Goal: Book appointment/travel/reservation

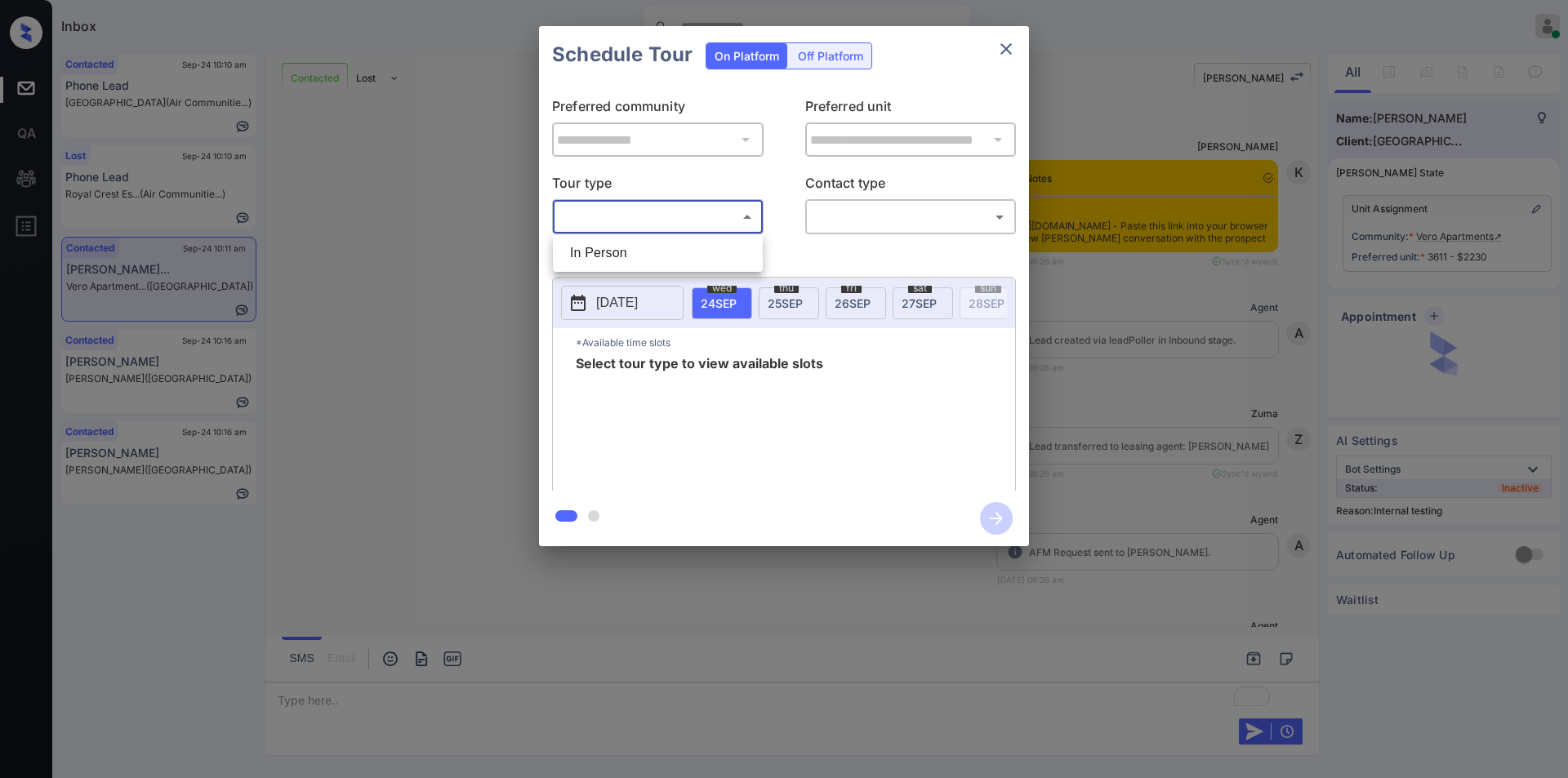
click at [597, 220] on body "Inbox [PERSON_NAME] Online Set yourself offline Set yourself on break Profile S…" at bounding box center [784, 389] width 1568 height 778
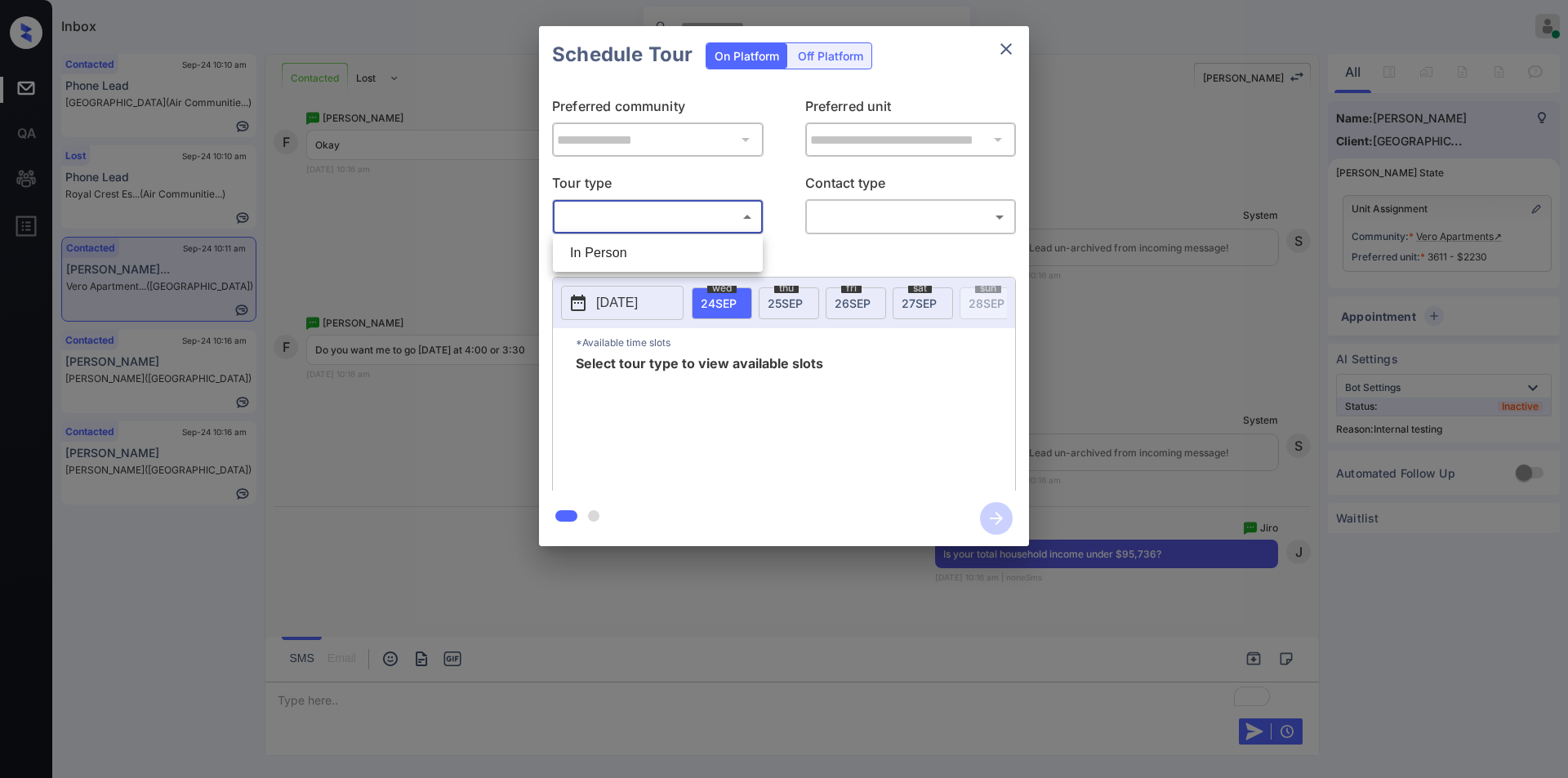
click at [594, 250] on li "In Person" at bounding box center [658, 253] width 202 height 30
type input "********"
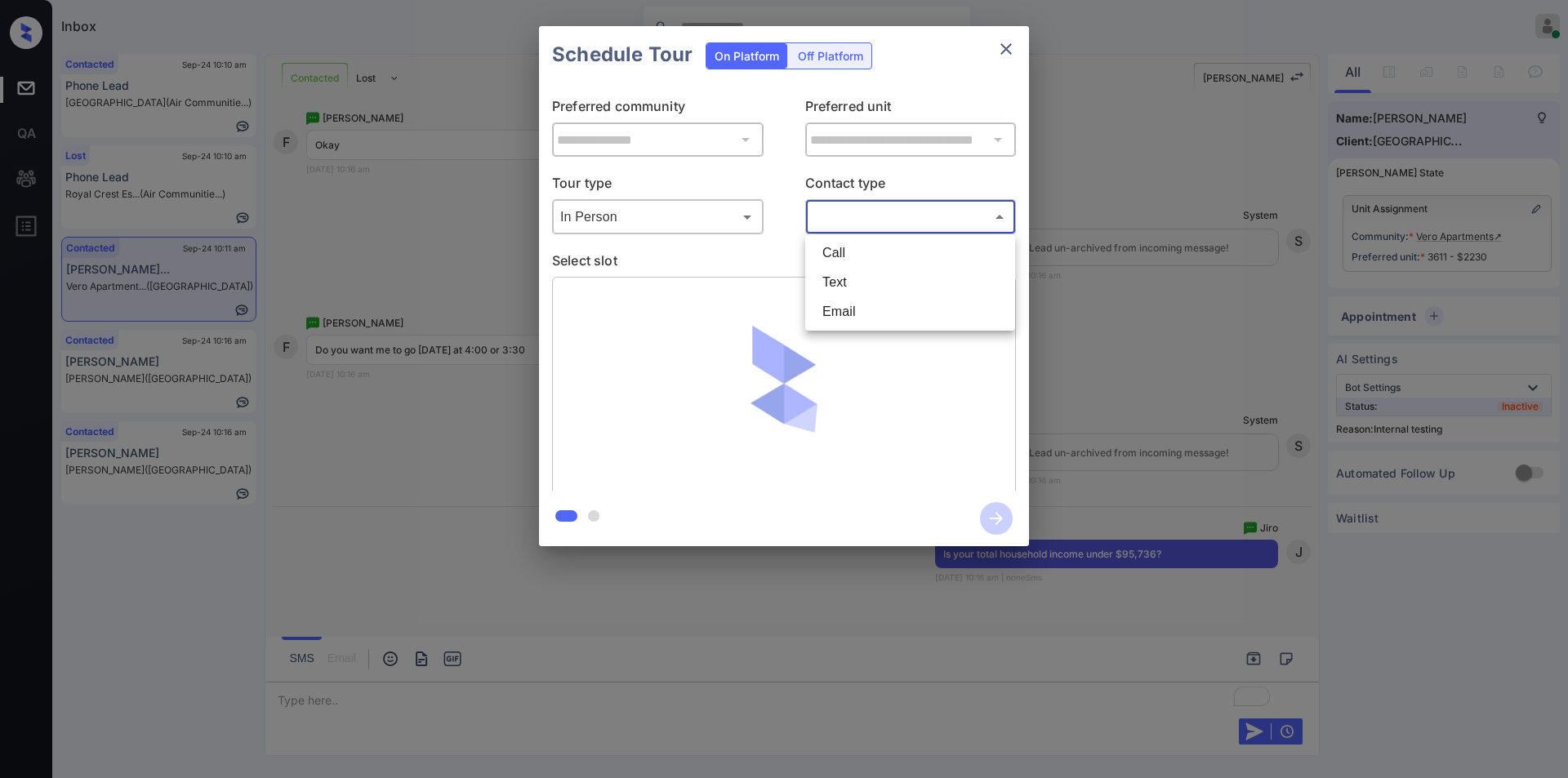
click at [868, 210] on body "Inbox Jiro Alonzo Online Set yourself offline Set yourself on break Profile Swi…" at bounding box center [784, 389] width 1568 height 778
click at [852, 282] on li "Text" at bounding box center [910, 282] width 202 height 30
type input "****"
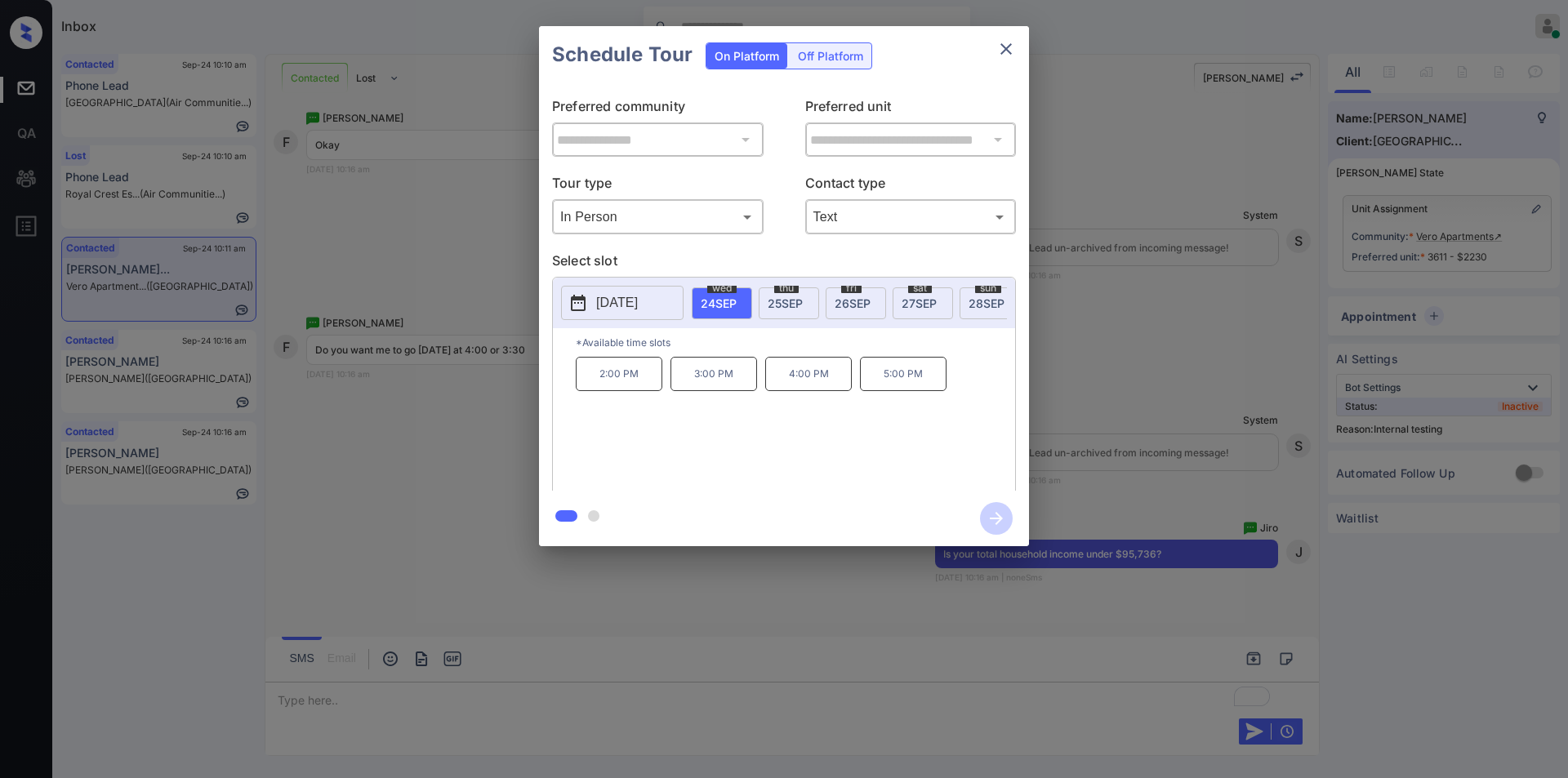
click at [333, 401] on div "**********" at bounding box center [784, 286] width 1568 height 572
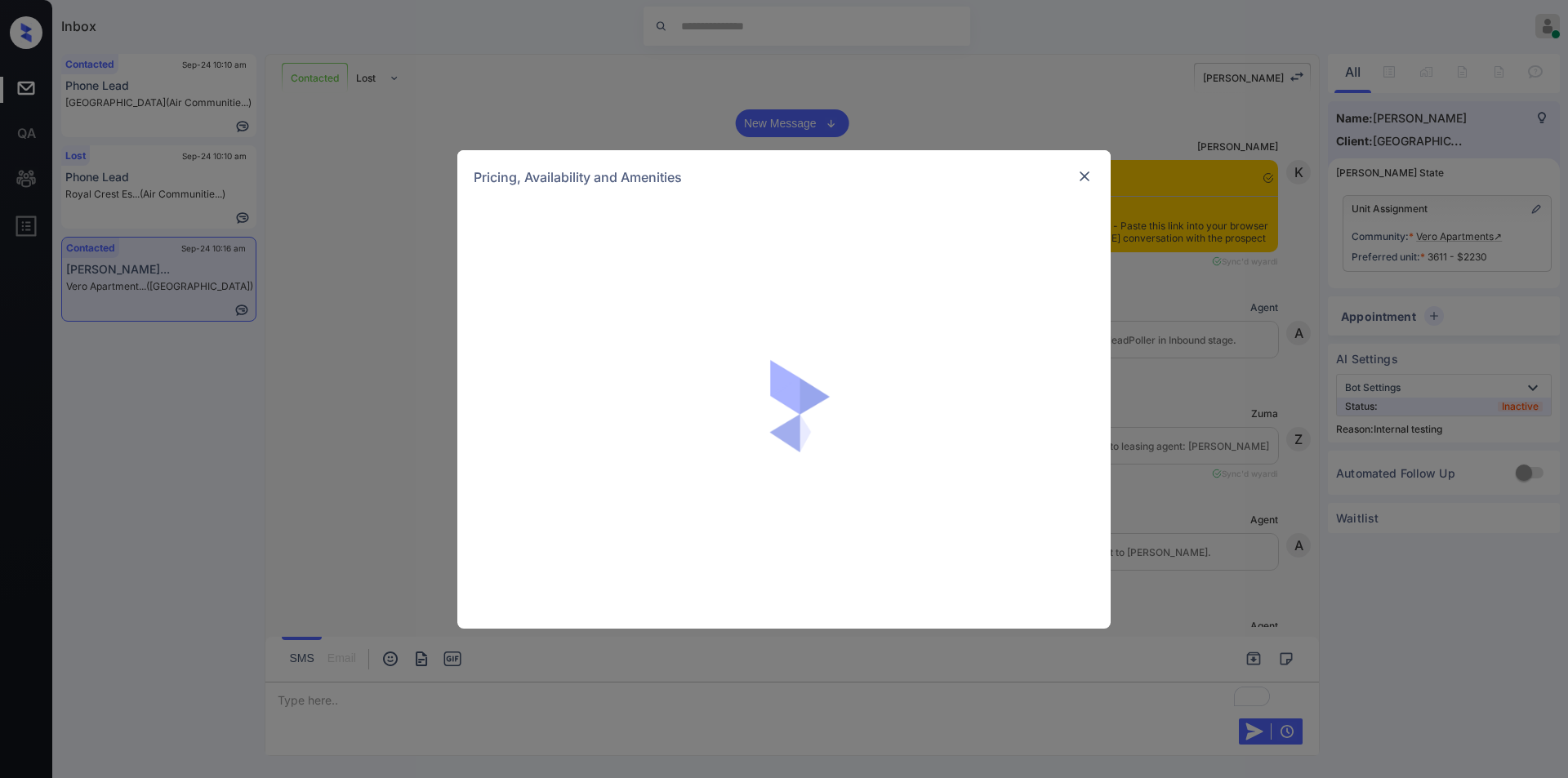
scroll to position [6413, 0]
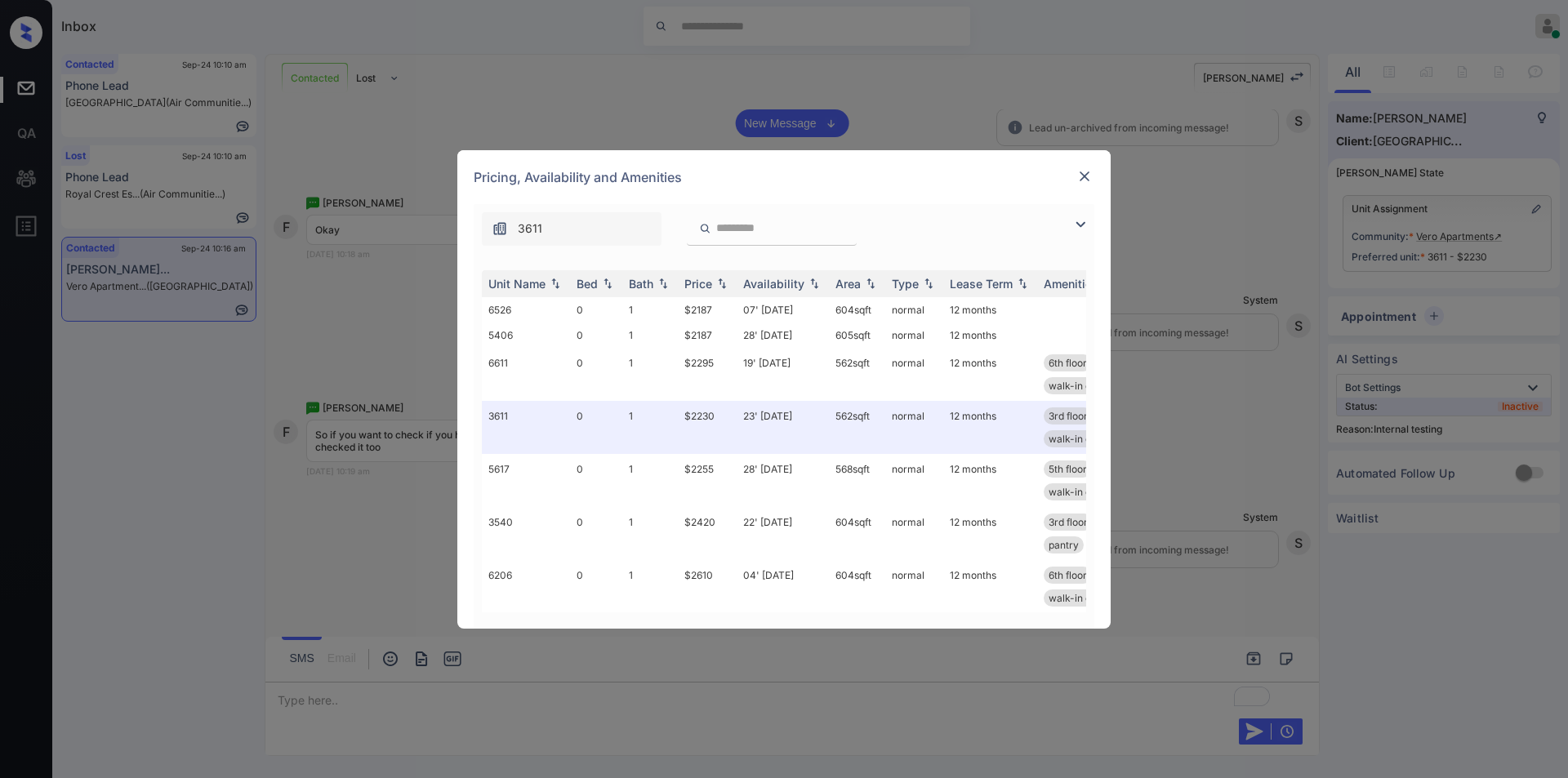
click at [1078, 222] on img at bounding box center [1080, 224] width 20 height 19
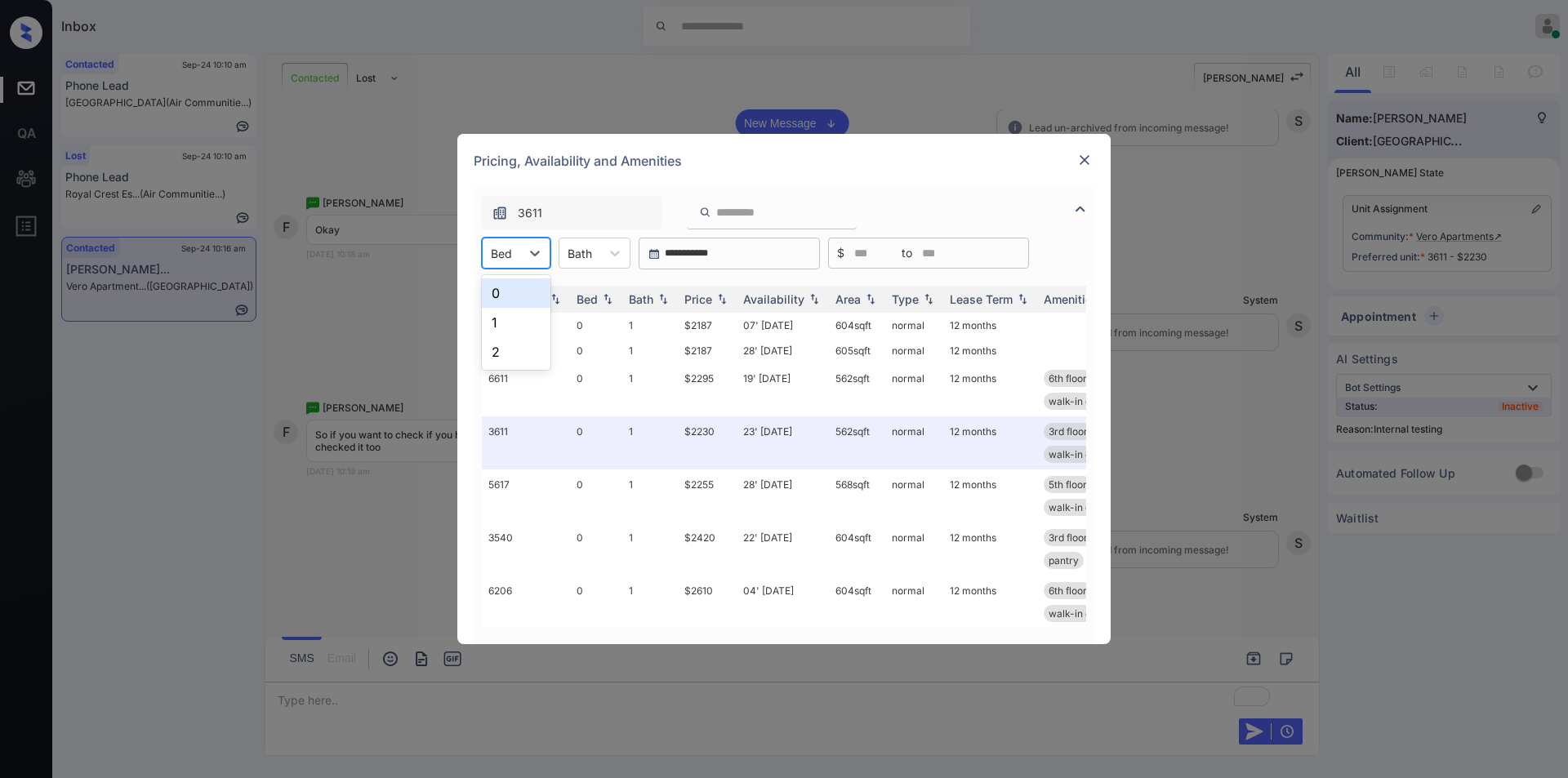
click at [506, 256] on div at bounding box center [501, 253] width 21 height 17
click at [505, 301] on div "0" at bounding box center [516, 292] width 69 height 30
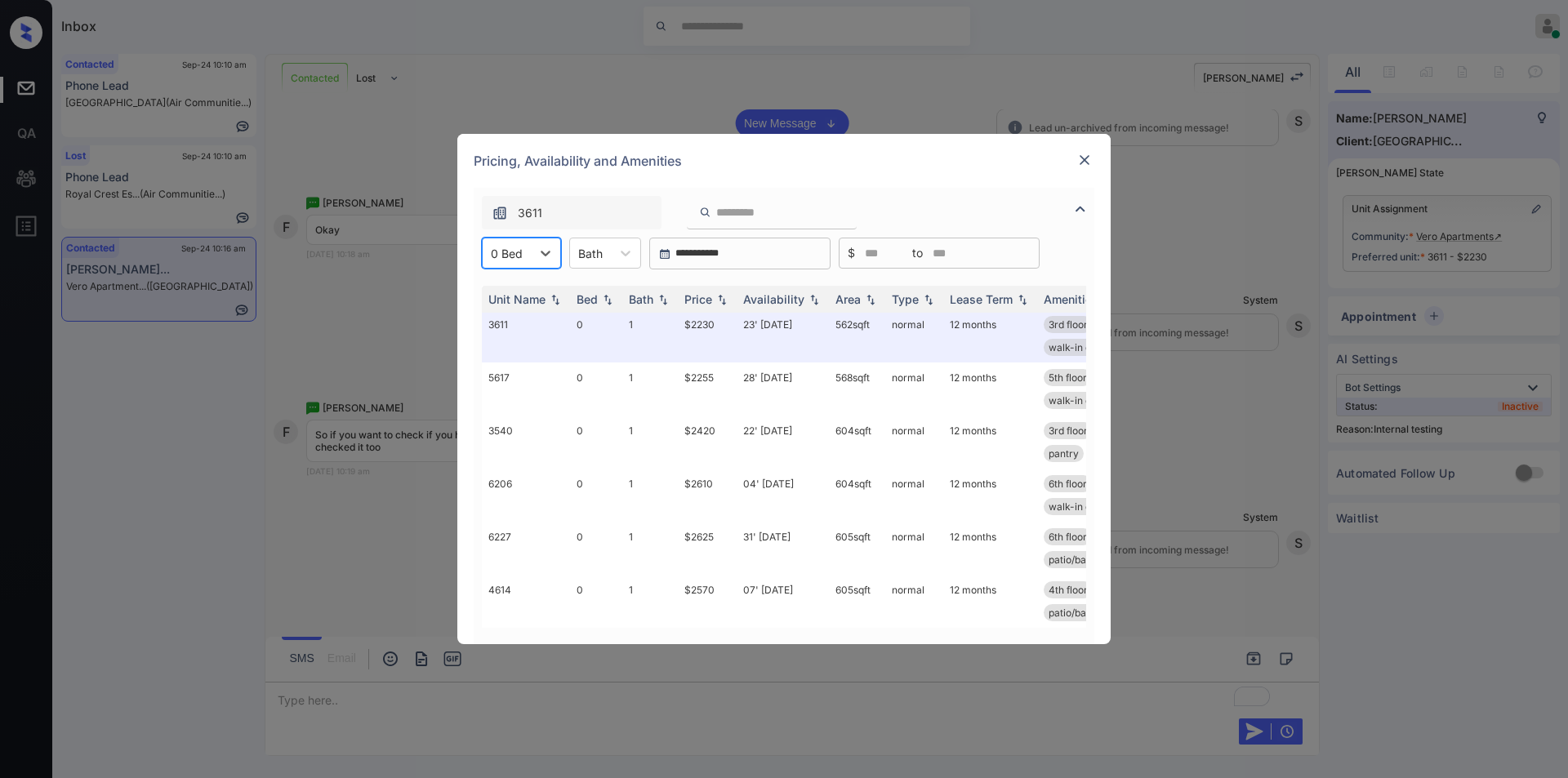
scroll to position [0, 0]
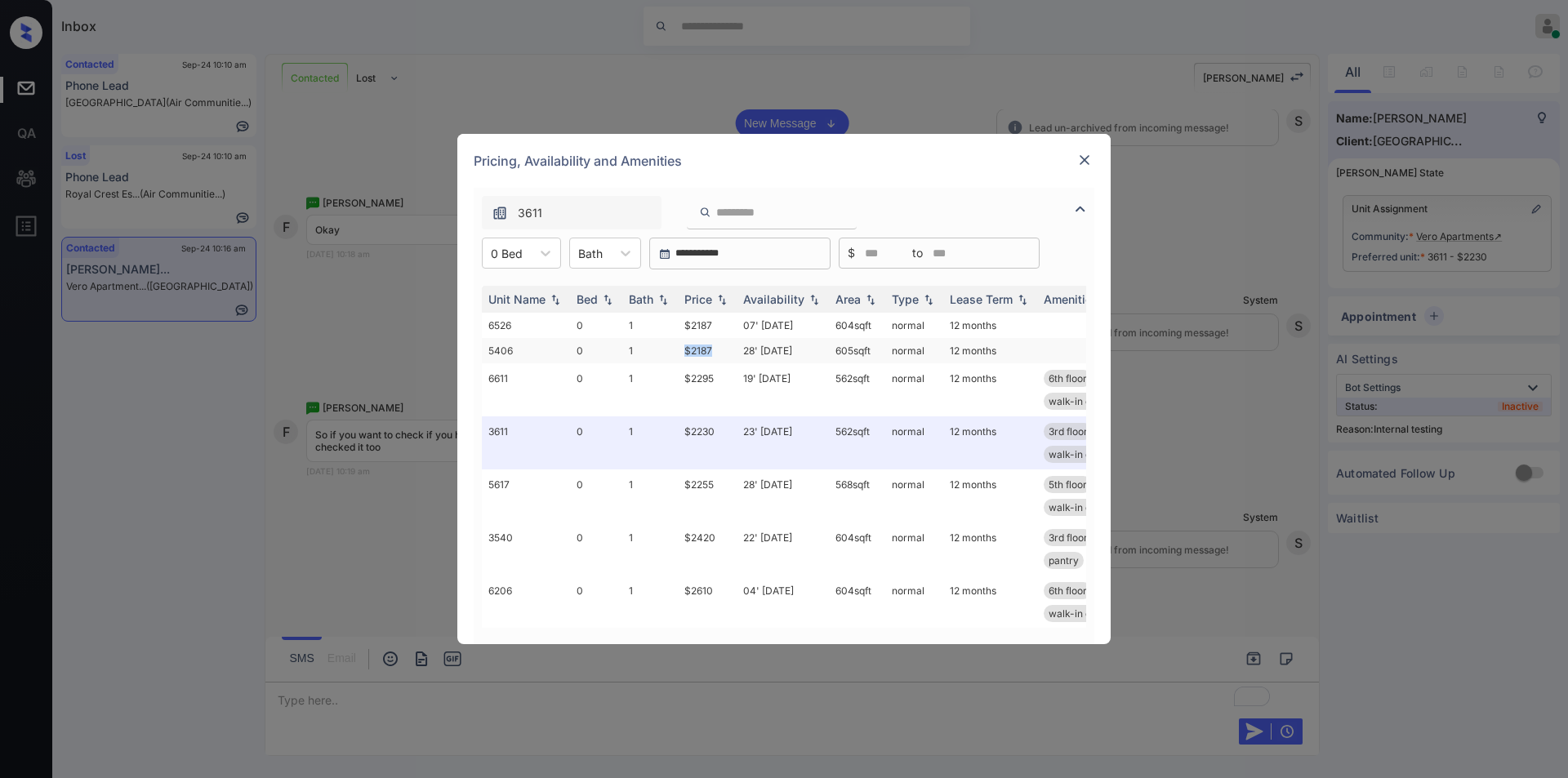
drag, startPoint x: 678, startPoint y: 354, endPoint x: 719, endPoint y: 354, distance: 41.0
click at [722, 354] on td "$2187" at bounding box center [706, 351] width 59 height 25
copy td "$2187"
click at [1085, 161] on img at bounding box center [1084, 159] width 16 height 16
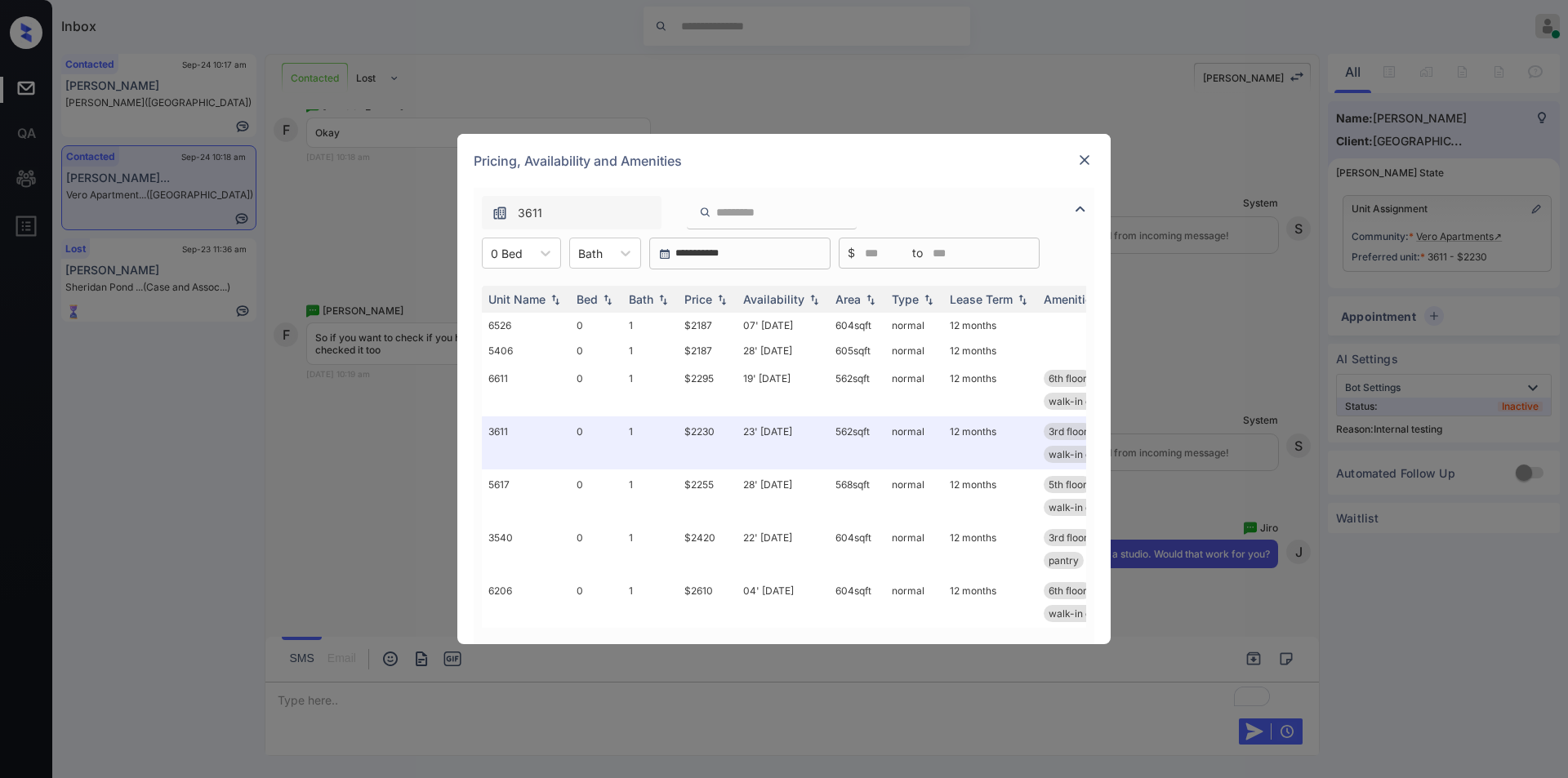
click at [1092, 164] on img at bounding box center [1084, 159] width 16 height 16
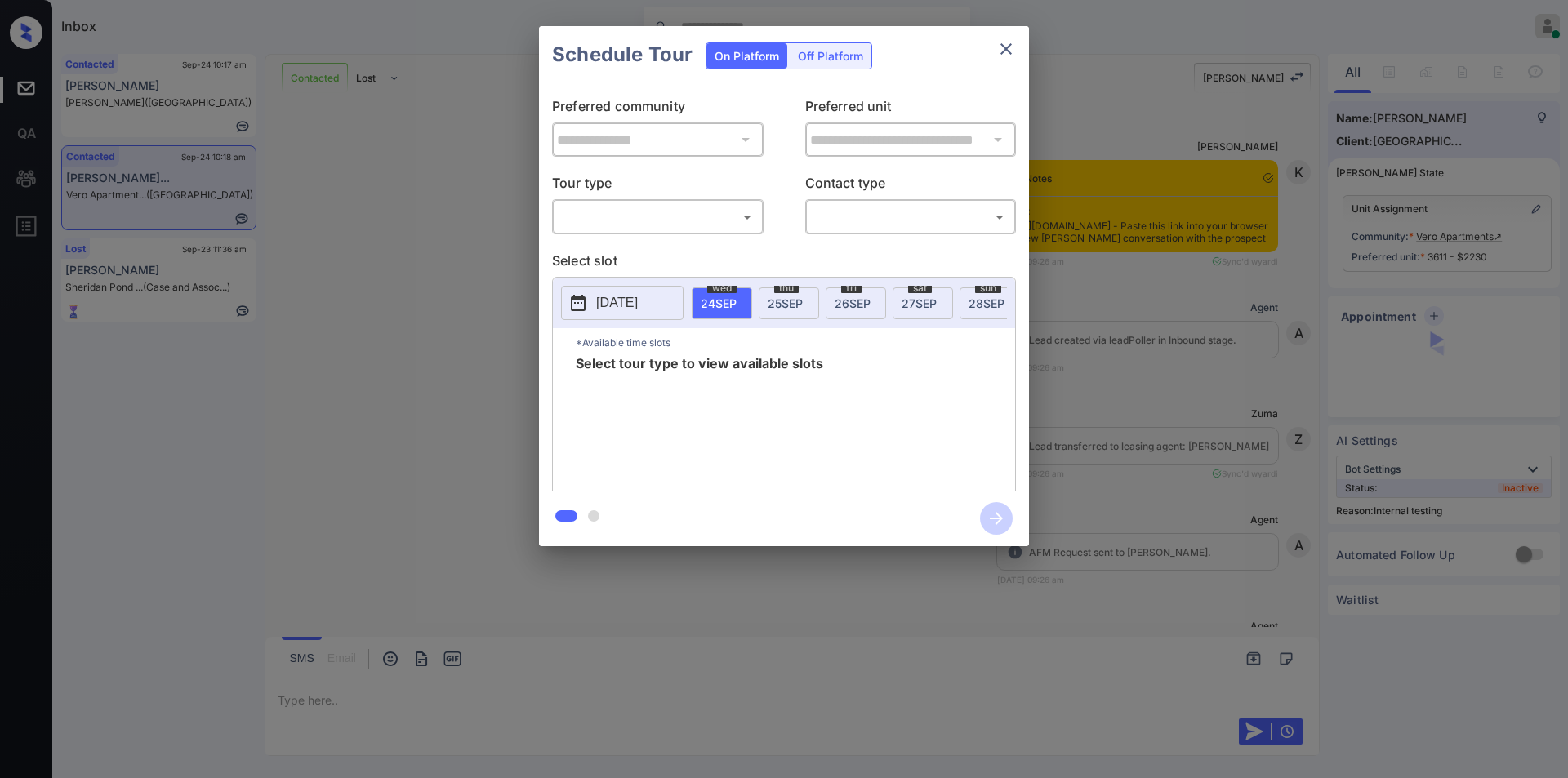
scroll to position [6510, 0]
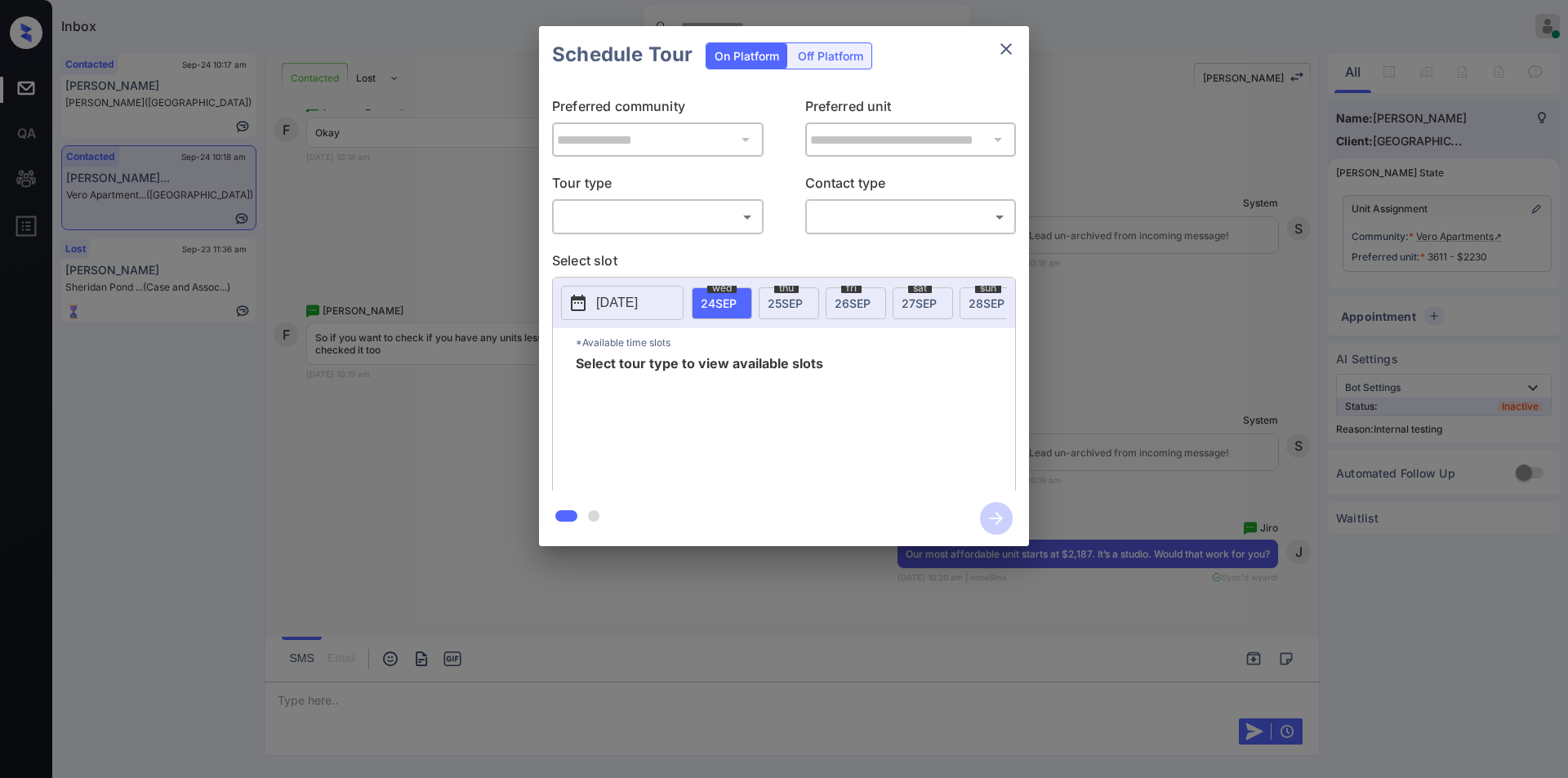
click at [650, 216] on body "Inbox Jiro Alonzo Online Set yourself offline Set yourself on break Profile Swi…" at bounding box center [784, 389] width 1568 height 778
click at [617, 249] on li "In Person" at bounding box center [658, 253] width 202 height 30
type input "********"
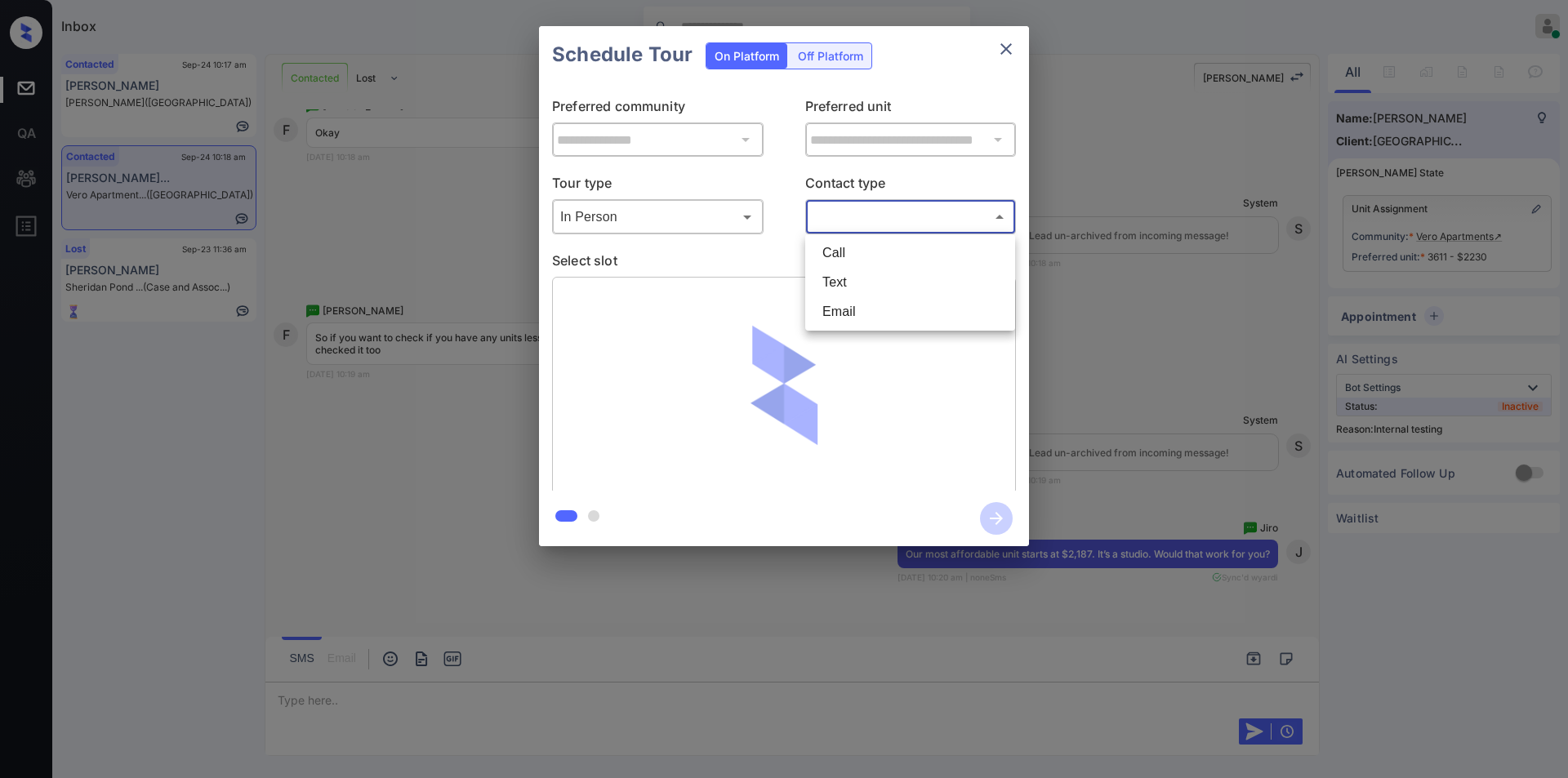
click at [850, 217] on body "Inbox Jiro Alonzo Online Set yourself offline Set yourself on break Profile Swi…" at bounding box center [784, 389] width 1568 height 778
click at [851, 281] on li "Text" at bounding box center [910, 282] width 202 height 30
type input "****"
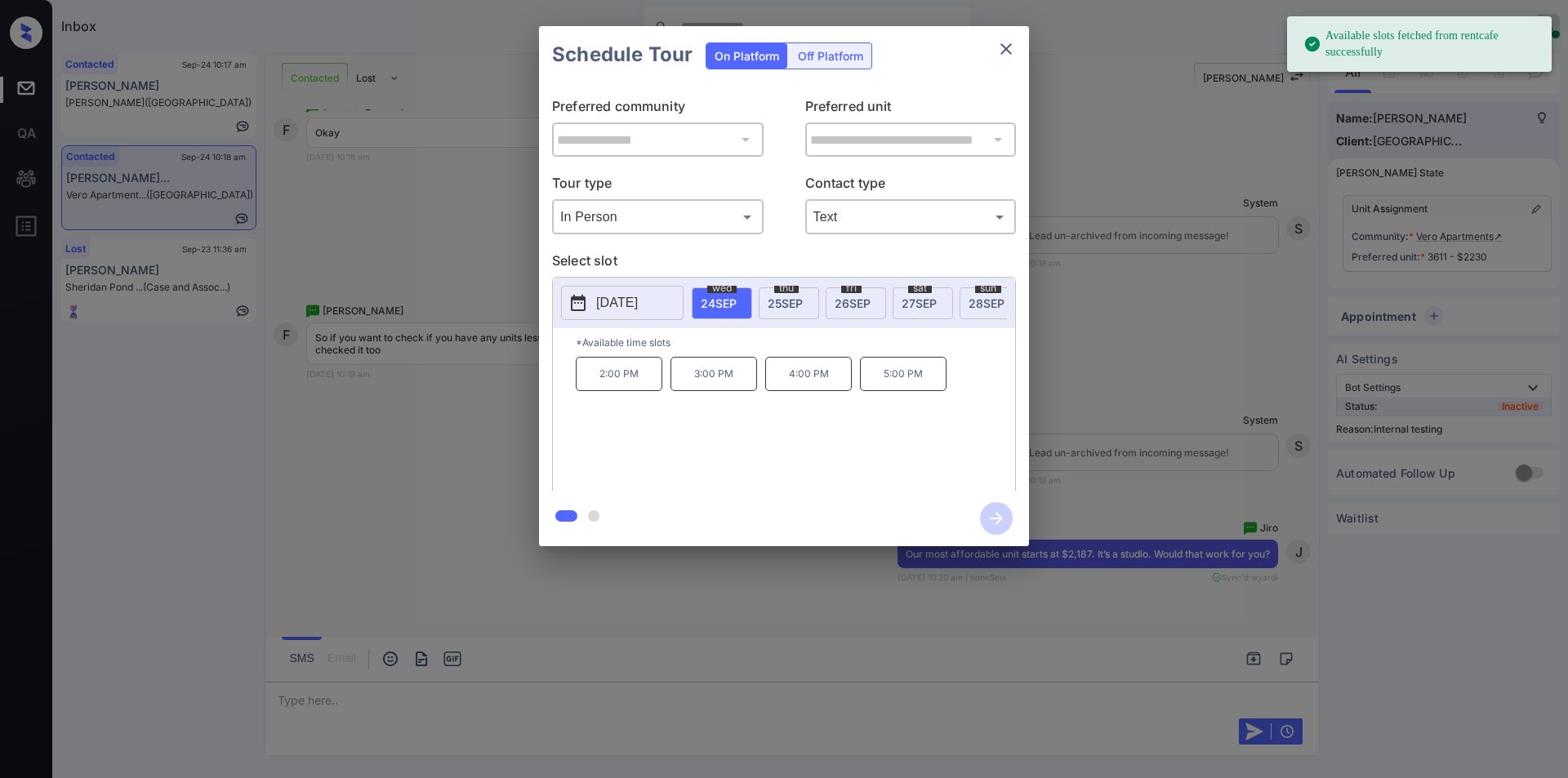
click at [814, 386] on p "4:00 PM" at bounding box center [808, 374] width 86 height 34
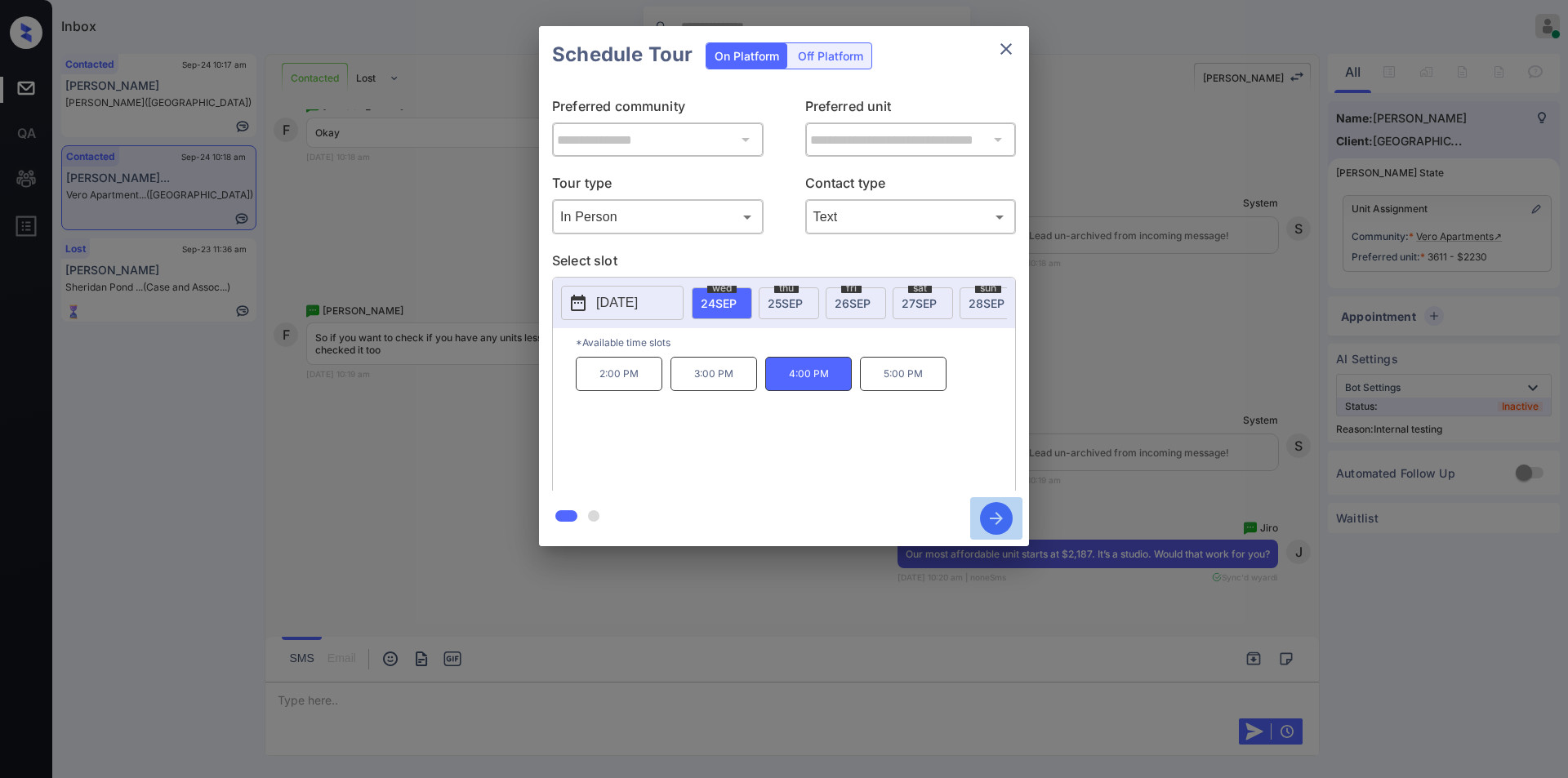
click at [1001, 520] on icon "button" at bounding box center [996, 518] width 13 height 13
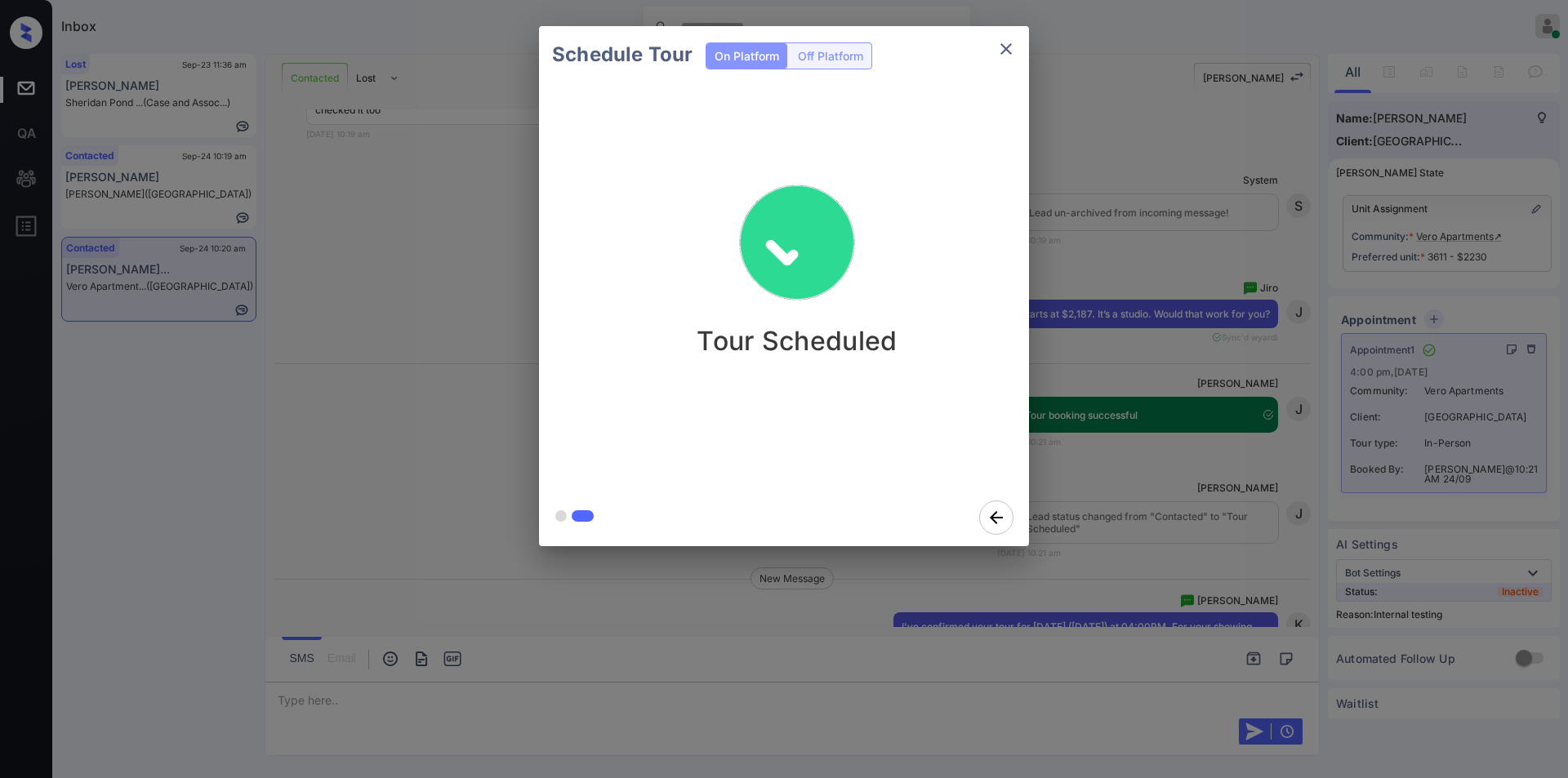
scroll to position [6896, 0]
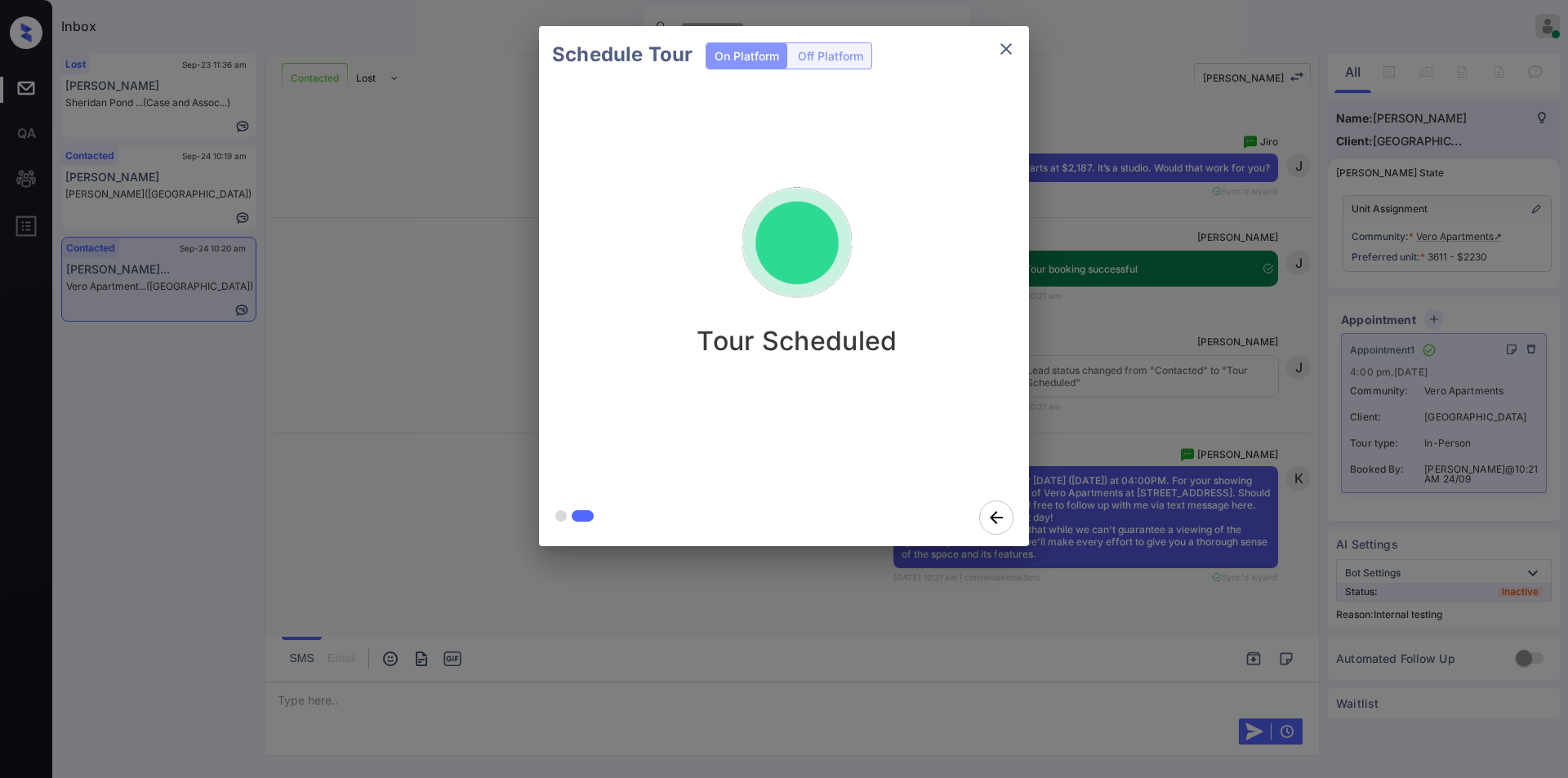
click at [1008, 54] on icon "close" at bounding box center [1006, 48] width 20 height 19
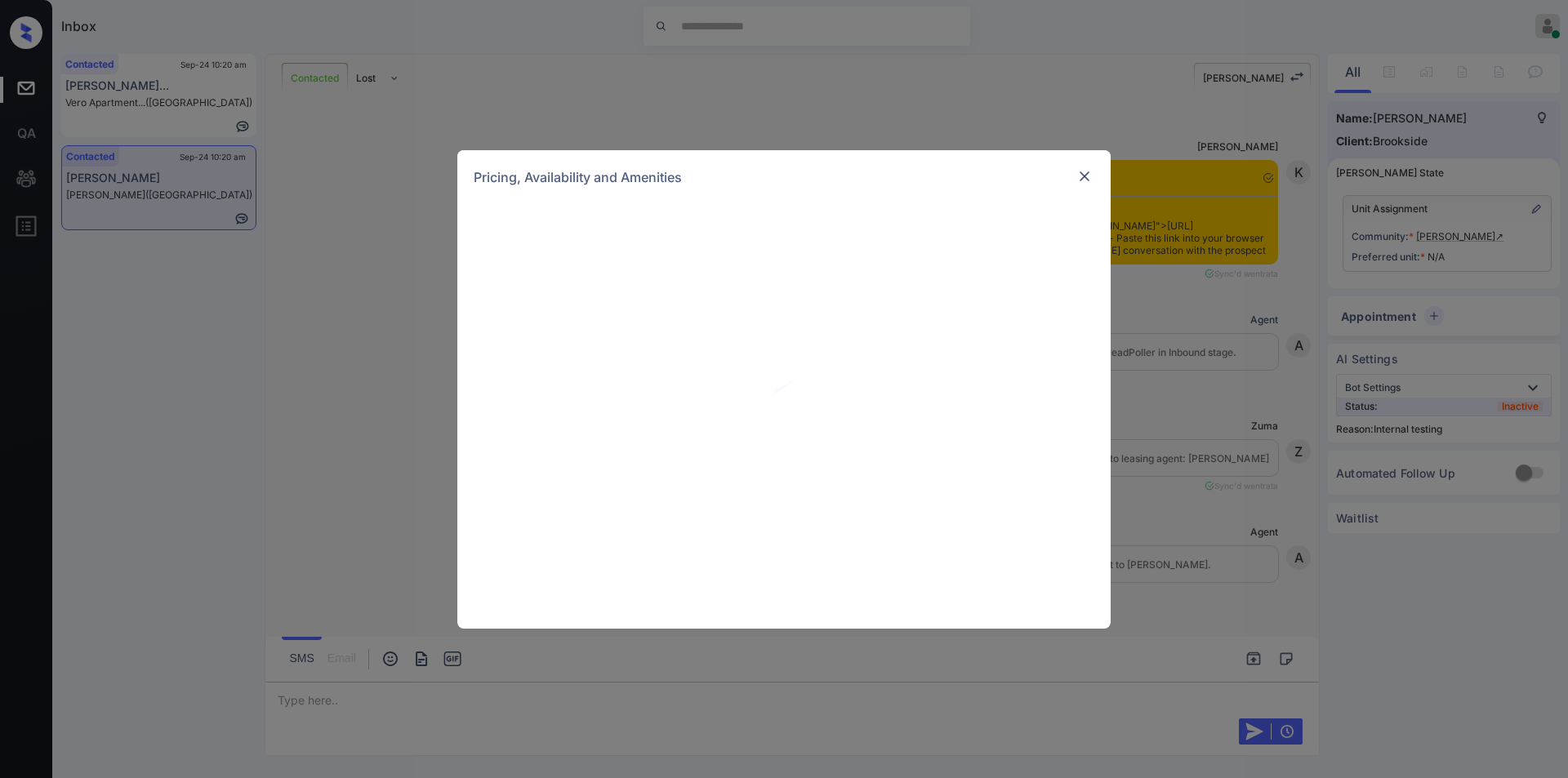
scroll to position [6683, 0]
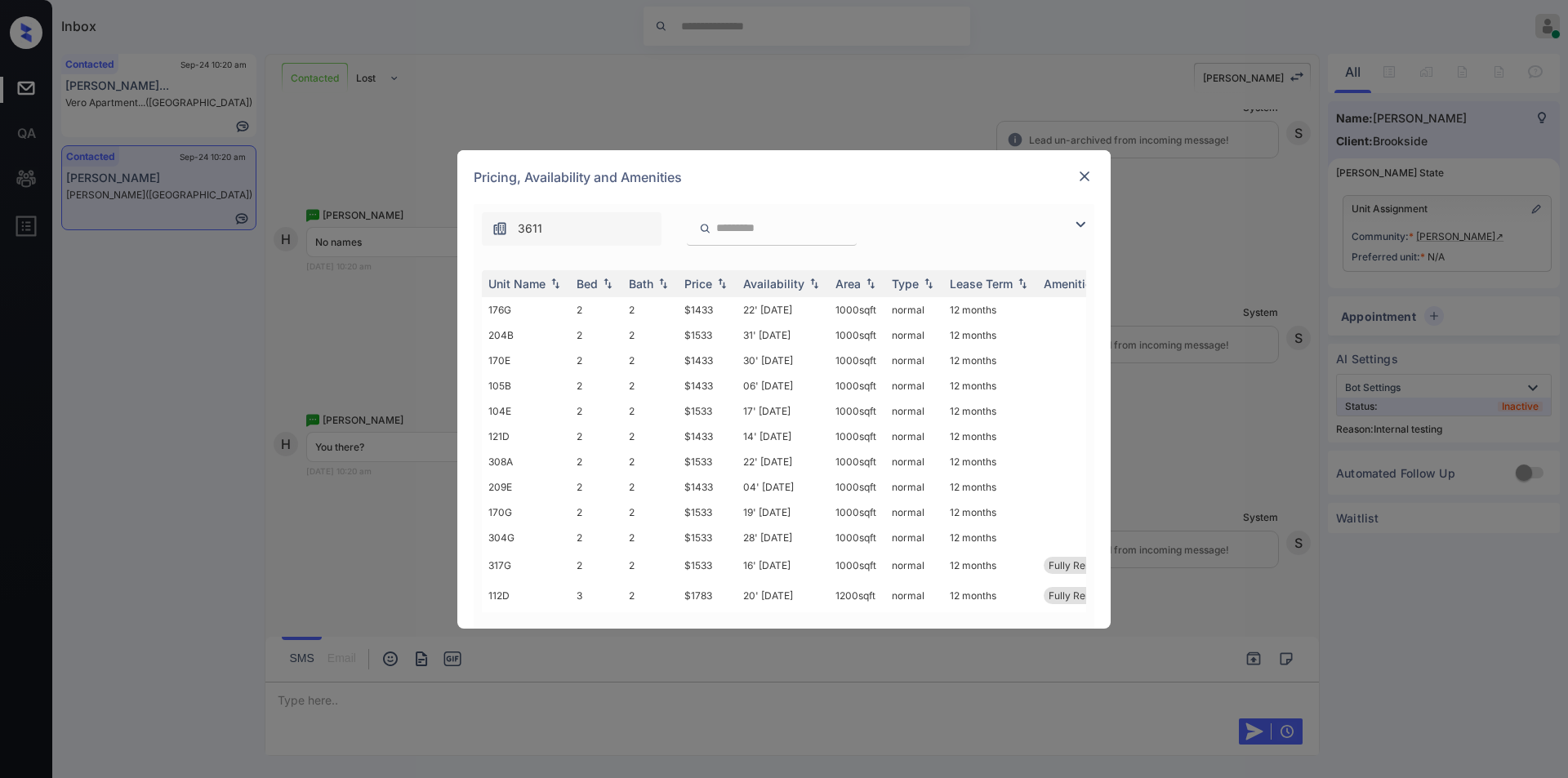
click at [1074, 226] on img at bounding box center [1080, 224] width 20 height 19
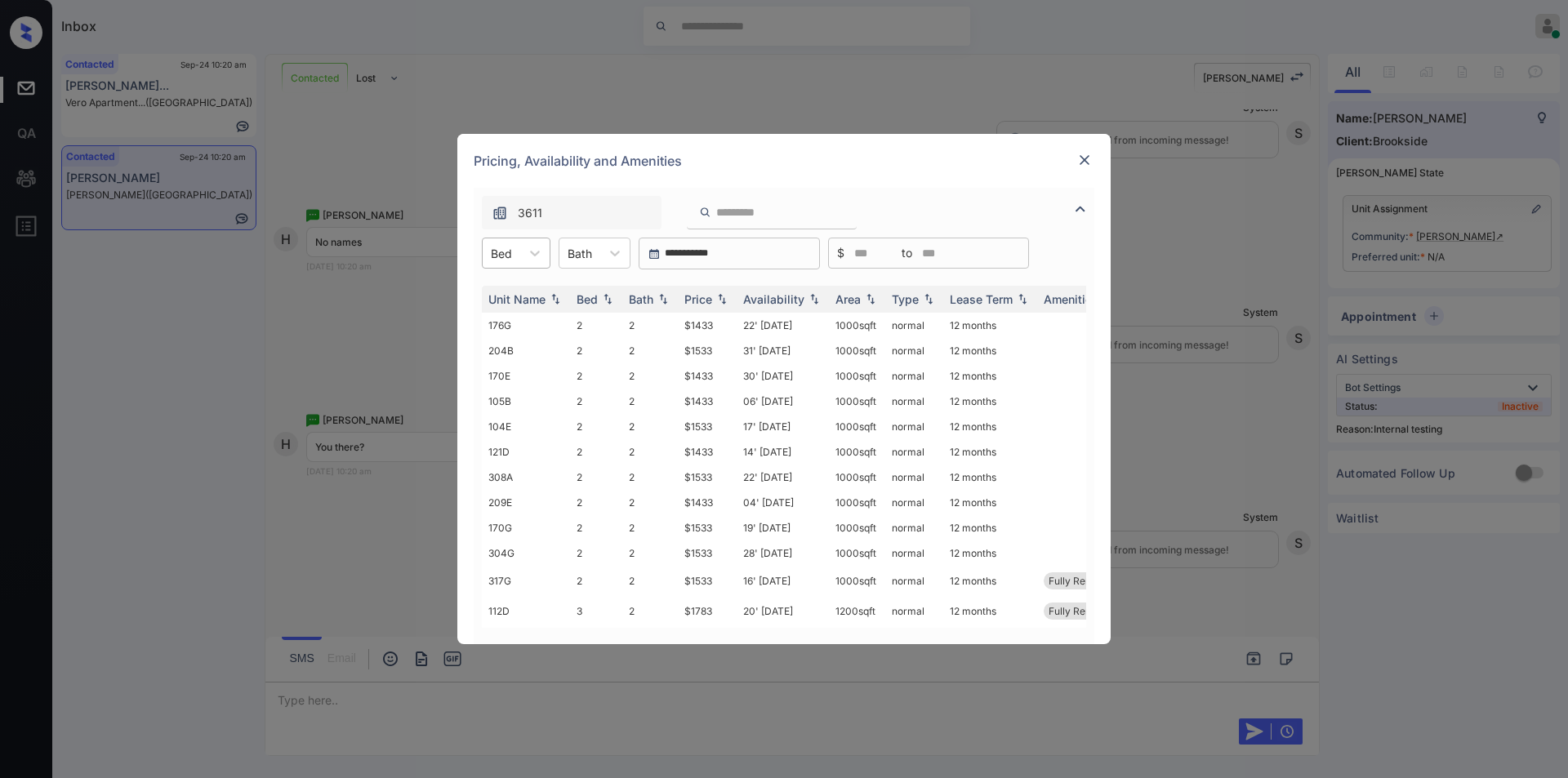
click at [515, 256] on div "Bed" at bounding box center [501, 253] width 37 height 24
click at [516, 296] on div "2" at bounding box center [516, 292] width 69 height 30
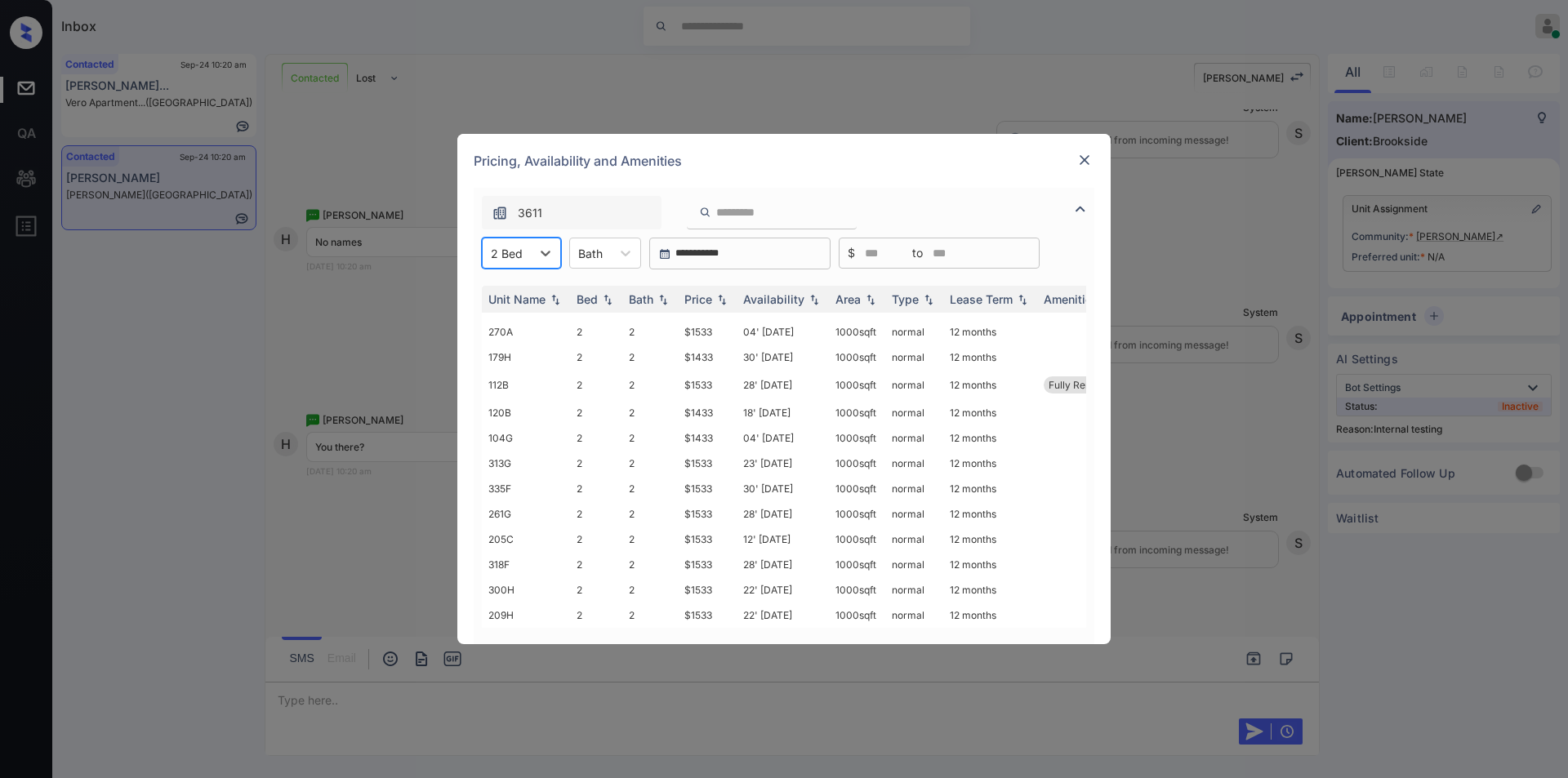
scroll to position [3207, 0]
click at [523, 256] on div "2 Bed" at bounding box center [506, 253] width 48 height 24
click at [514, 320] on div "3" at bounding box center [521, 322] width 79 height 30
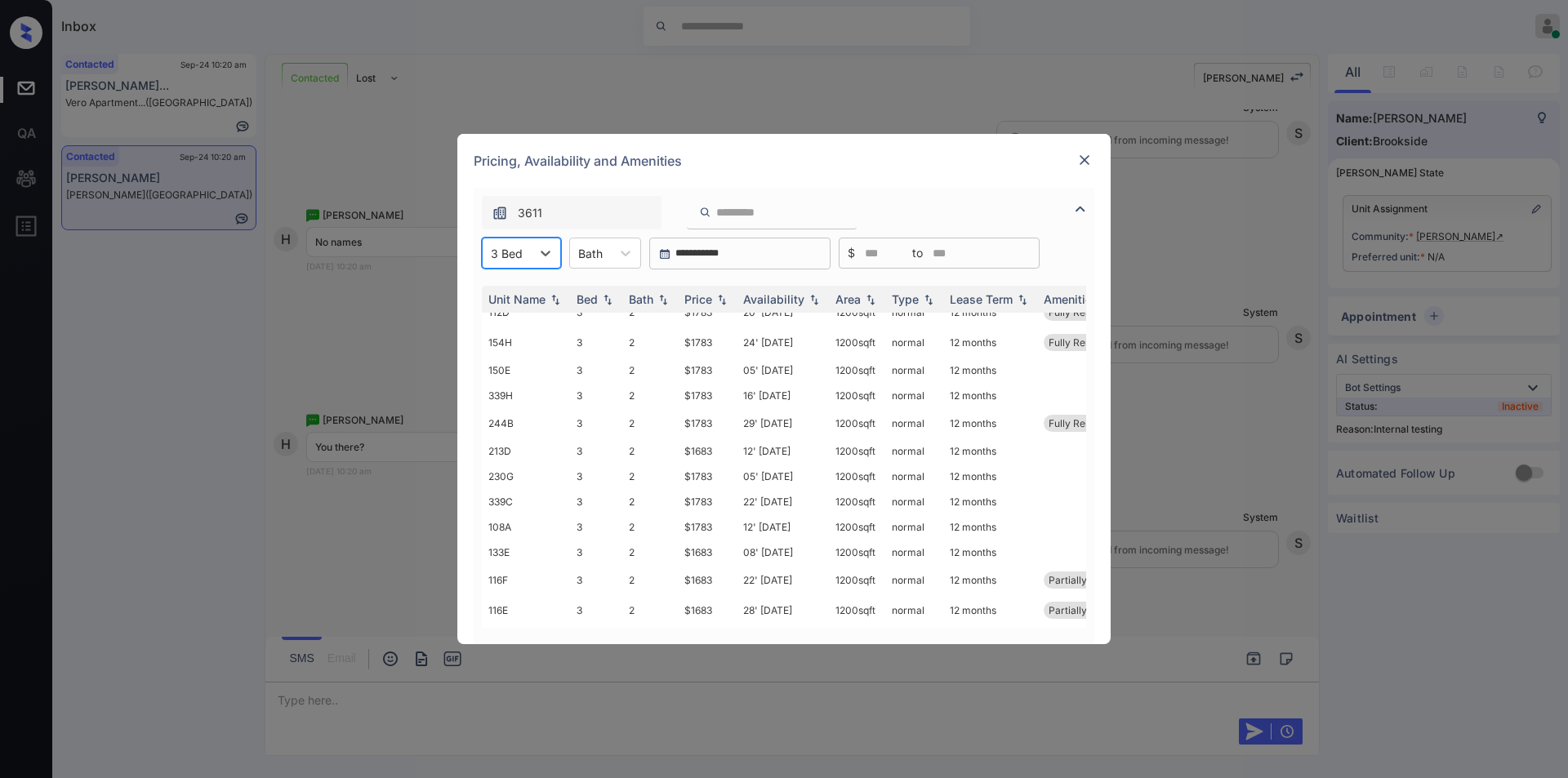
scroll to position [76, 0]
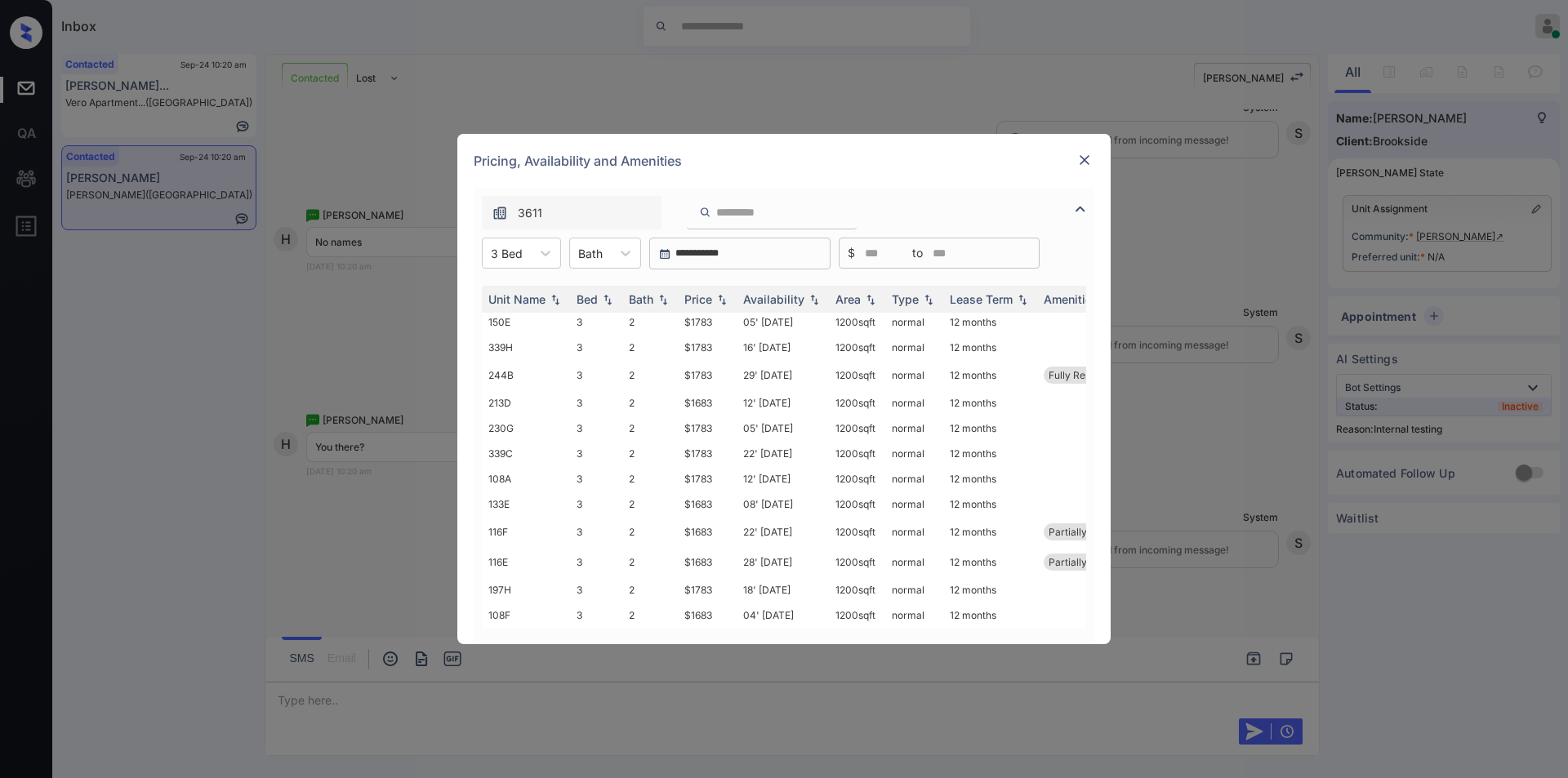
click at [1085, 152] on img at bounding box center [1084, 159] width 16 height 16
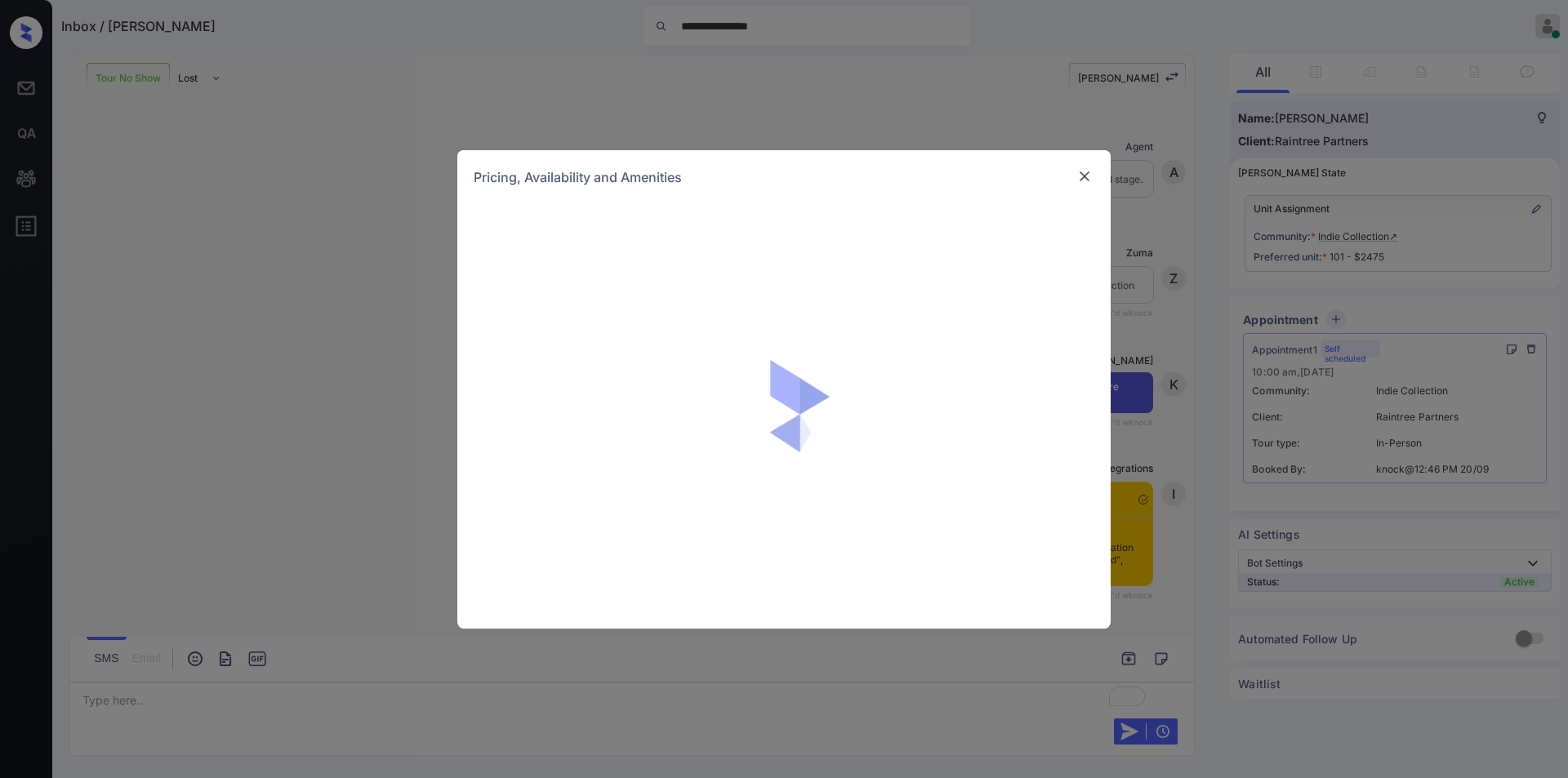
scroll to position [2887, 0]
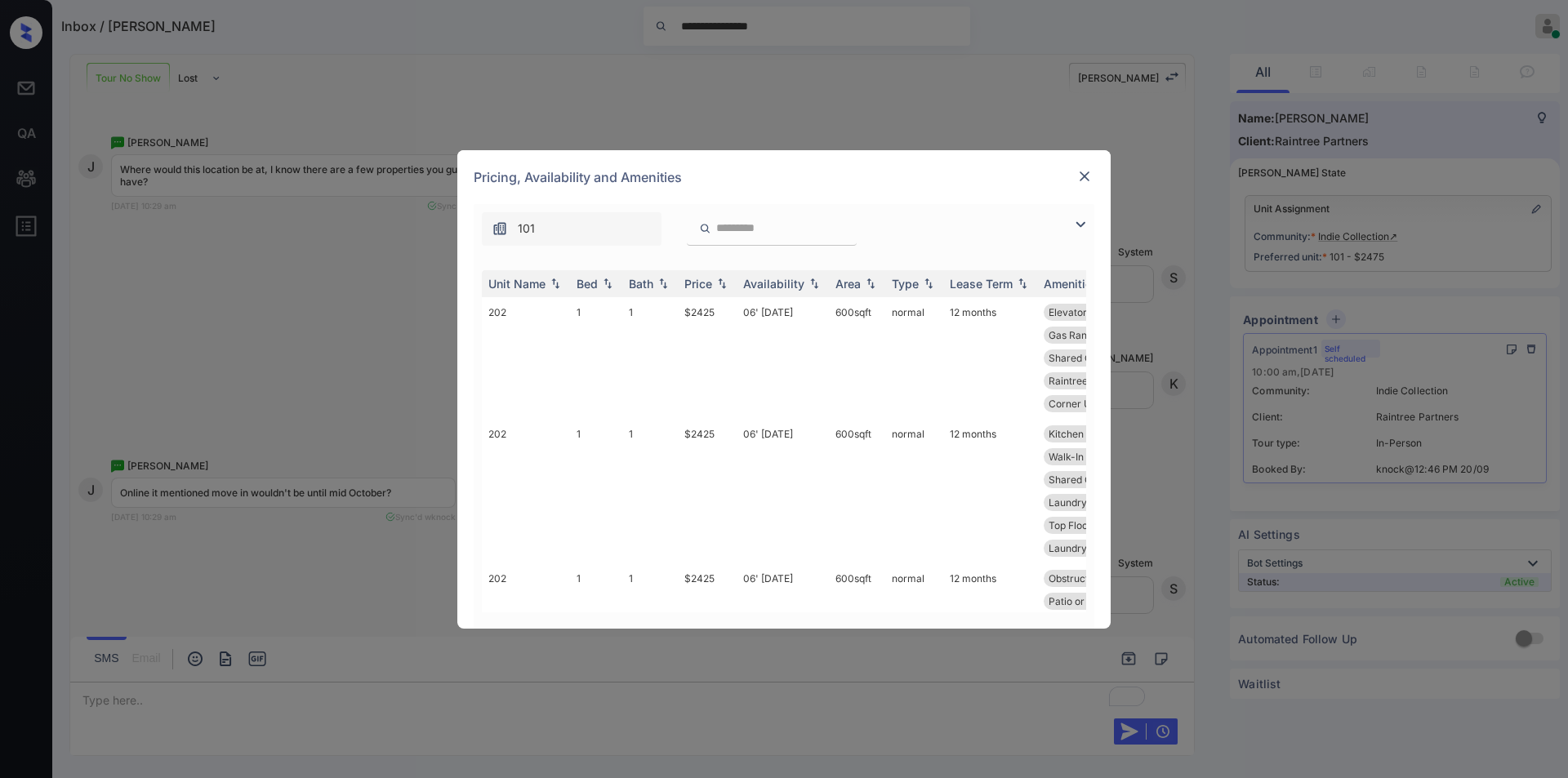
click at [1073, 219] on img at bounding box center [1080, 224] width 20 height 19
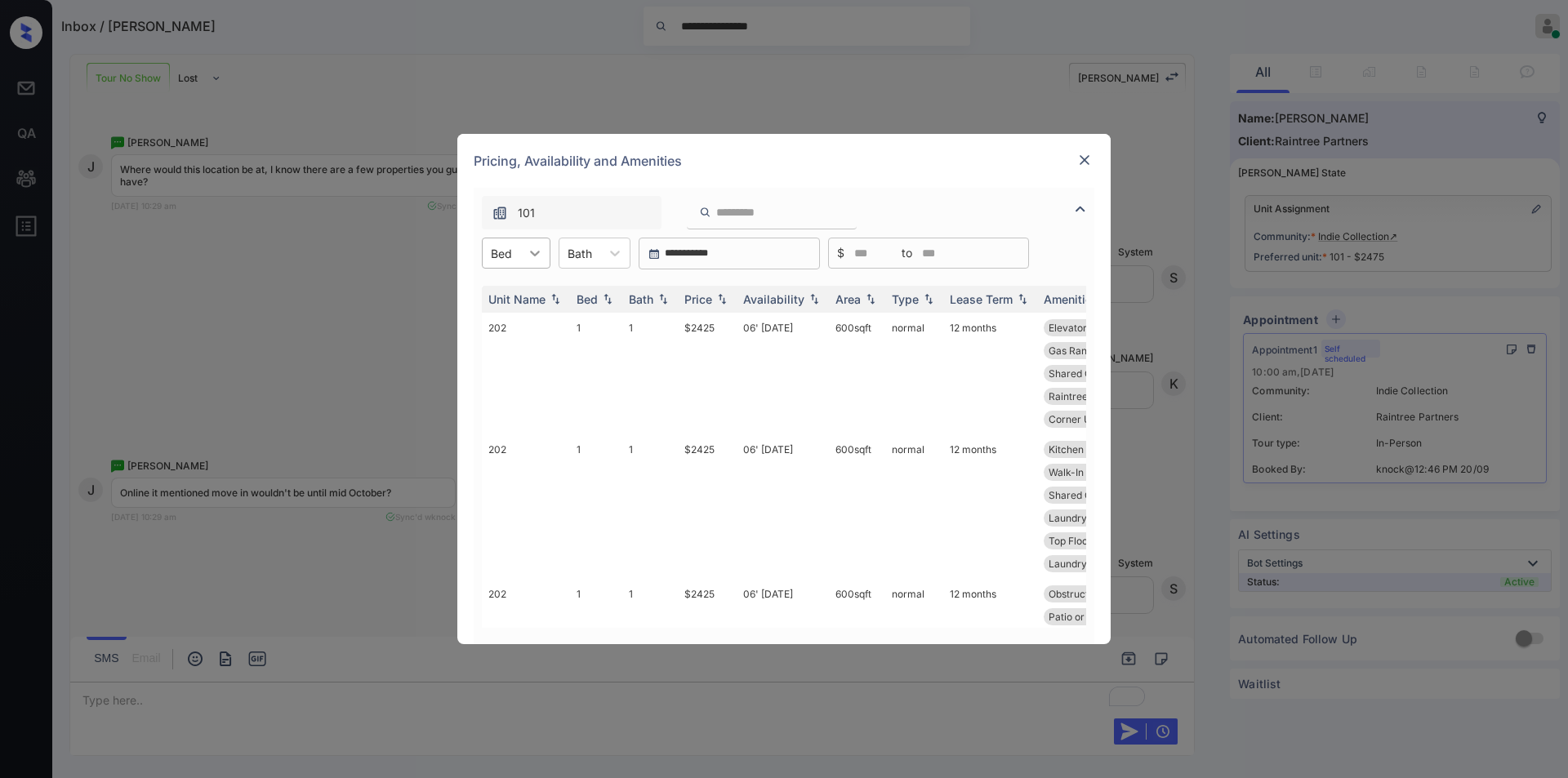
click at [524, 252] on div at bounding box center [534, 253] width 30 height 30
click at [496, 320] on div "2" at bounding box center [516, 322] width 69 height 30
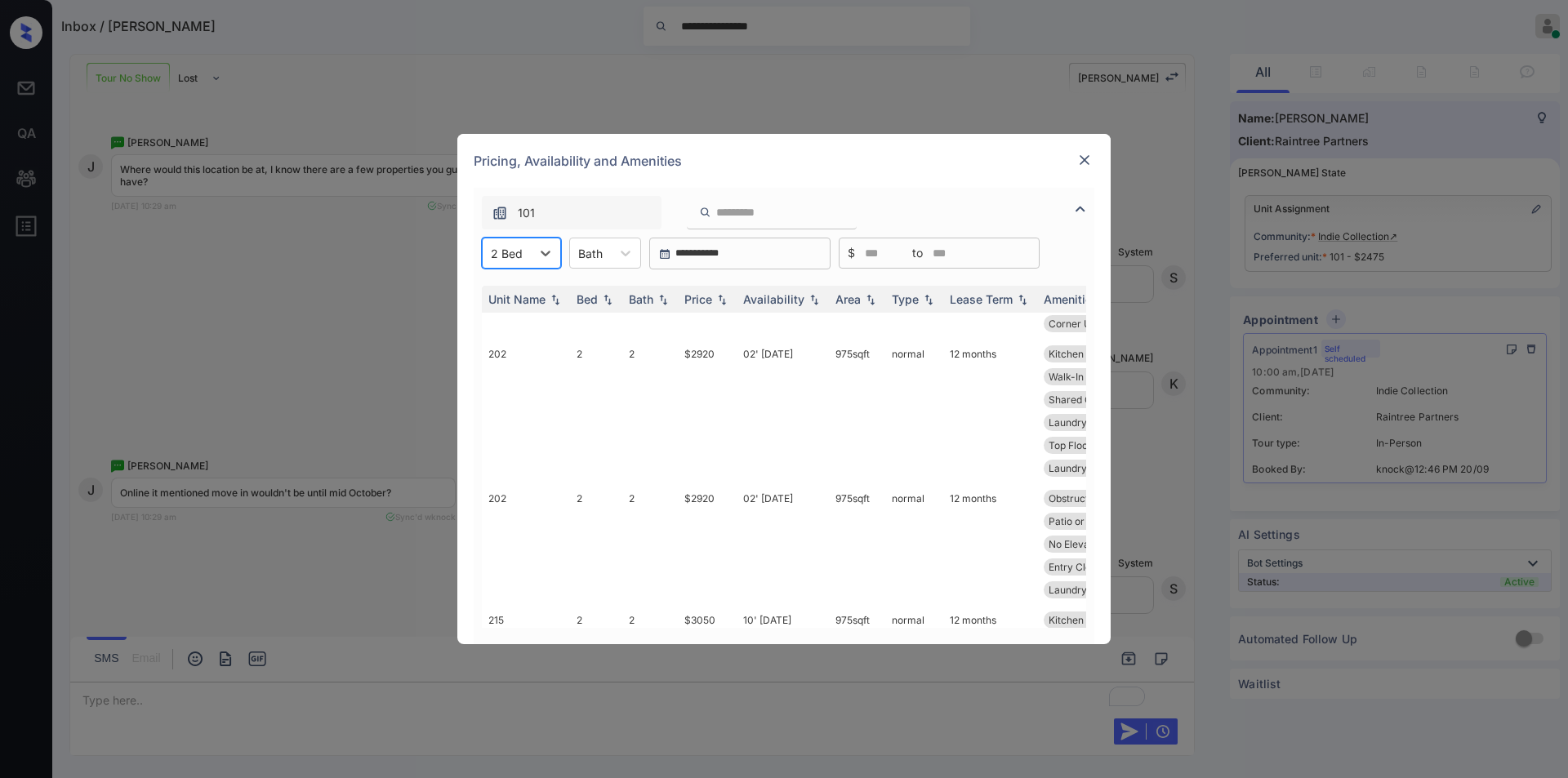
scroll to position [457, 0]
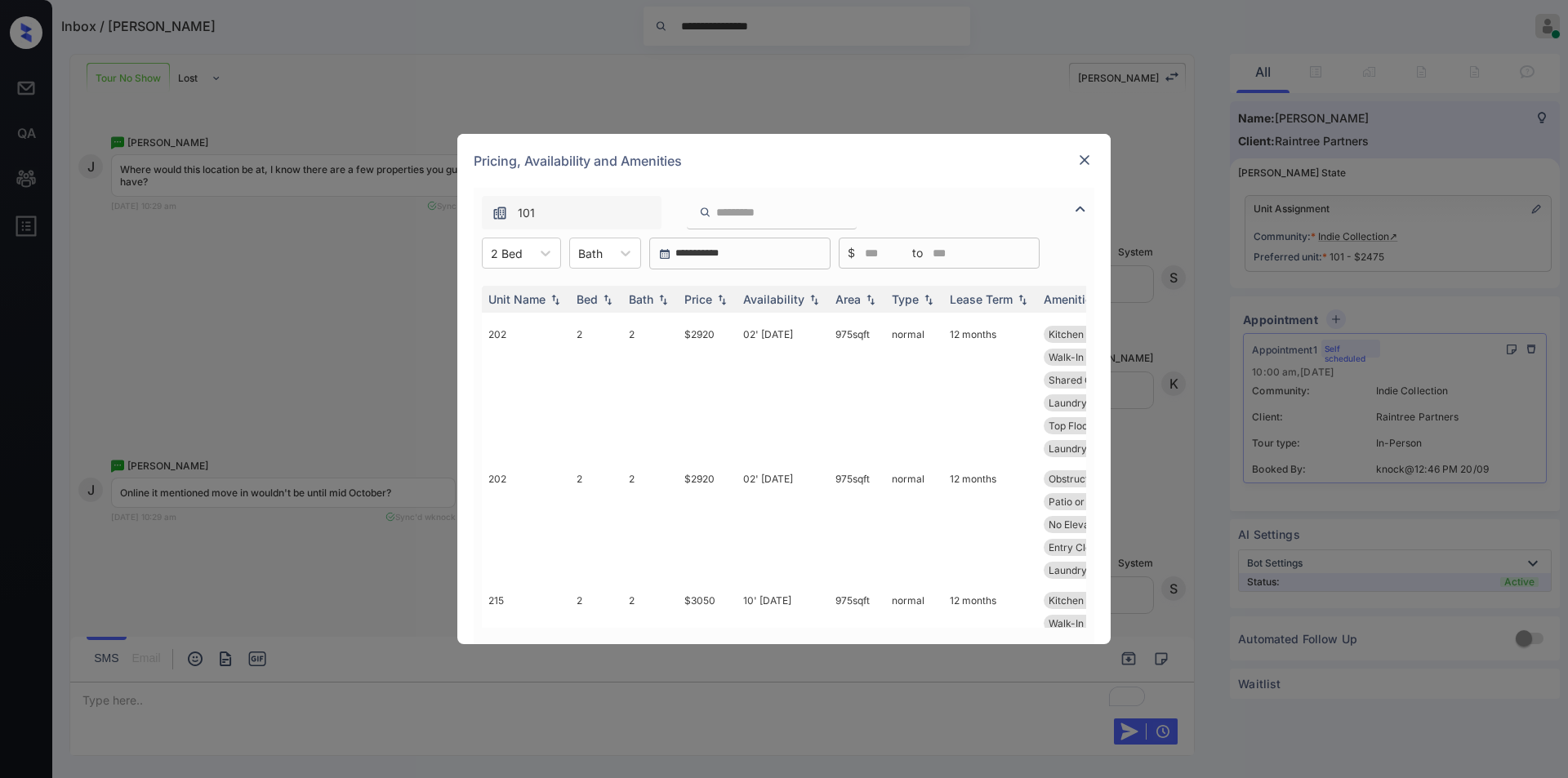
click at [1080, 155] on img at bounding box center [1084, 159] width 16 height 16
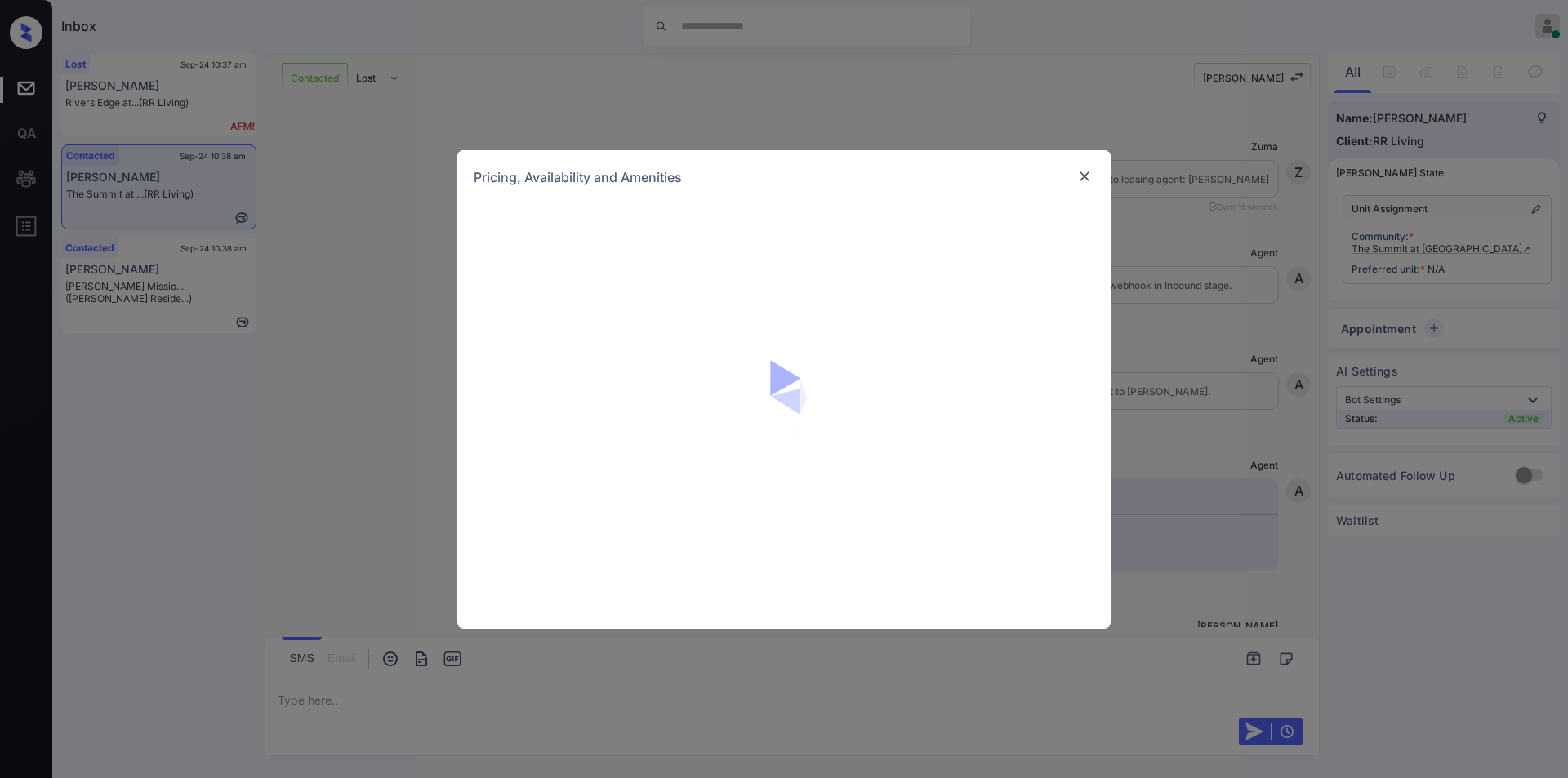
scroll to position [1762, 0]
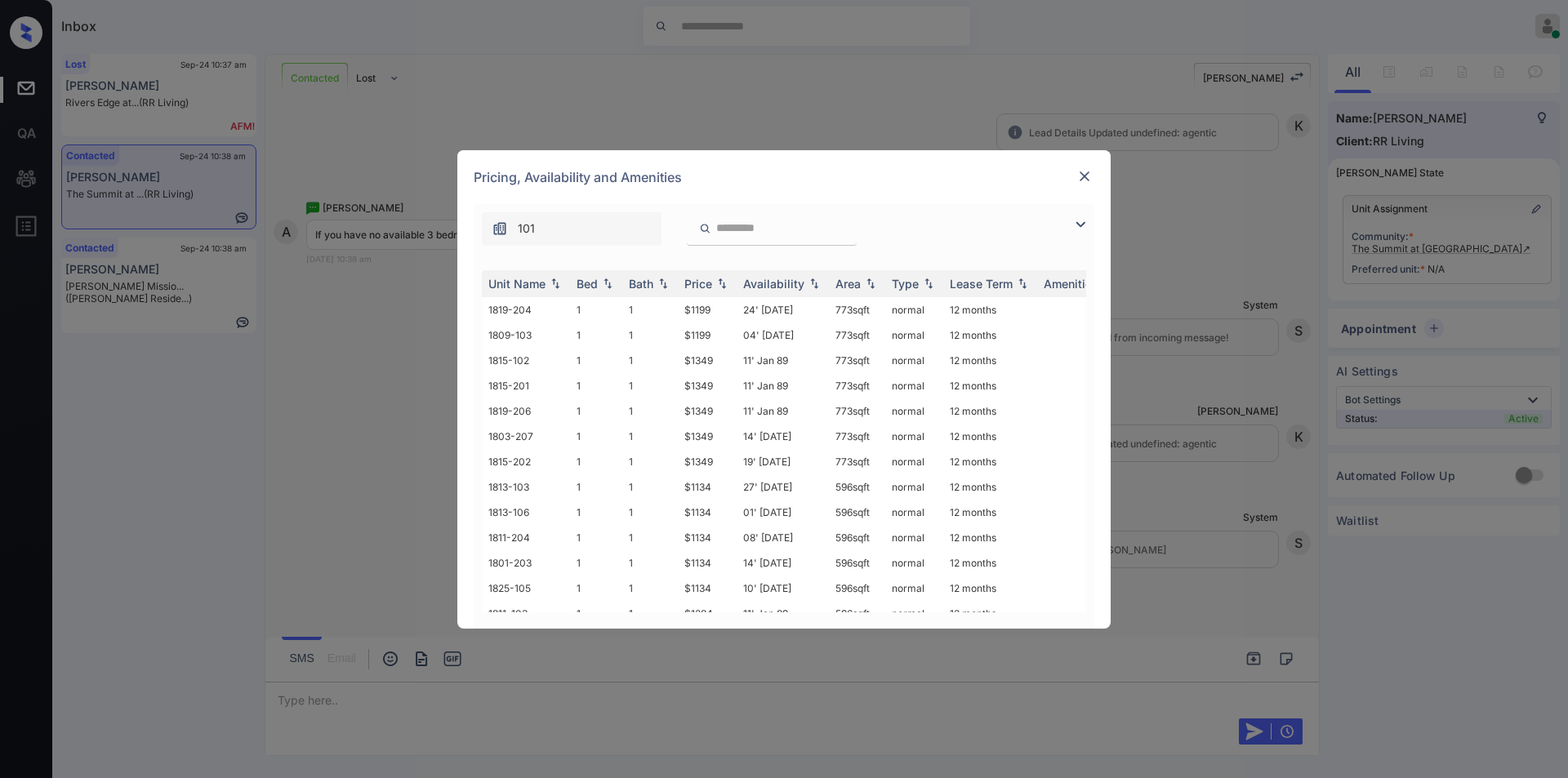
click at [1080, 220] on img at bounding box center [1080, 224] width 20 height 19
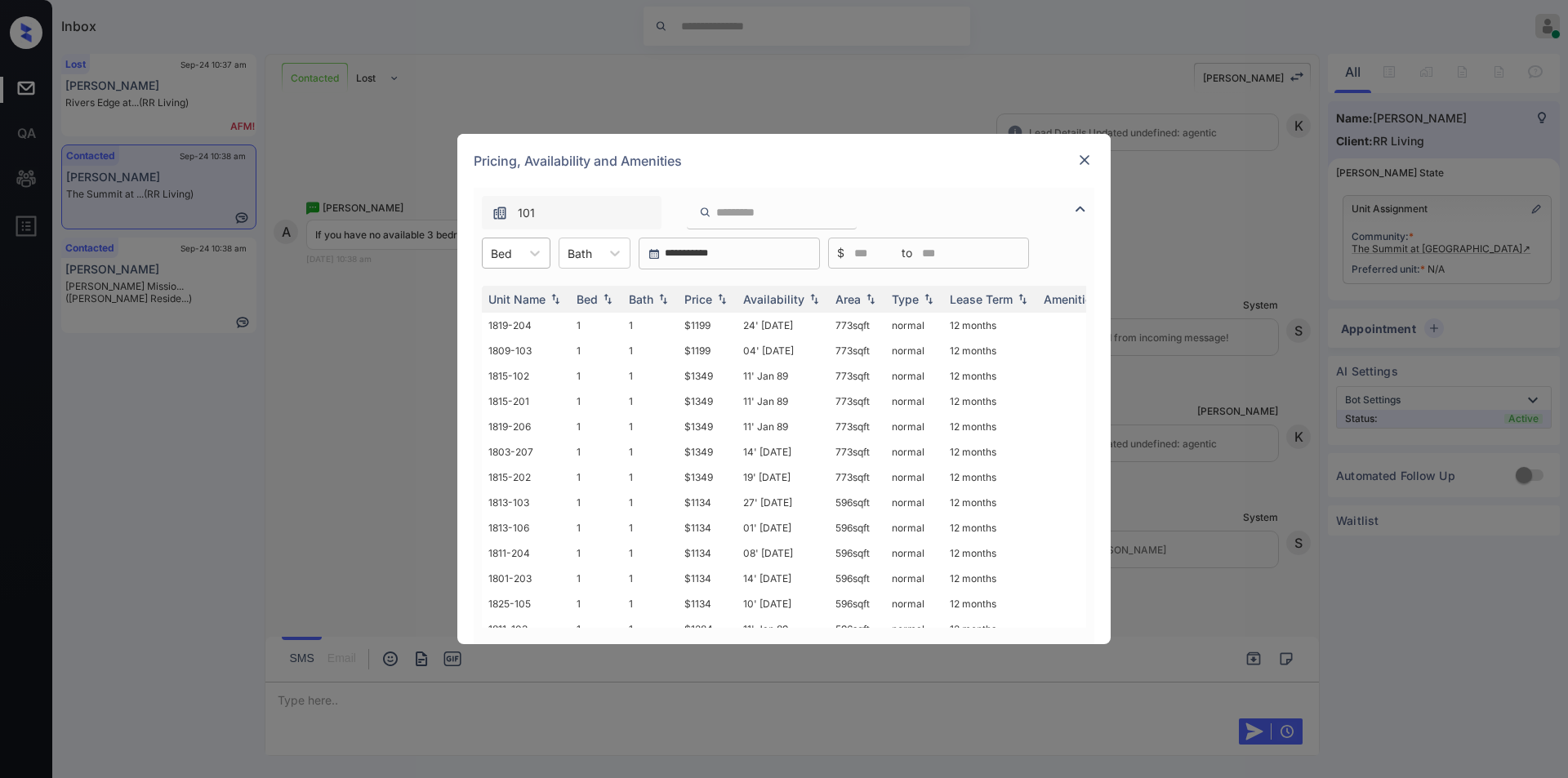
click at [516, 252] on div "Bed" at bounding box center [501, 253] width 37 height 24
click at [499, 354] on div "3" at bounding box center [516, 352] width 69 height 30
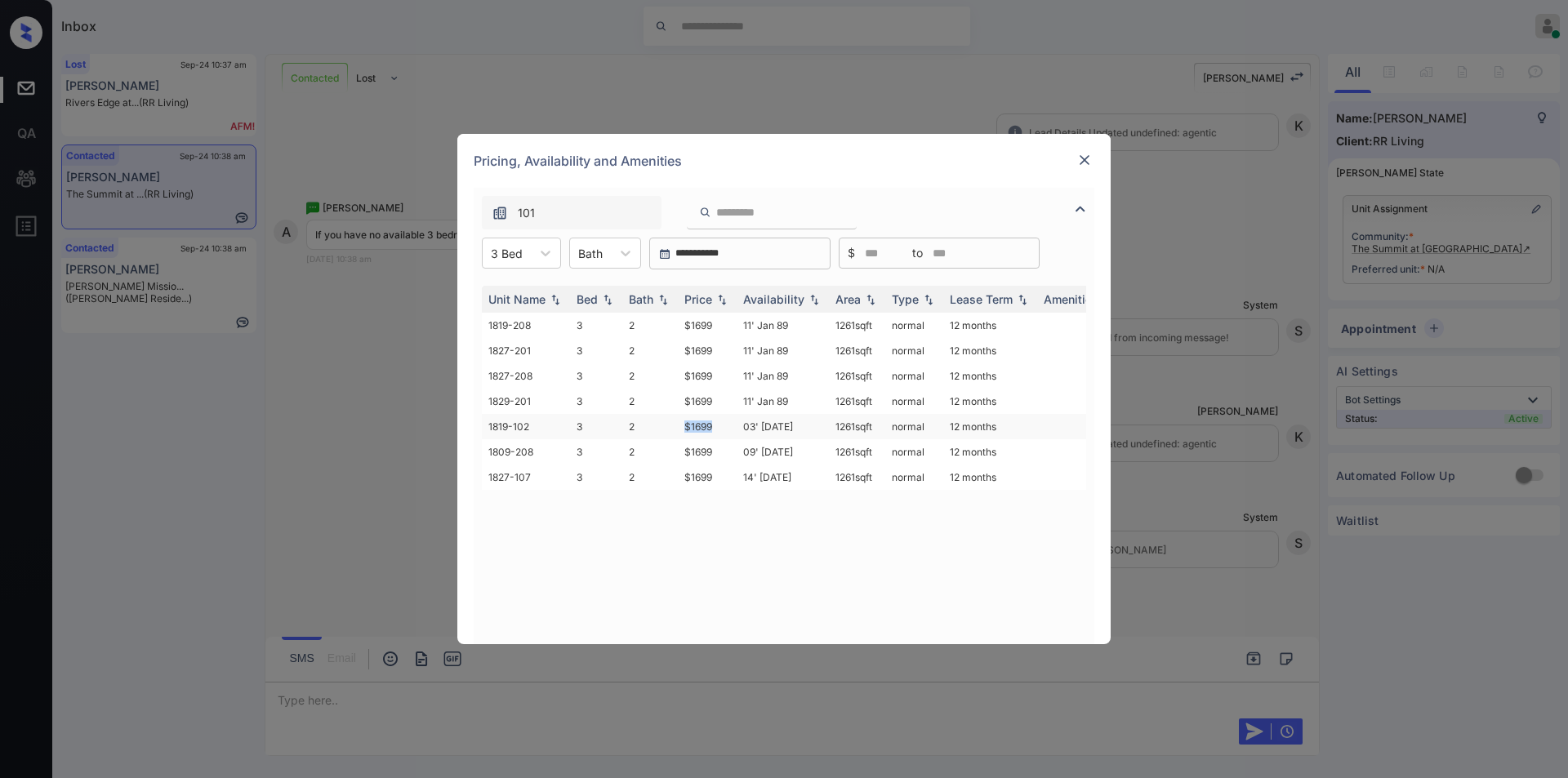
drag, startPoint x: 677, startPoint y: 424, endPoint x: 722, endPoint y: 425, distance: 45.0
click at [722, 425] on tr "1819-102 3 2 $1699 03' [DATE] sqft normal 12 months" at bounding box center [908, 426] width 853 height 25
copy tr "$1699"
click at [701, 424] on td "$1699" at bounding box center [706, 426] width 59 height 25
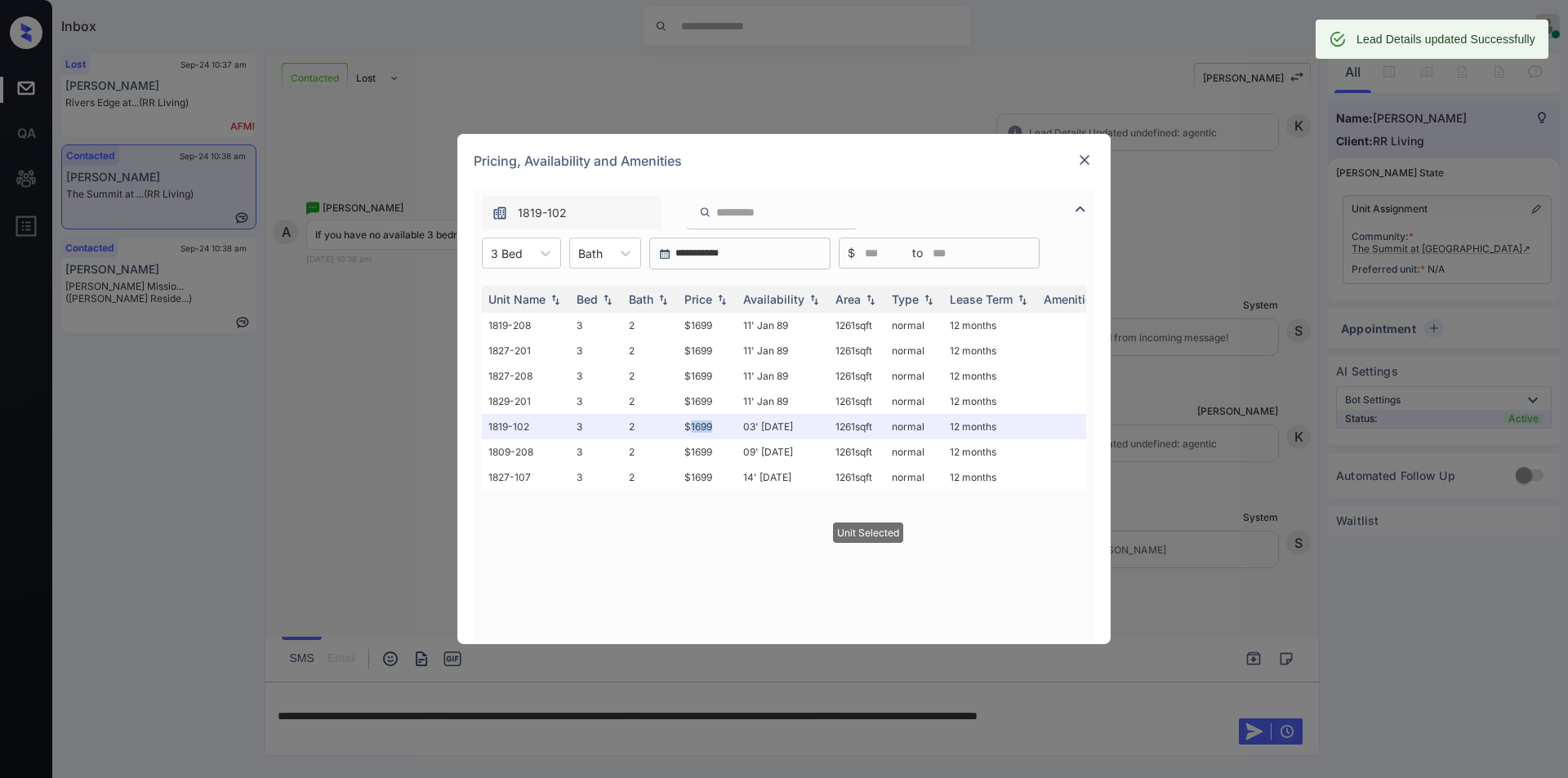
click at [1086, 157] on img at bounding box center [1084, 159] width 16 height 16
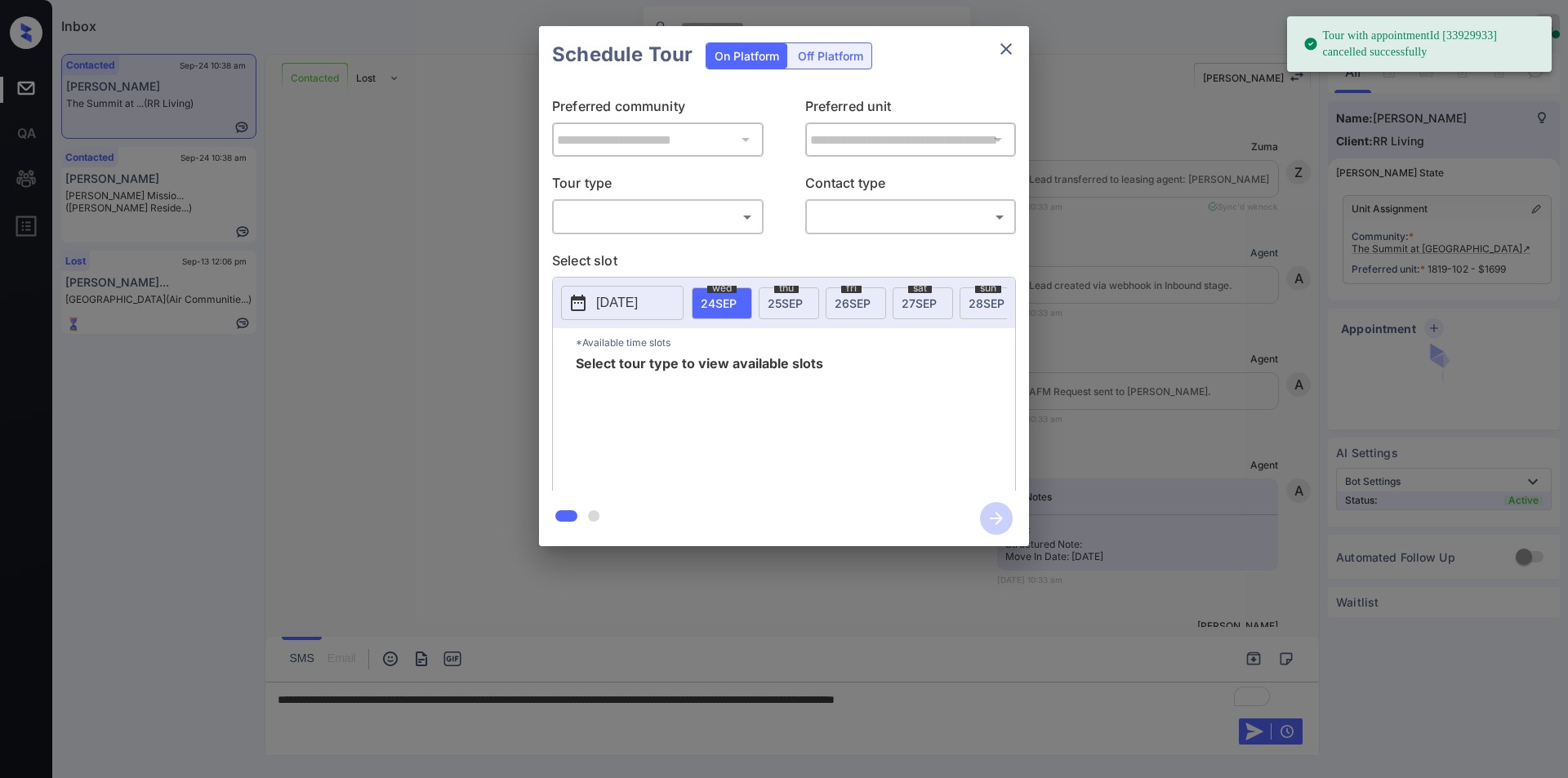
scroll to position [1869, 0]
click at [661, 225] on body "Tour with appointmentId [33929933] cancelled successfully Inbox [PERSON_NAME] O…" at bounding box center [784, 389] width 1568 height 778
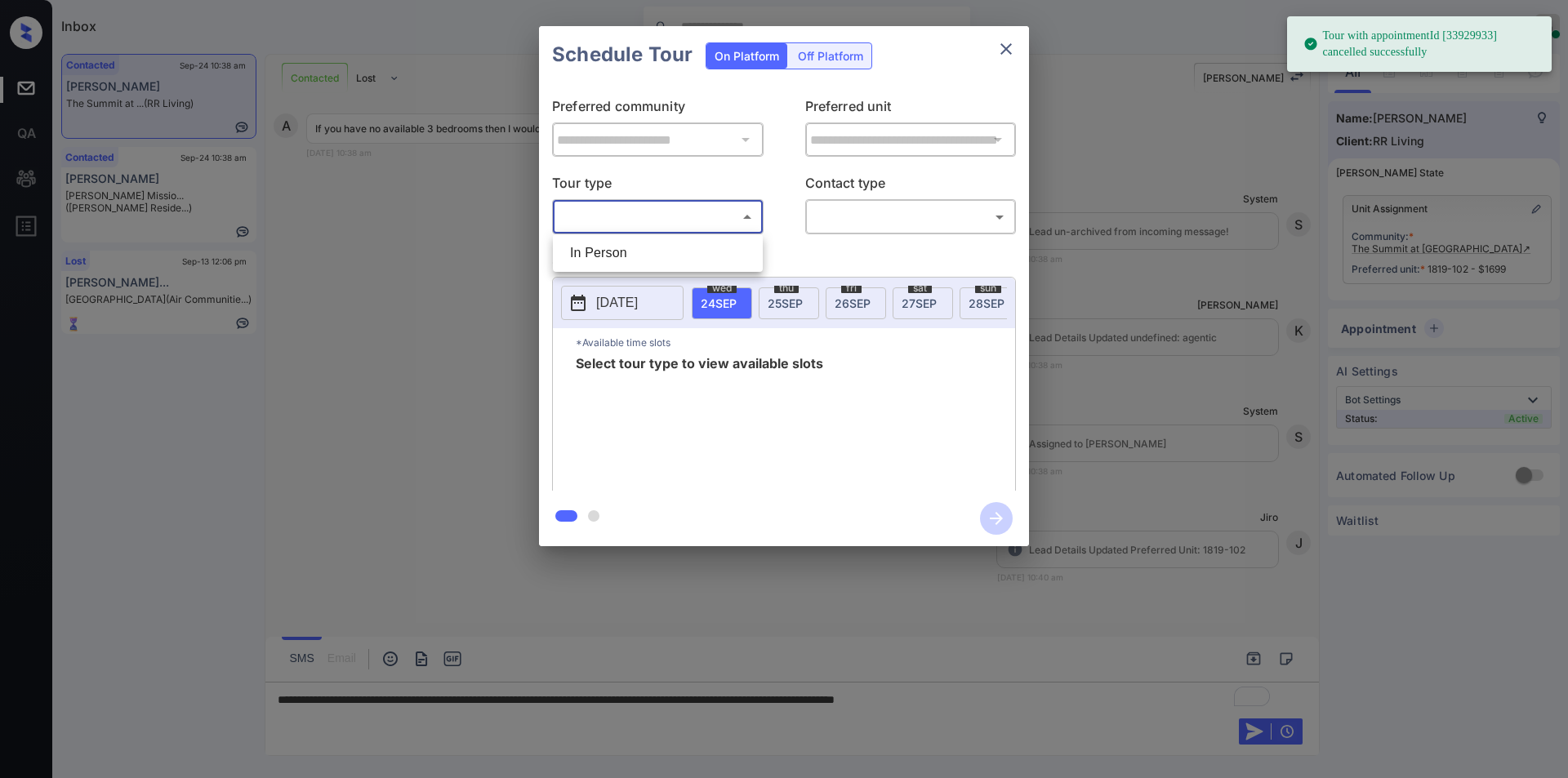
click at [647, 246] on li "In Person" at bounding box center [658, 253] width 202 height 30
type input "********"
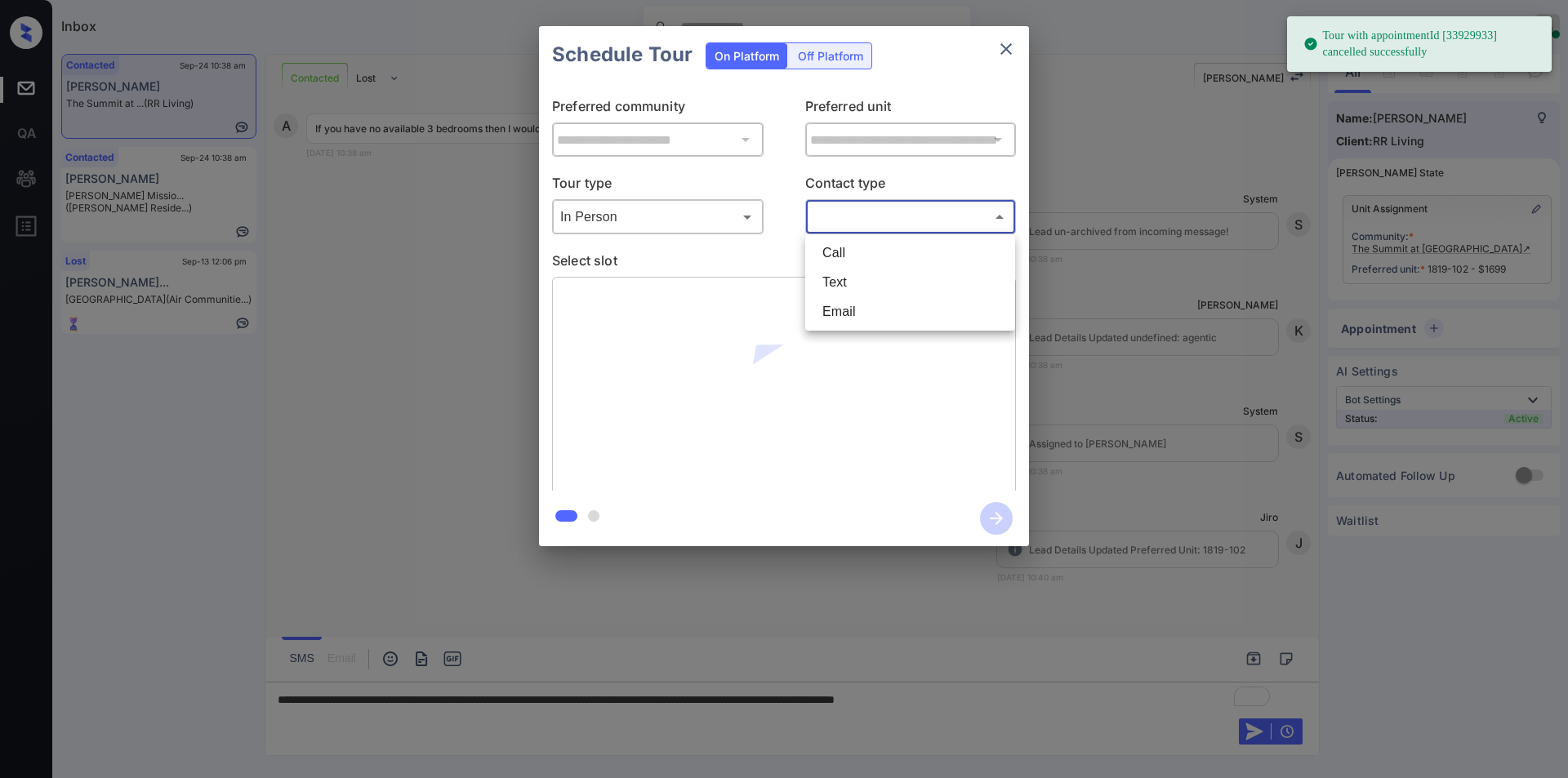
click at [833, 212] on body "Tour with appointmentId [33929933] cancelled successfully Inbox [PERSON_NAME] O…" at bounding box center [784, 389] width 1568 height 778
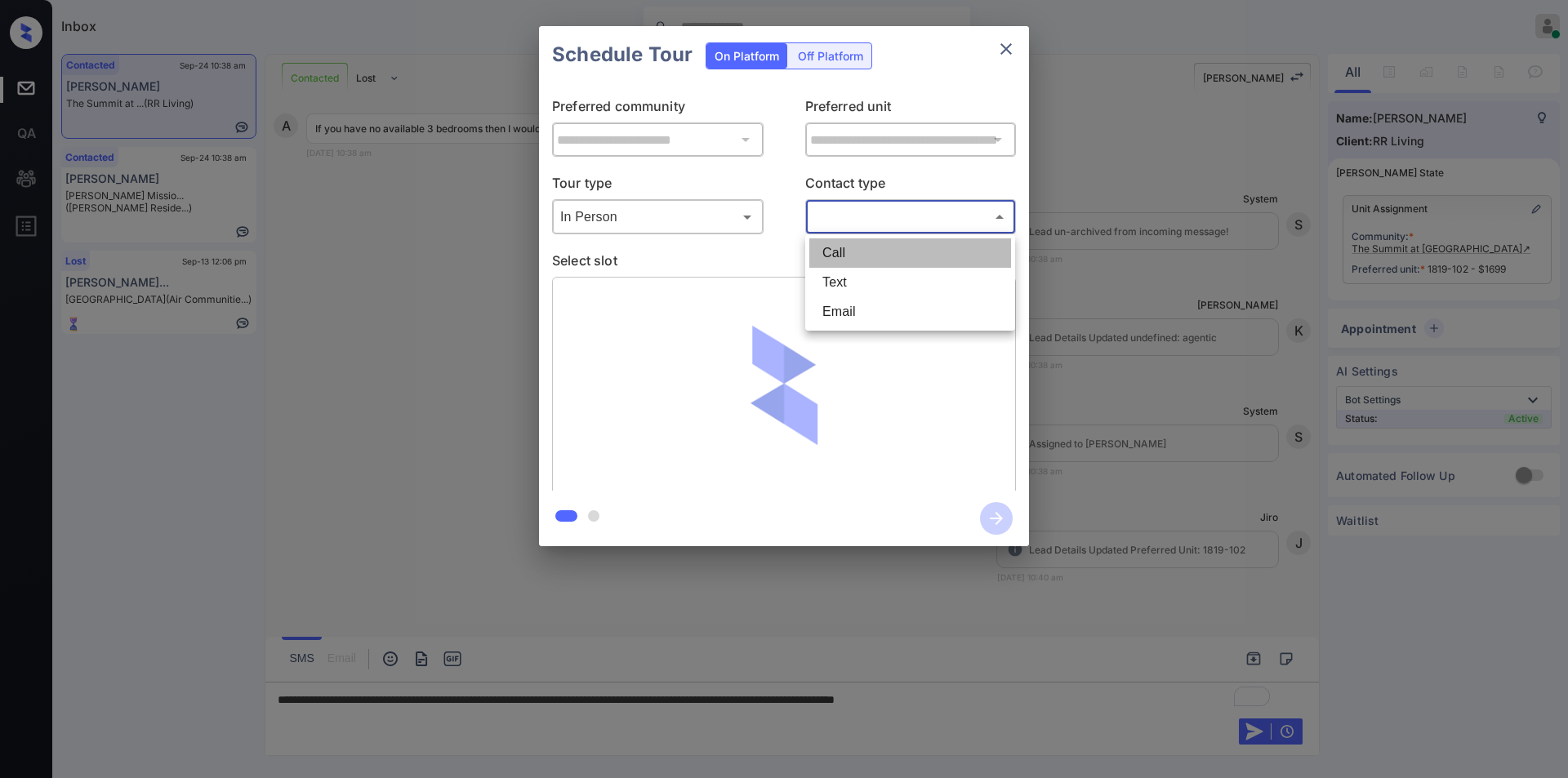
click at [851, 265] on li "Call" at bounding box center [910, 253] width 202 height 30
type input "****"
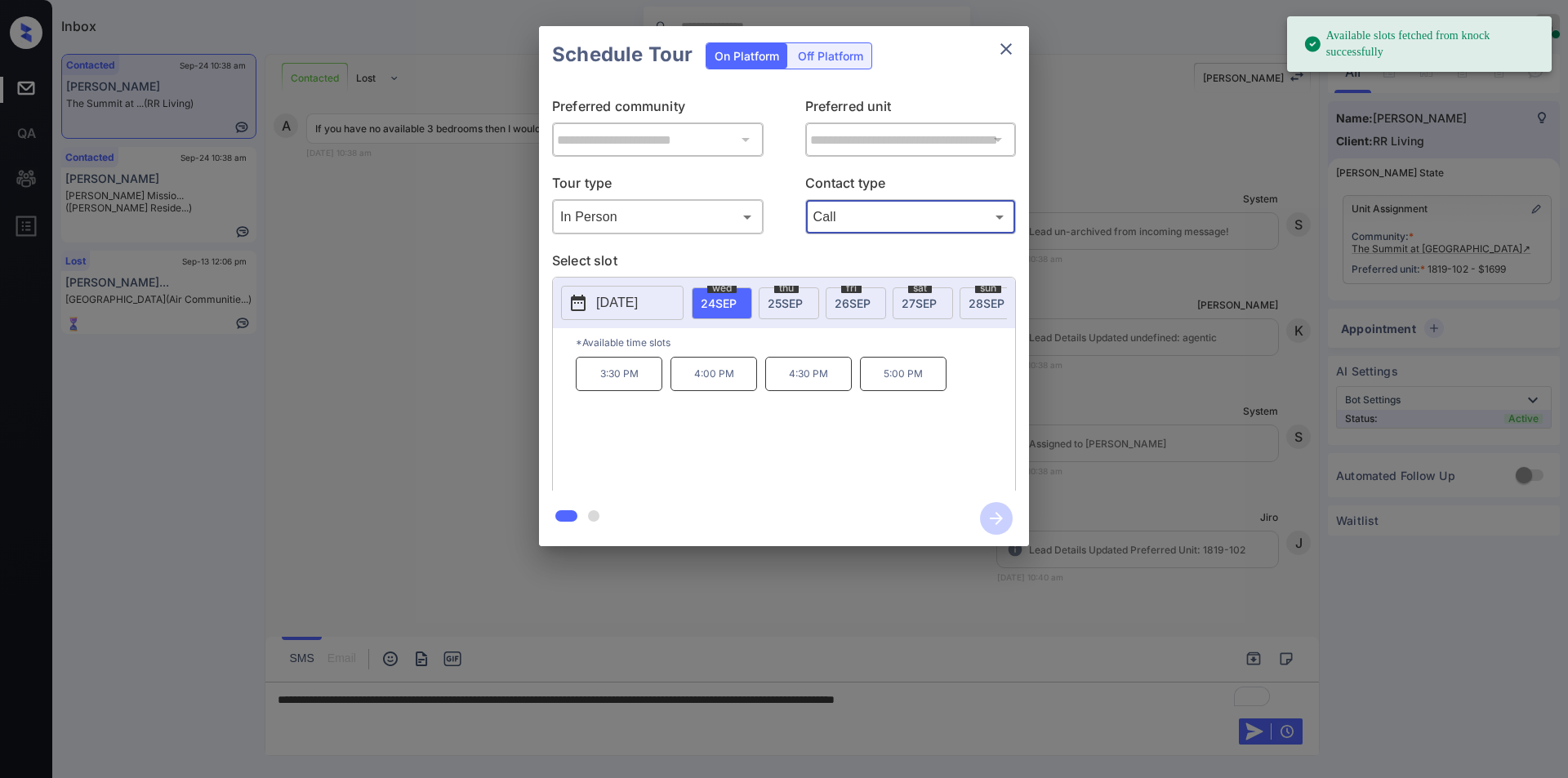
click at [777, 299] on span "[DATE]" at bounding box center [784, 303] width 35 height 14
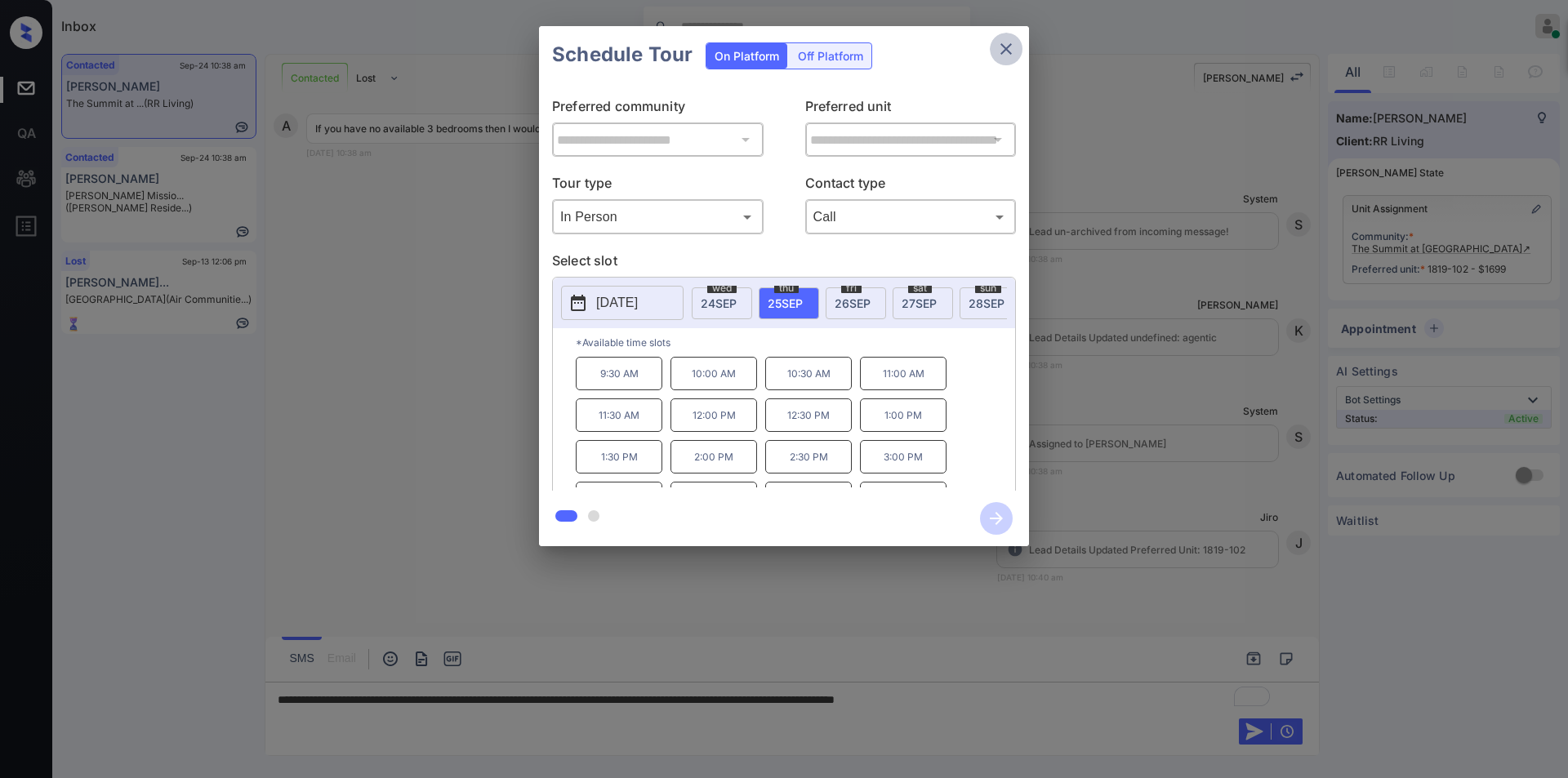
click at [1003, 47] on icon "close" at bounding box center [1006, 48] width 11 height 11
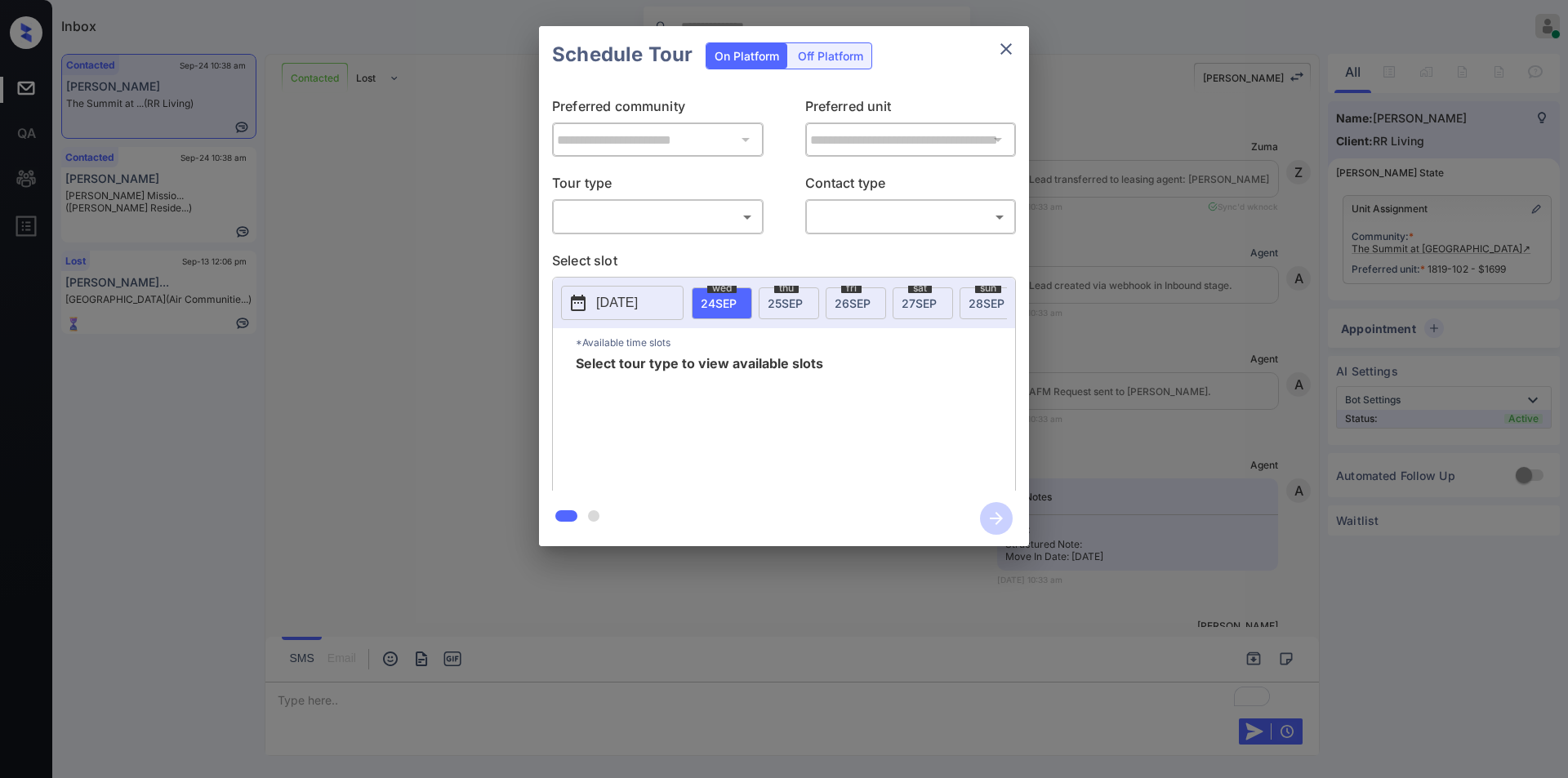
scroll to position [1978, 0]
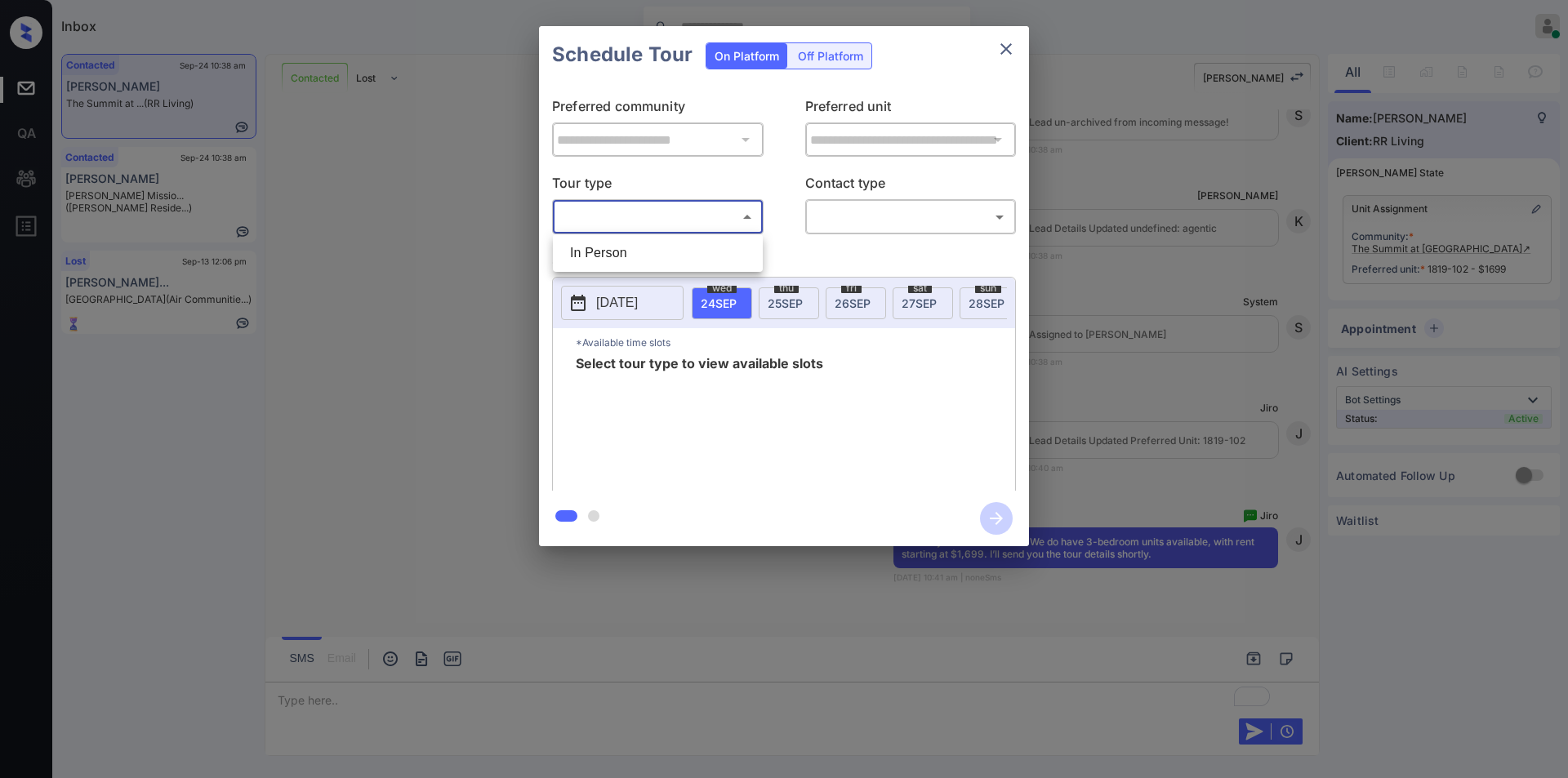
click at [627, 216] on body "Inbox Jiro Alonzo Online Set yourself offline Set yourself on break Profile Swi…" at bounding box center [784, 389] width 1568 height 778
drag, startPoint x: 620, startPoint y: 247, endPoint x: 874, endPoint y: 222, distance: 255.2
click at [622, 248] on li "In Person" at bounding box center [658, 253] width 202 height 30
type input "********"
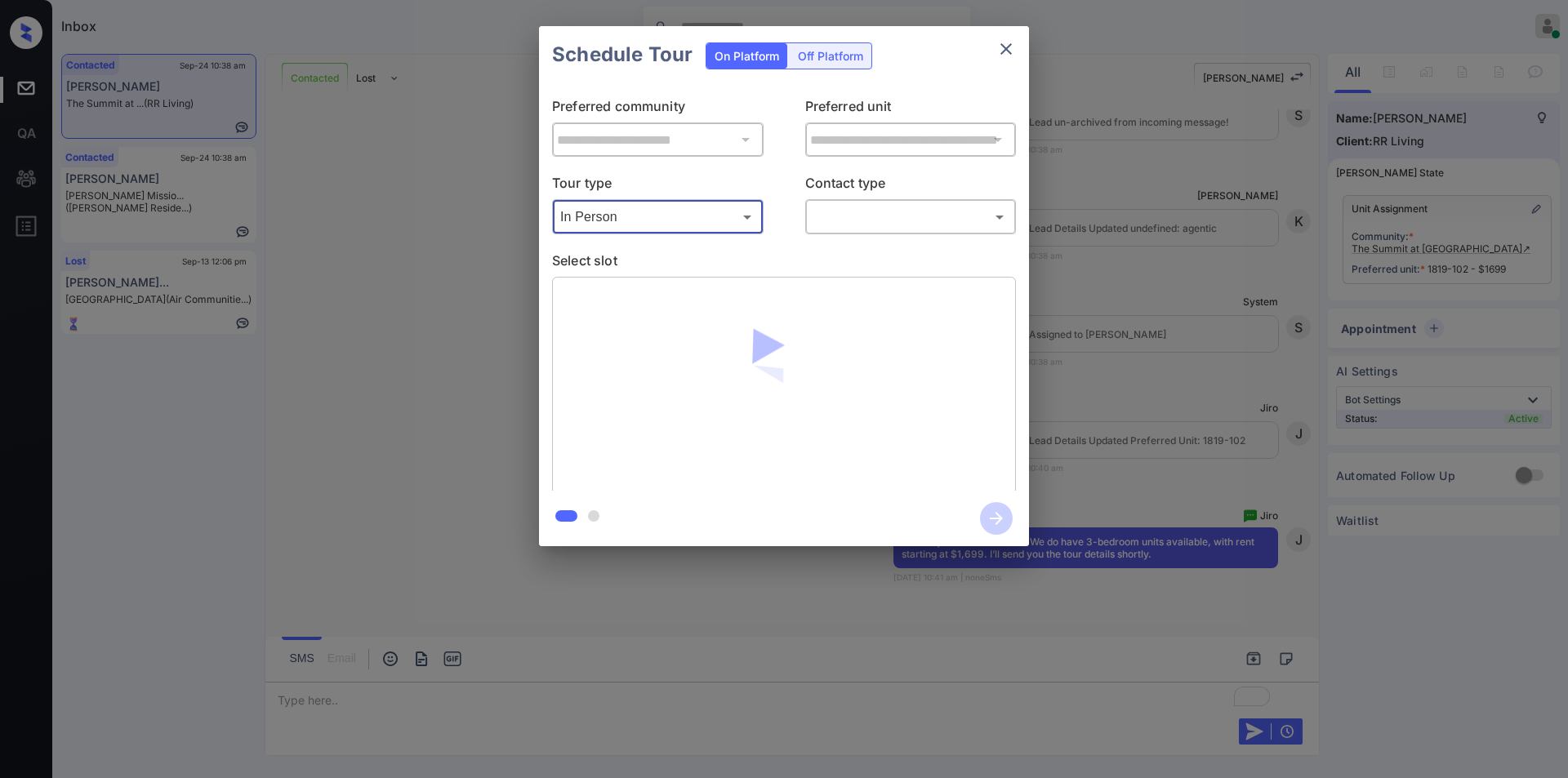
click at [874, 222] on body "Inbox Jiro Alonzo Online Set yourself offline Set yourself on break Profile Swi…" at bounding box center [784, 389] width 1568 height 778
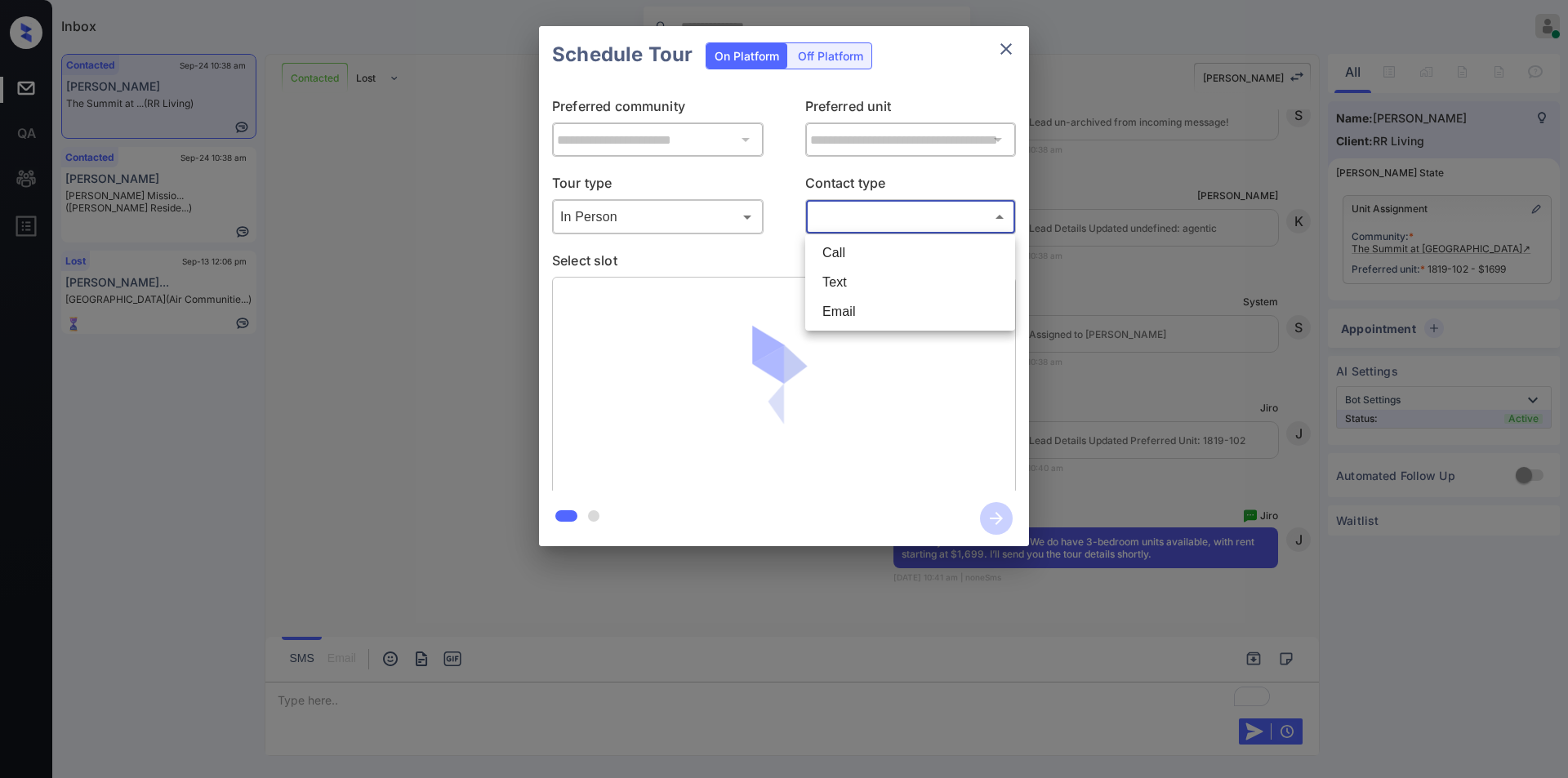
click at [866, 281] on li "Text" at bounding box center [910, 282] width 202 height 30
type input "****"
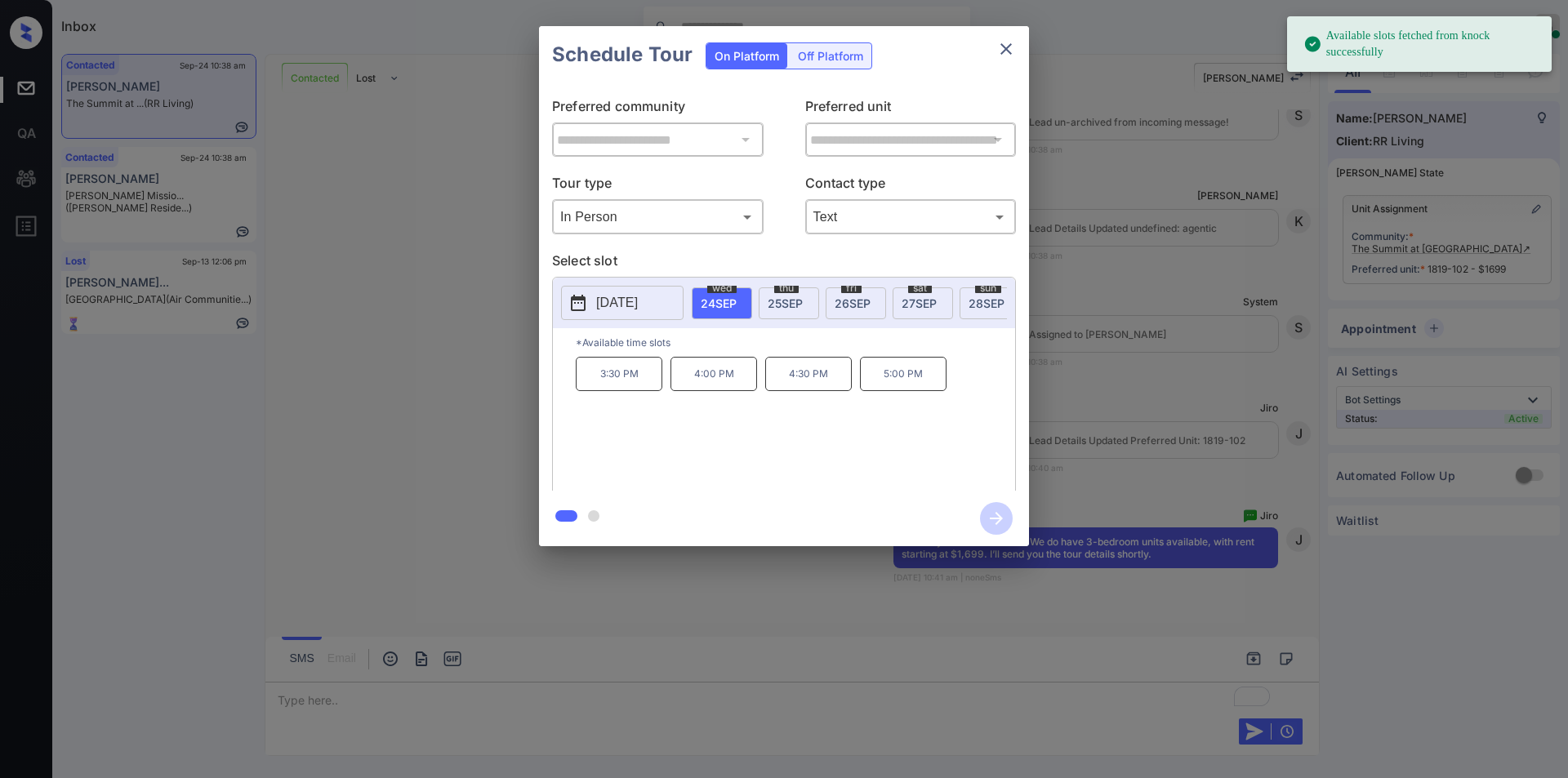
click at [798, 298] on span "[DATE]" at bounding box center [784, 303] width 35 height 14
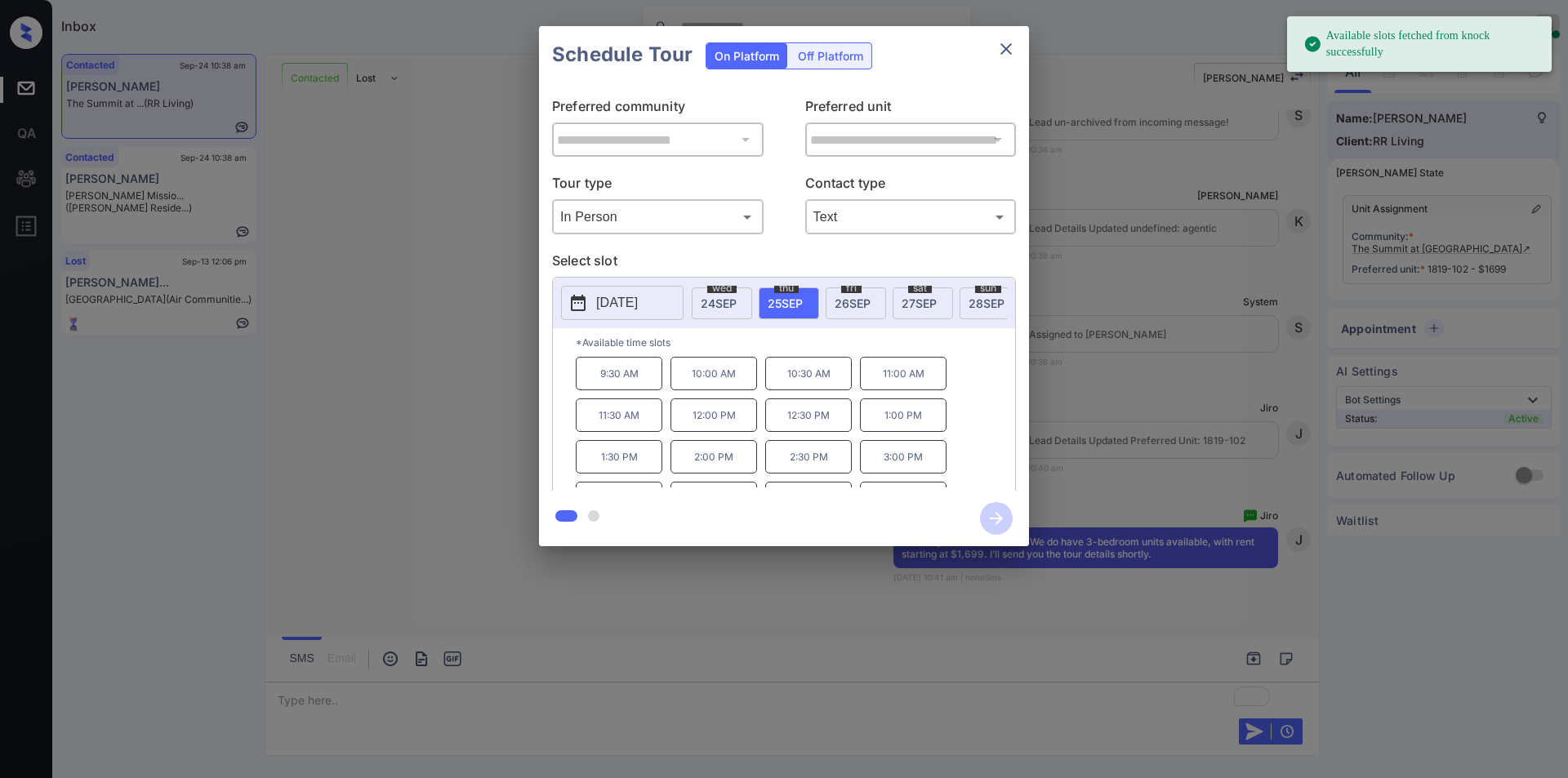
click at [623, 378] on p "9:30 AM" at bounding box center [619, 373] width 86 height 33
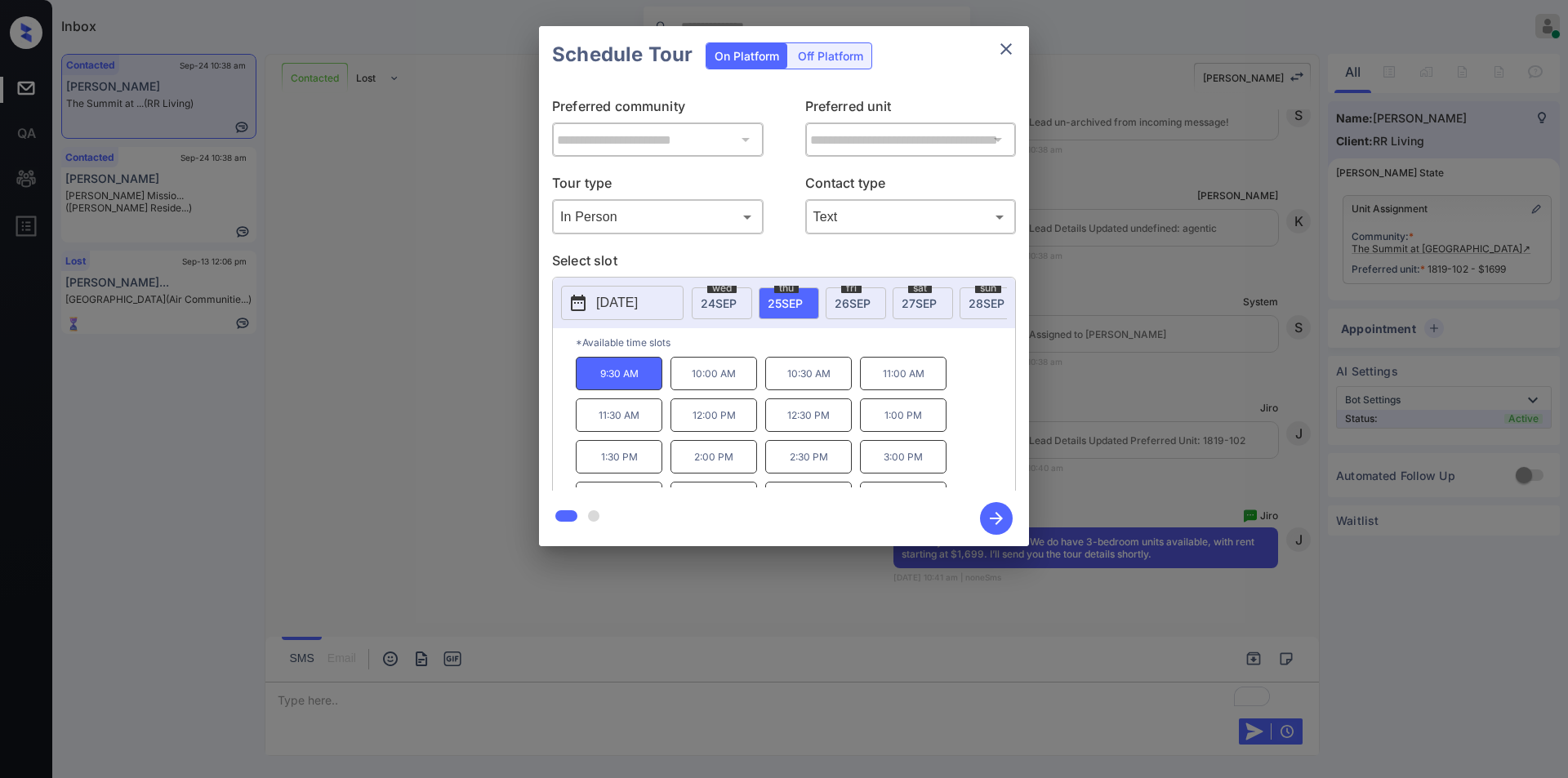
click at [994, 515] on icon "button" at bounding box center [996, 518] width 33 height 33
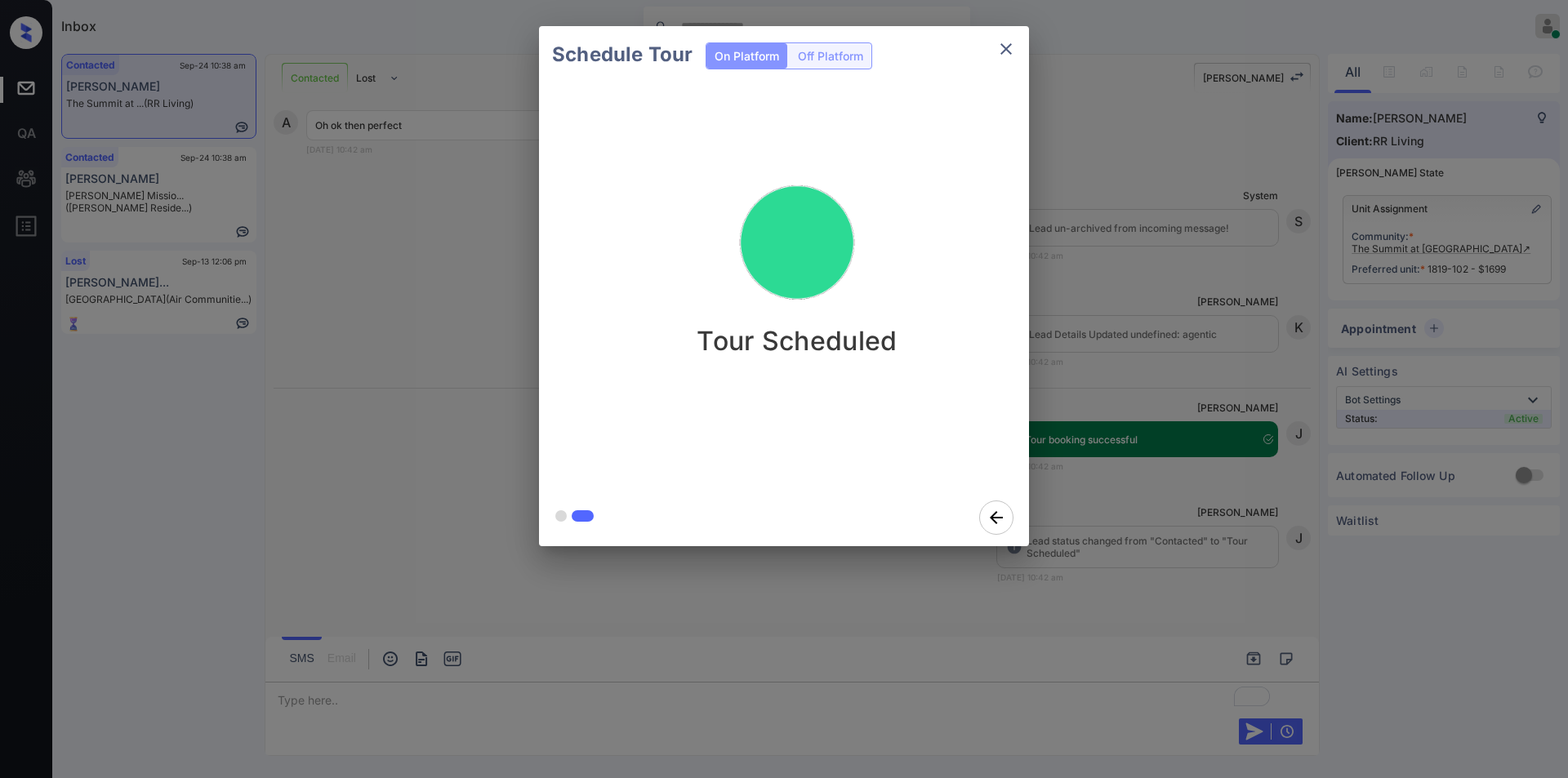
scroll to position [2504, 0]
click at [1008, 45] on icon "close" at bounding box center [1006, 48] width 20 height 19
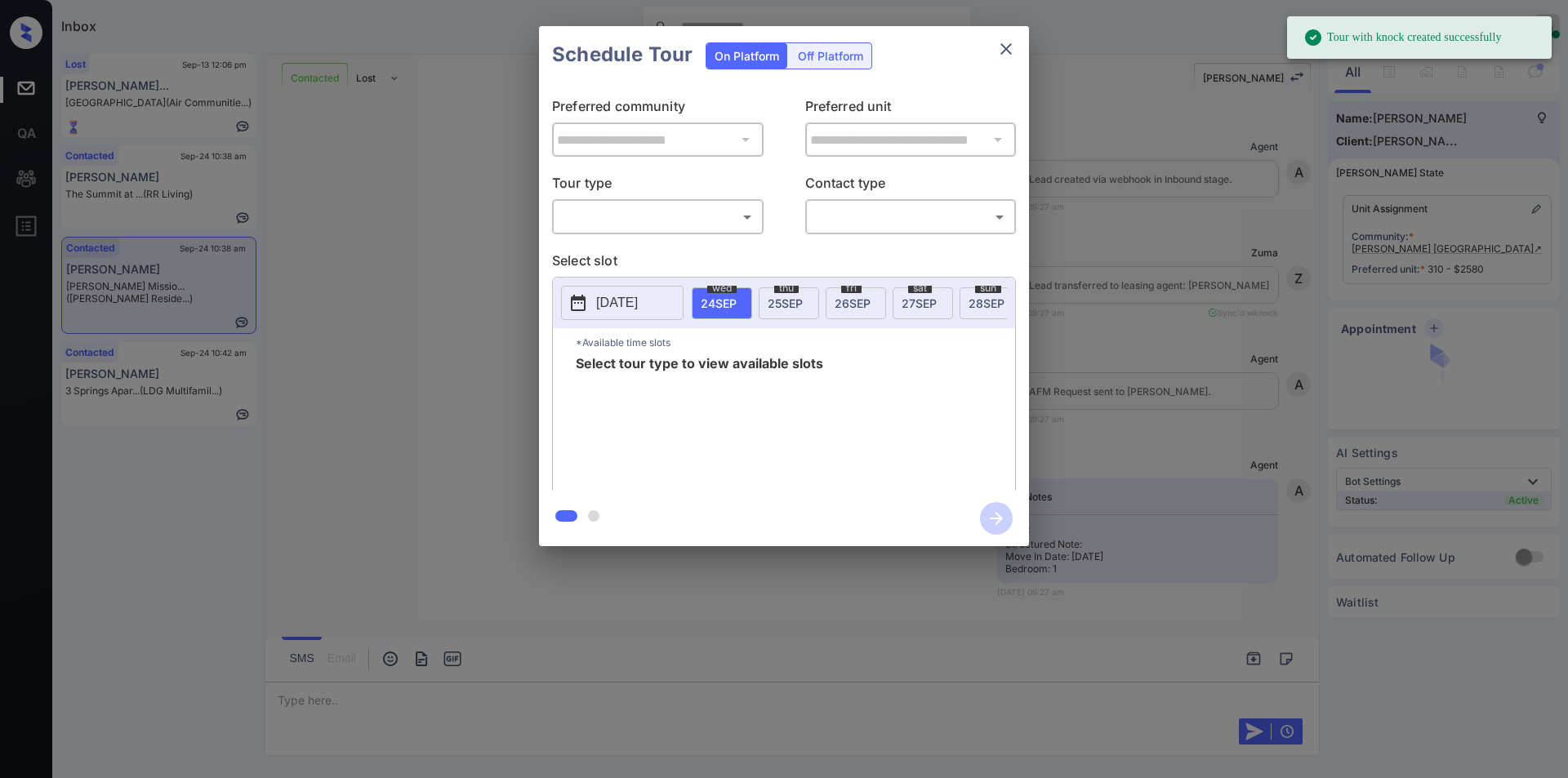
scroll to position [4133, 0]
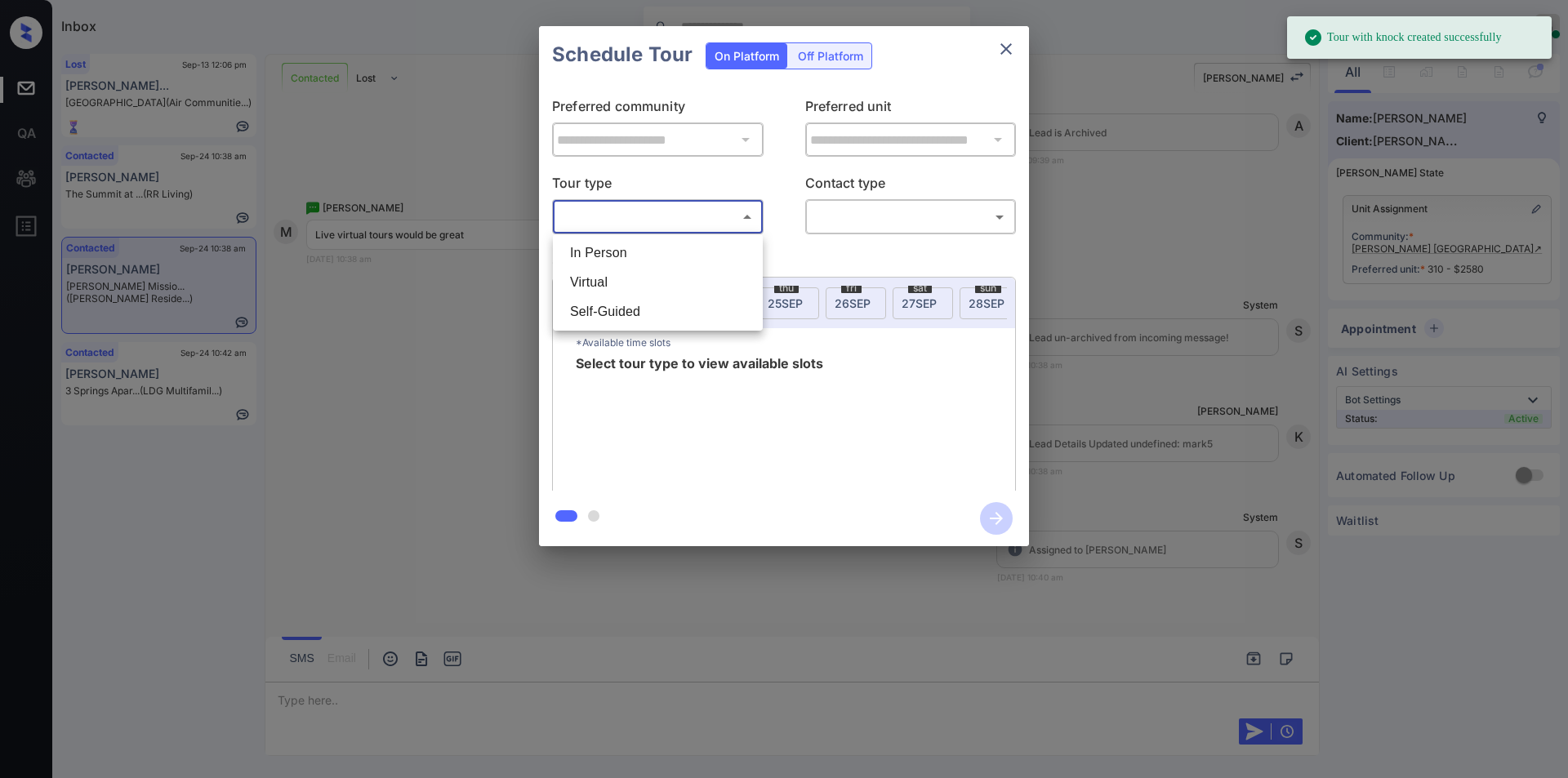
click at [620, 208] on body "Tour with knock created successfully Inbox Jiro Alonzo Online Set yourself offl…" at bounding box center [784, 389] width 1568 height 778
click at [614, 280] on li "Virtual" at bounding box center [658, 282] width 202 height 30
type input "*******"
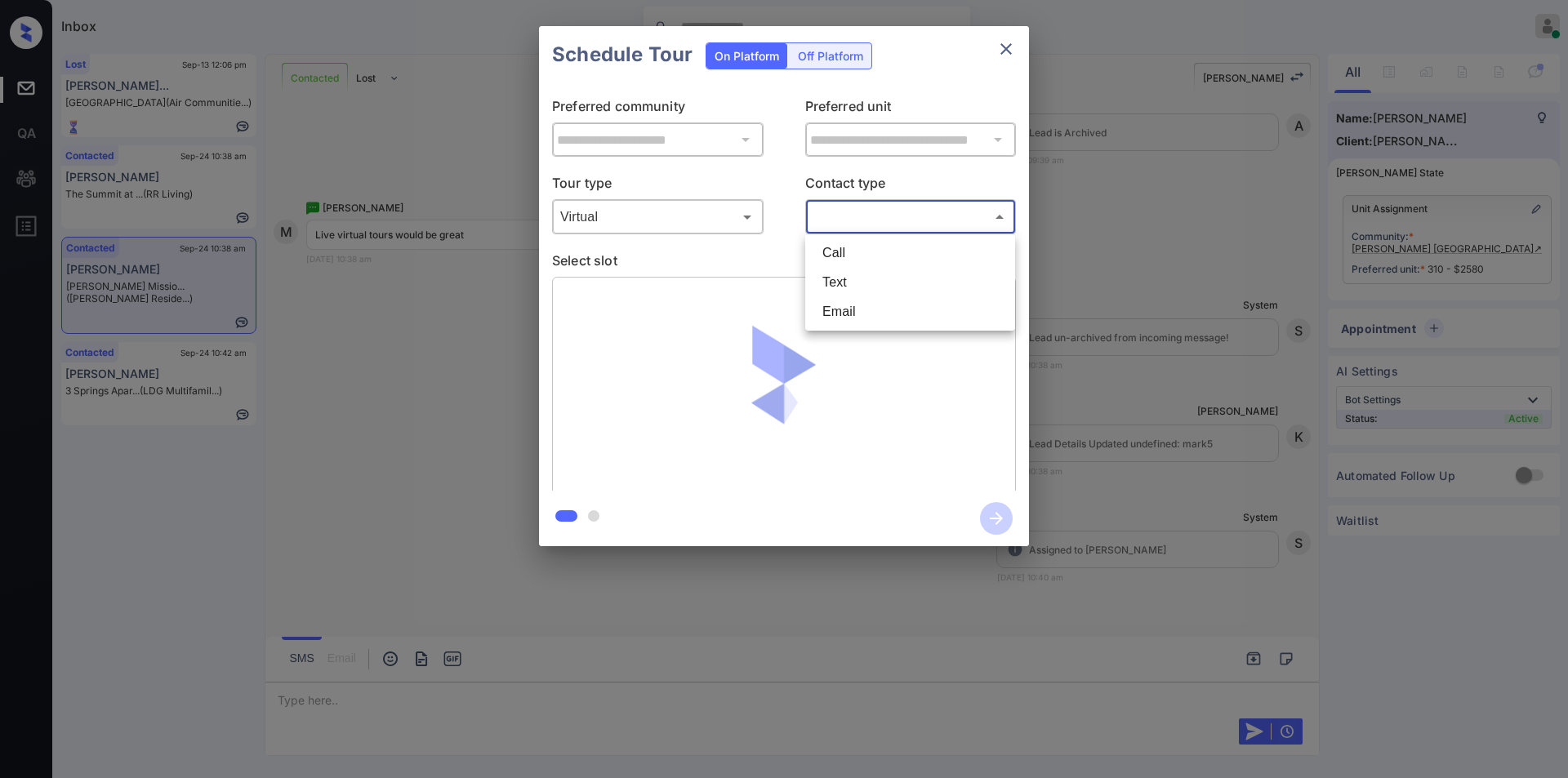
click at [838, 216] on body "Tour with knock created successfully Inbox Jiro Alonzo Online Set yourself offl…" at bounding box center [784, 389] width 1568 height 778
click at [855, 282] on li "Text" at bounding box center [910, 282] width 202 height 30
type input "****"
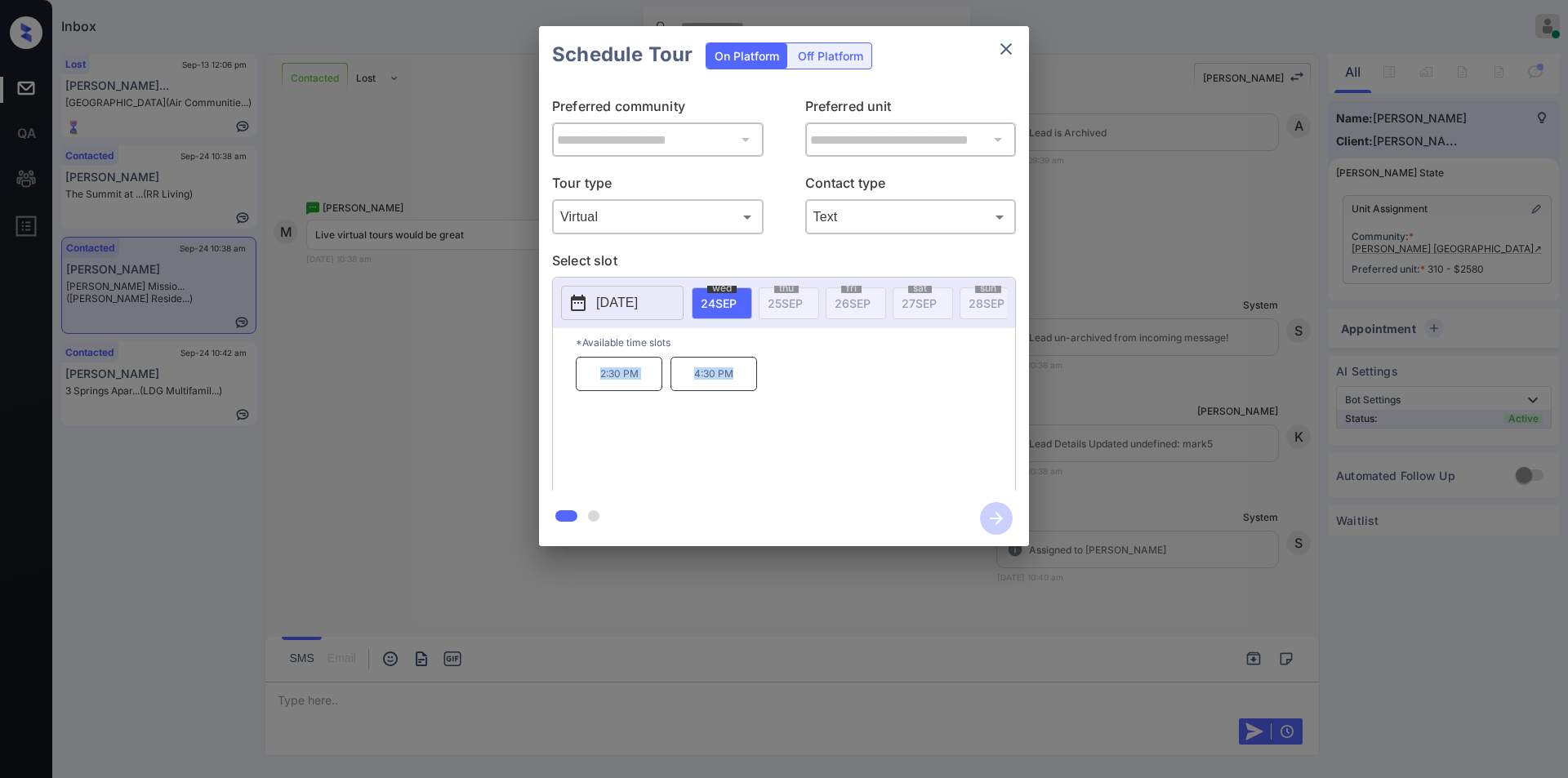
drag, startPoint x: 594, startPoint y: 381, endPoint x: 792, endPoint y: 390, distance: 198.2
click at [792, 390] on div "2:30 PM 4:30 PM" at bounding box center [795, 422] width 439 height 131
copy div "2:30 PM 4:30 PM"
click at [416, 505] on div "**********" at bounding box center [784, 286] width 1568 height 572
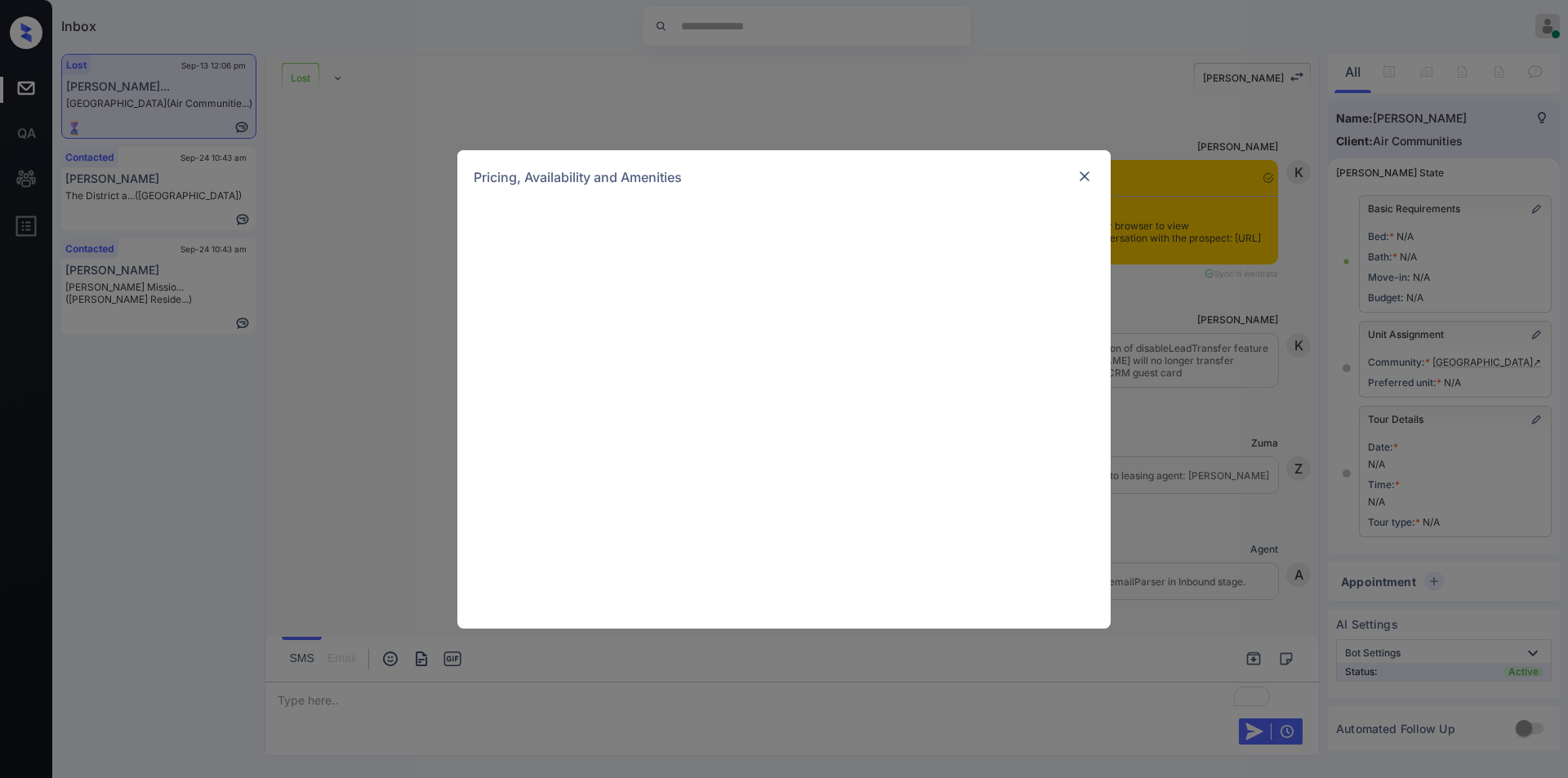
scroll to position [17700, 0]
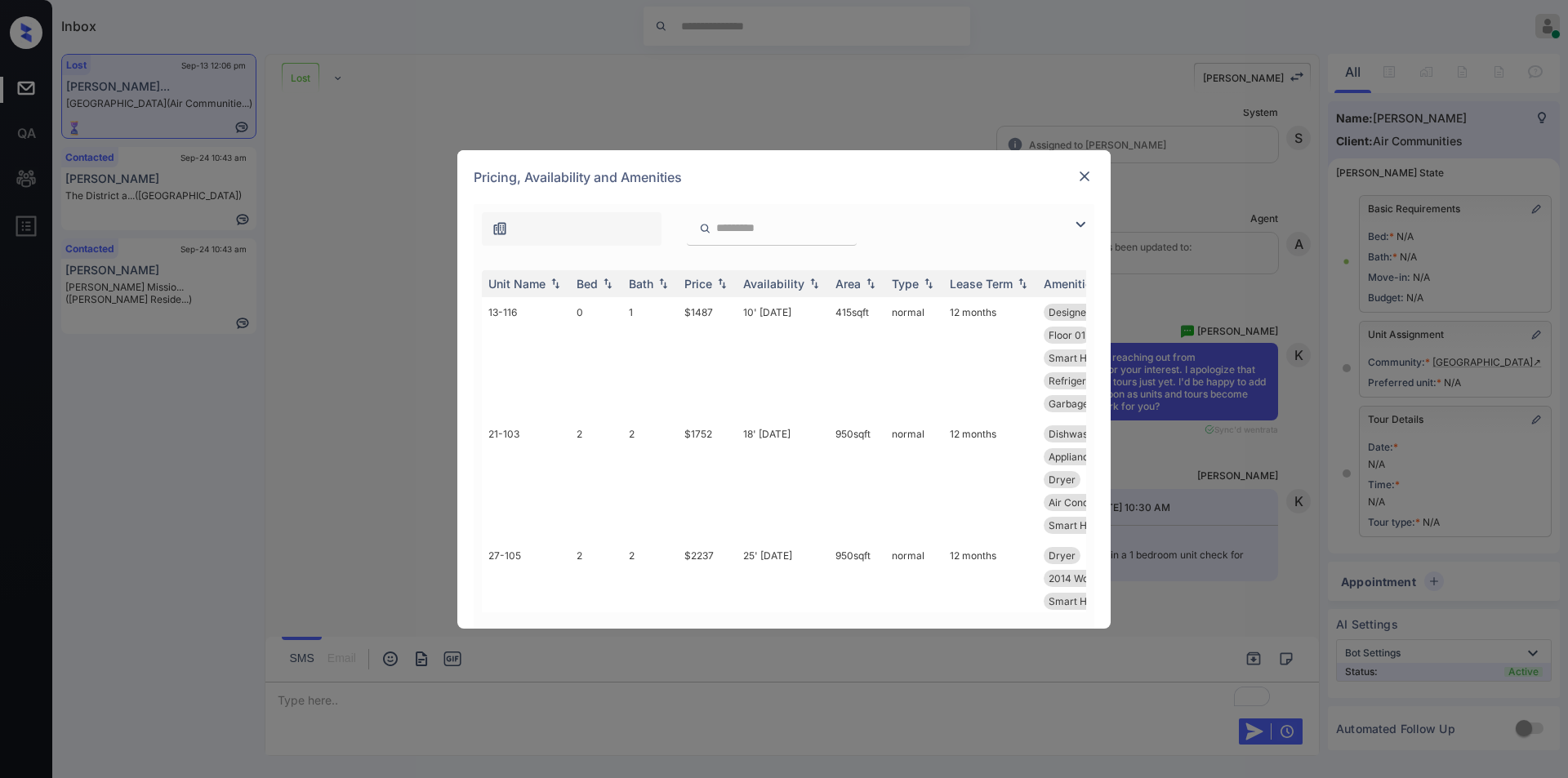
click at [1075, 228] on img at bounding box center [1080, 224] width 20 height 19
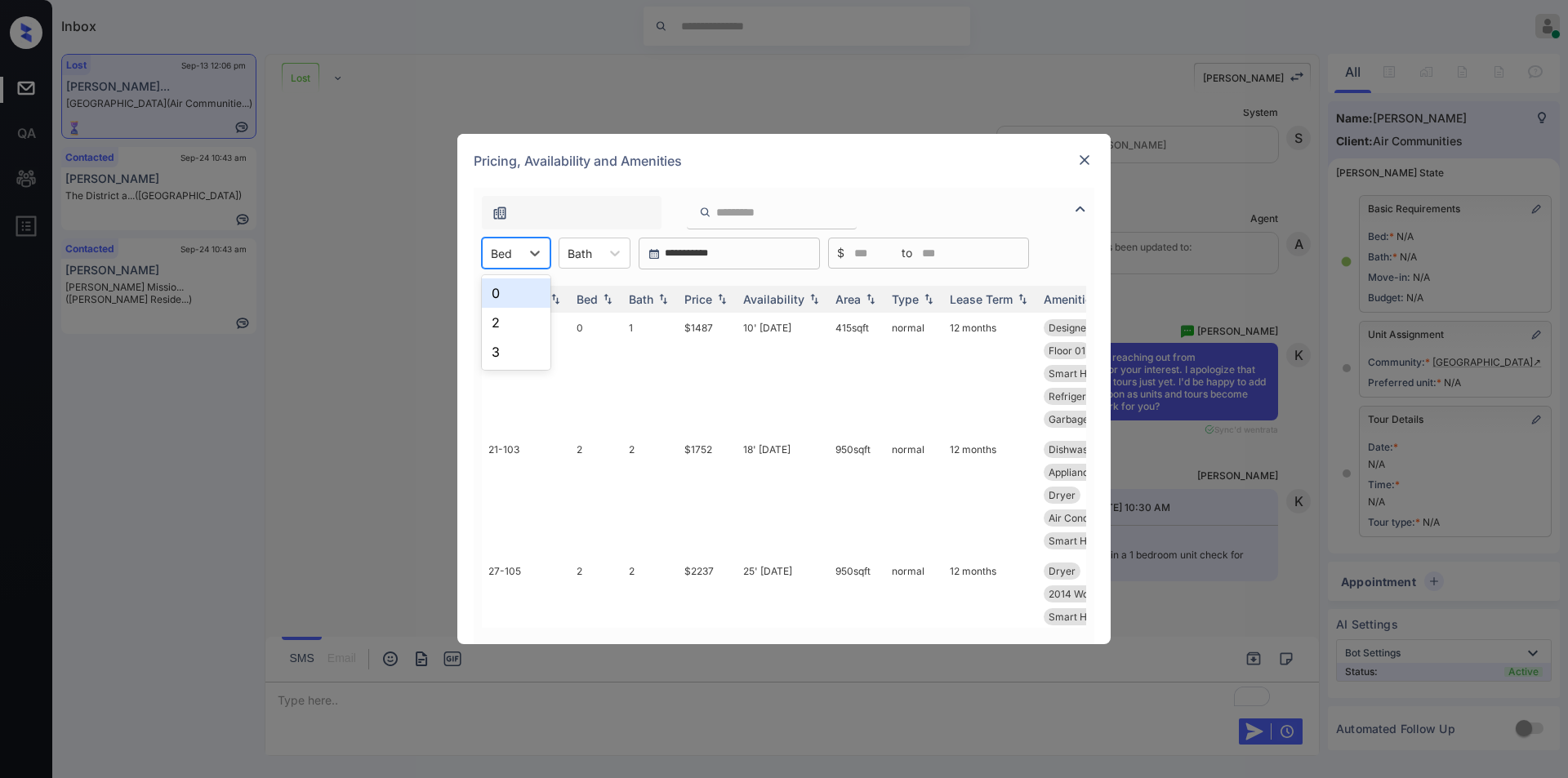
click at [505, 258] on div at bounding box center [501, 253] width 21 height 17
click at [1091, 164] on img at bounding box center [1084, 159] width 16 height 16
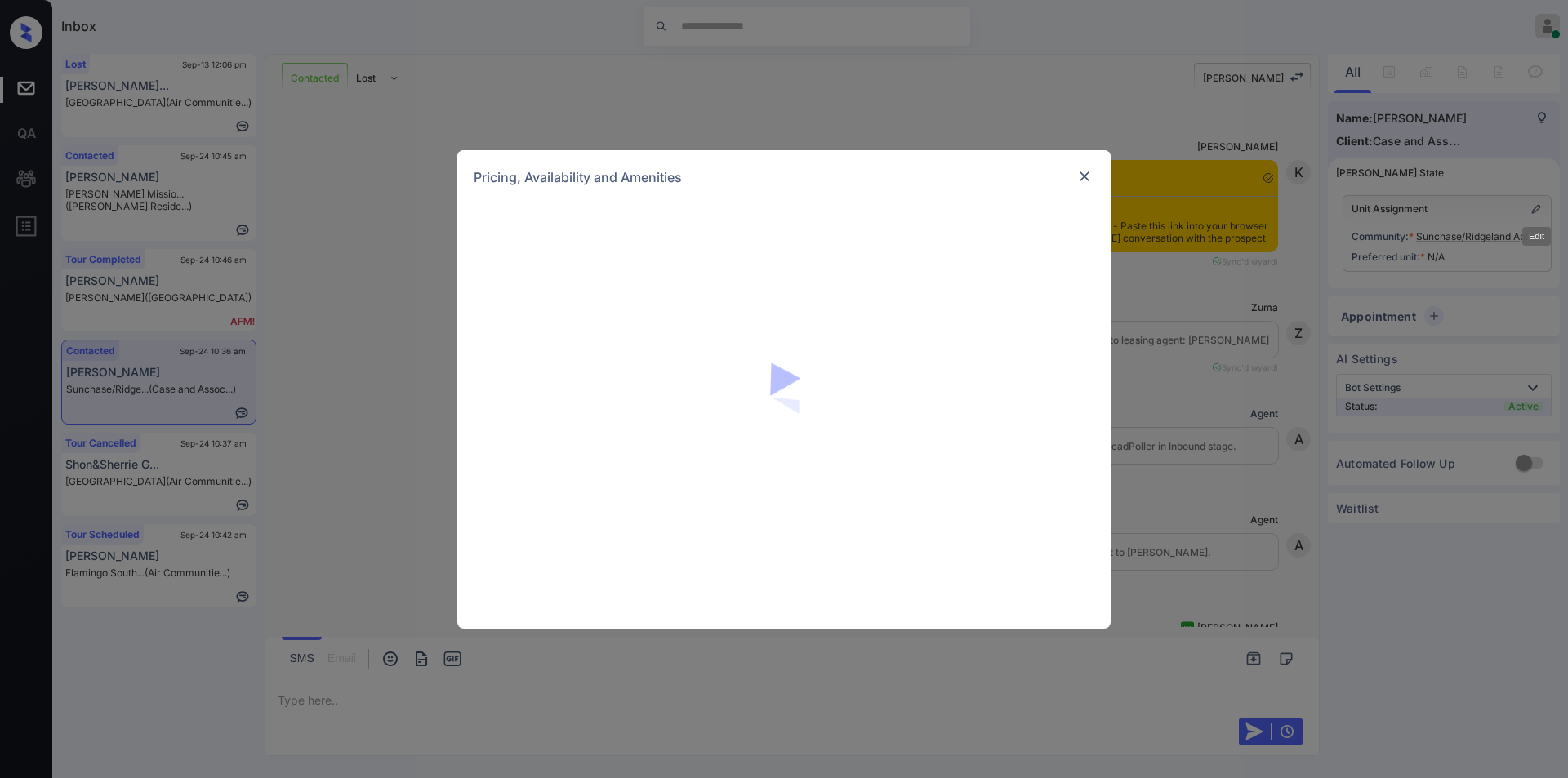
scroll to position [985, 0]
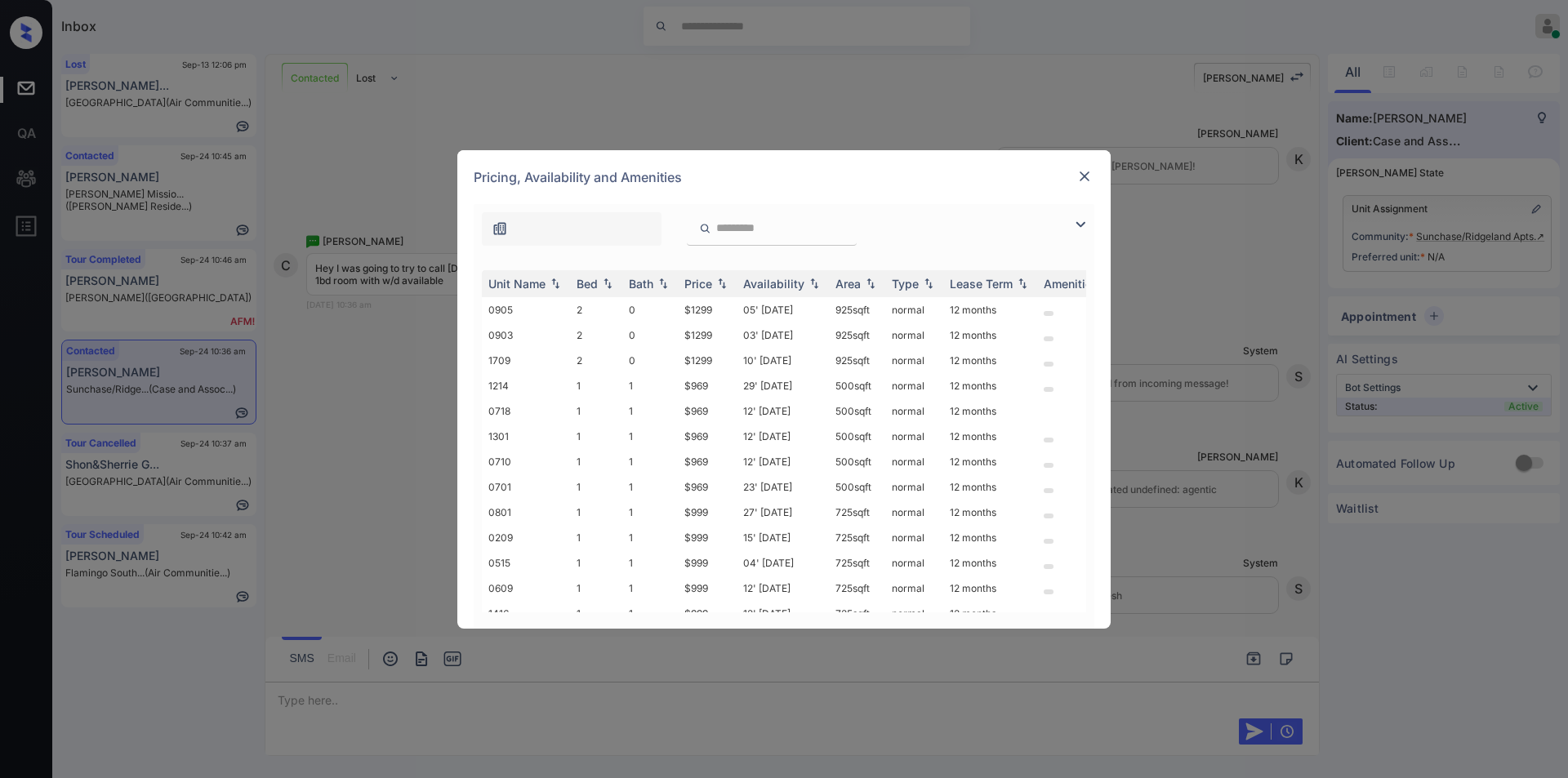
click at [1080, 229] on img at bounding box center [1080, 224] width 20 height 19
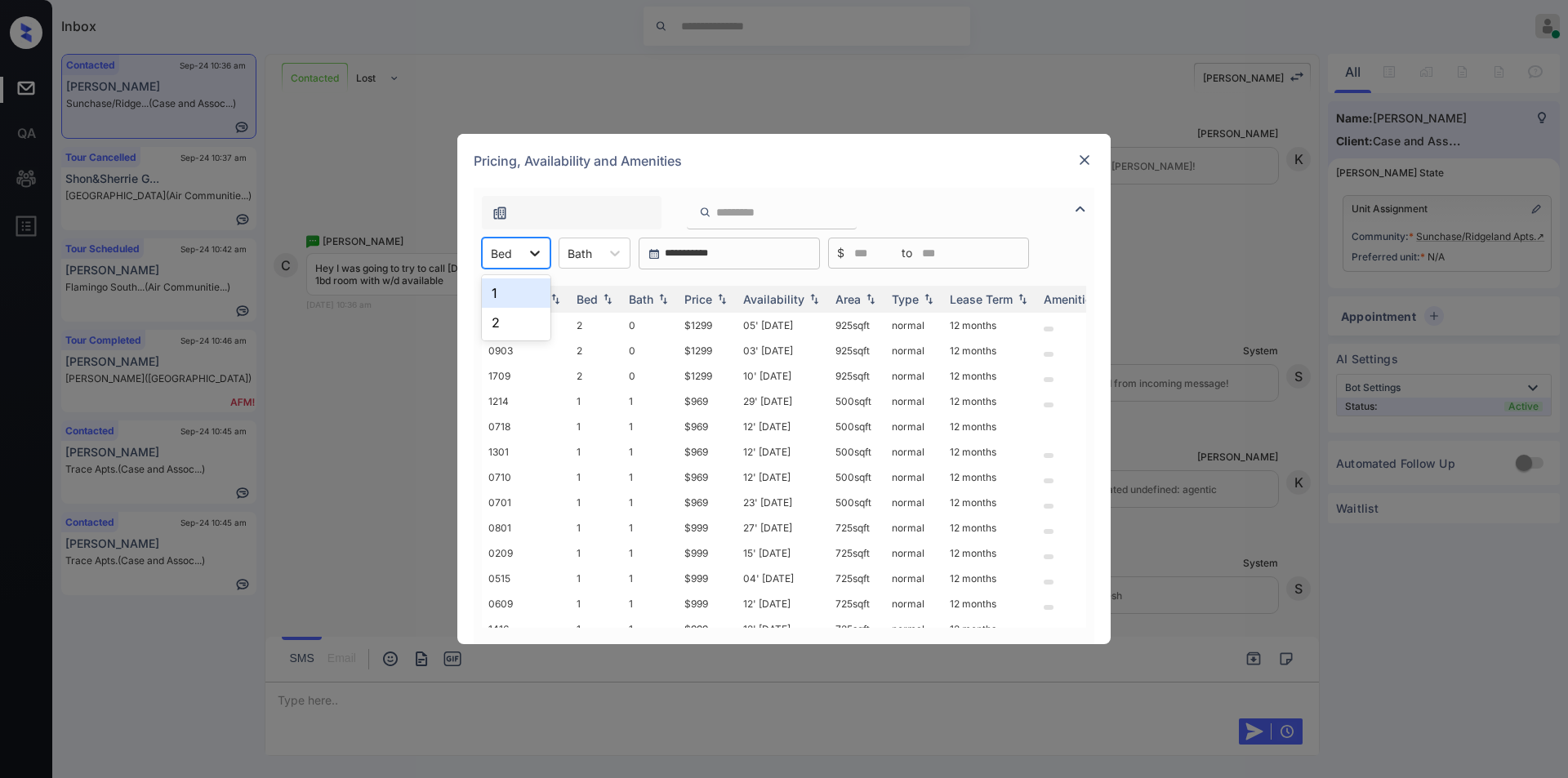
click at [527, 255] on icon at bounding box center [534, 253] width 16 height 16
click at [505, 280] on div "1" at bounding box center [516, 292] width 69 height 30
drag, startPoint x: 672, startPoint y: 322, endPoint x: 716, endPoint y: 330, distance: 44.7
click at [716, 330] on tr "1214 1 1 $969 29' Aug 25 500 sqft normal 12 months" at bounding box center [908, 325] width 853 height 25
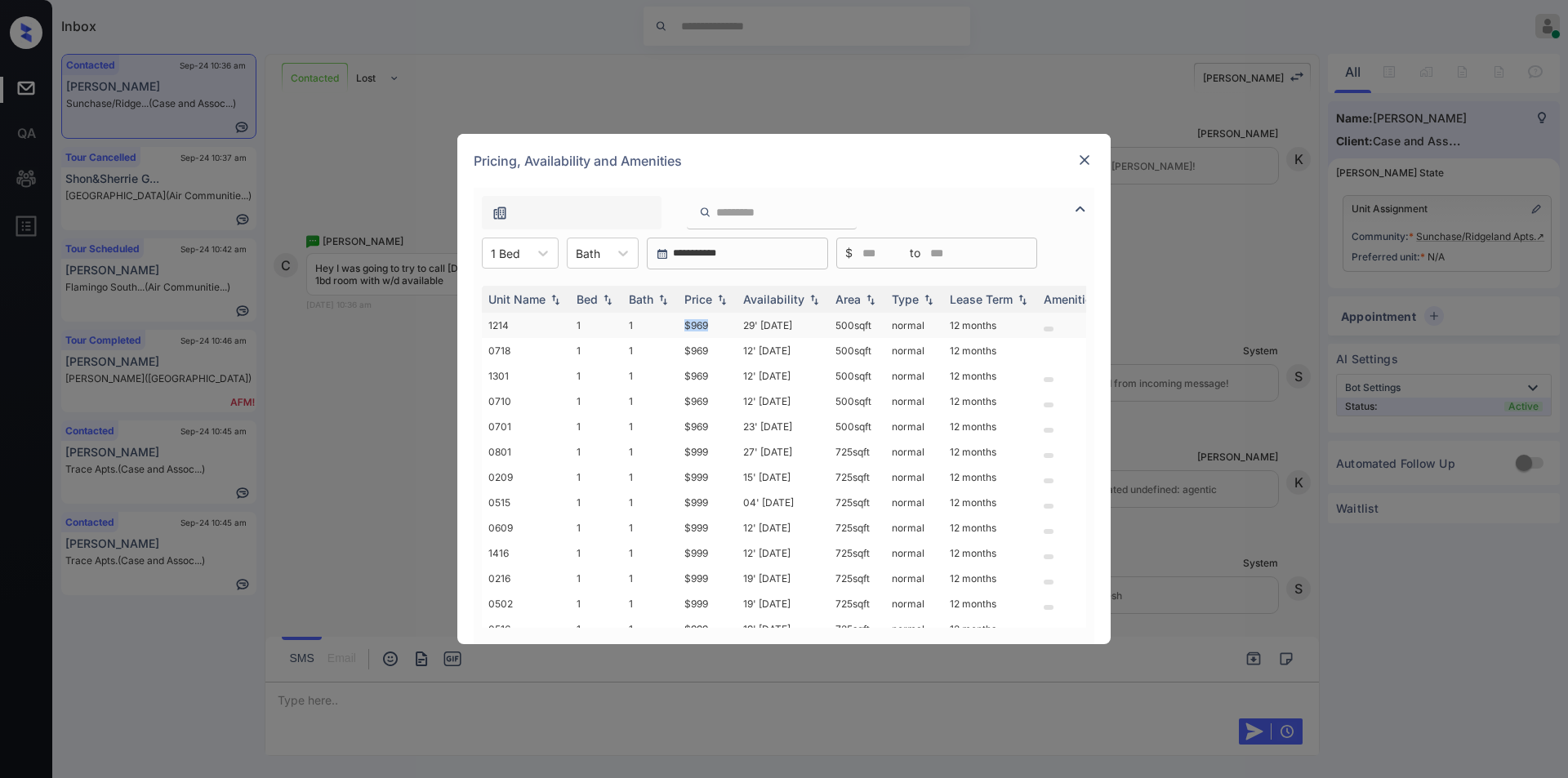
copy tr "$969"
click at [698, 331] on td "$969" at bounding box center [706, 325] width 59 height 25
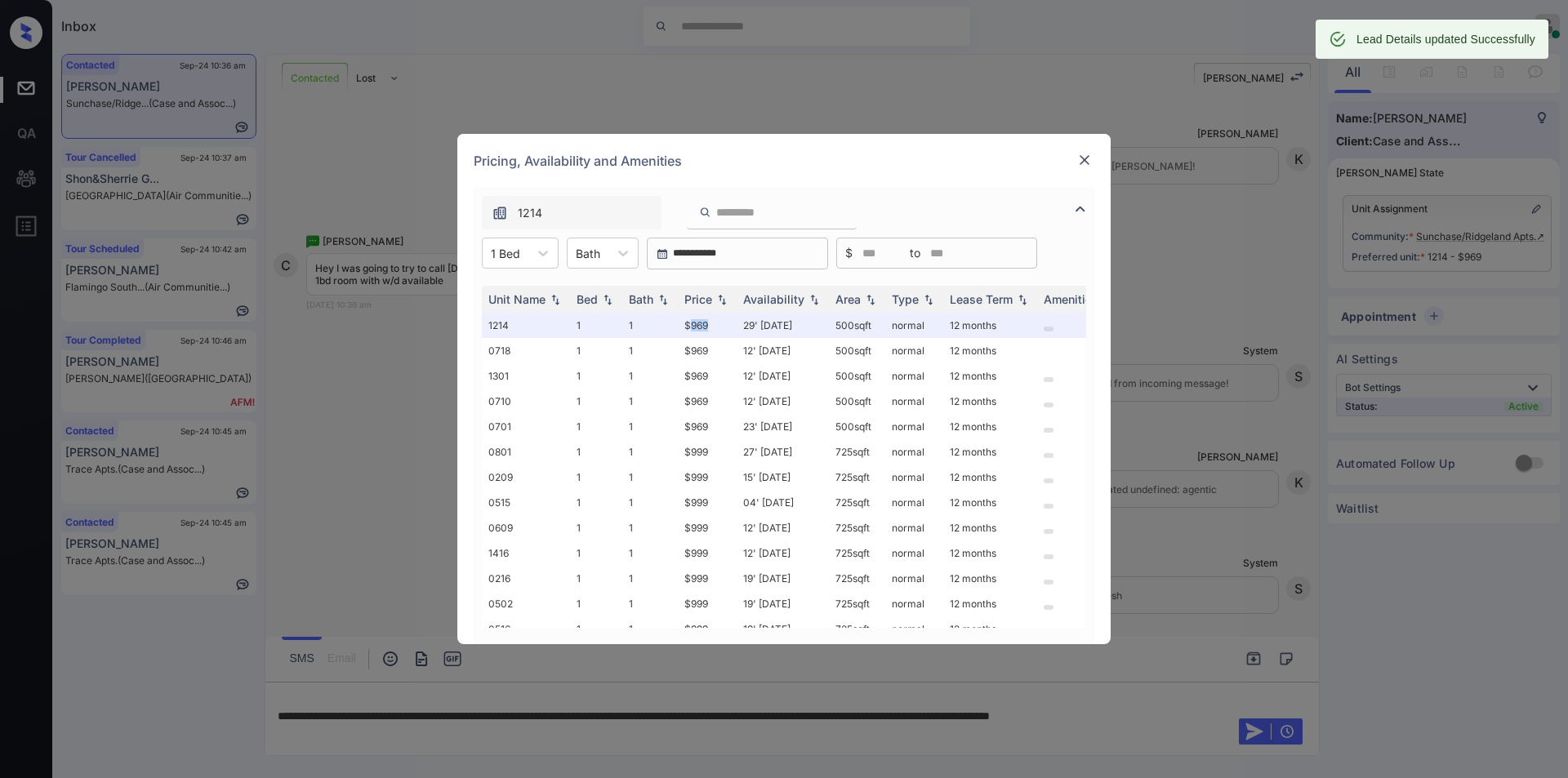
click at [1081, 157] on img at bounding box center [1084, 159] width 16 height 16
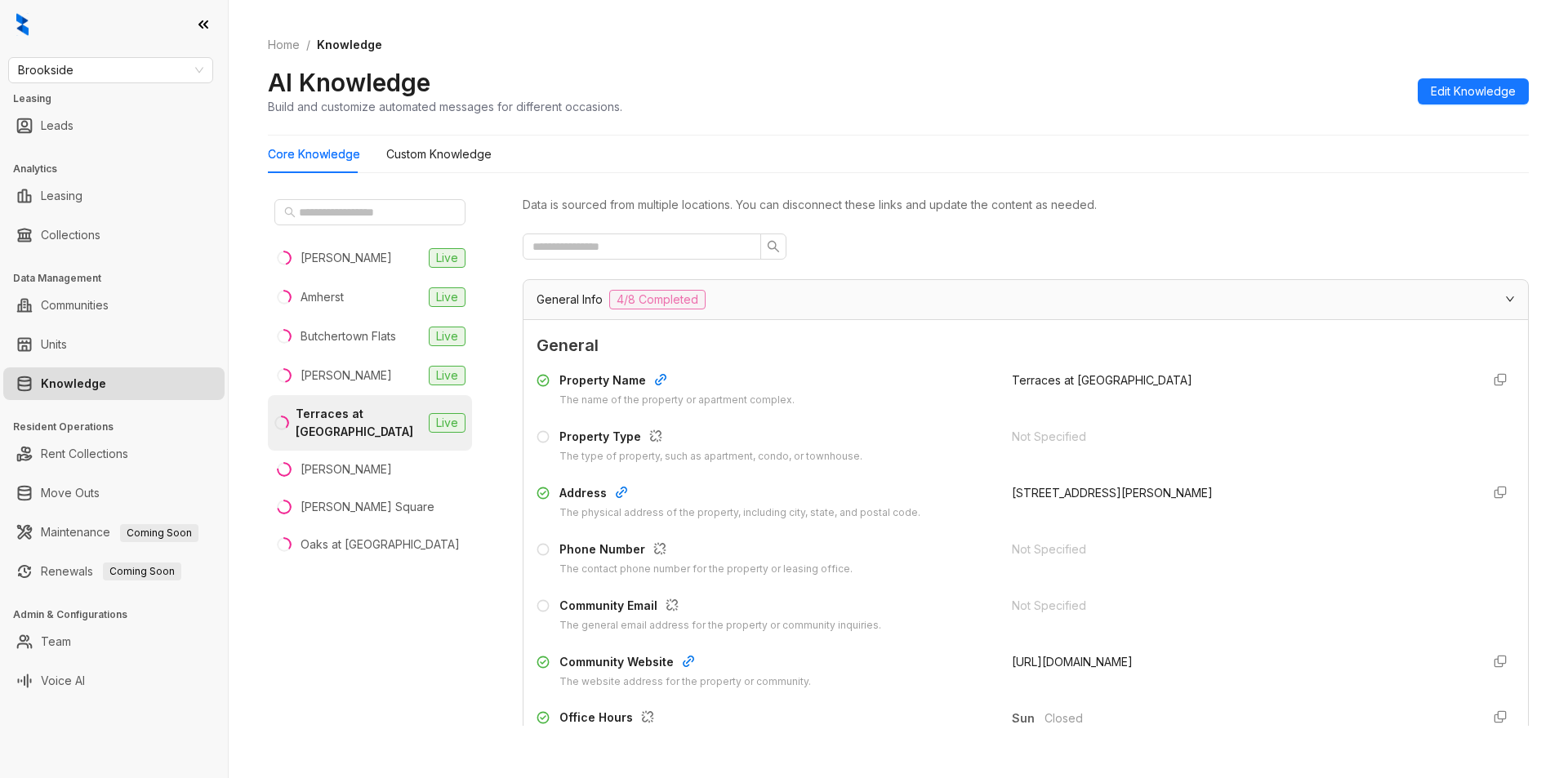
scroll to position [2896, 0]
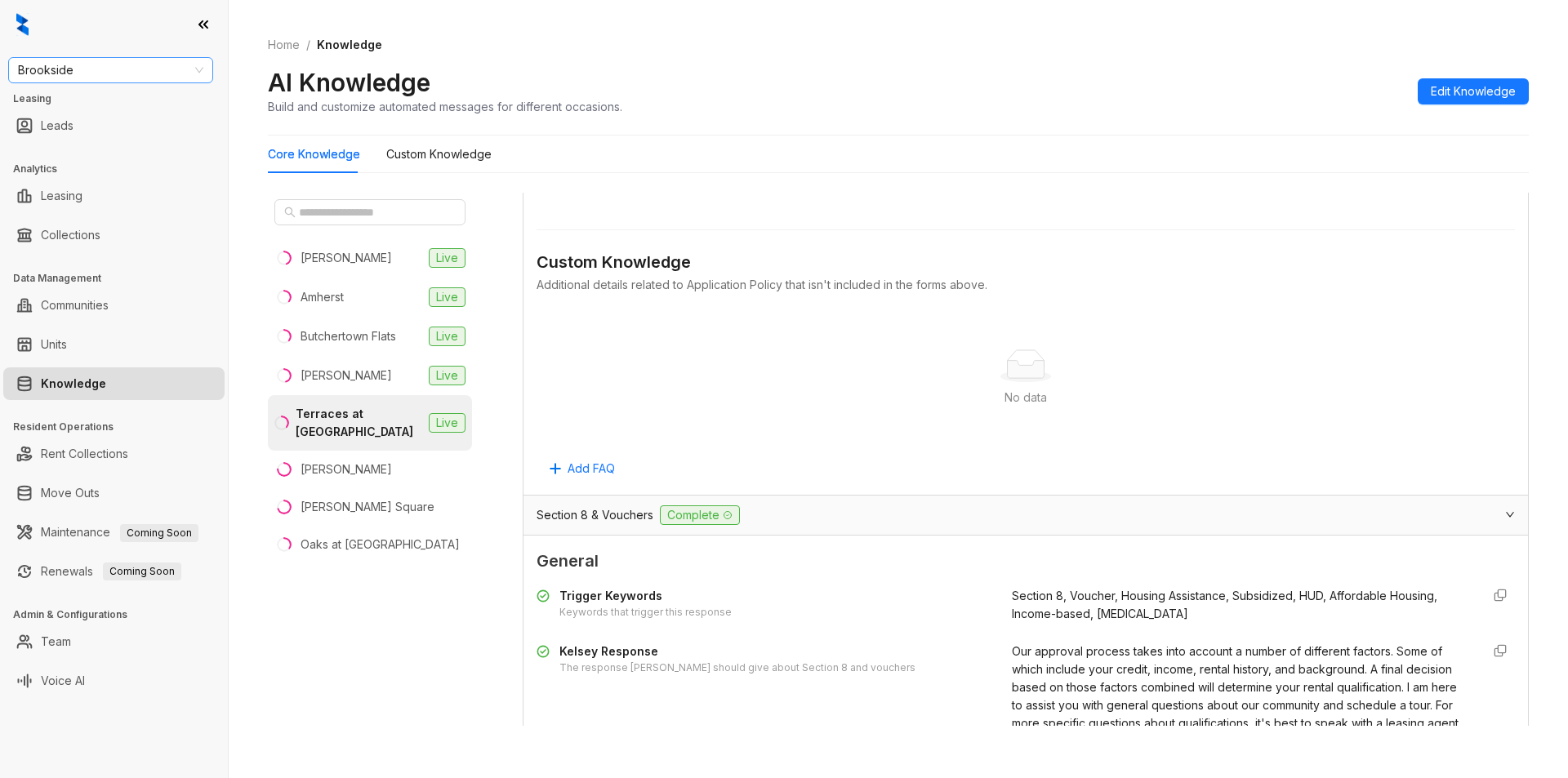
click at [101, 67] on span "Brookside" at bounding box center [110, 69] width 186 height 25
type input "**"
click at [92, 198] on div "Raintree Partners" at bounding box center [110, 207] width 179 height 18
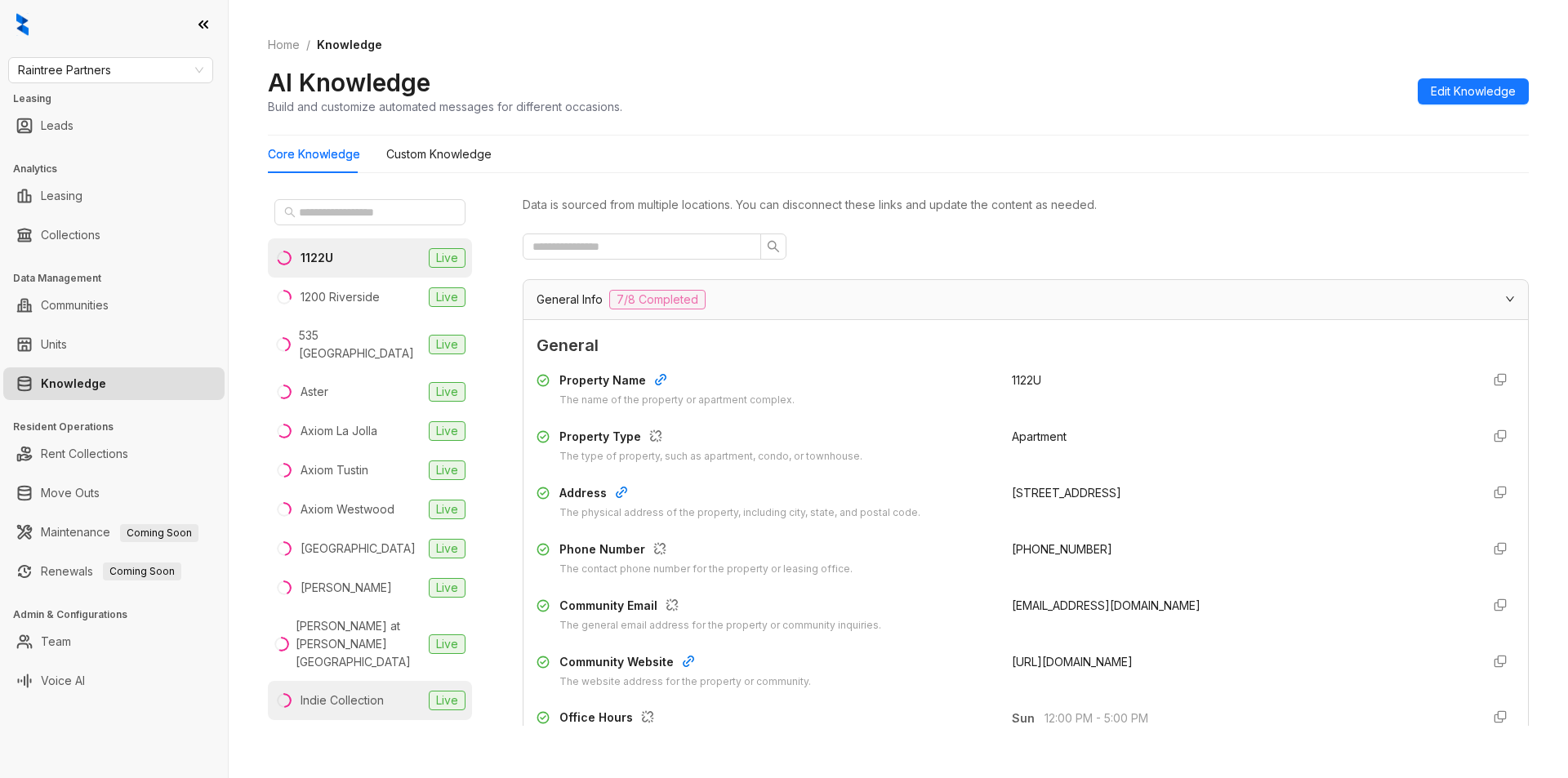
click at [328, 692] on div "Indie Collection" at bounding box center [342, 700] width 83 height 18
drag, startPoint x: 990, startPoint y: 550, endPoint x: 1103, endPoint y: 549, distance: 113.0
click at [1103, 549] on div "Phone Number The contact phone number for the property or leasing office. [PHON…" at bounding box center [1026, 558] width 979 height 36
copy span "[PHONE_NUMBER]"
click at [86, 66] on span "Raintree Partners" at bounding box center [110, 69] width 186 height 25
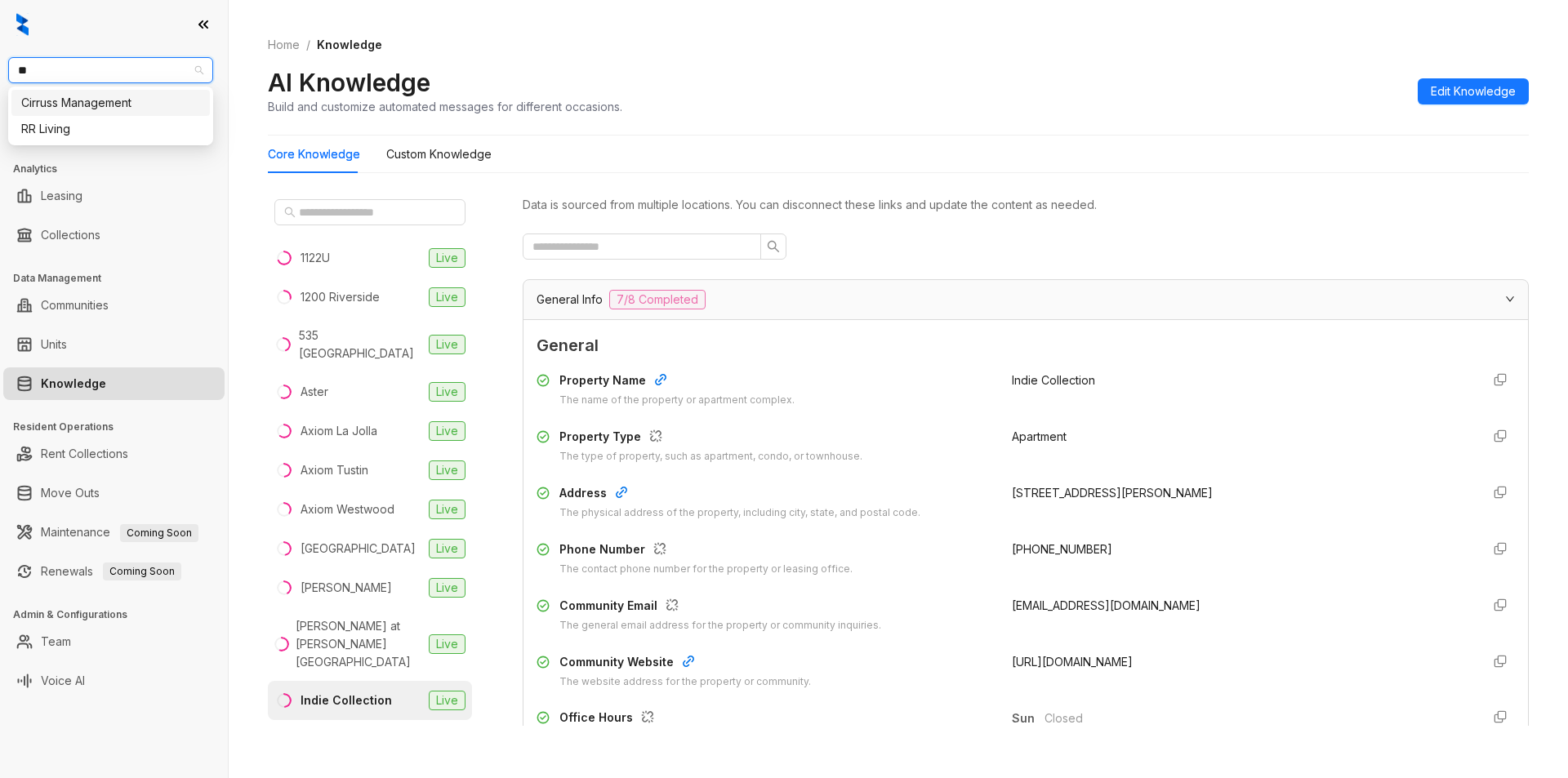
type input "**"
click at [70, 99] on div "RR Living" at bounding box center [110, 103] width 179 height 18
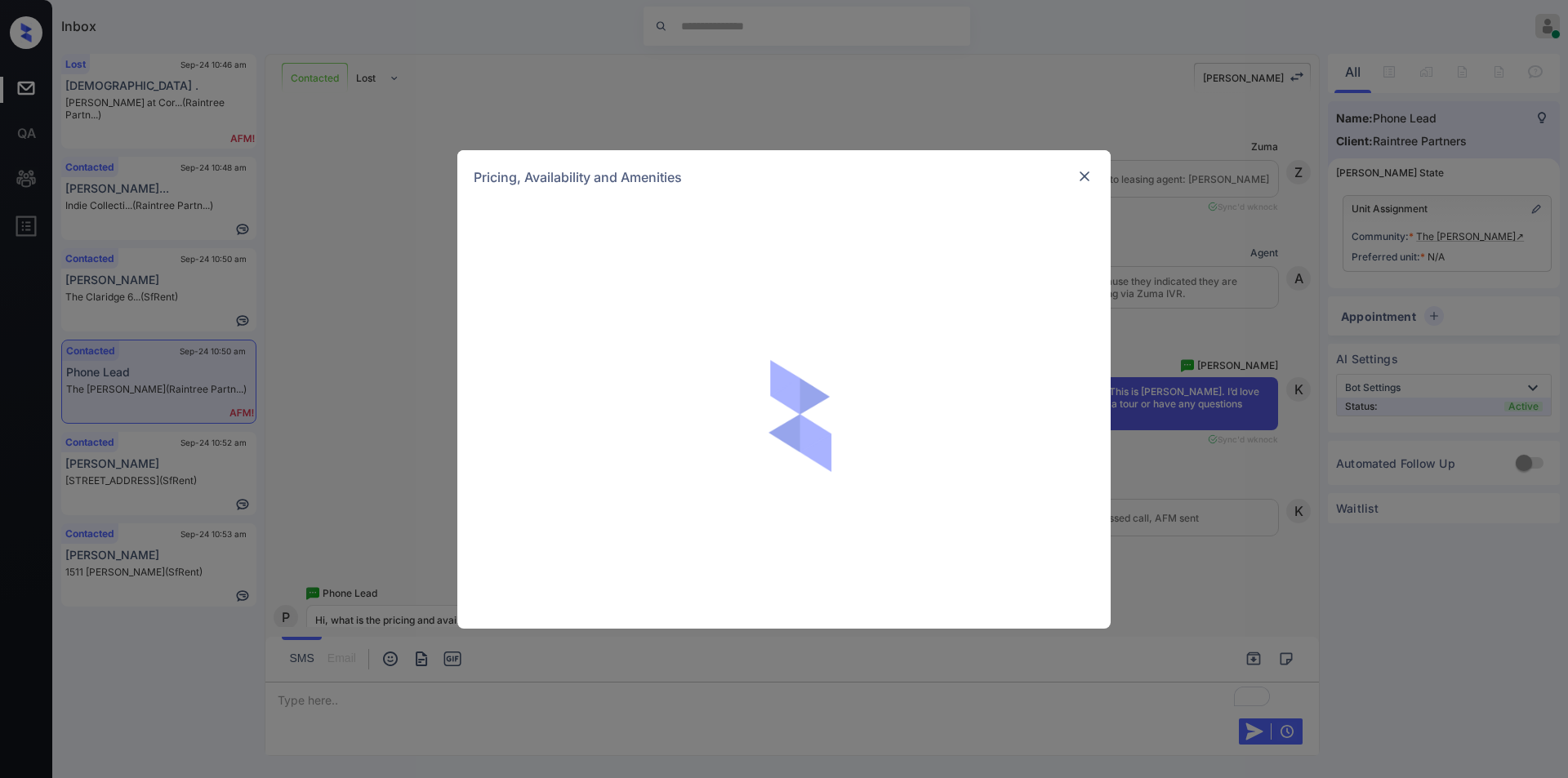
scroll to position [796, 0]
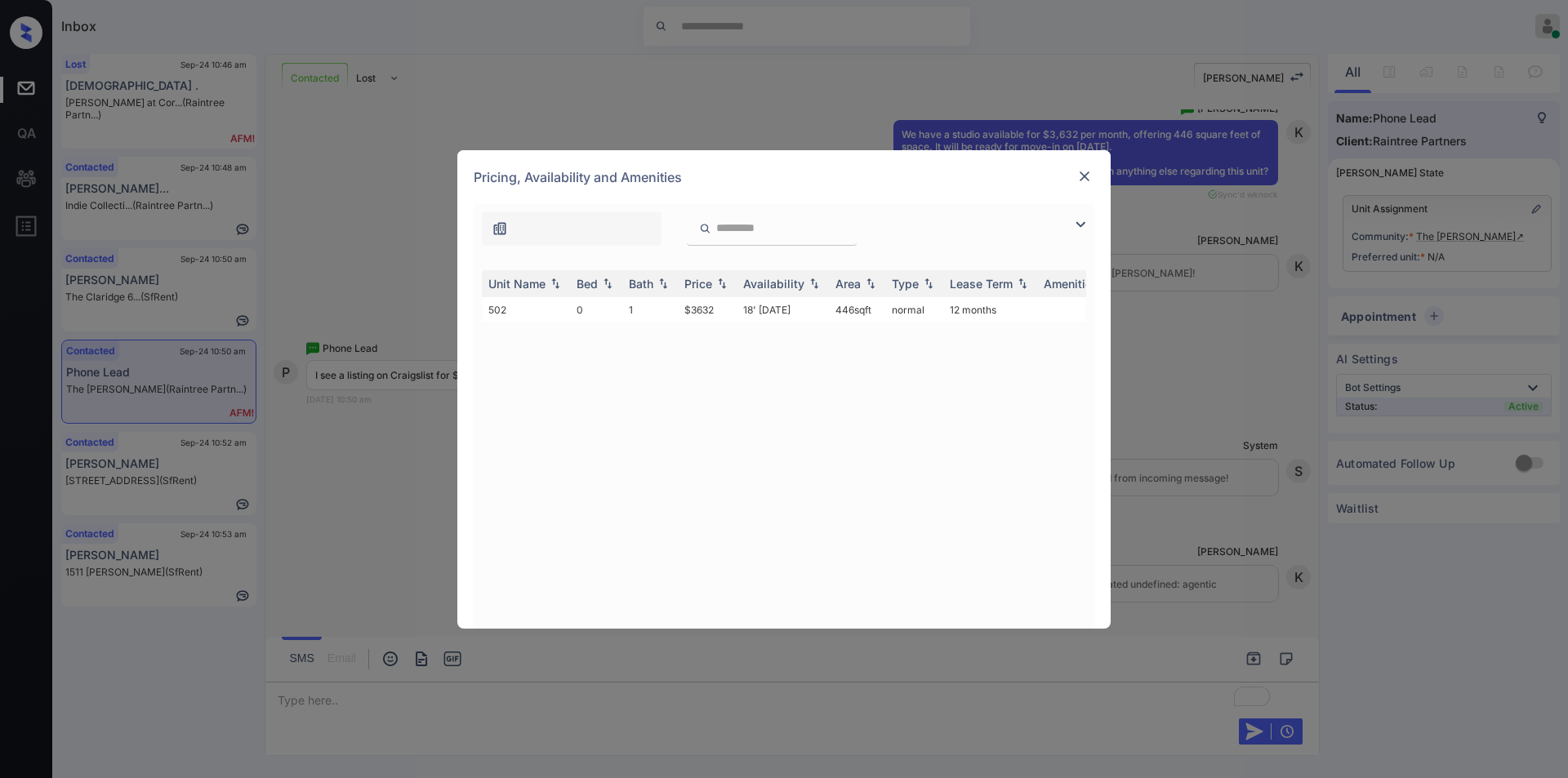
click at [1078, 171] on img at bounding box center [1084, 175] width 16 height 16
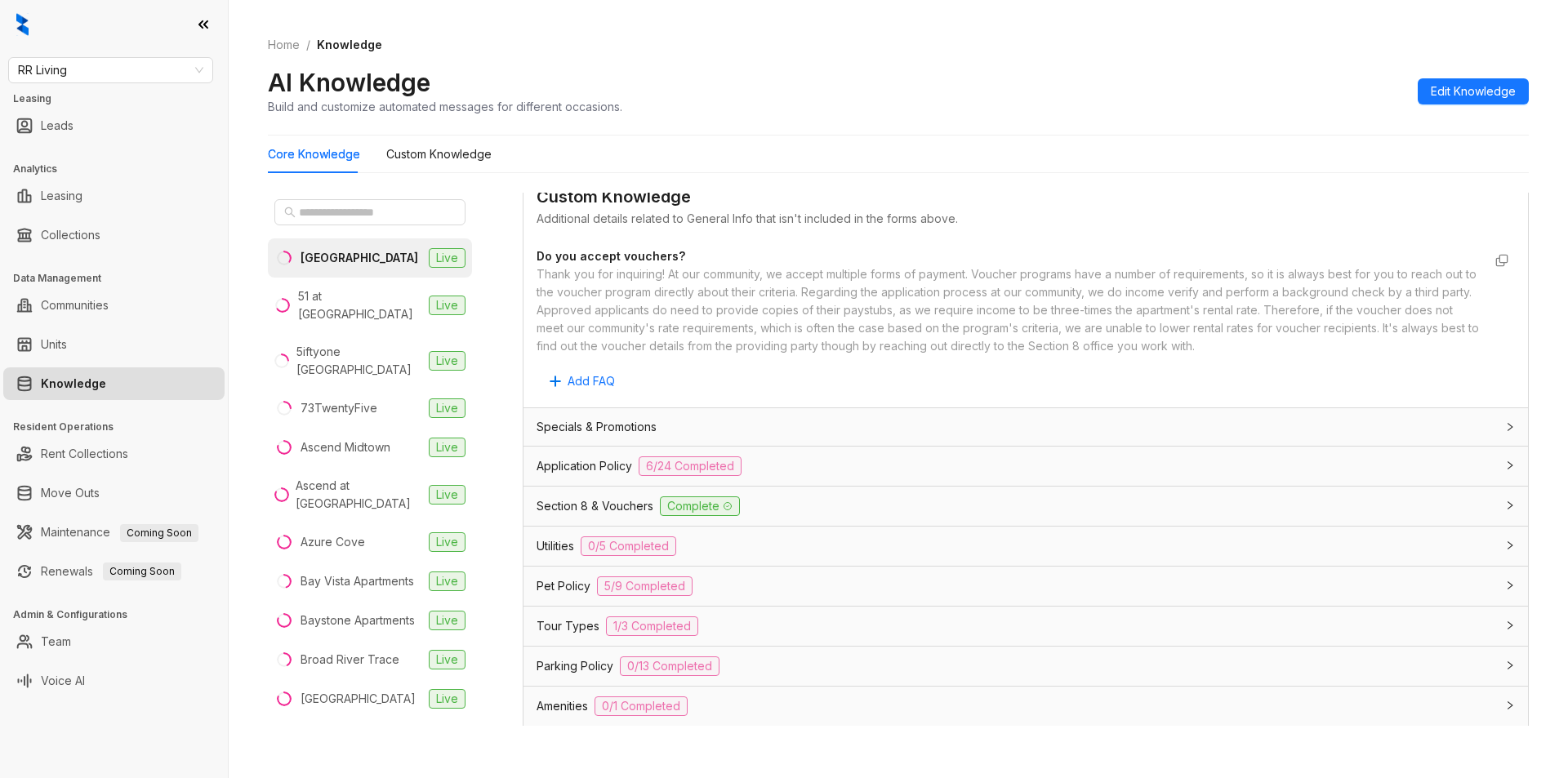
scroll to position [861, 0]
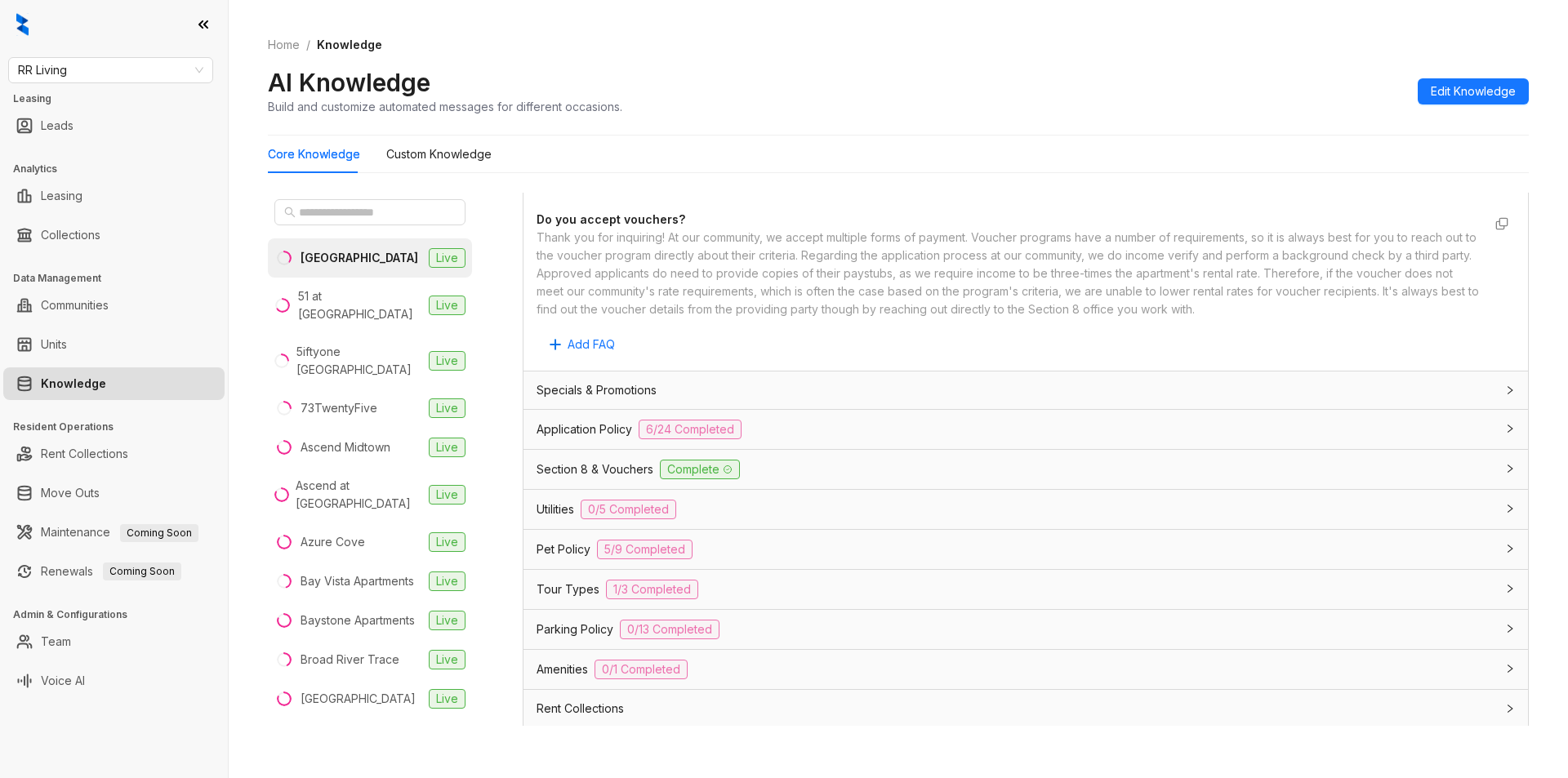
click at [903, 420] on div "Application Policy 6/24 Completed" at bounding box center [1016, 429] width 959 height 19
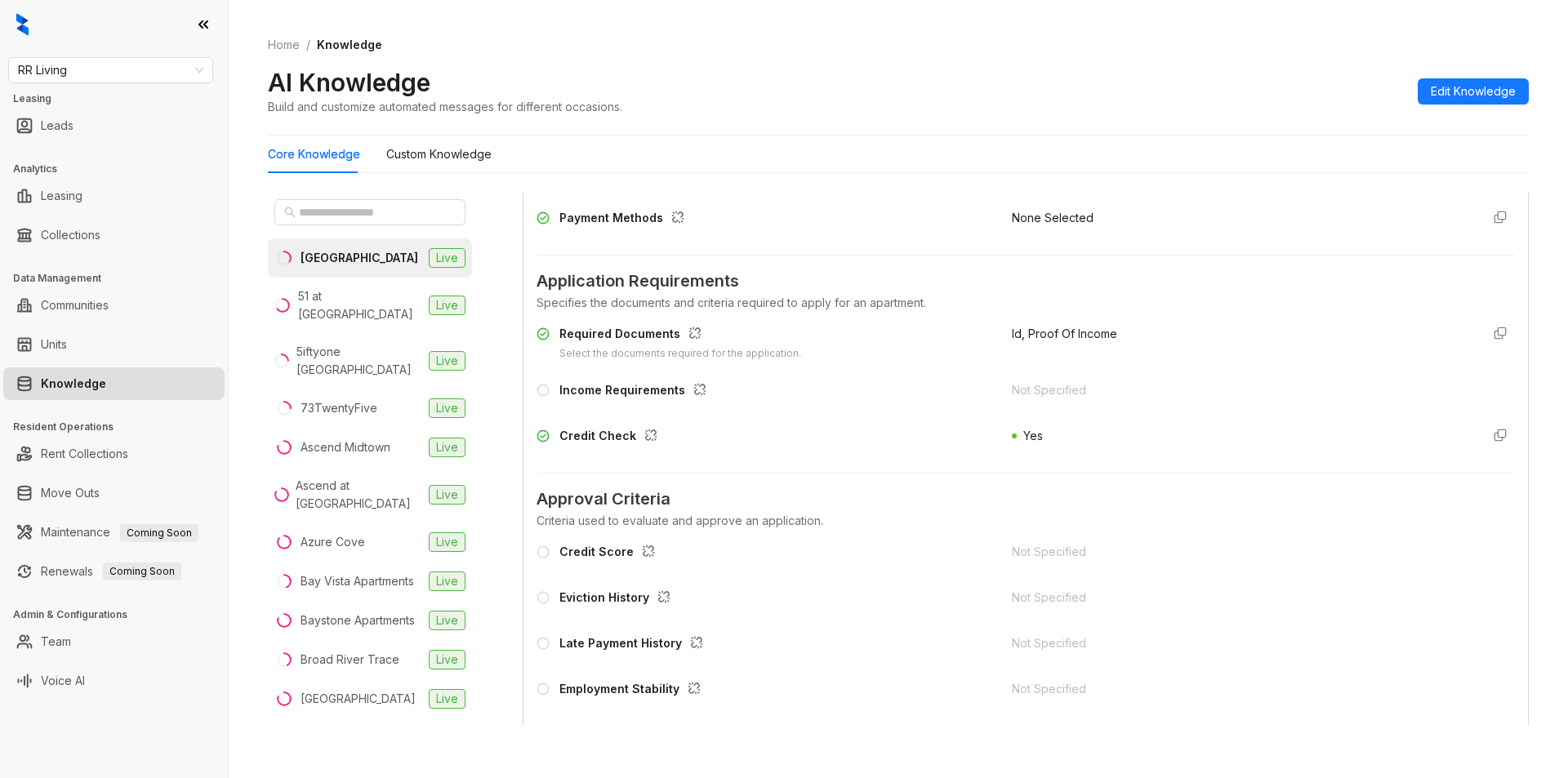
scroll to position [1241, 0]
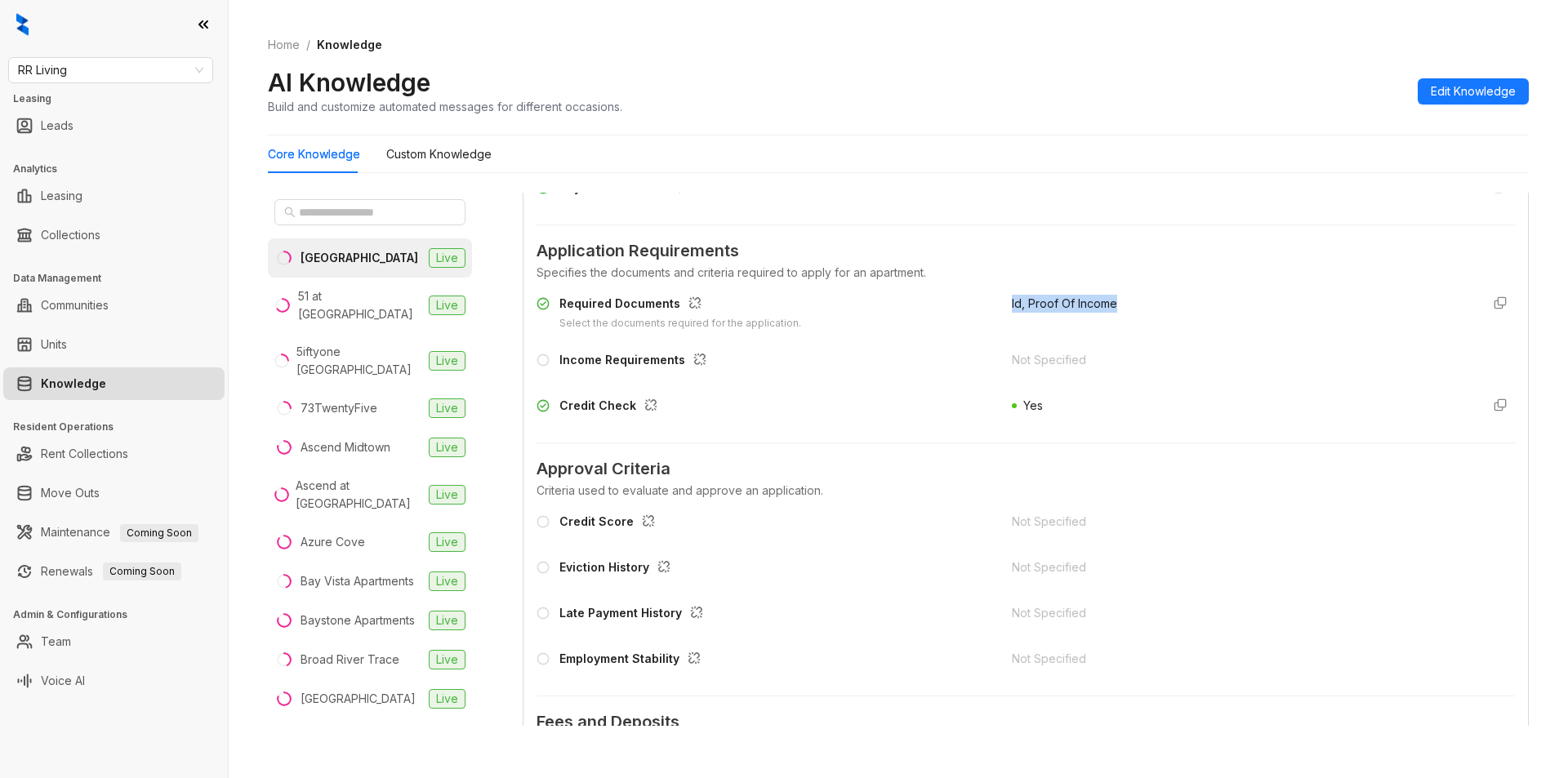
drag, startPoint x: 994, startPoint y: 306, endPoint x: 1136, endPoint y: 315, distance: 142.3
click at [1136, 308] on div "Required Documents Select the documents required for the application. Id, Proof…" at bounding box center [1026, 313] width 979 height 36
copy span "Id, Proof Of Income"
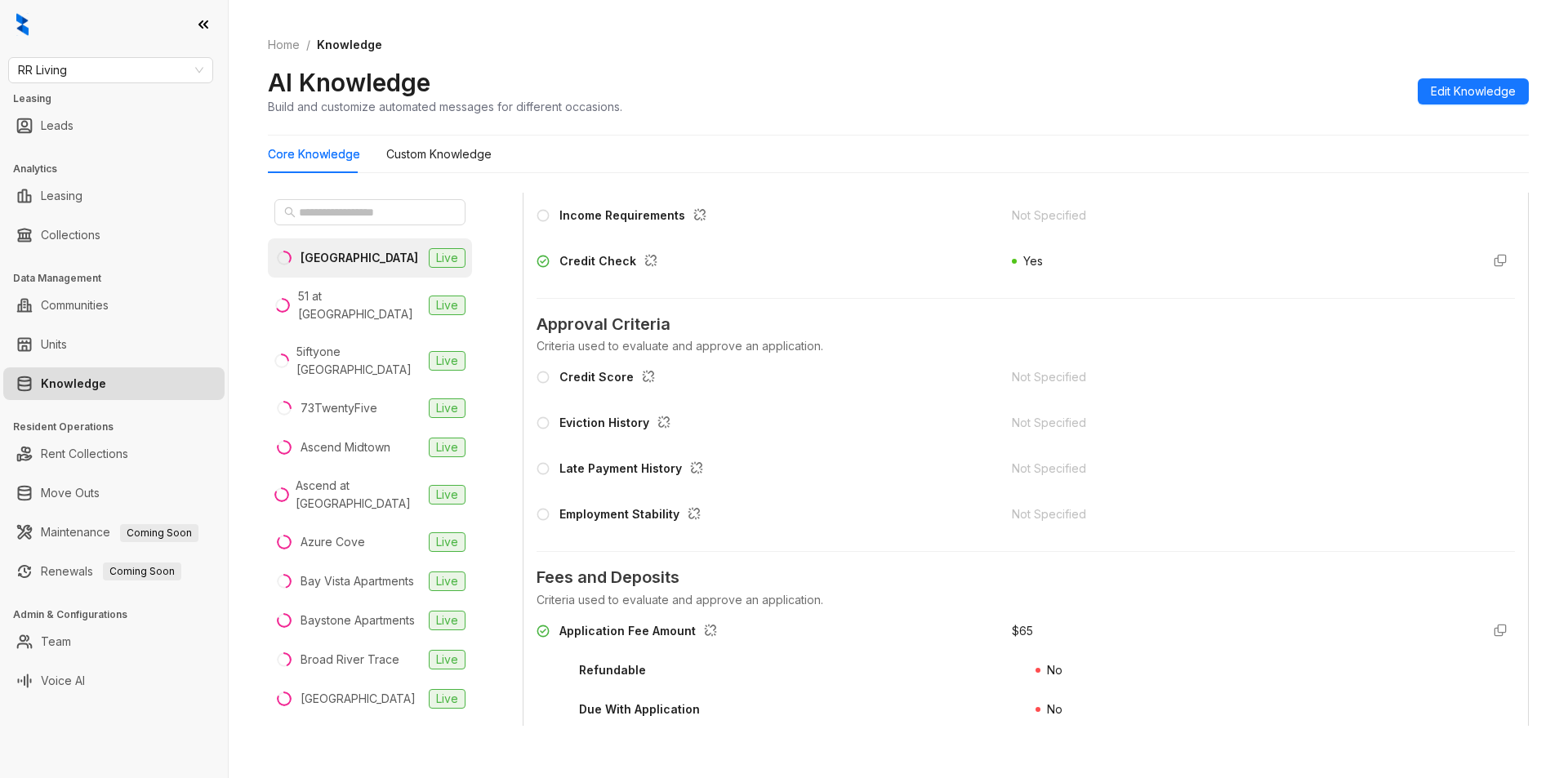
scroll to position [1464, 0]
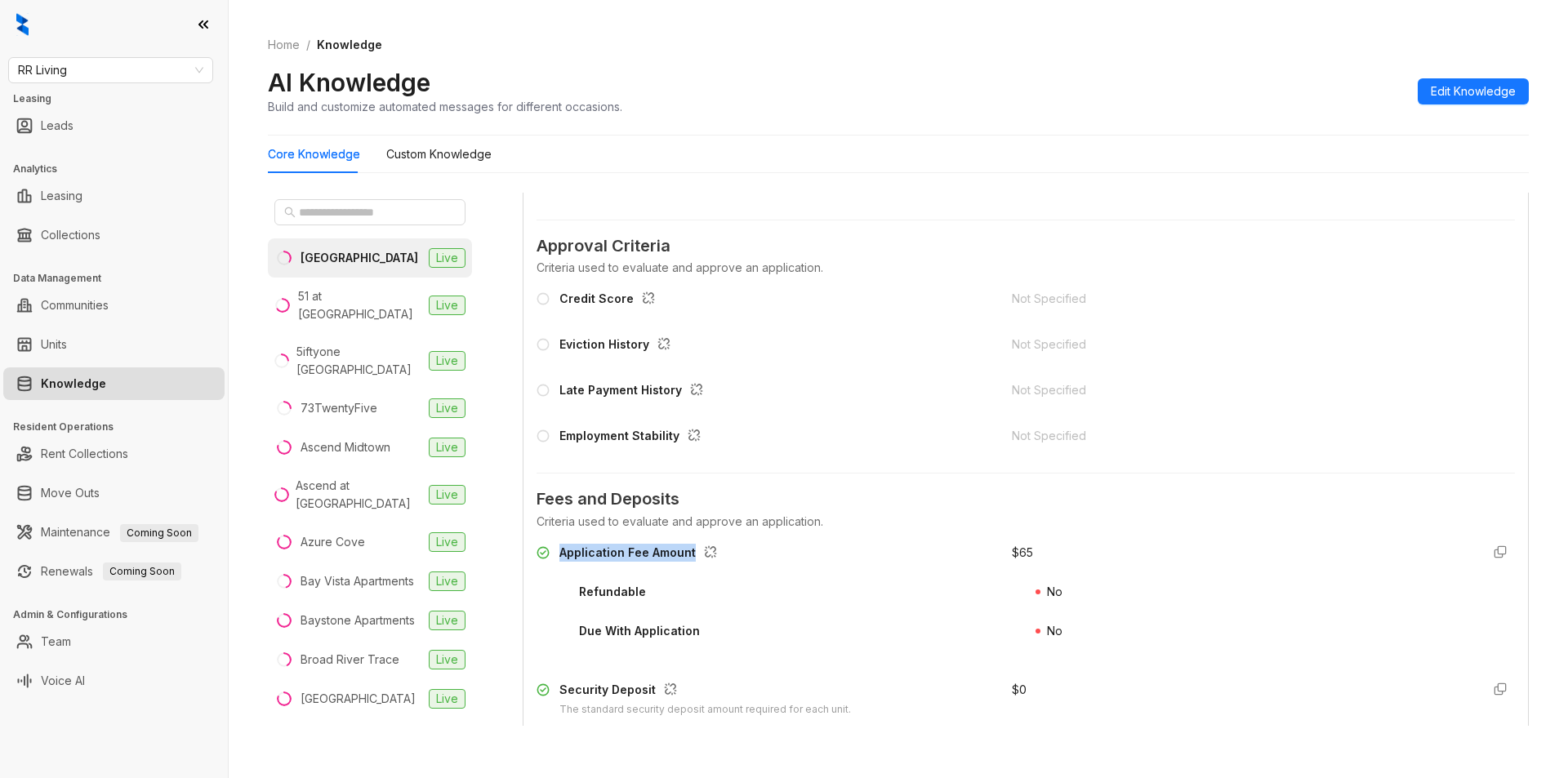
drag, startPoint x: 562, startPoint y: 555, endPoint x: 690, endPoint y: 543, distance: 128.6
click at [690, 543] on div "Application Fee Amount" at bounding box center [642, 553] width 165 height 21
copy div "Application Fee Amount"
click at [1012, 548] on div "$ 65" at bounding box center [1022, 552] width 21 height 18
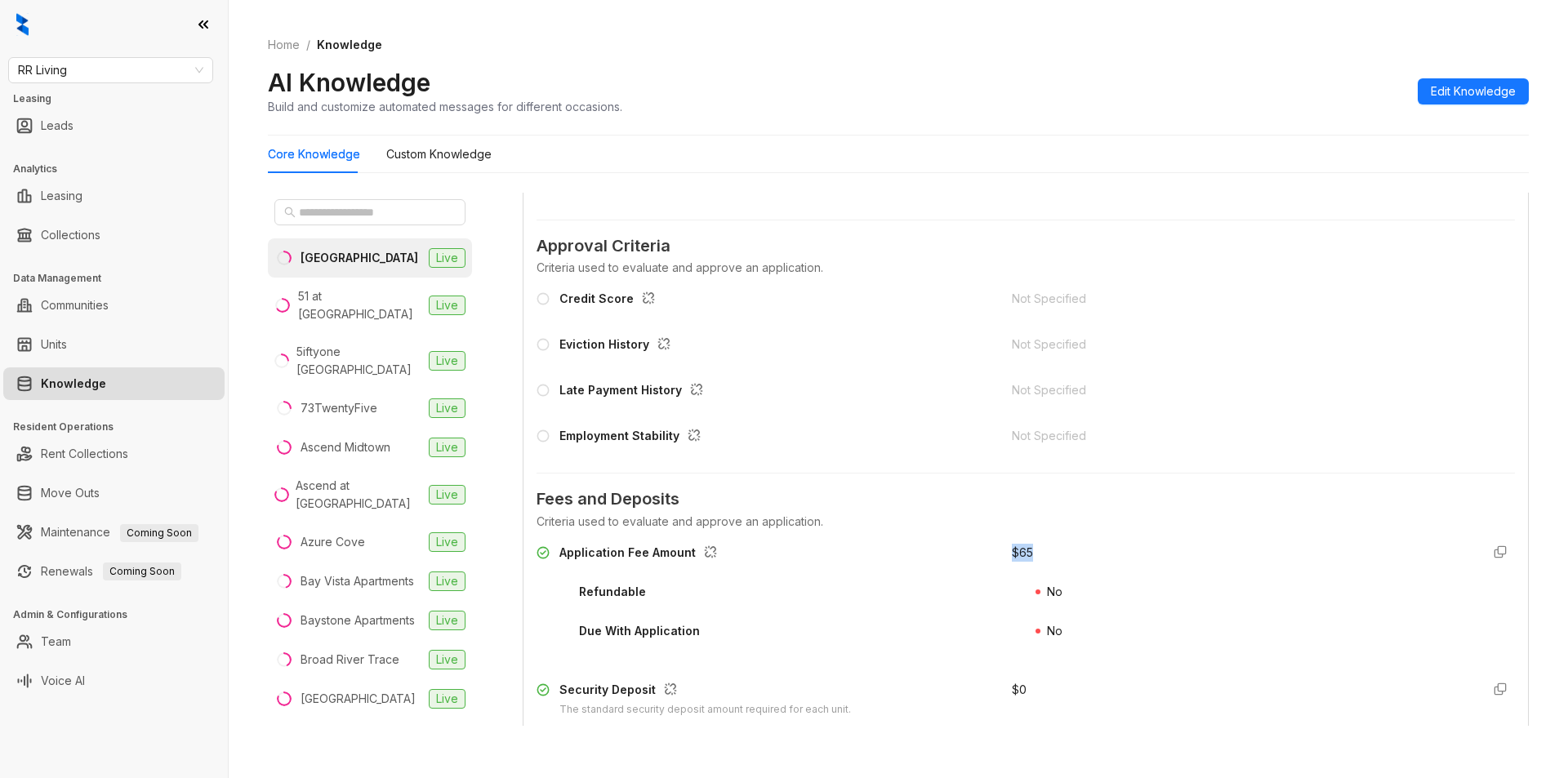
drag, startPoint x: 1001, startPoint y: 555, endPoint x: 1049, endPoint y: 553, distance: 48.0
click at [1049, 553] on div "$ 65" at bounding box center [1239, 556] width 455 height 26
copy div "$ 65"
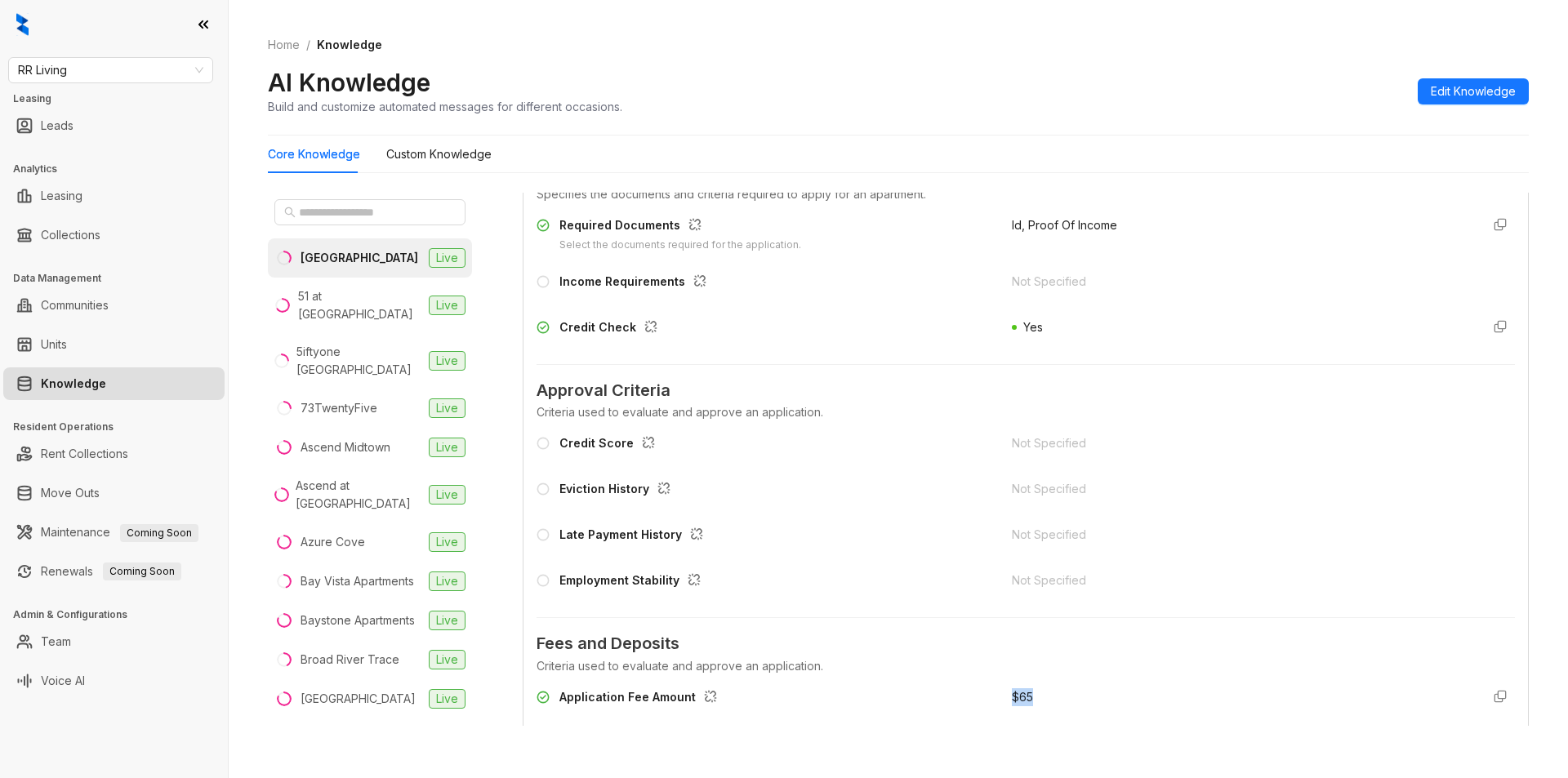
scroll to position [1241, 0]
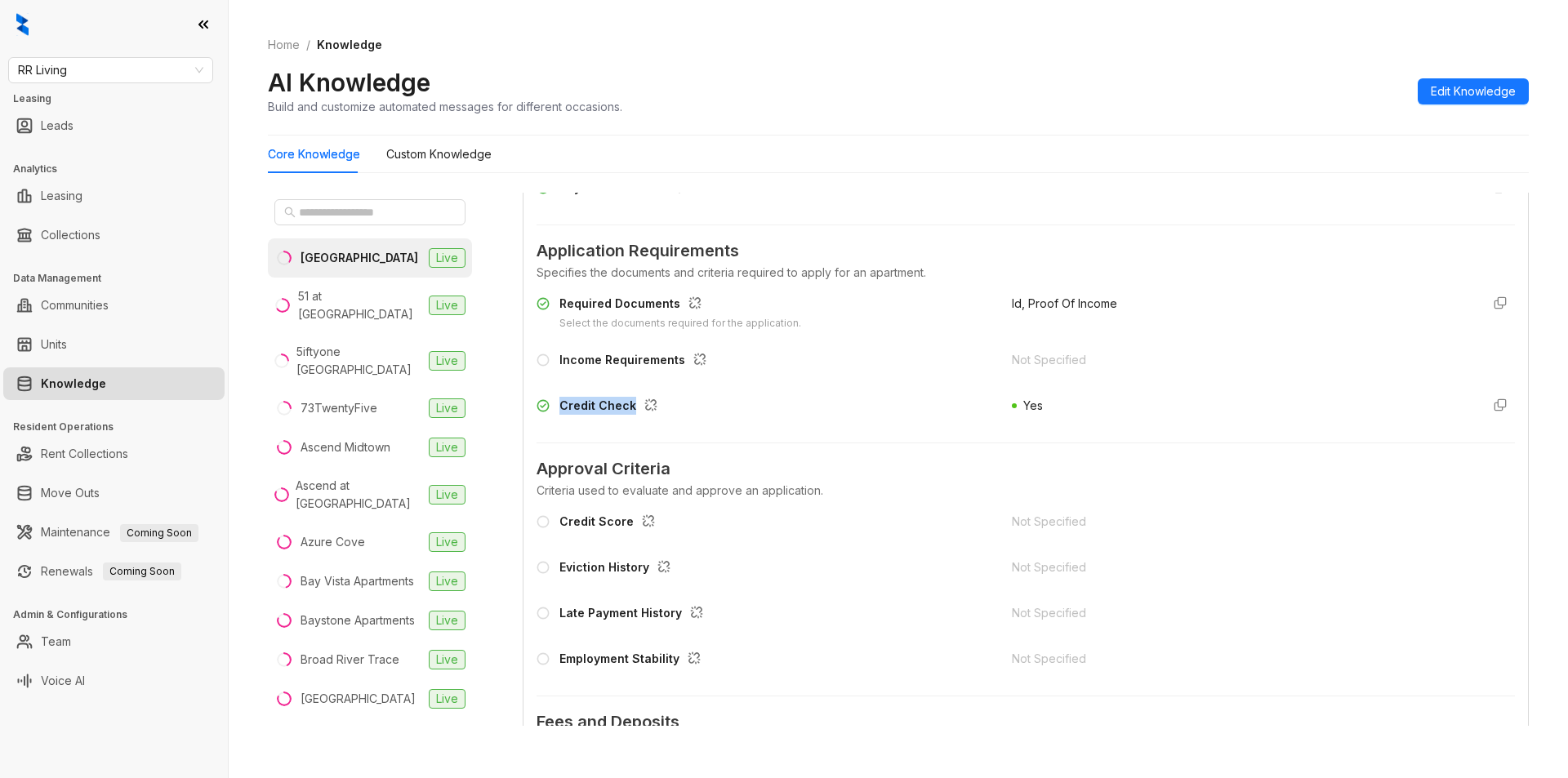
drag, startPoint x: 555, startPoint y: 399, endPoint x: 630, endPoint y: 397, distance: 75.0
click at [630, 397] on div "Credit Check" at bounding box center [764, 409] width 455 height 26
copy div "Credit Check"
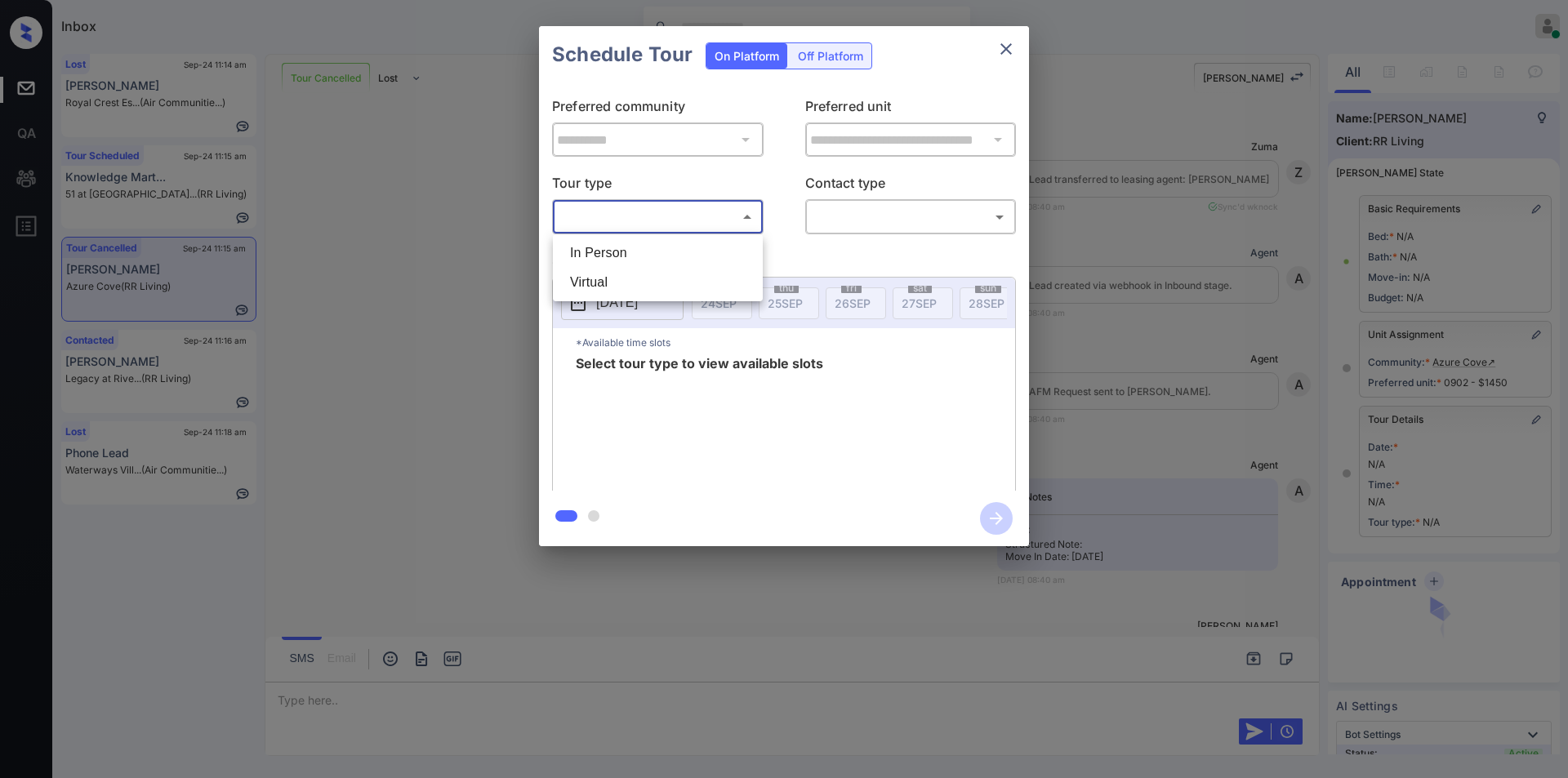
click at [622, 254] on li "In Person" at bounding box center [658, 253] width 202 height 30
type input "********"
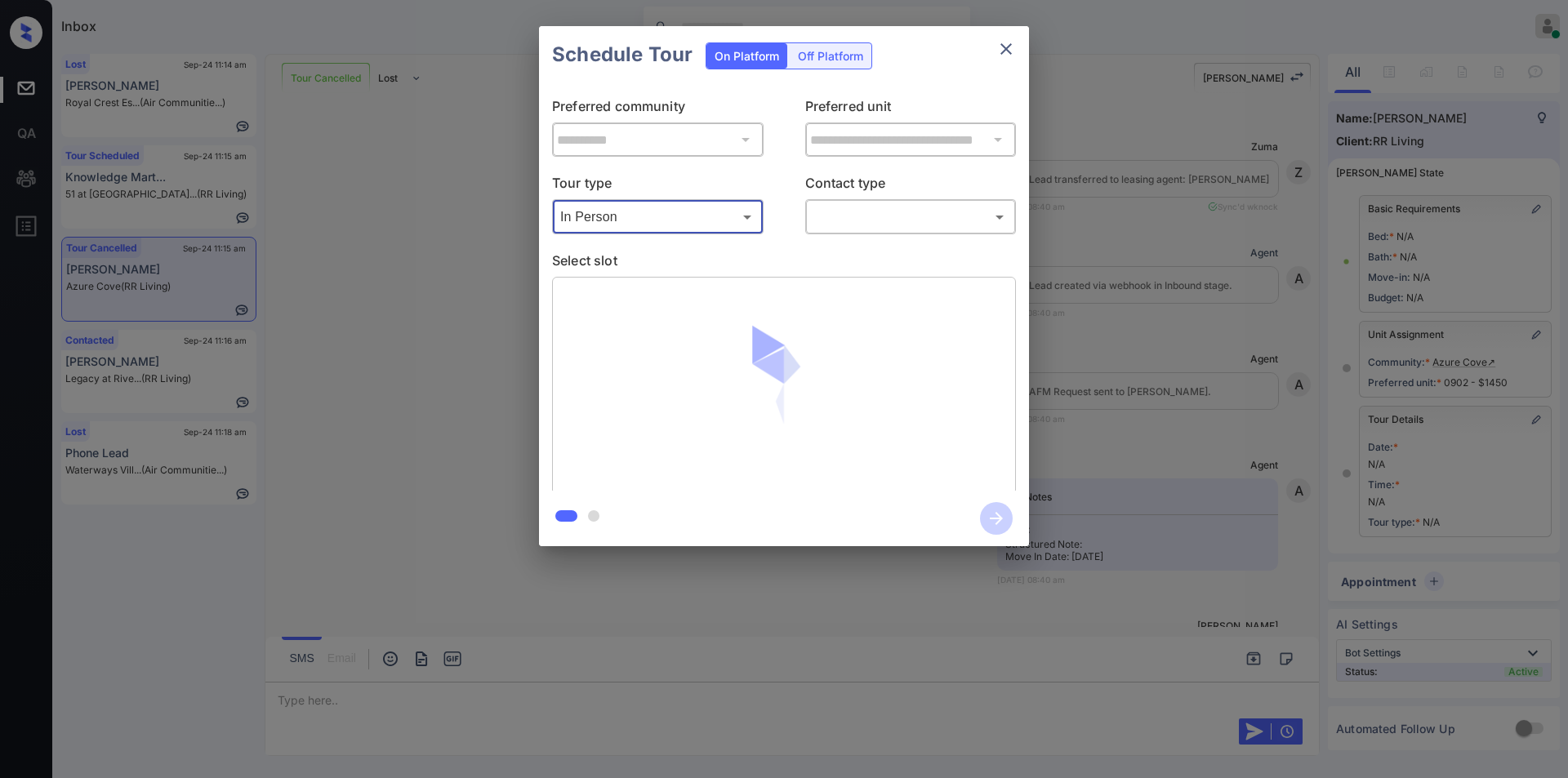
scroll to position [18254, 0]
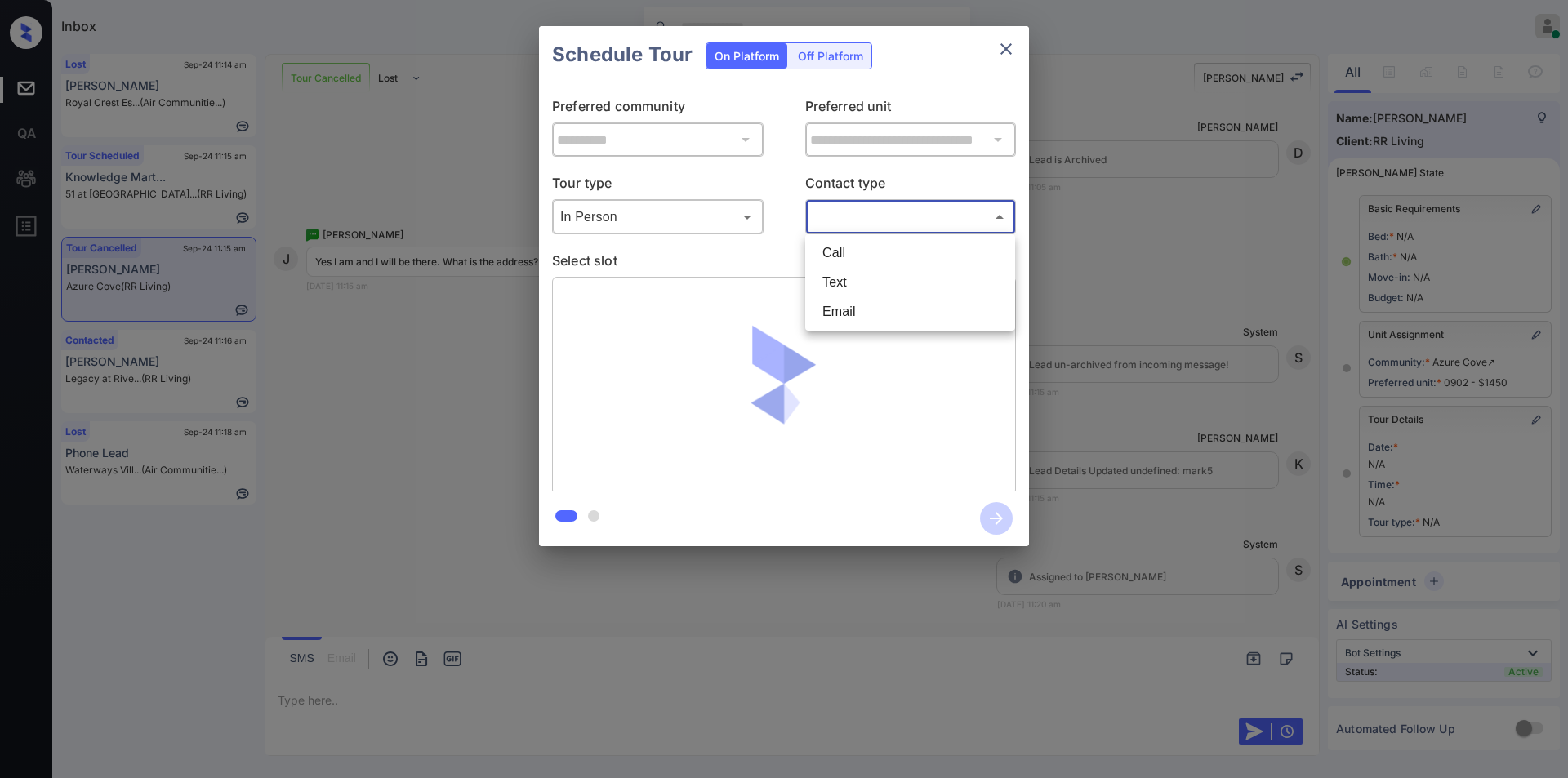
click at [890, 226] on body "Inbox [PERSON_NAME] Online Set yourself offline Set yourself on break Profile S…" at bounding box center [784, 389] width 1568 height 778
click at [849, 284] on li "Text" at bounding box center [910, 282] width 202 height 30
type input "****"
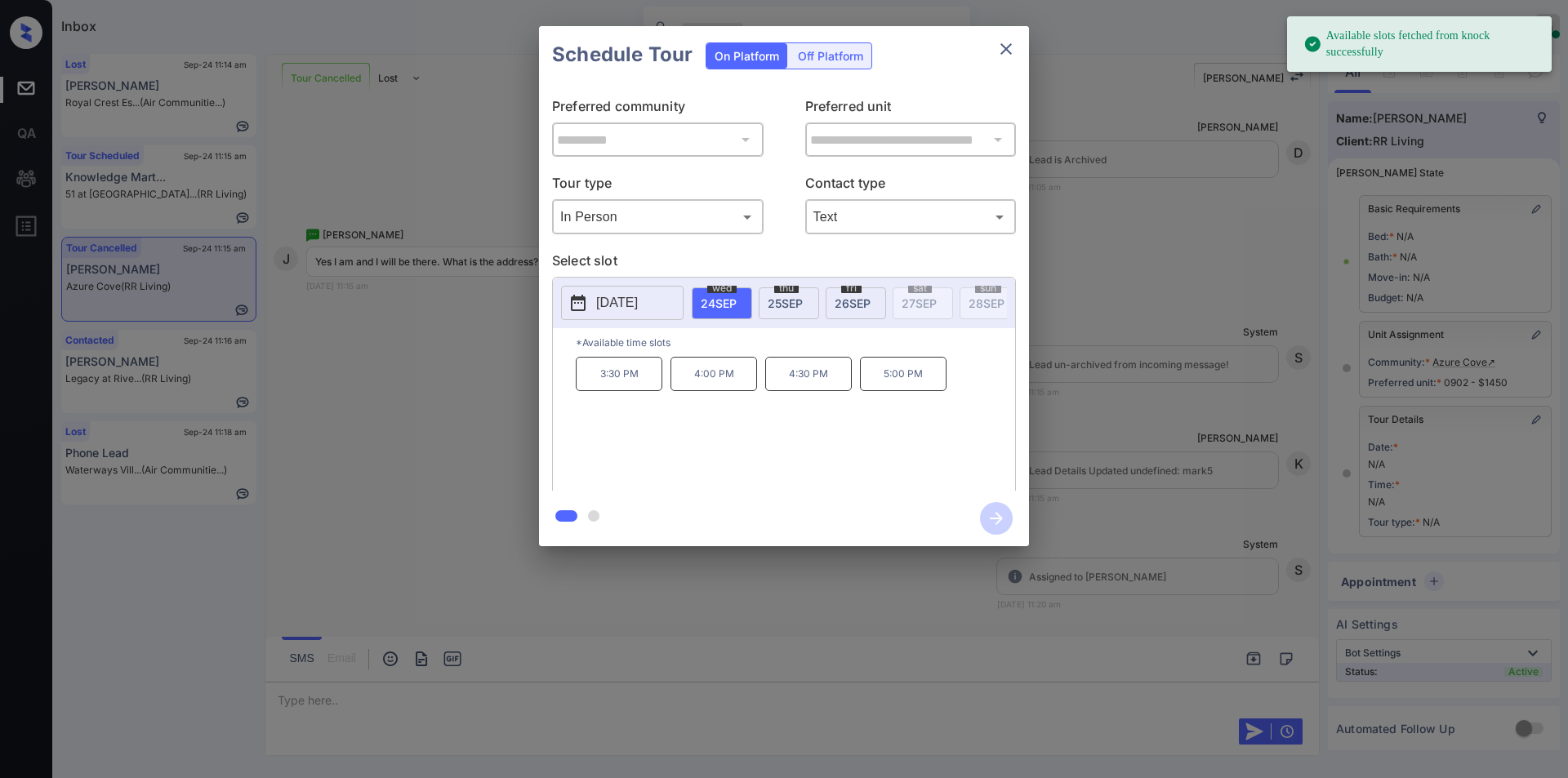
click at [638, 299] on p "[DATE]" at bounding box center [617, 303] width 42 height 19
click at [617, 252] on div "29" at bounding box center [616, 255] width 22 height 22
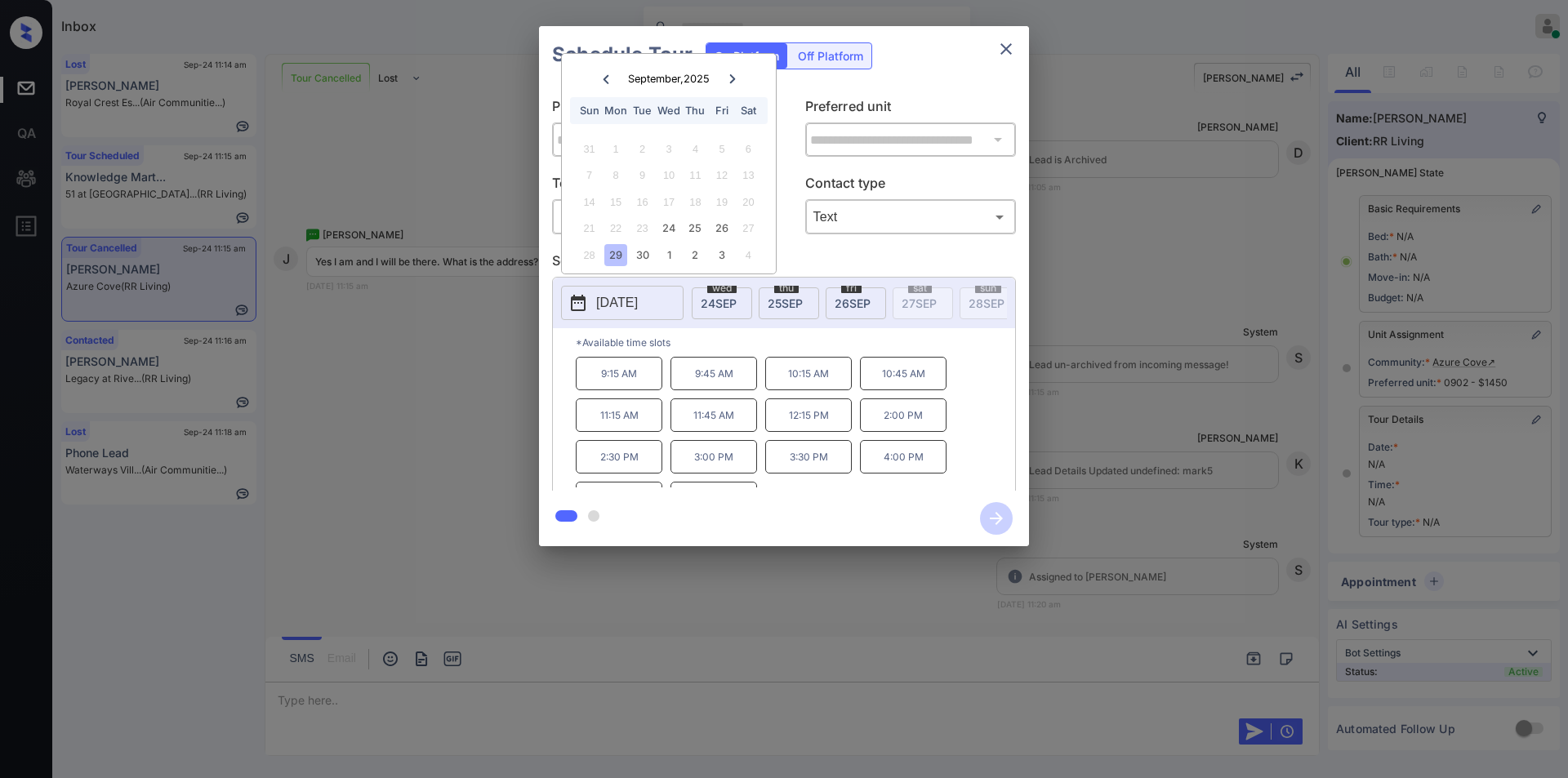
click at [801, 386] on p "10:15 AM" at bounding box center [808, 373] width 86 height 33
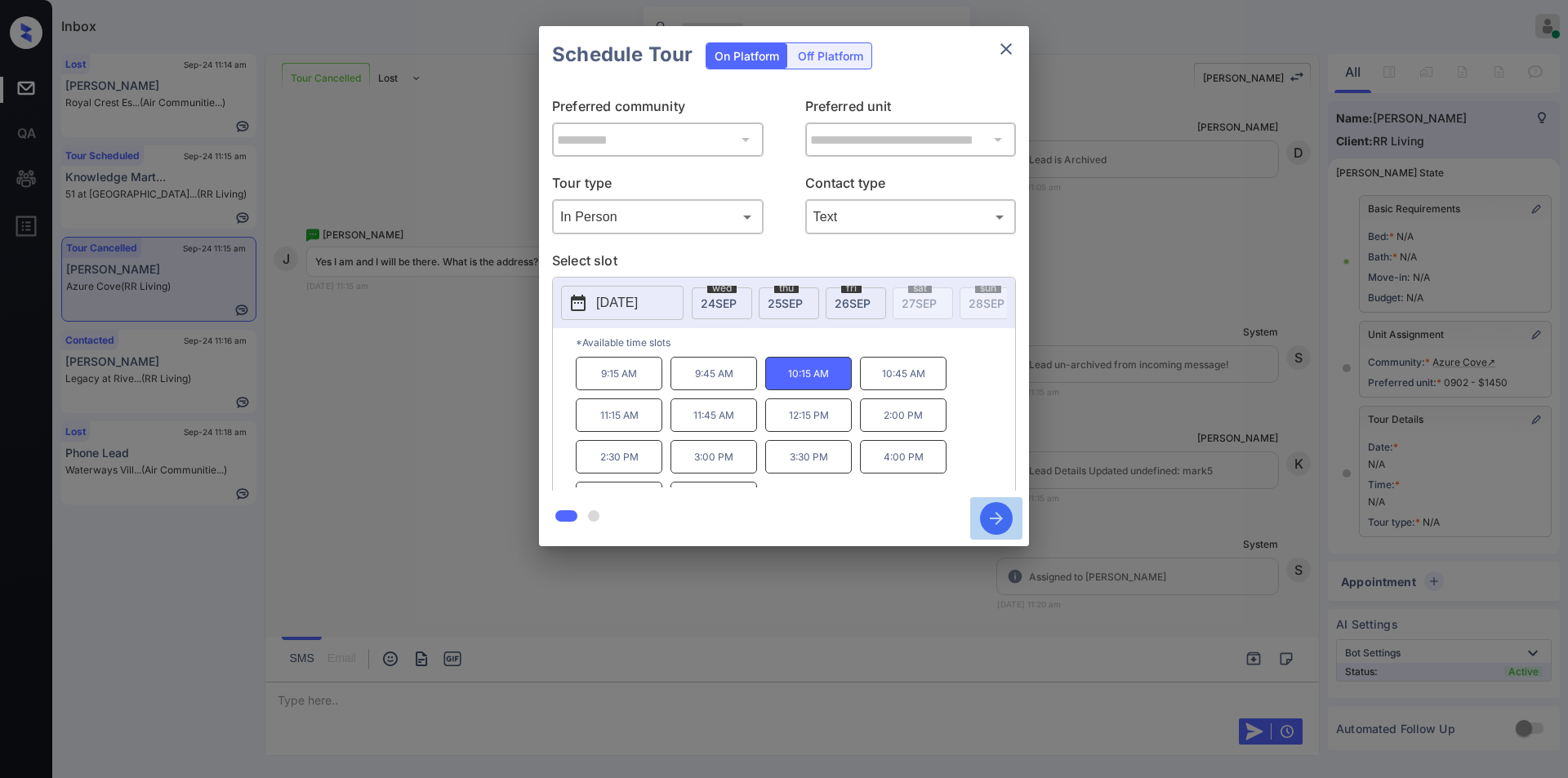
click at [999, 520] on icon "button" at bounding box center [996, 518] width 33 height 33
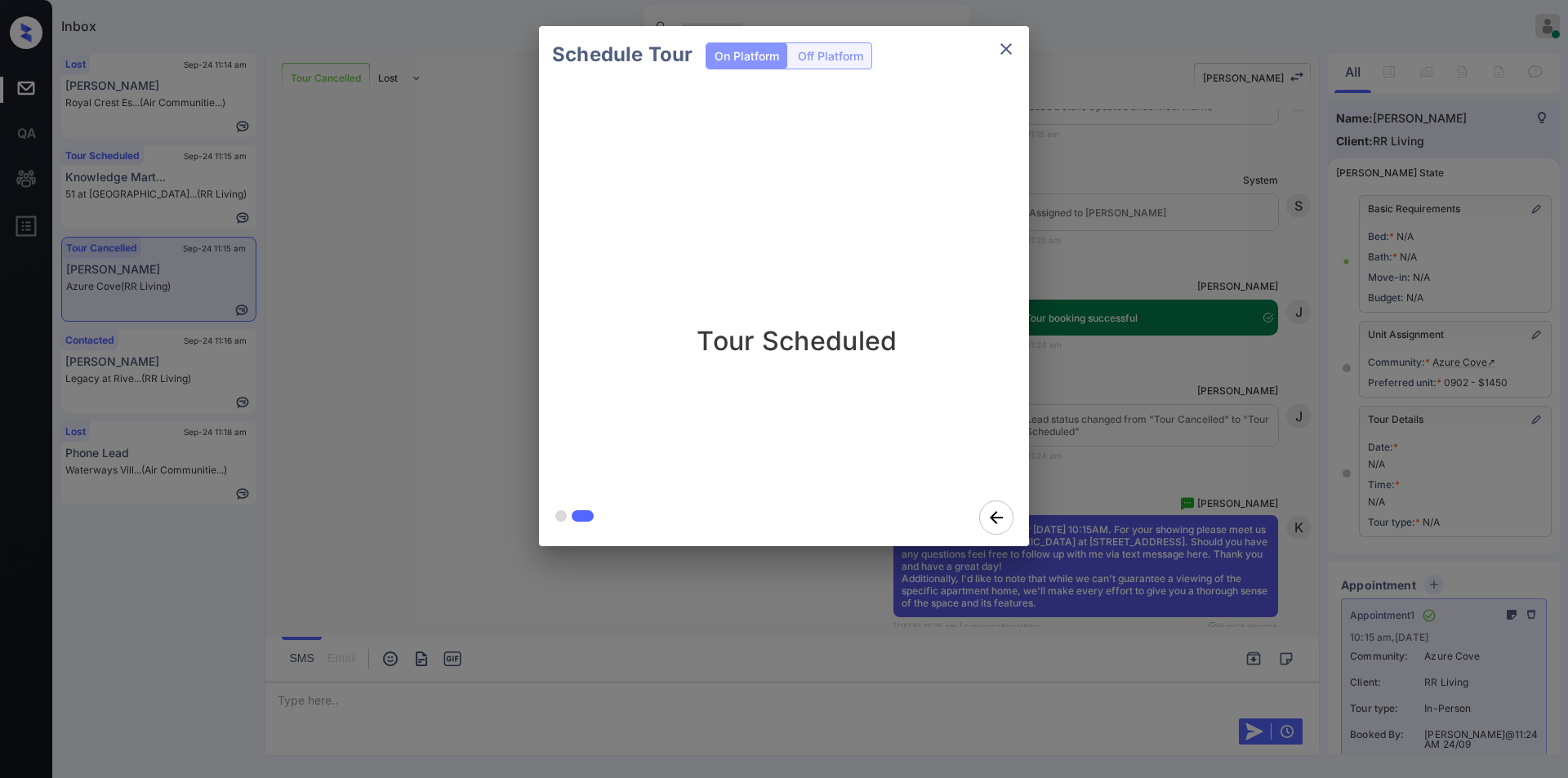
scroll to position [18641, 0]
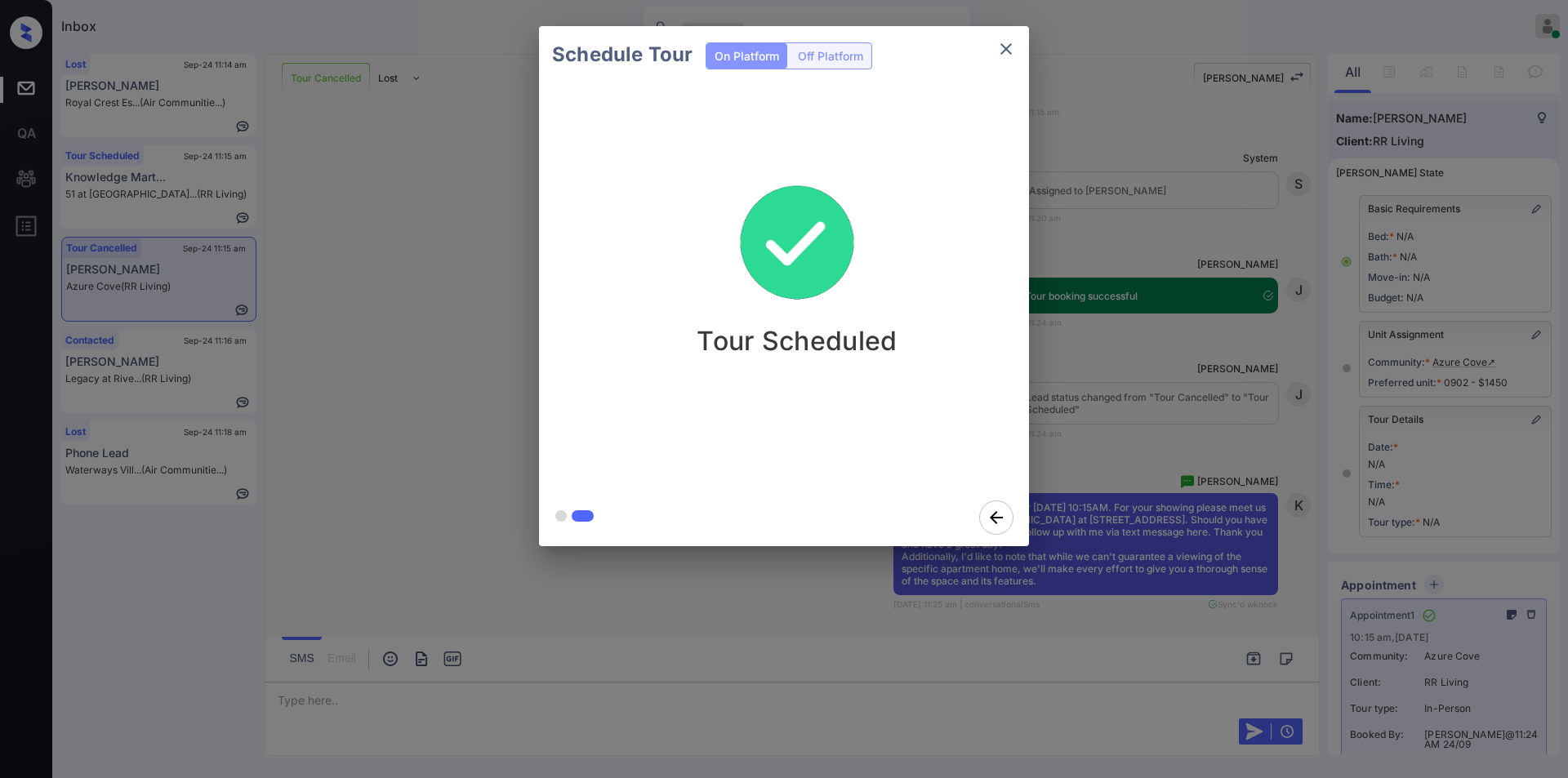
click at [1006, 42] on icon "close" at bounding box center [1006, 48] width 20 height 19
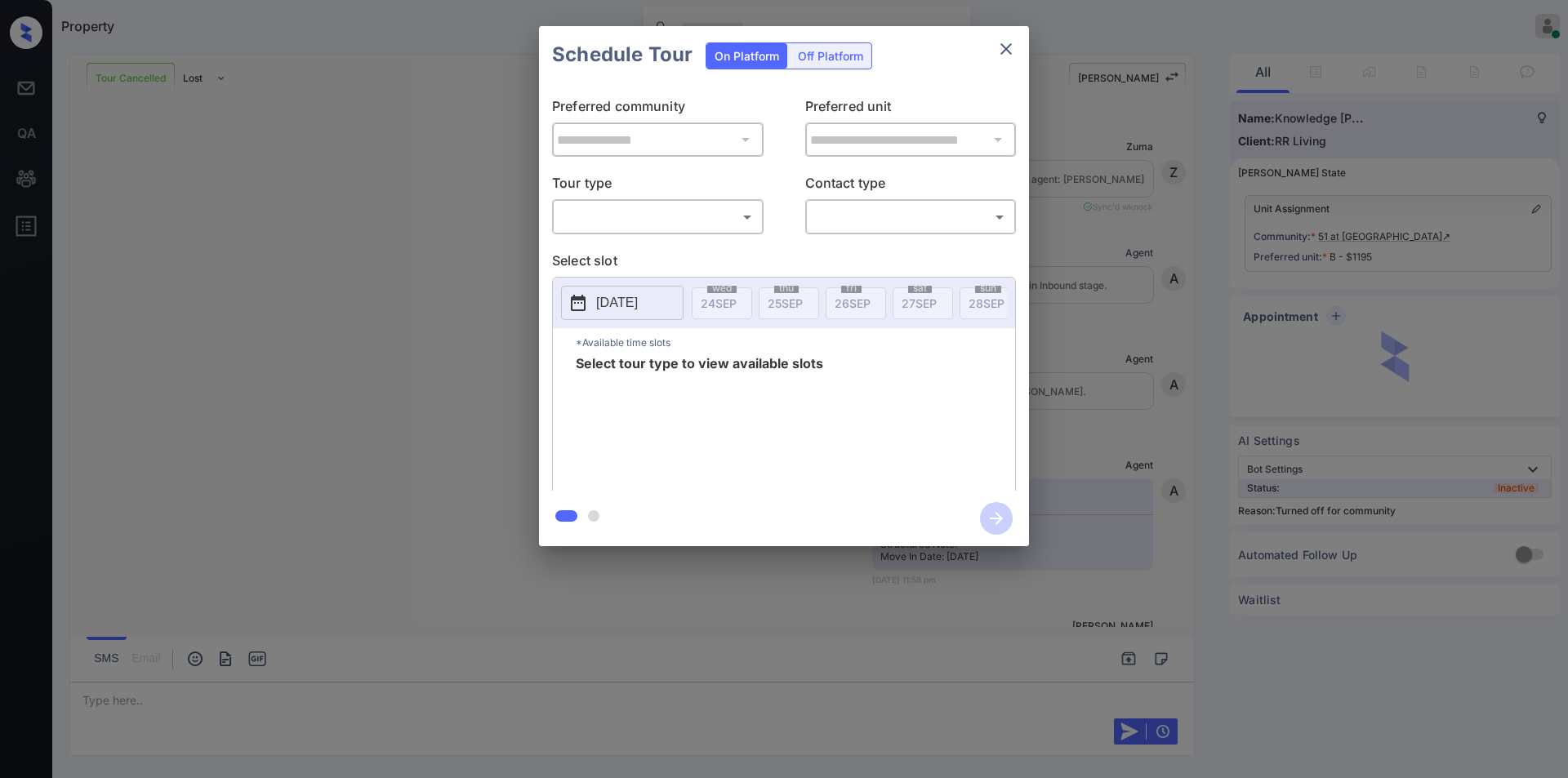
click at [680, 222] on body "Property [PERSON_NAME] Online Set yourself offline Set yourself on break Profil…" at bounding box center [784, 389] width 1568 height 778
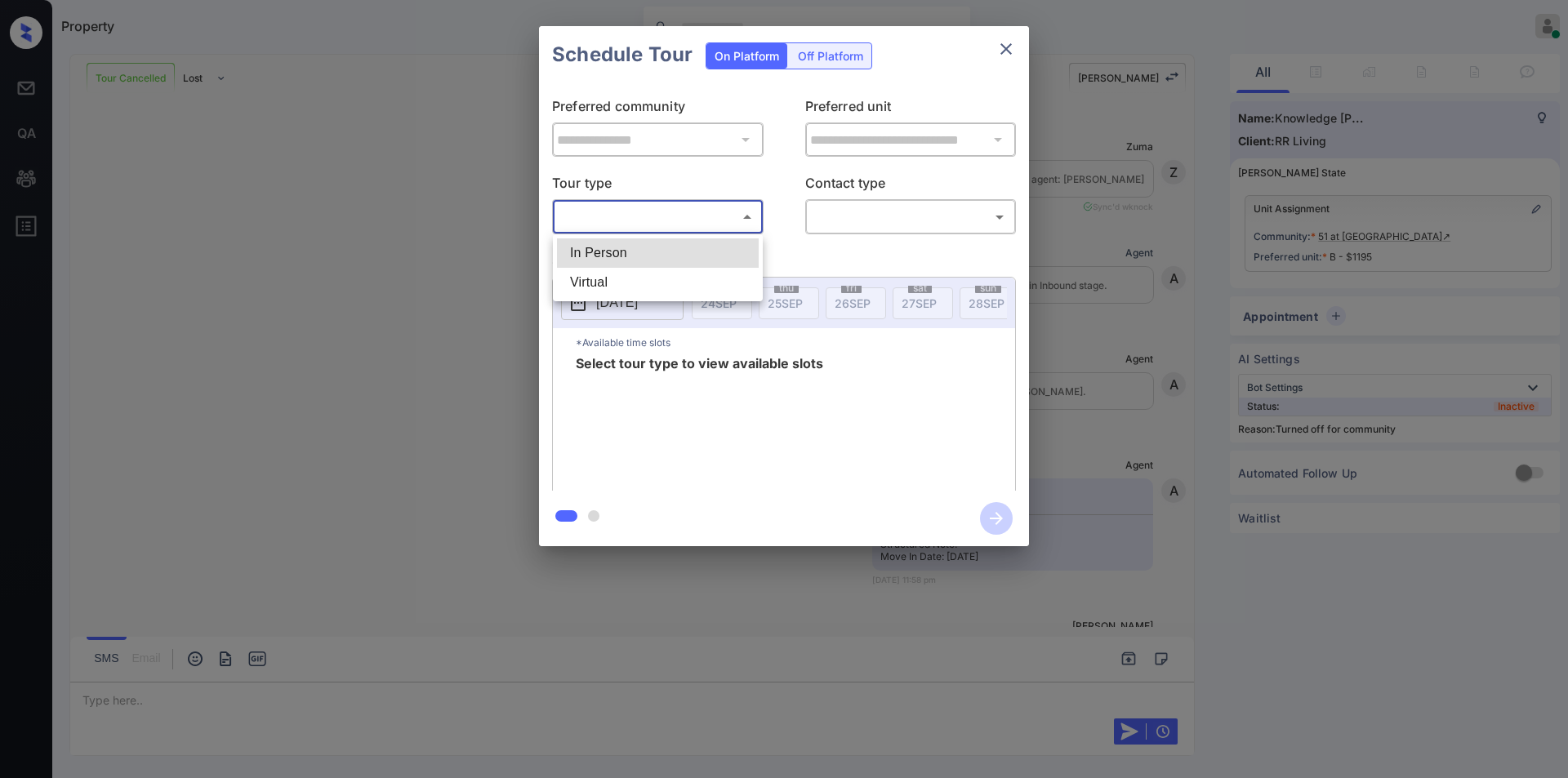
scroll to position [6495, 0]
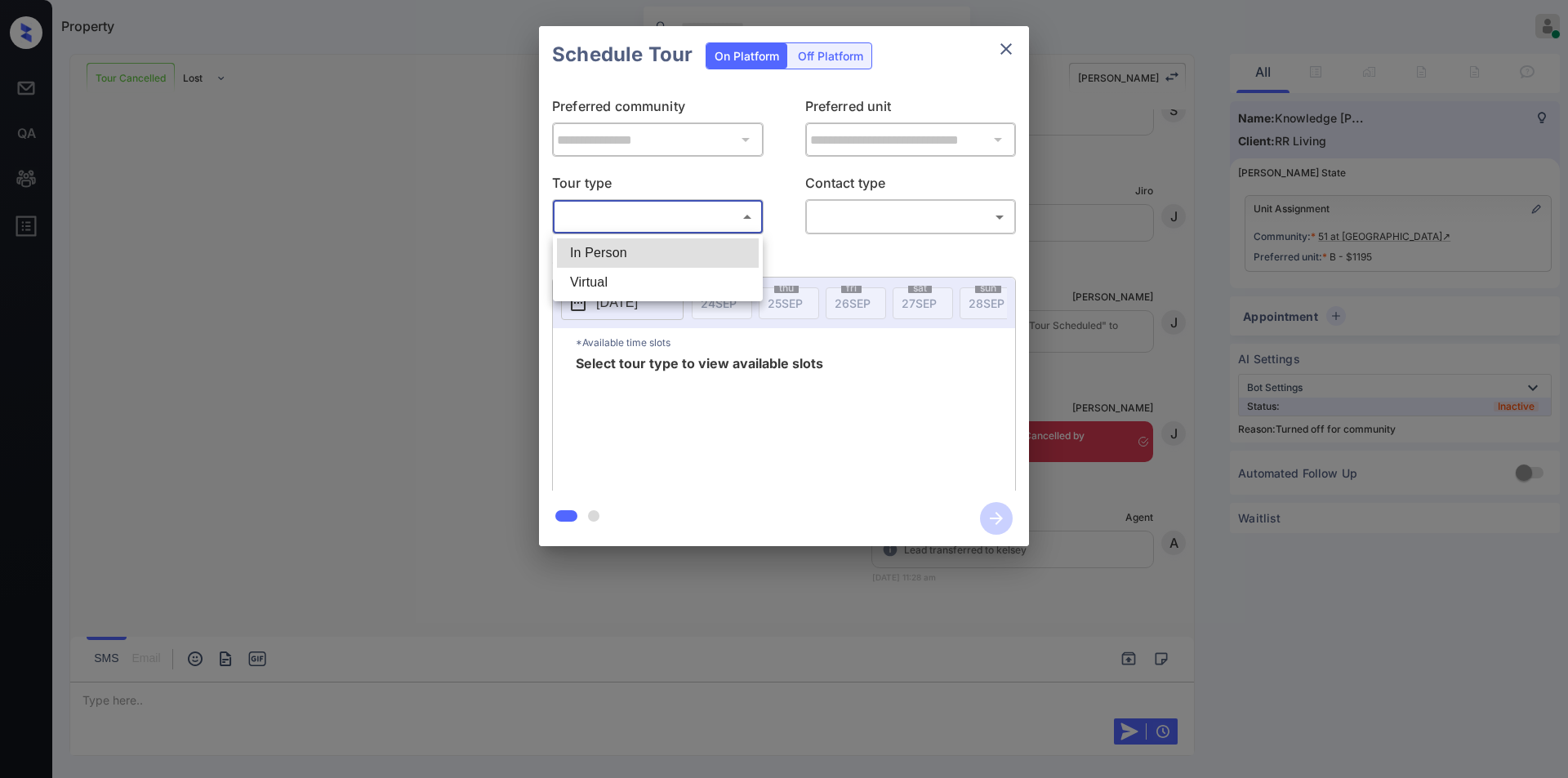
drag, startPoint x: 614, startPoint y: 266, endPoint x: 728, endPoint y: 246, distance: 115.7
click at [613, 266] on li "In Person" at bounding box center [658, 253] width 202 height 30
type input "********"
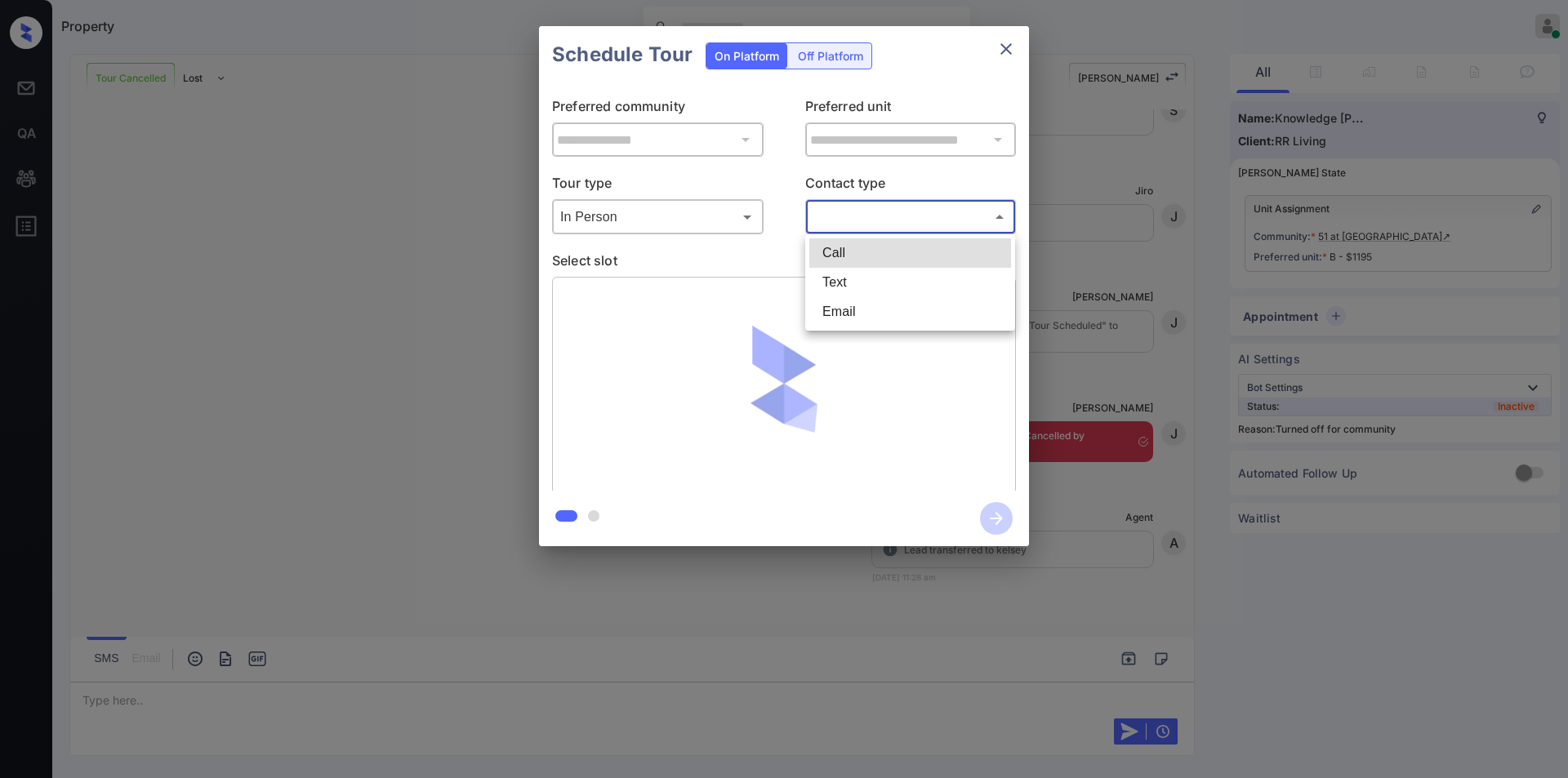
click at [847, 212] on body "Property [PERSON_NAME] Online Set yourself offline Set yourself on break Profil…" at bounding box center [784, 389] width 1568 height 778
click at [838, 288] on li "Text" at bounding box center [910, 282] width 202 height 30
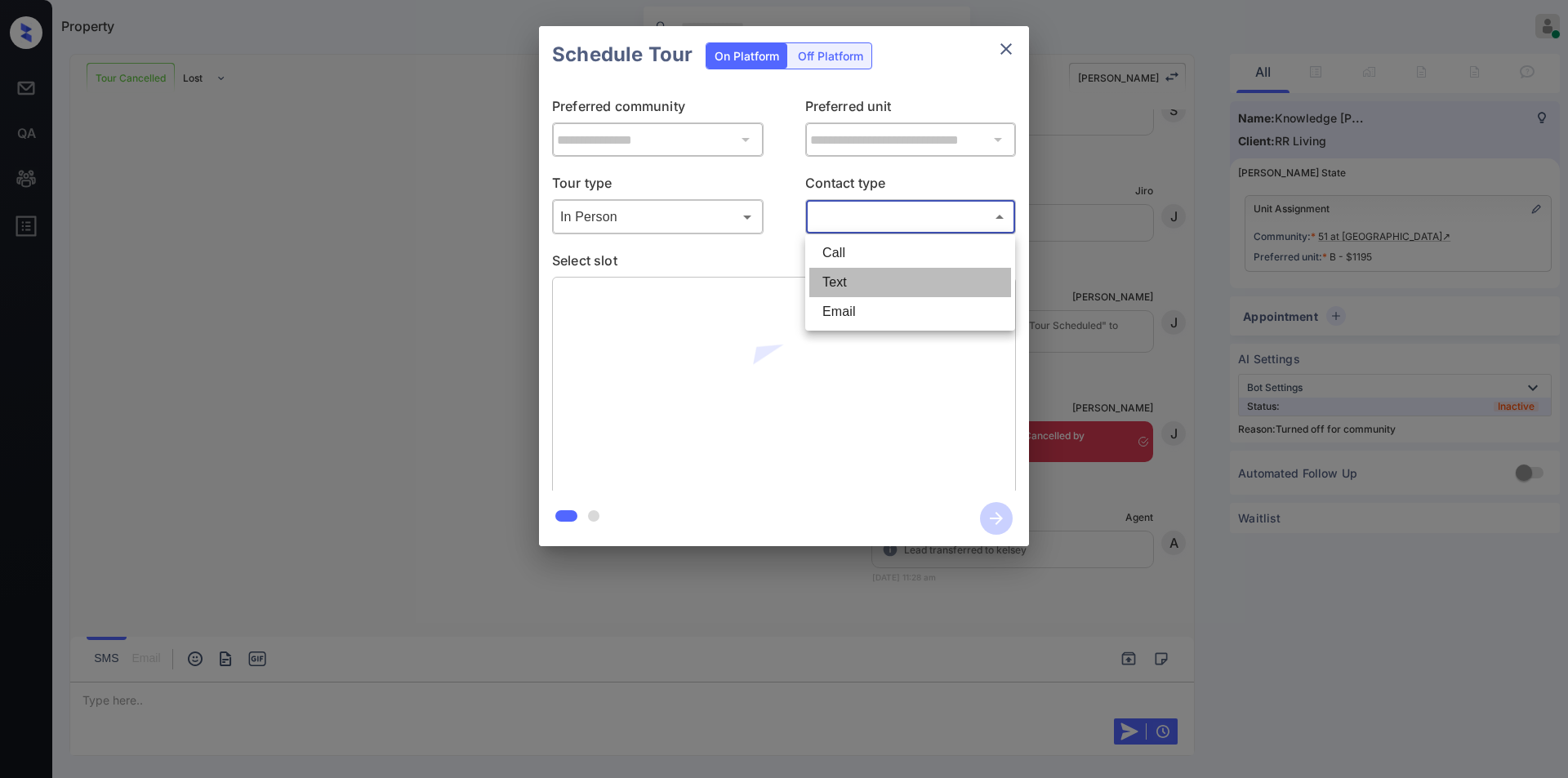
type input "****"
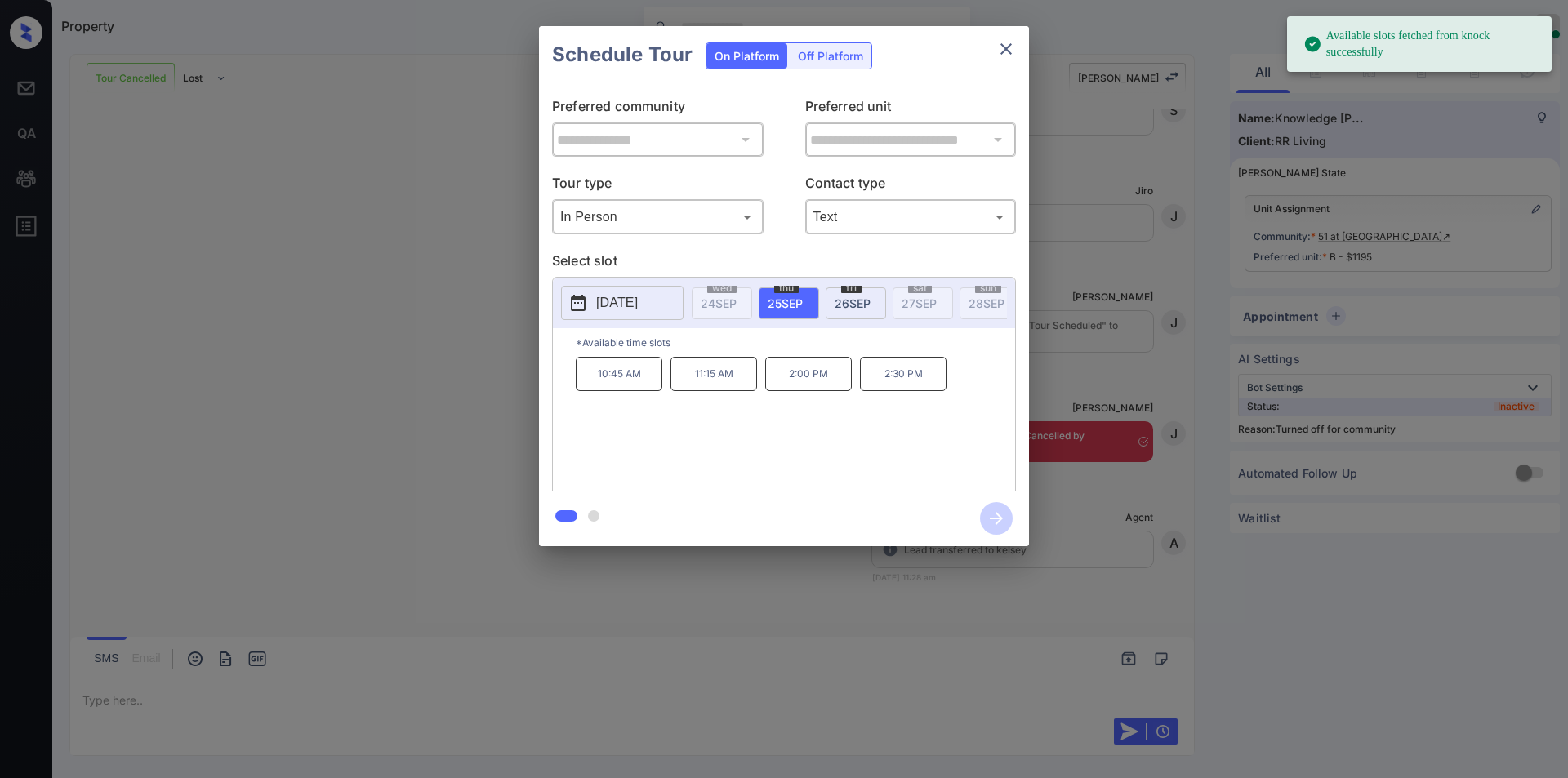
click at [620, 378] on p "10:45 AM" at bounding box center [619, 374] width 86 height 34
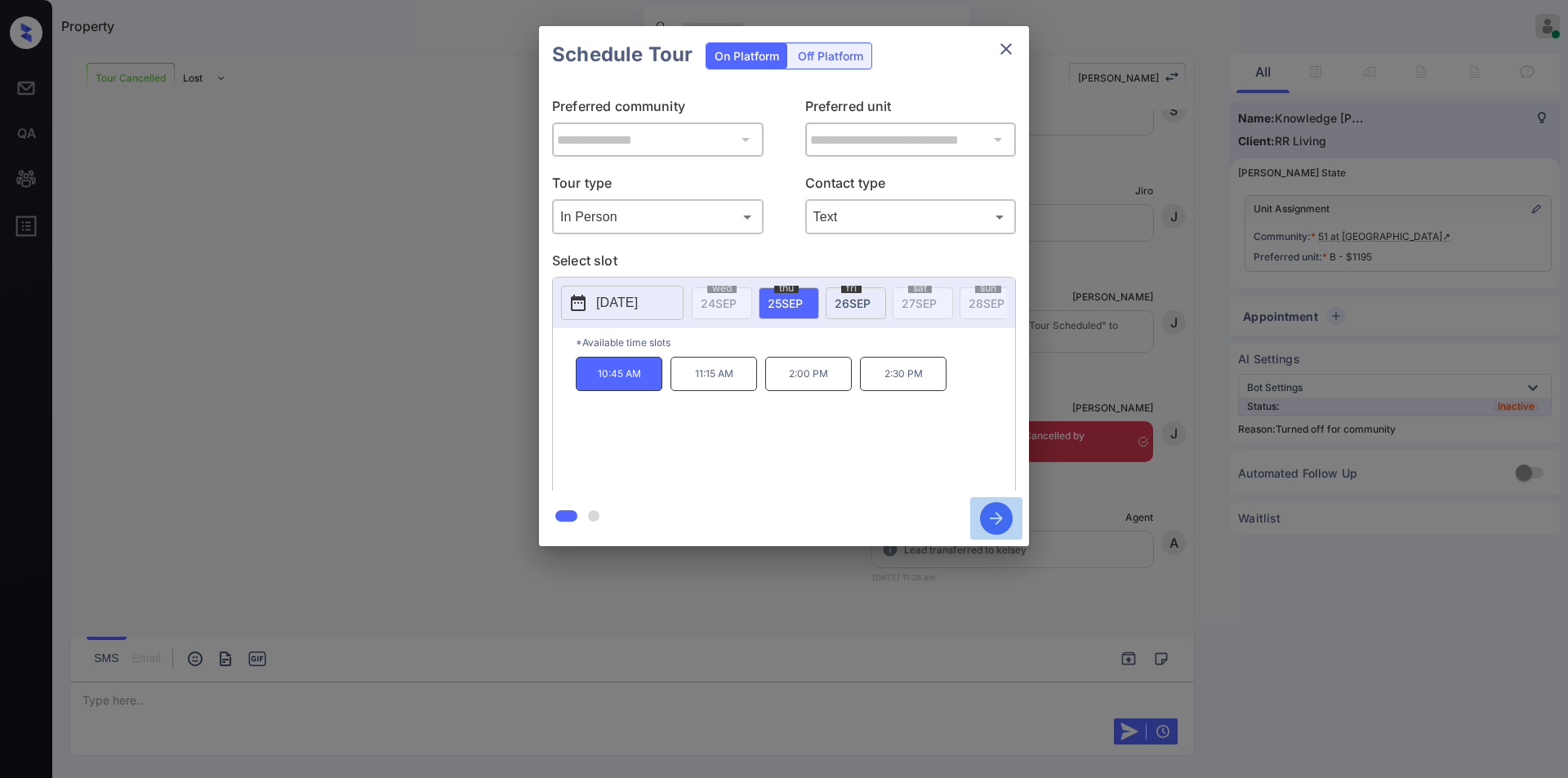
click at [994, 514] on icon "button" at bounding box center [996, 518] width 33 height 33
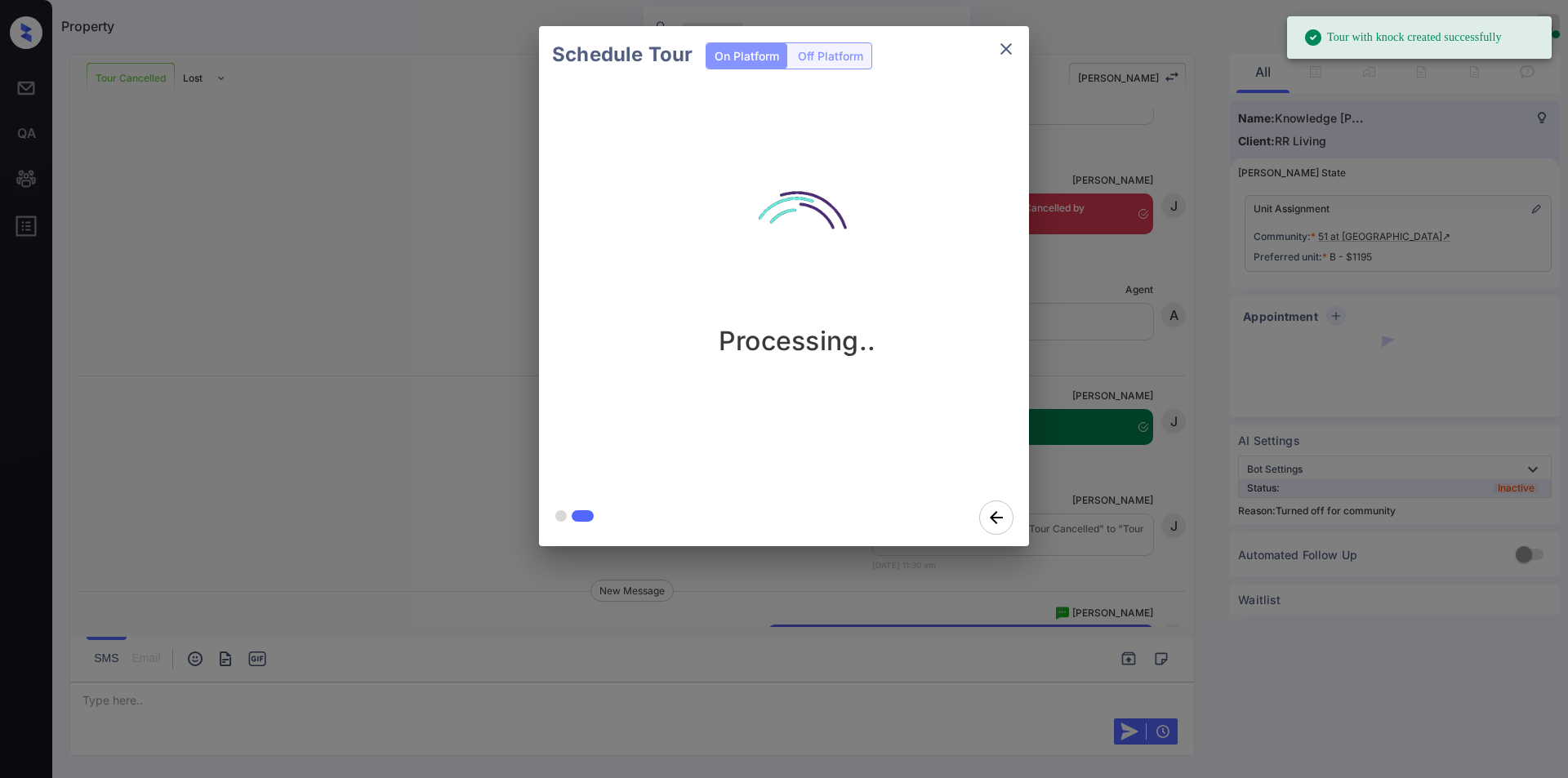
scroll to position [6882, 0]
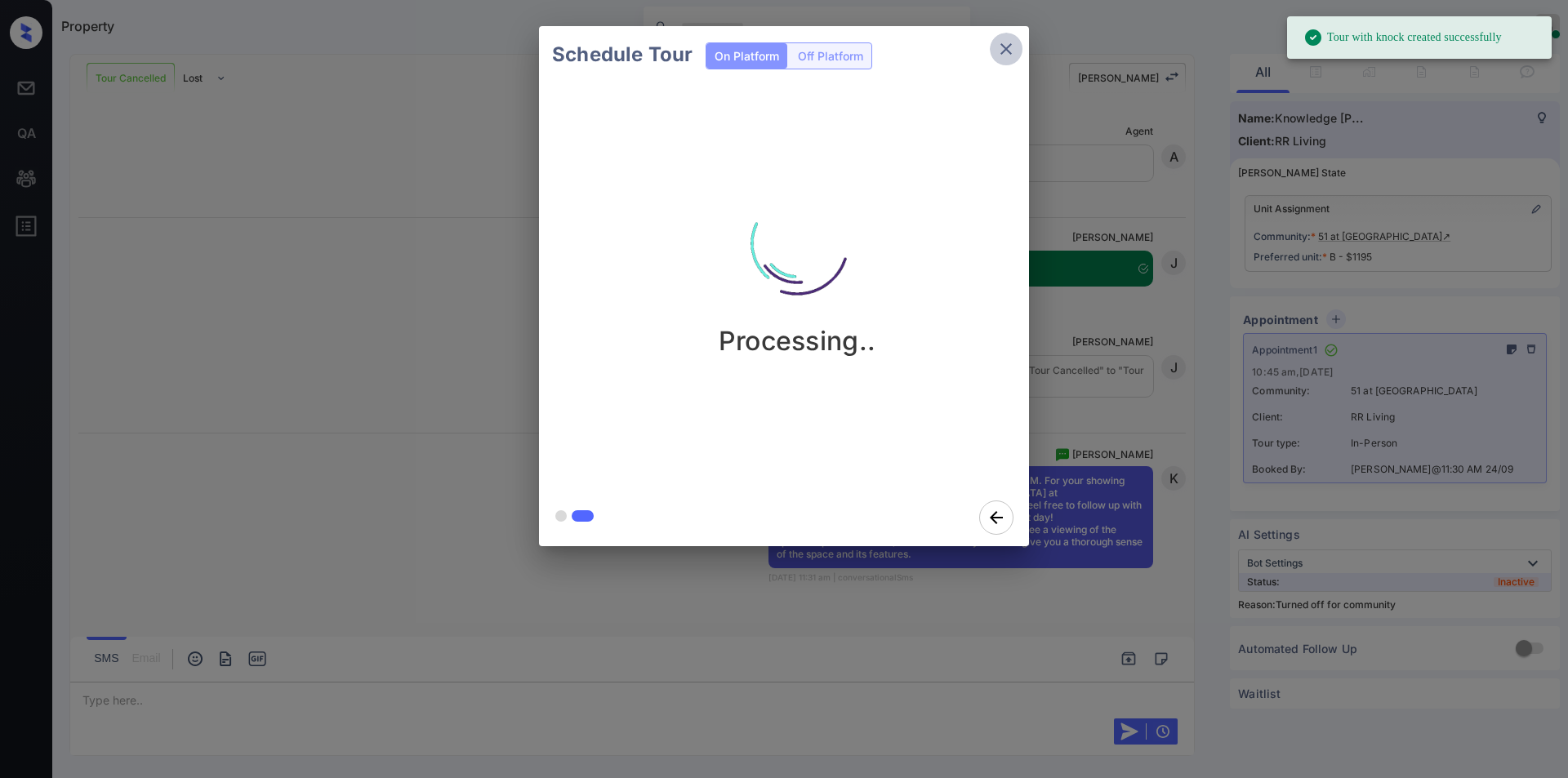
click at [1005, 45] on icon "close" at bounding box center [1006, 48] width 20 height 19
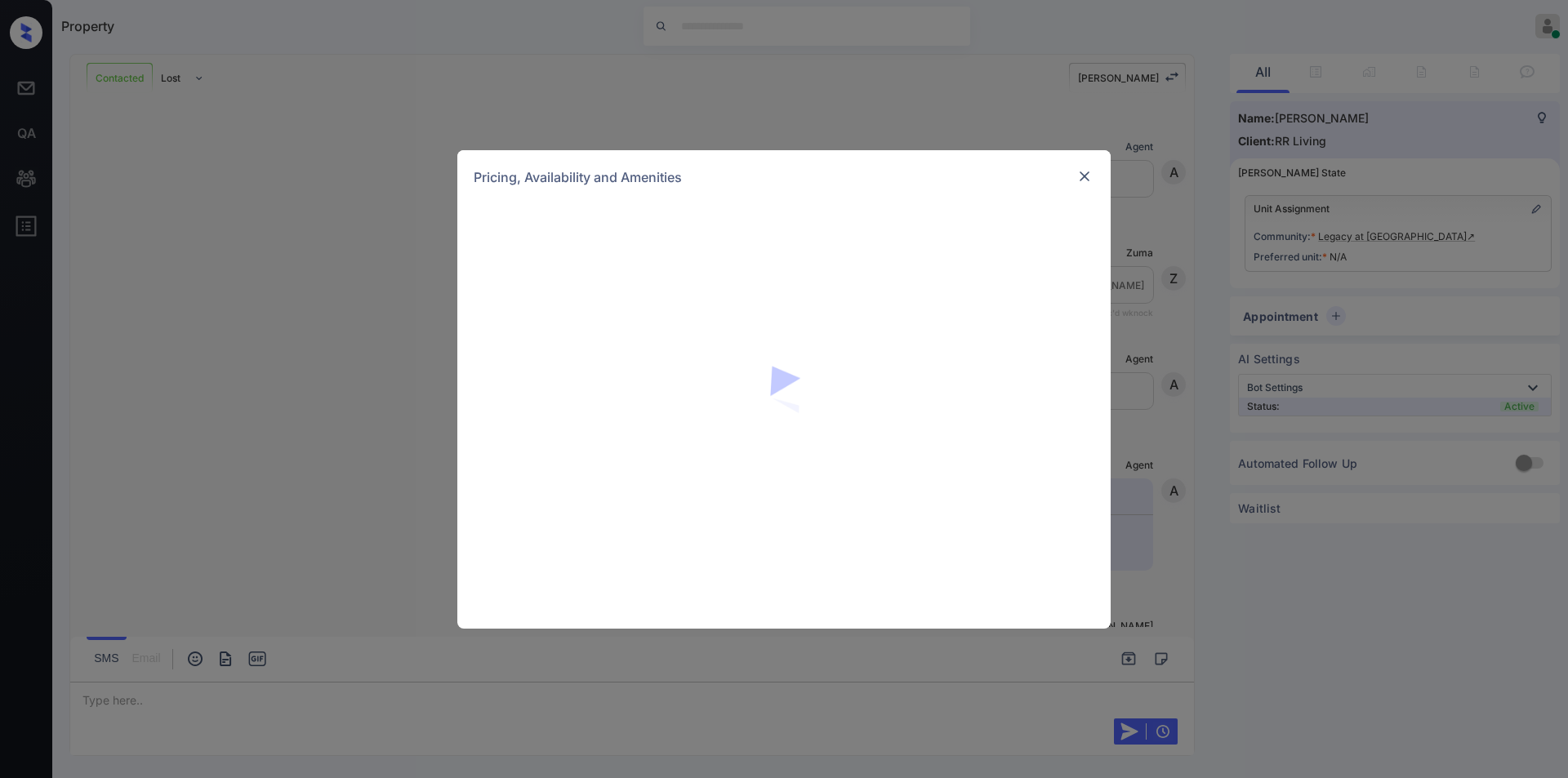
scroll to position [1470, 0]
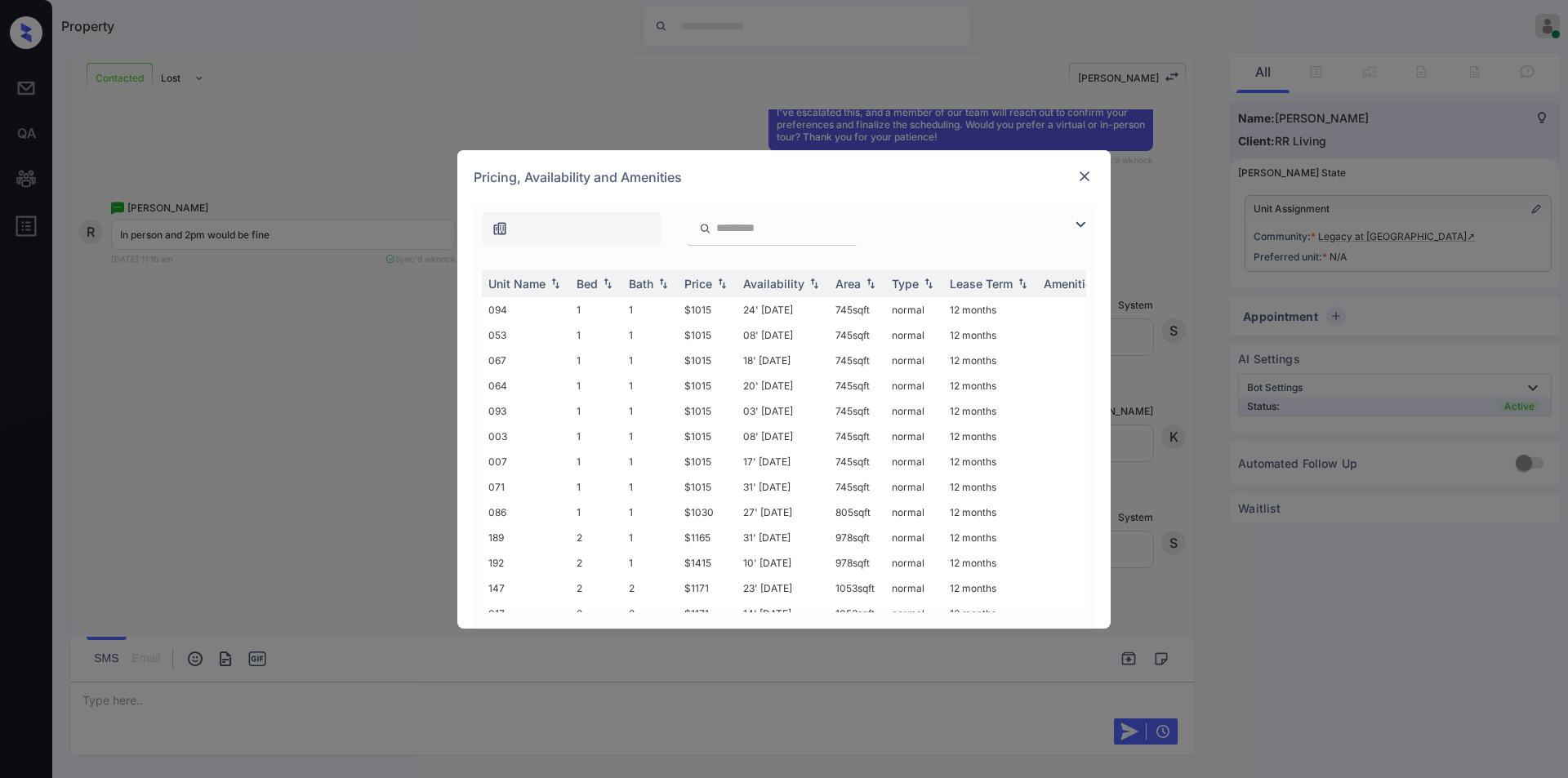
click at [1073, 224] on img at bounding box center [1080, 224] width 20 height 19
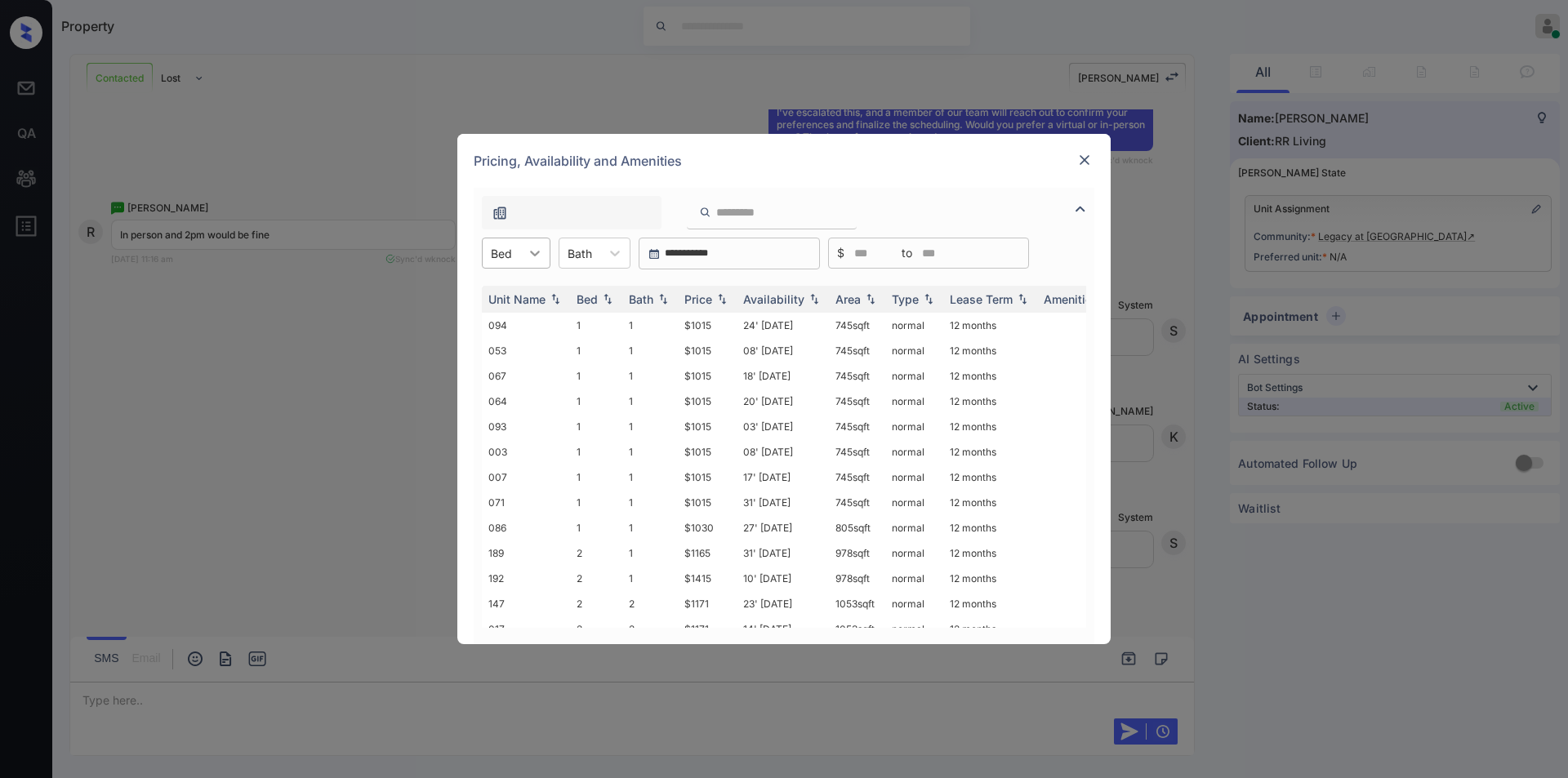
click at [533, 264] on div at bounding box center [534, 253] width 30 height 30
click at [494, 297] on div "1" at bounding box center [516, 292] width 69 height 30
drag, startPoint x: 676, startPoint y: 325, endPoint x: 716, endPoint y: 323, distance: 40.0
click at [716, 323] on tr "094 1 1 $1015 24' Jul 25 745 sqft normal 12 months" at bounding box center [908, 325] width 853 height 25
copy tr "$1015"
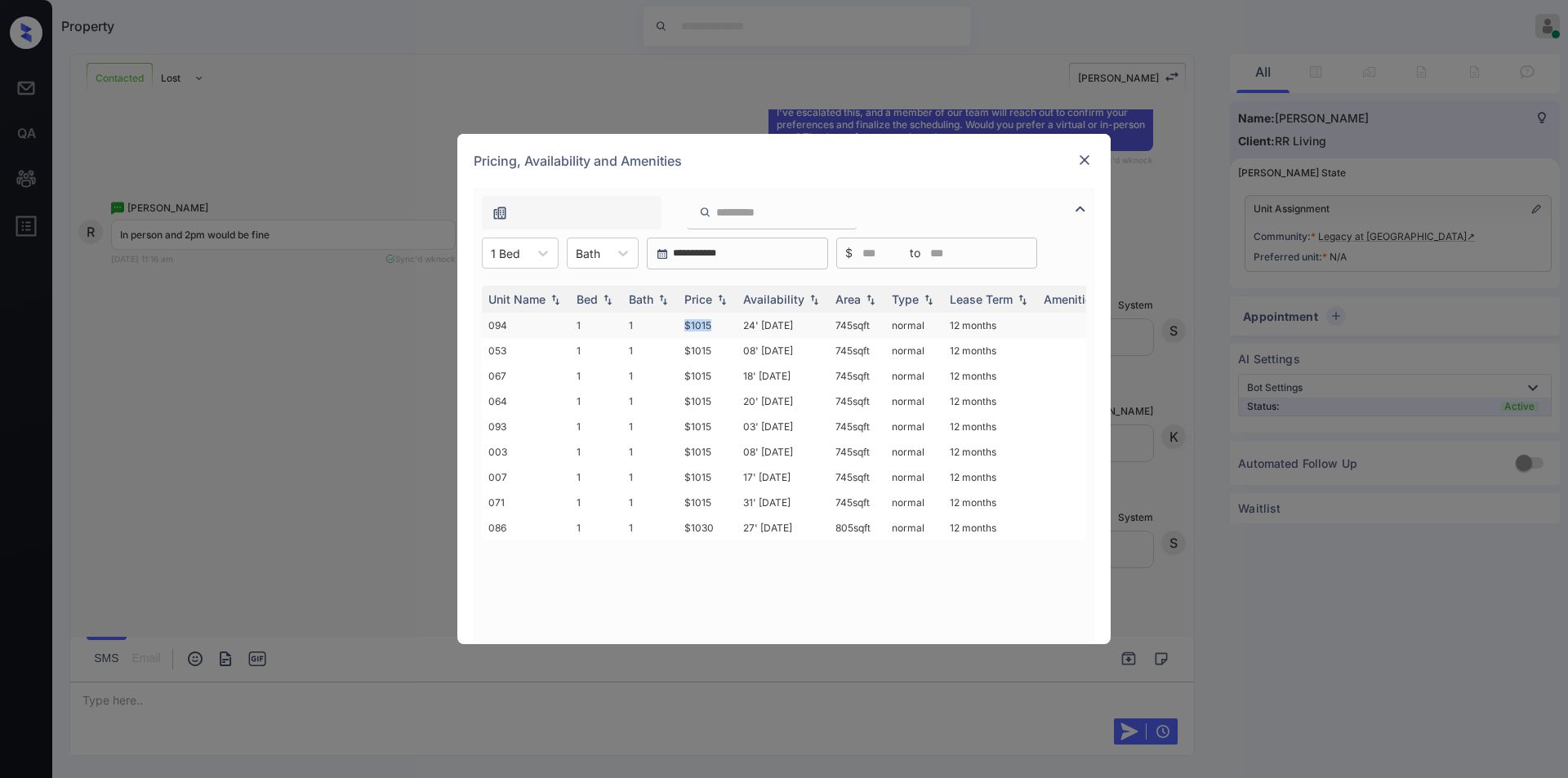
click at [706, 323] on td "$1015" at bounding box center [706, 325] width 59 height 25
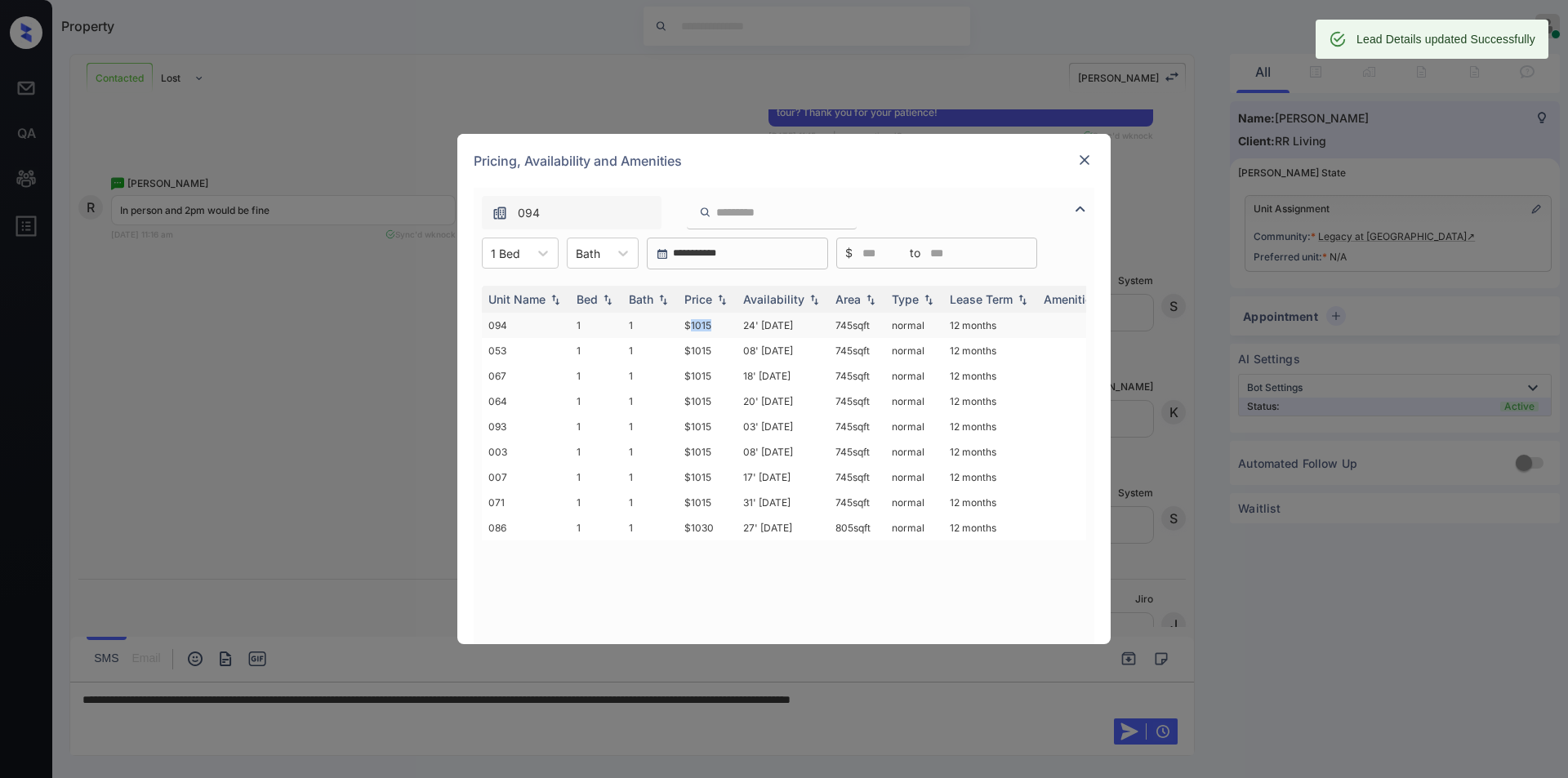
scroll to position [1575, 0]
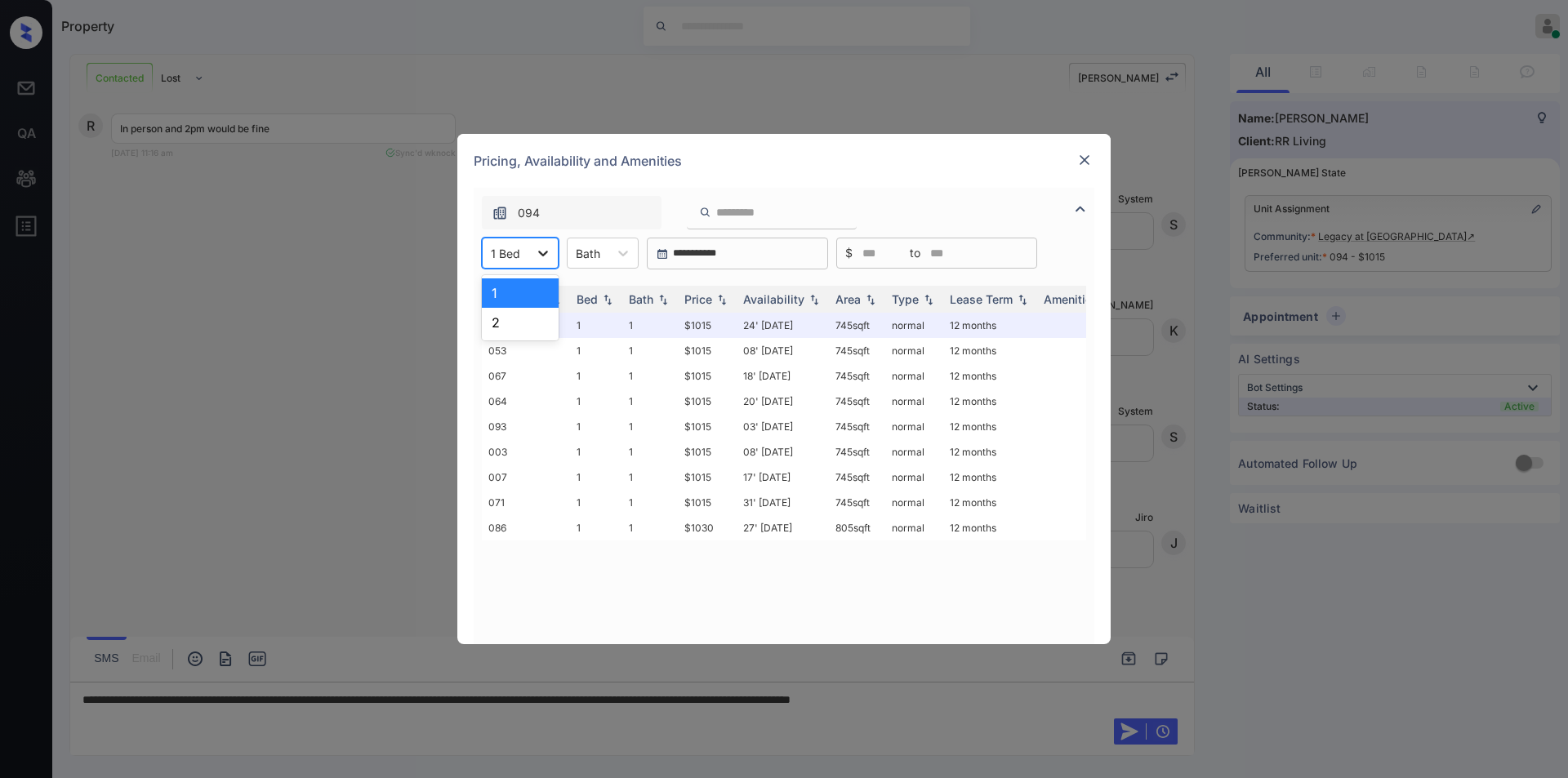
click at [531, 261] on div at bounding box center [543, 253] width 30 height 30
click at [508, 331] on div "2" at bounding box center [520, 322] width 77 height 30
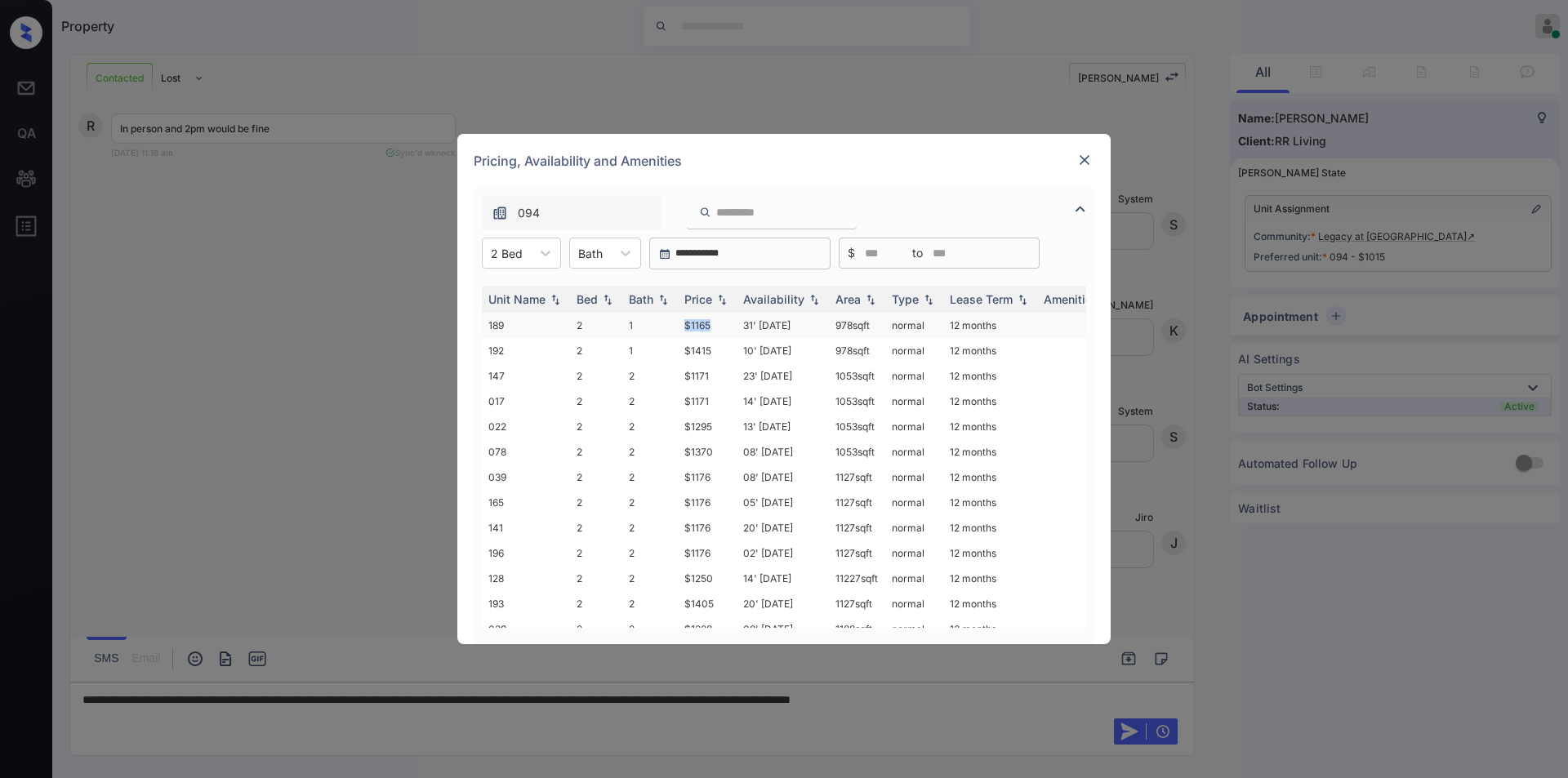
drag, startPoint x: 685, startPoint y: 323, endPoint x: 717, endPoint y: 324, distance: 32.0
click at [717, 324] on td "$1165" at bounding box center [706, 325] width 59 height 25
copy td "$1165"
click at [1085, 154] on img at bounding box center [1084, 159] width 16 height 16
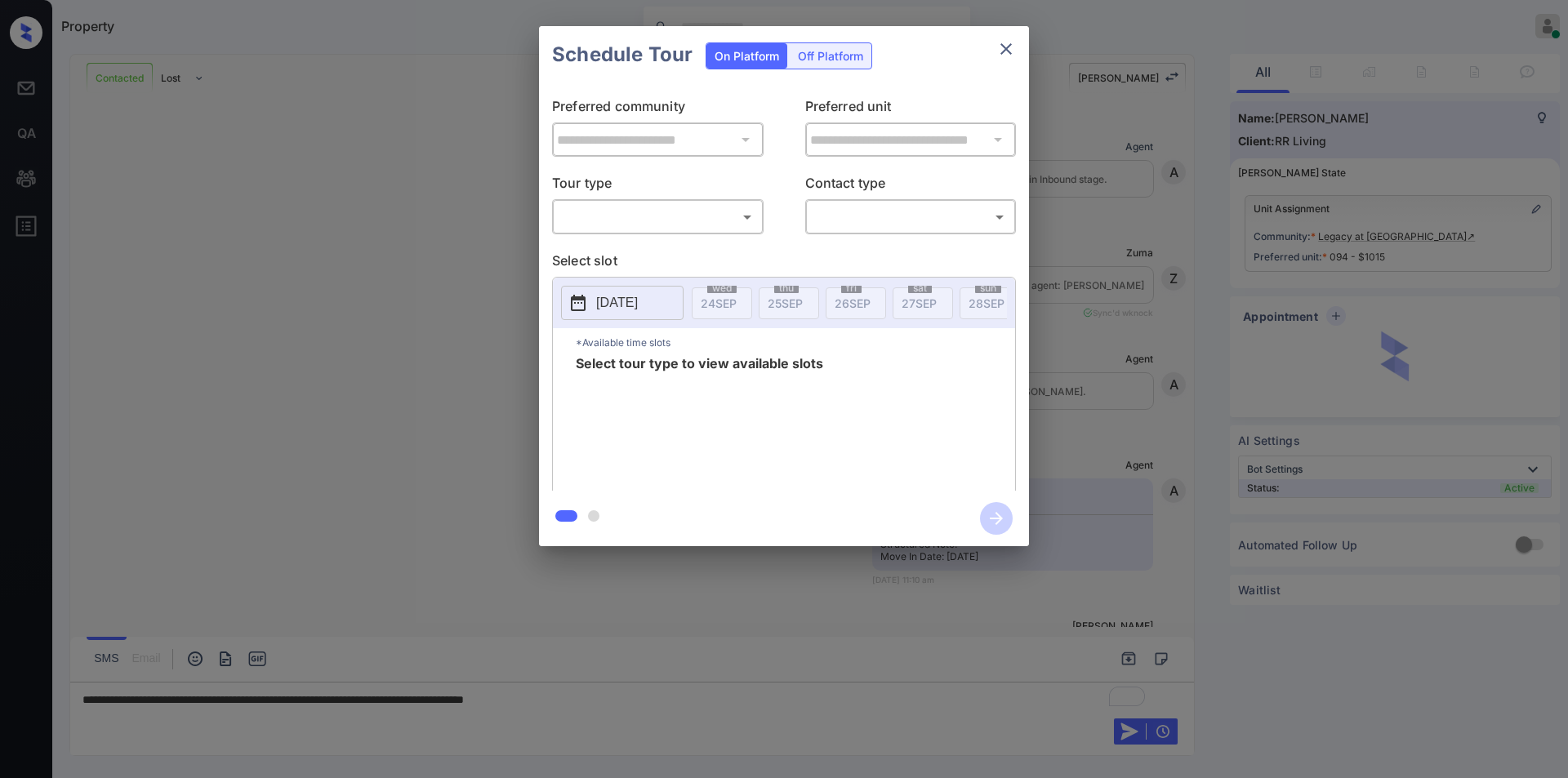
click at [629, 225] on body "Property [PERSON_NAME] Online Set yourself offline Set yourself on break Profil…" at bounding box center [784, 389] width 1568 height 778
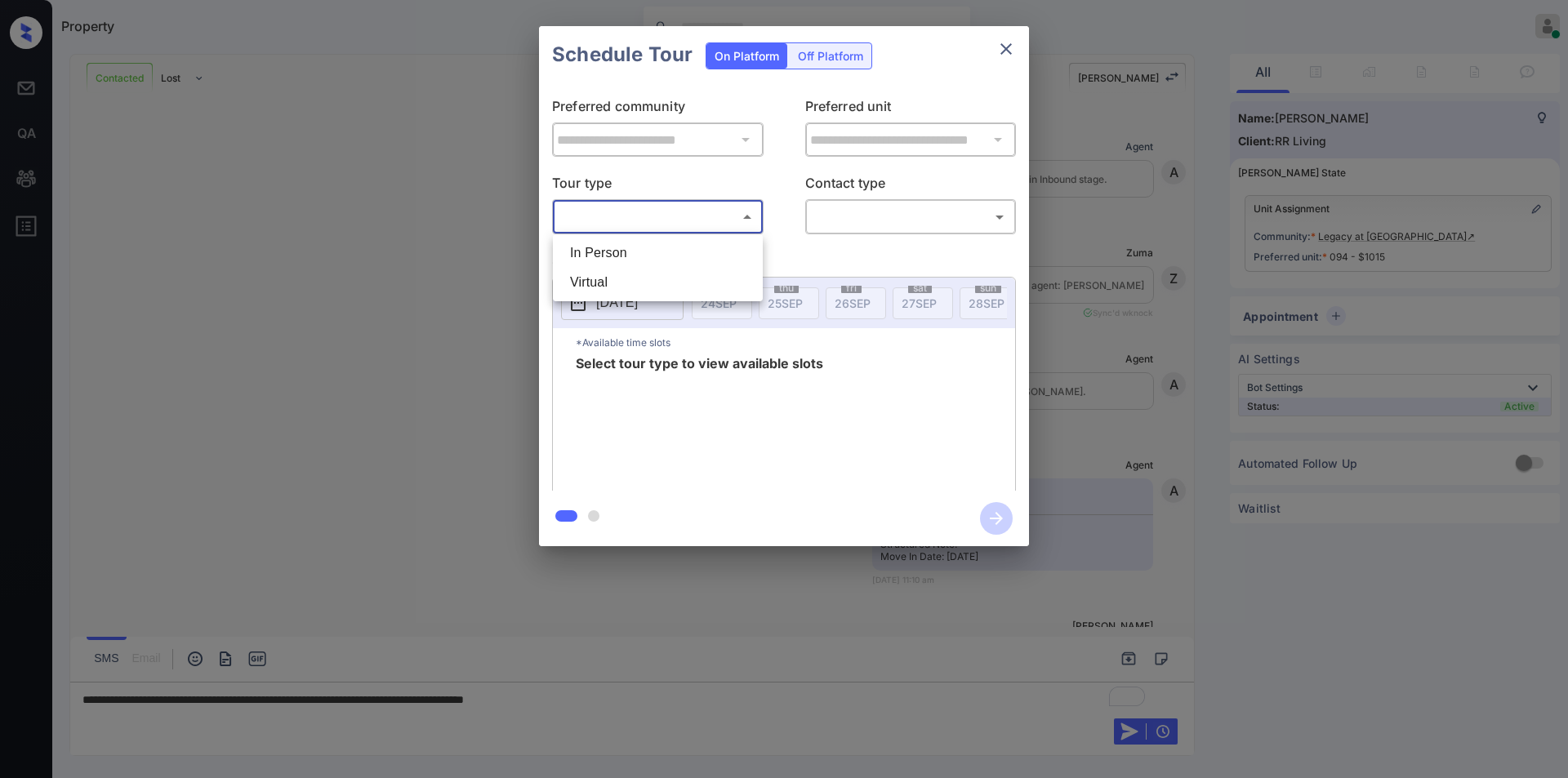
scroll to position [1575, 0]
drag, startPoint x: 629, startPoint y: 225, endPoint x: 816, endPoint y: 260, distance: 190.2
click at [630, 254] on li "In Person" at bounding box center [658, 253] width 202 height 30
type input "********"
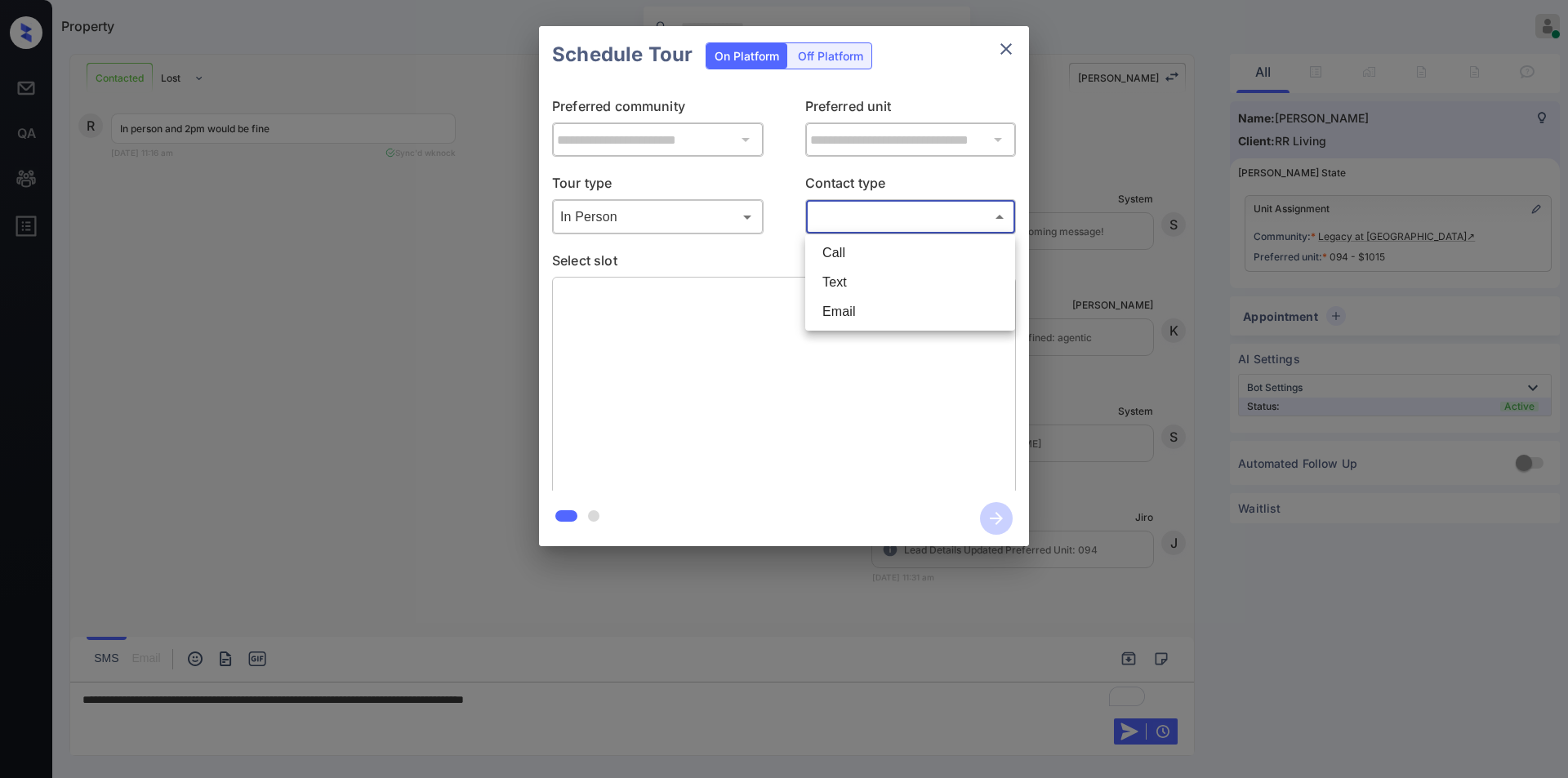
click at [910, 213] on body "Property [PERSON_NAME] Online Set yourself offline Set yourself on break Profil…" at bounding box center [784, 389] width 1568 height 778
click at [868, 282] on li "Text" at bounding box center [910, 282] width 202 height 30
type input "****"
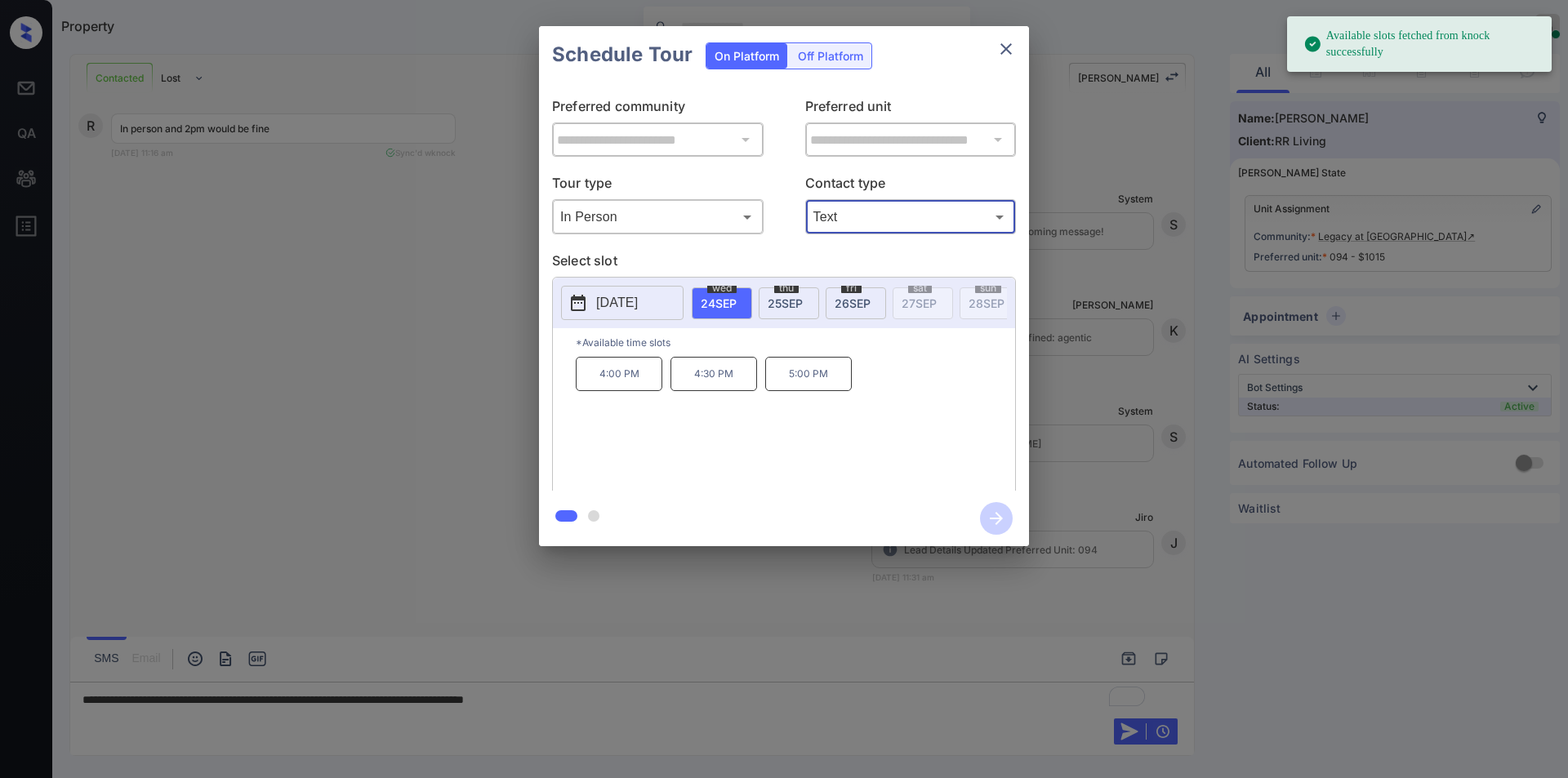
click at [784, 308] on span "[DATE]" at bounding box center [784, 303] width 35 height 14
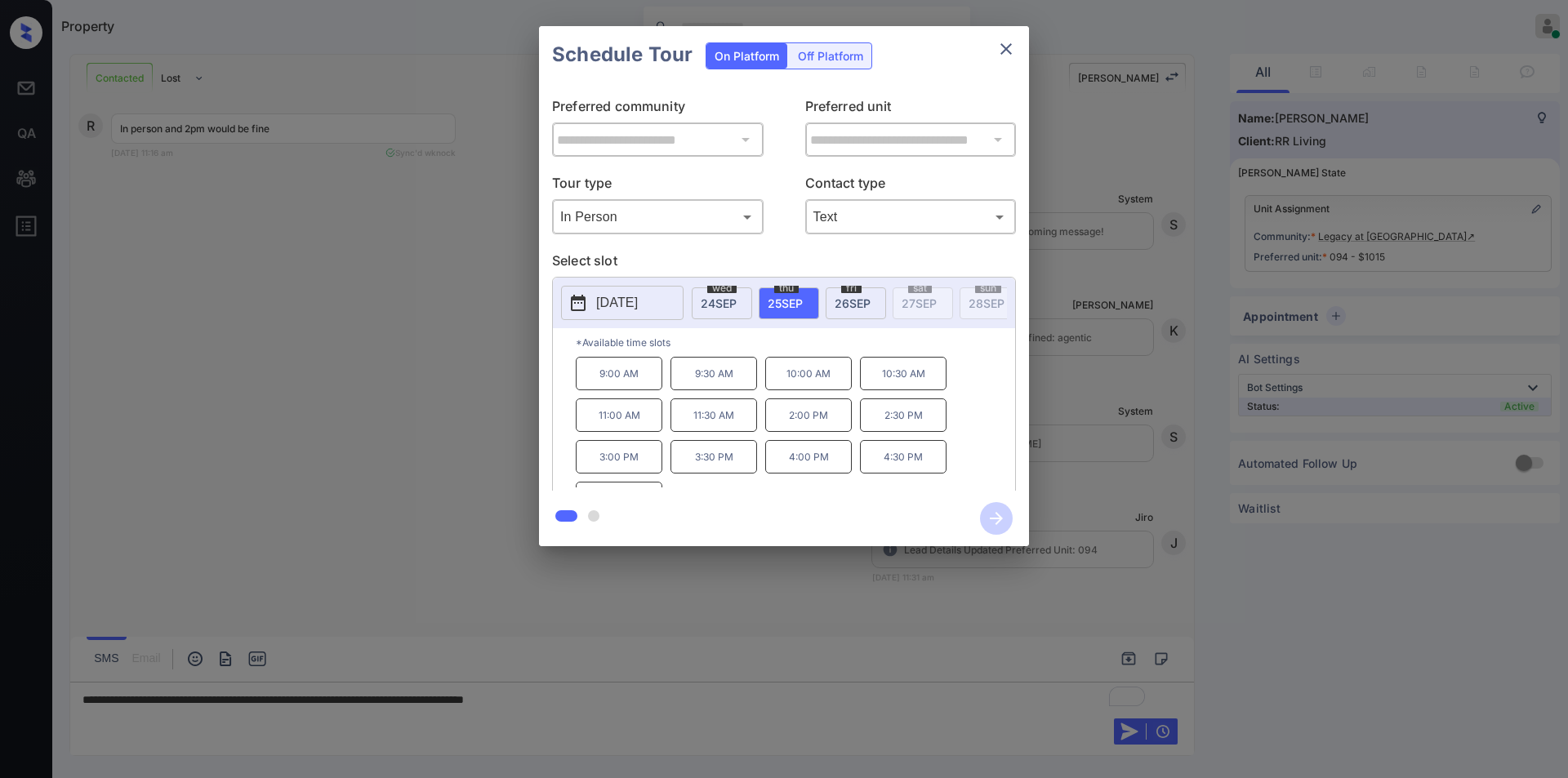
click at [390, 430] on div "**********" at bounding box center [784, 286] width 1568 height 572
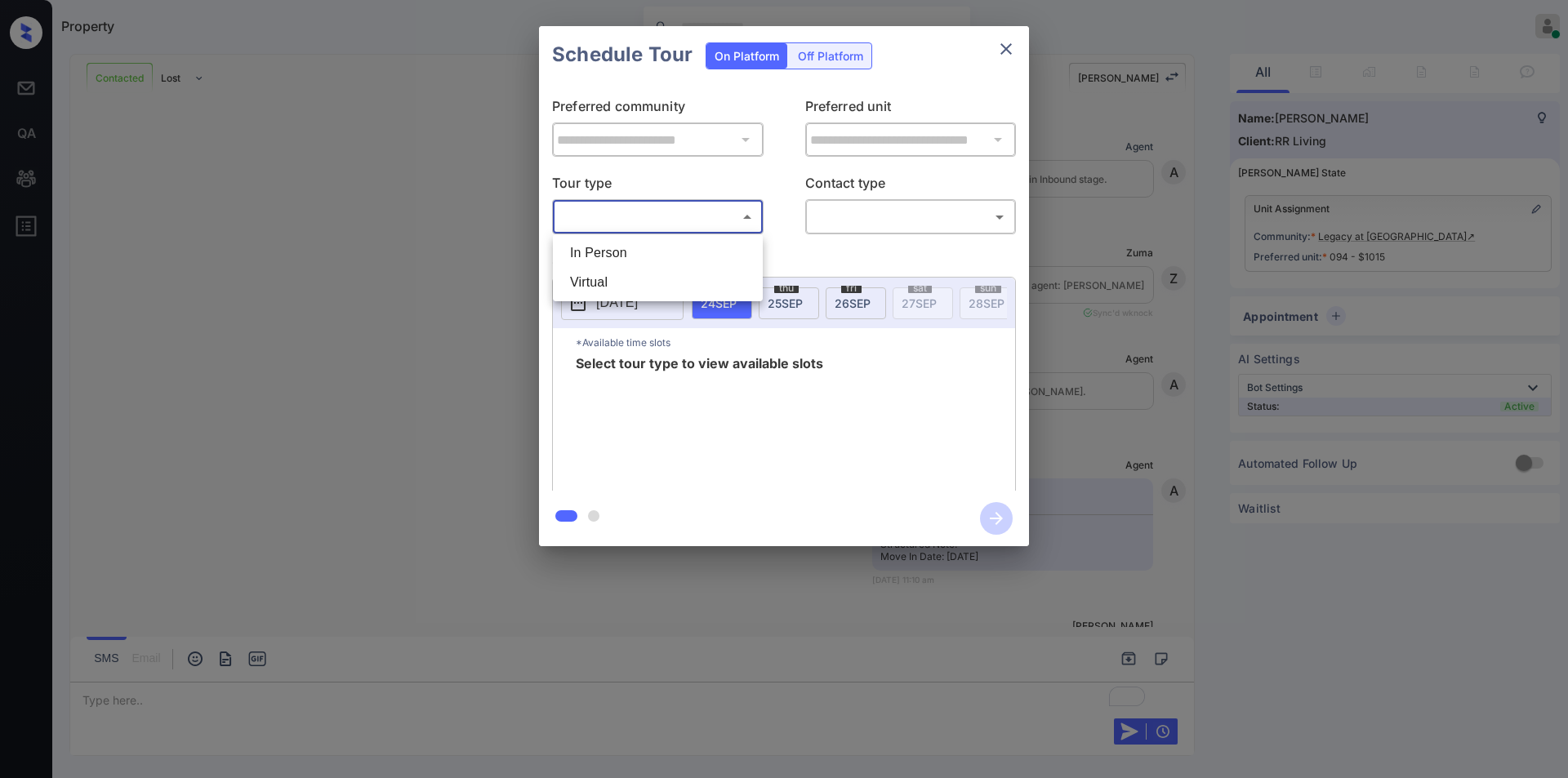
scroll to position [1685, 0]
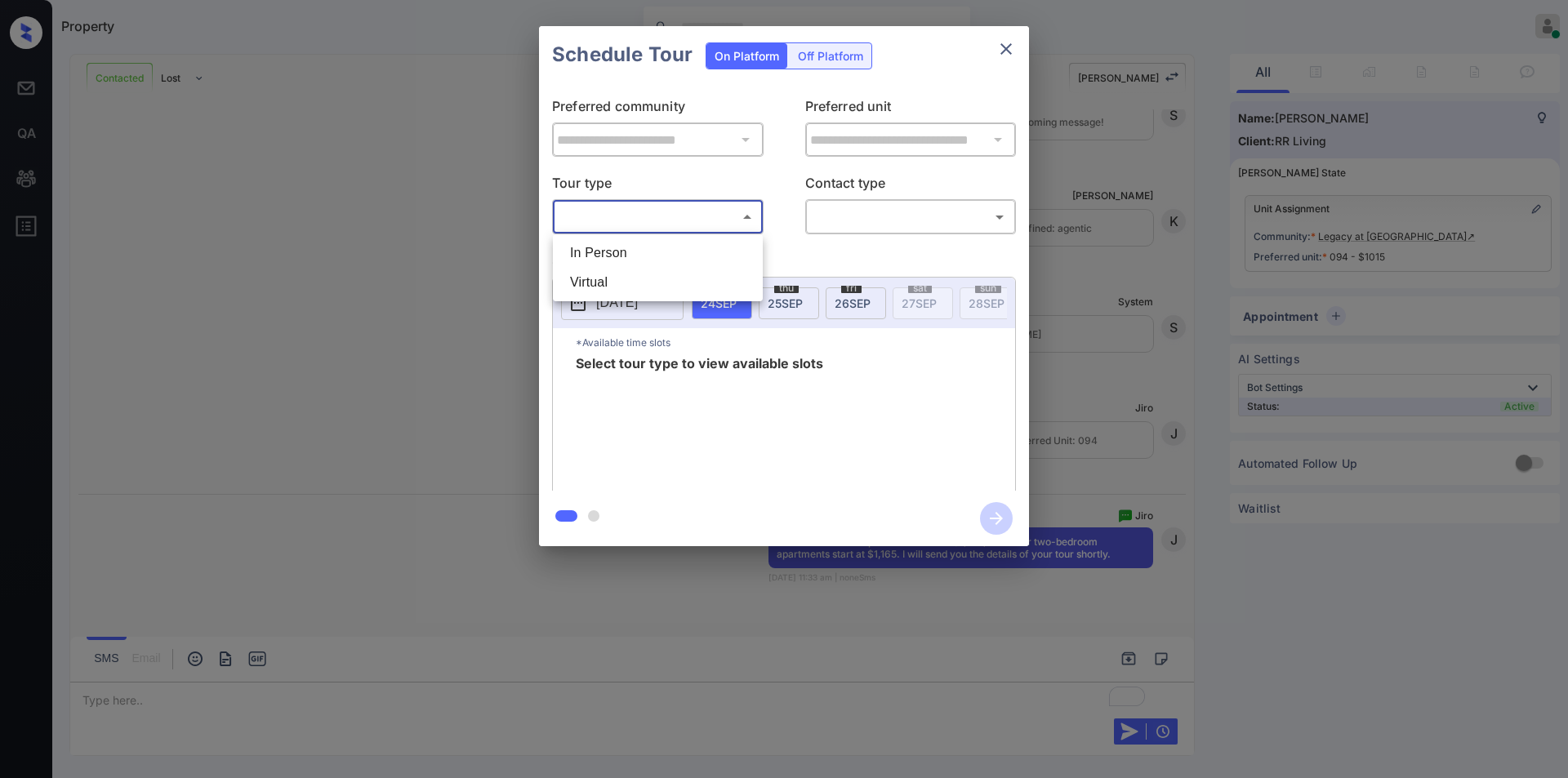
click at [644, 215] on body "Property Jiro Alonzo Online Set yourself offline Set yourself on break Profile …" at bounding box center [784, 389] width 1568 height 778
drag, startPoint x: 617, startPoint y: 252, endPoint x: 840, endPoint y: 232, distance: 223.9
click at [617, 253] on li "In Person" at bounding box center [658, 253] width 202 height 30
type input "********"
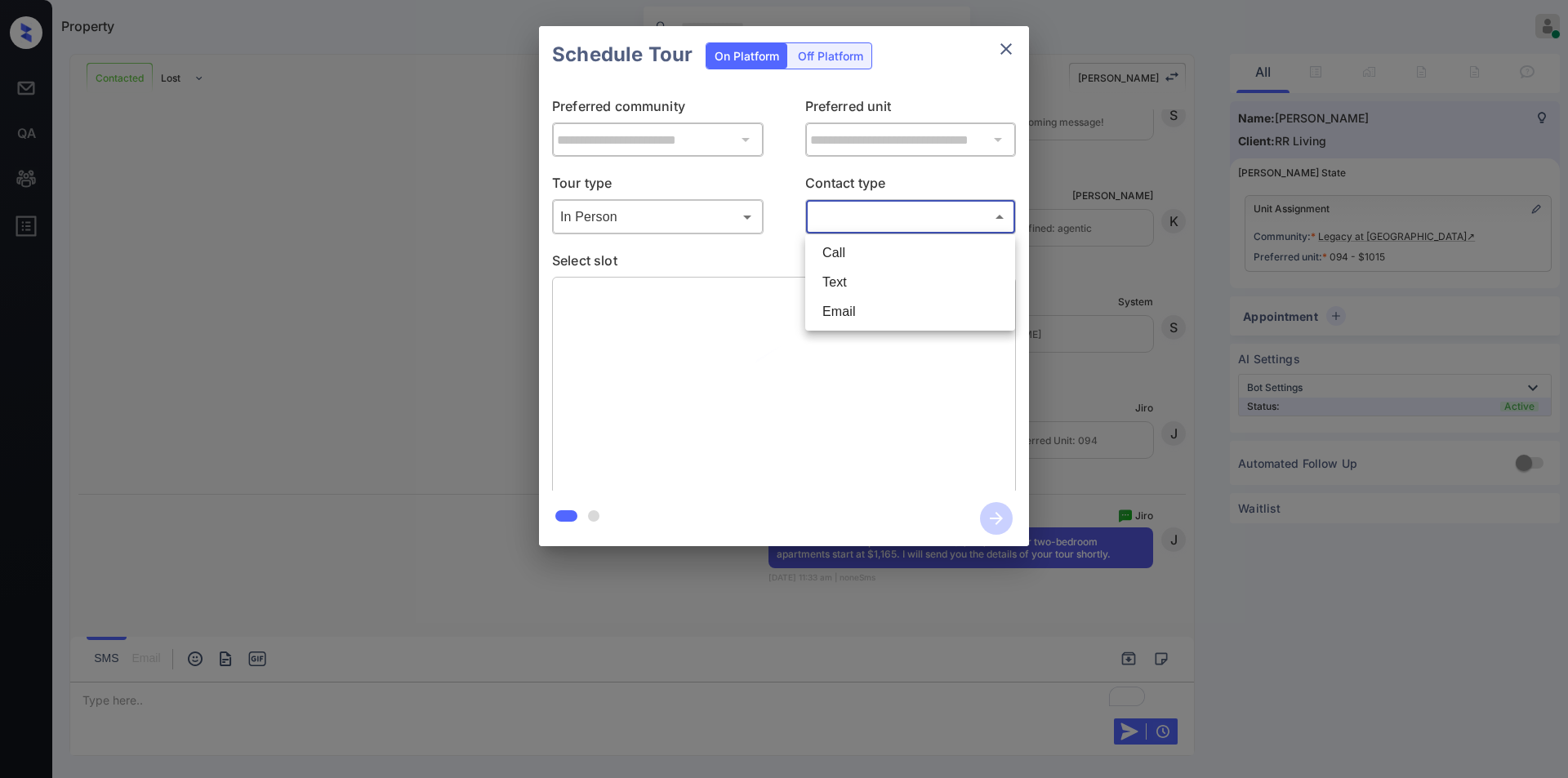
click at [877, 216] on body "Property Jiro Alonzo Online Set yourself offline Set yourself on break Profile …" at bounding box center [784, 389] width 1568 height 778
click at [839, 281] on li "Text" at bounding box center [910, 282] width 202 height 30
type input "****"
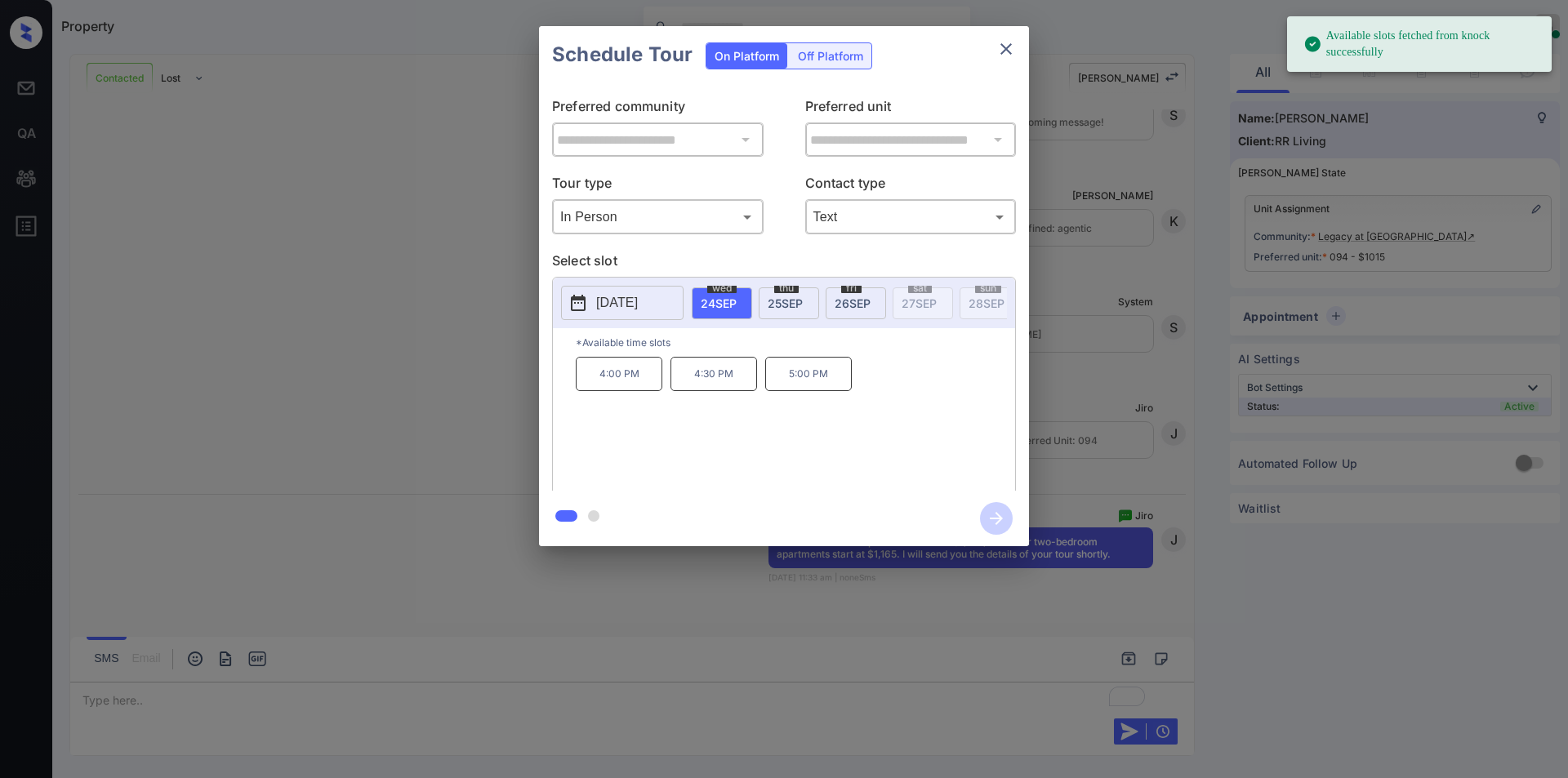
click at [763, 296] on div "thu 25 SEP" at bounding box center [789, 303] width 60 height 32
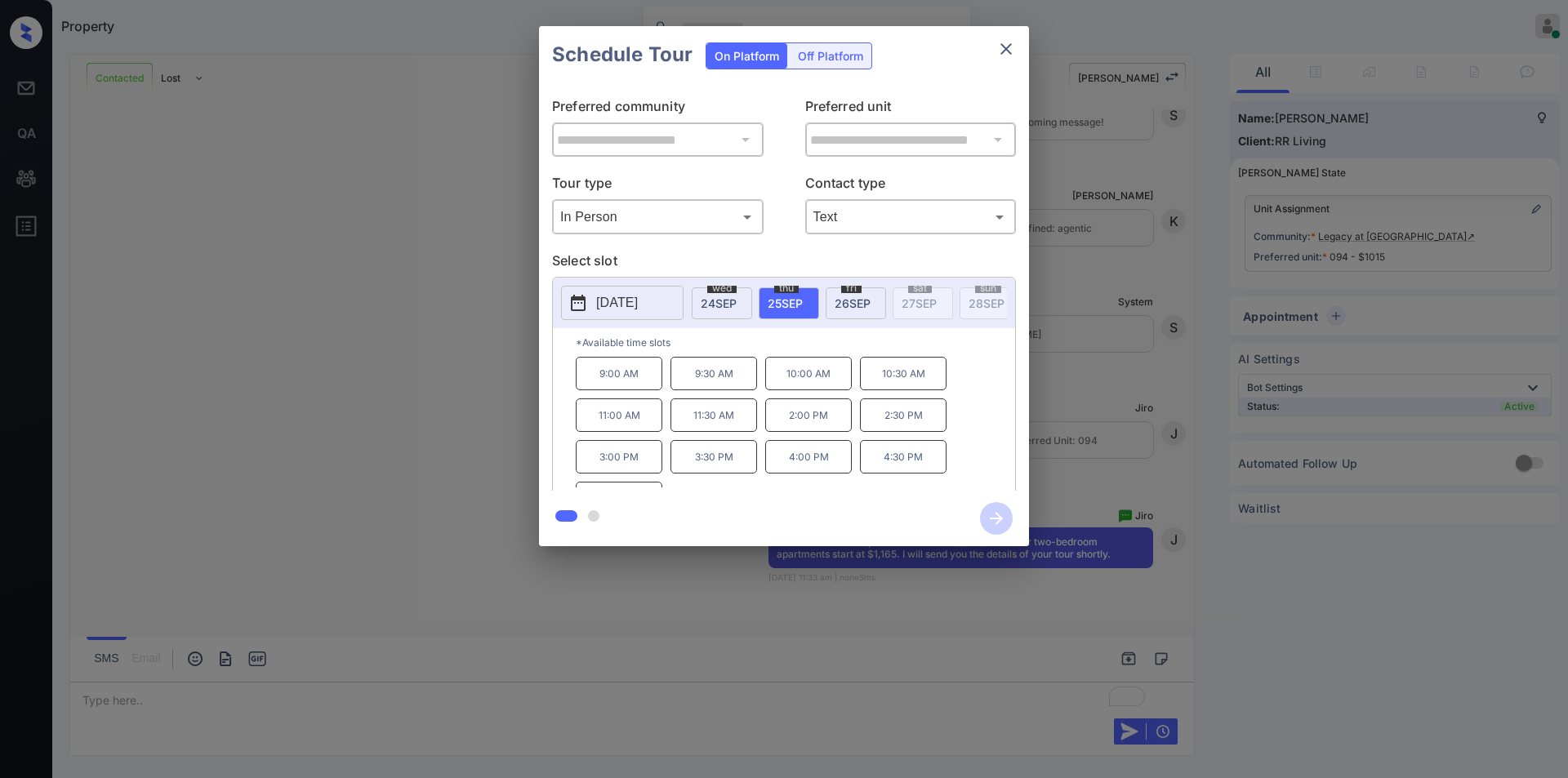
click at [829, 425] on p "2:00 PM" at bounding box center [808, 414] width 86 height 33
click at [994, 516] on icon "button" at bounding box center [996, 518] width 33 height 33
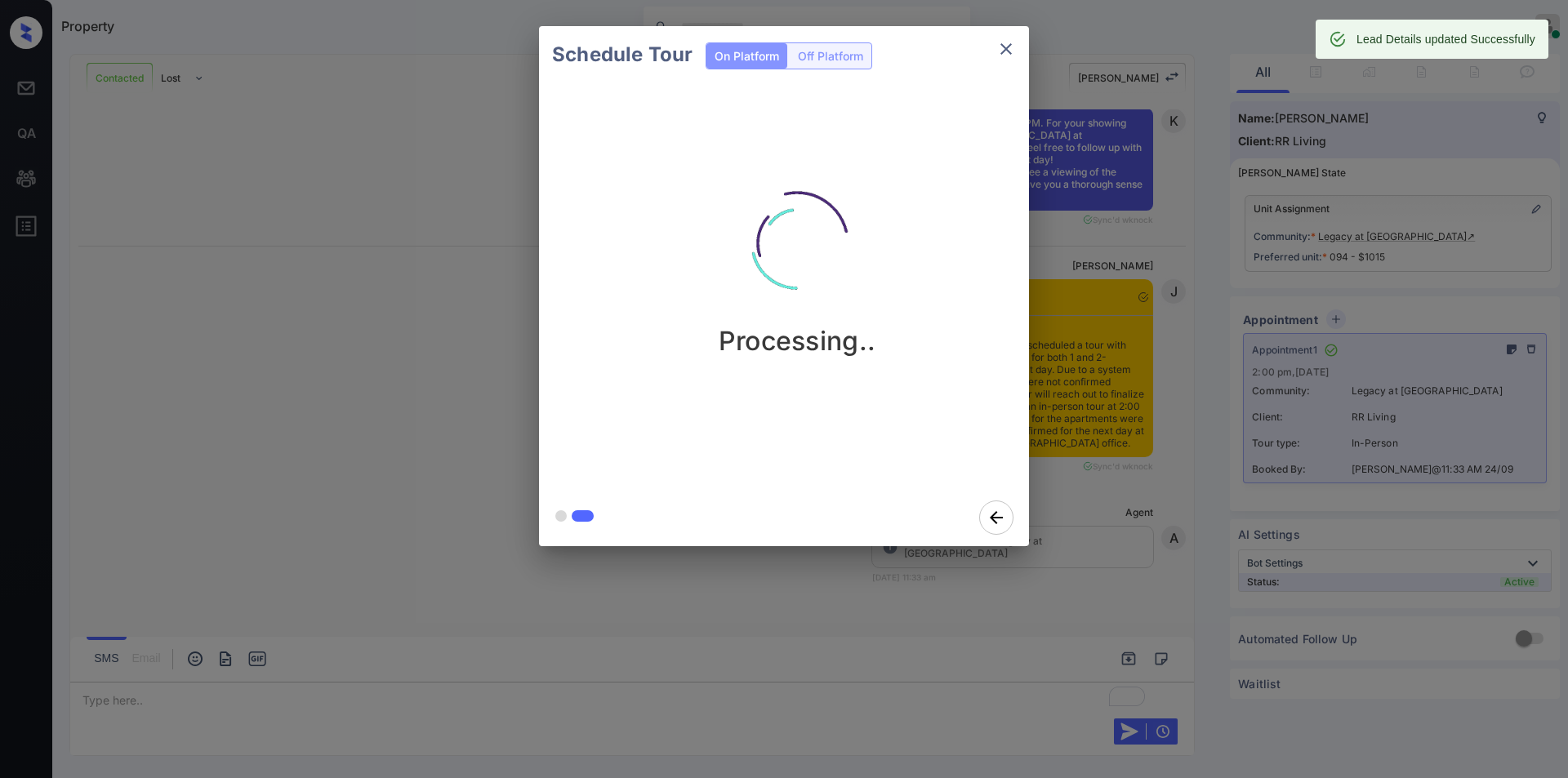
scroll to position [2423, 0]
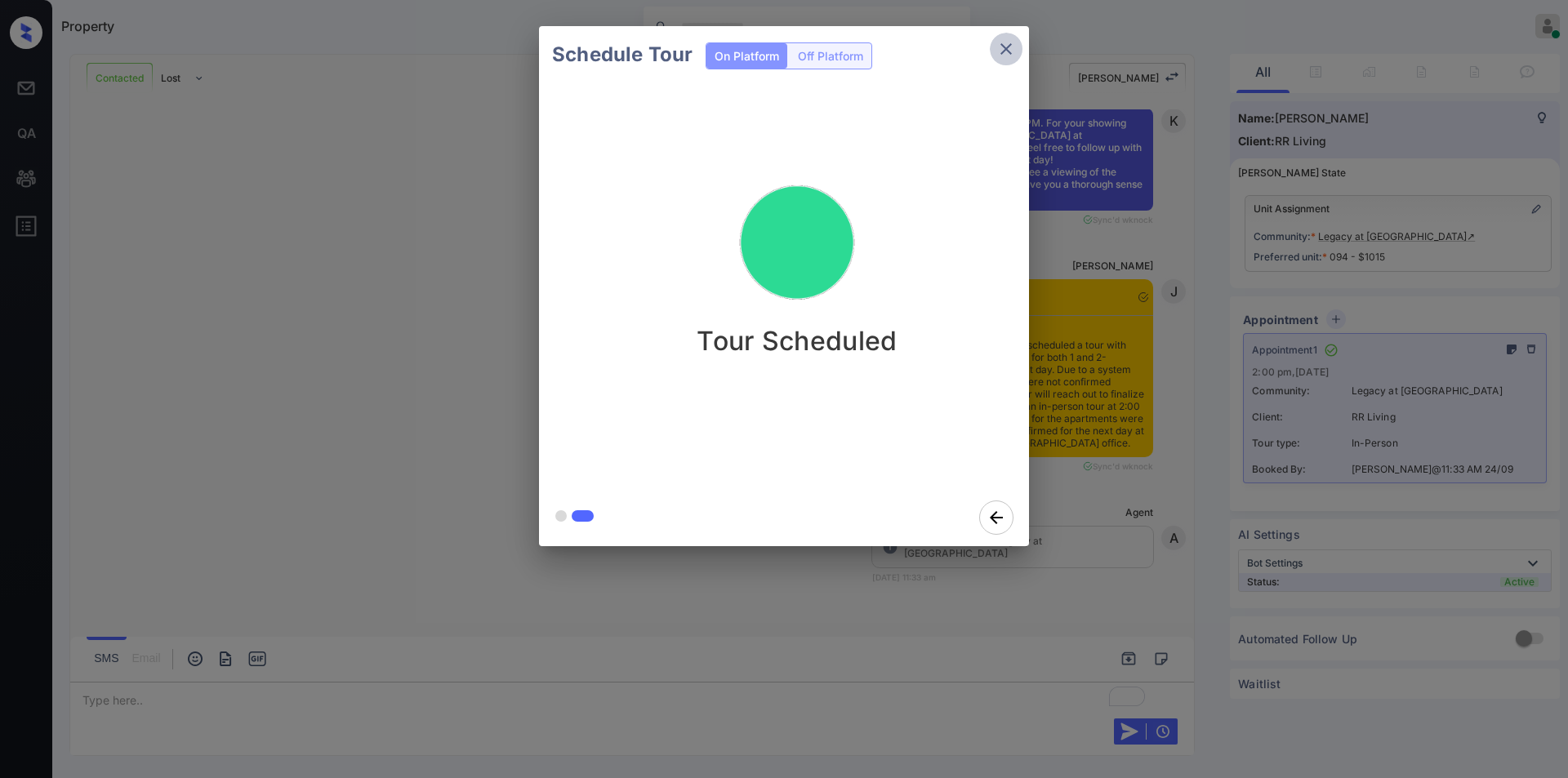
click at [1003, 46] on icon "close" at bounding box center [1006, 48] width 11 height 11
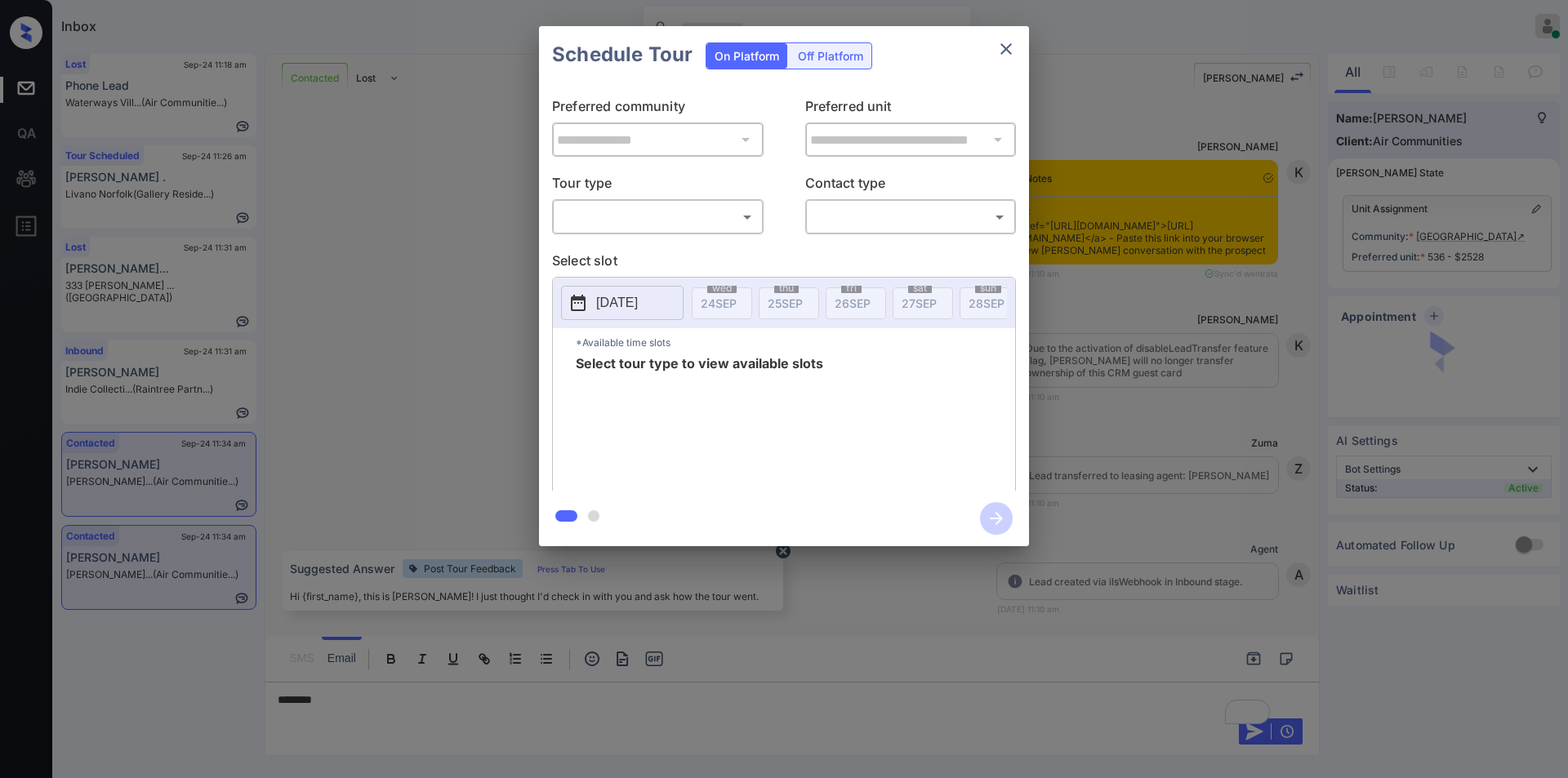
scroll to position [2287, 0]
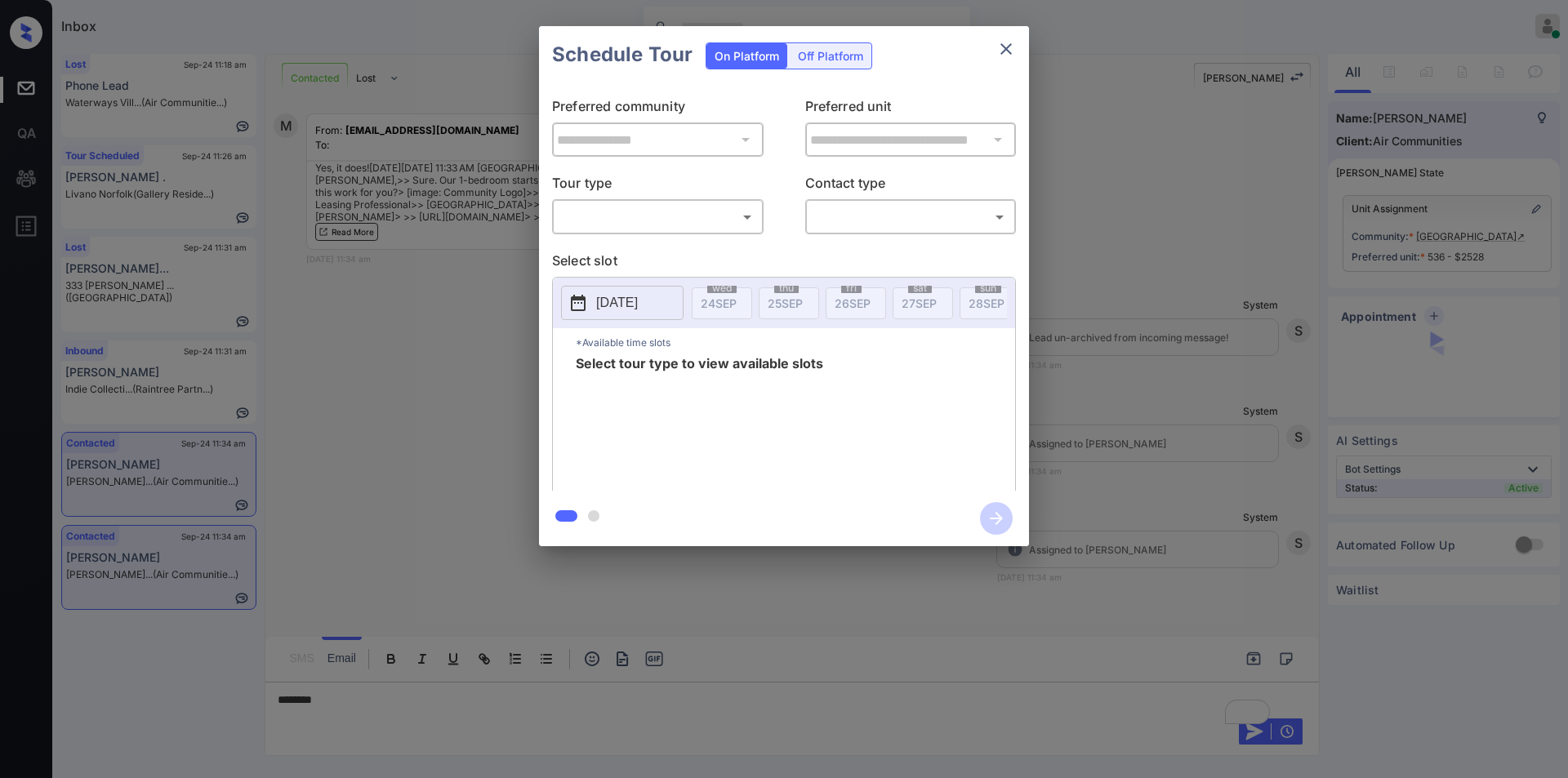
click at [570, 218] on body "Inbox [PERSON_NAME] Online Set yourself offline Set yourself on break Profile S…" at bounding box center [784, 389] width 1568 height 778
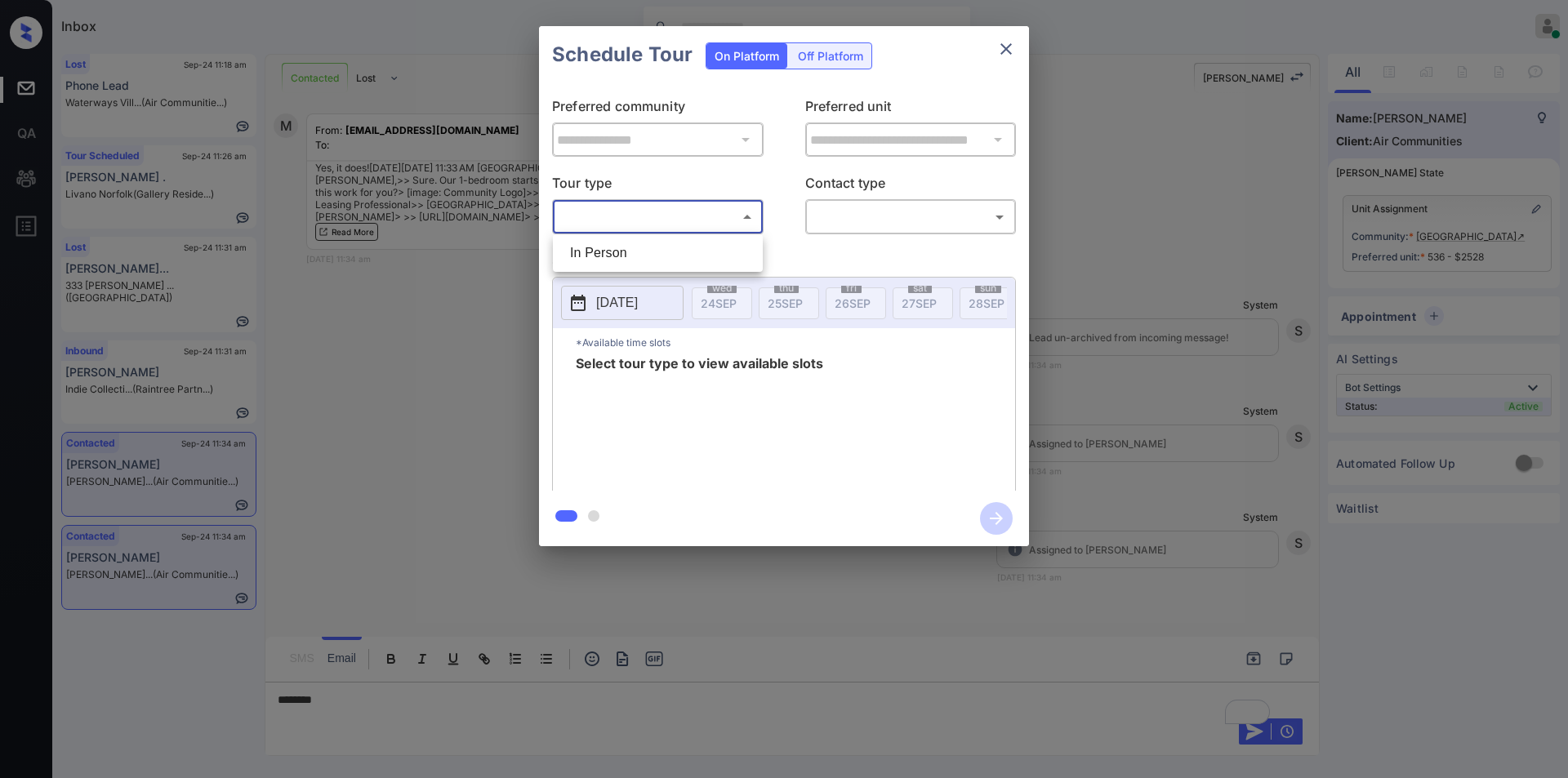
click at [623, 263] on li "In Person" at bounding box center [658, 253] width 202 height 30
type input "********"
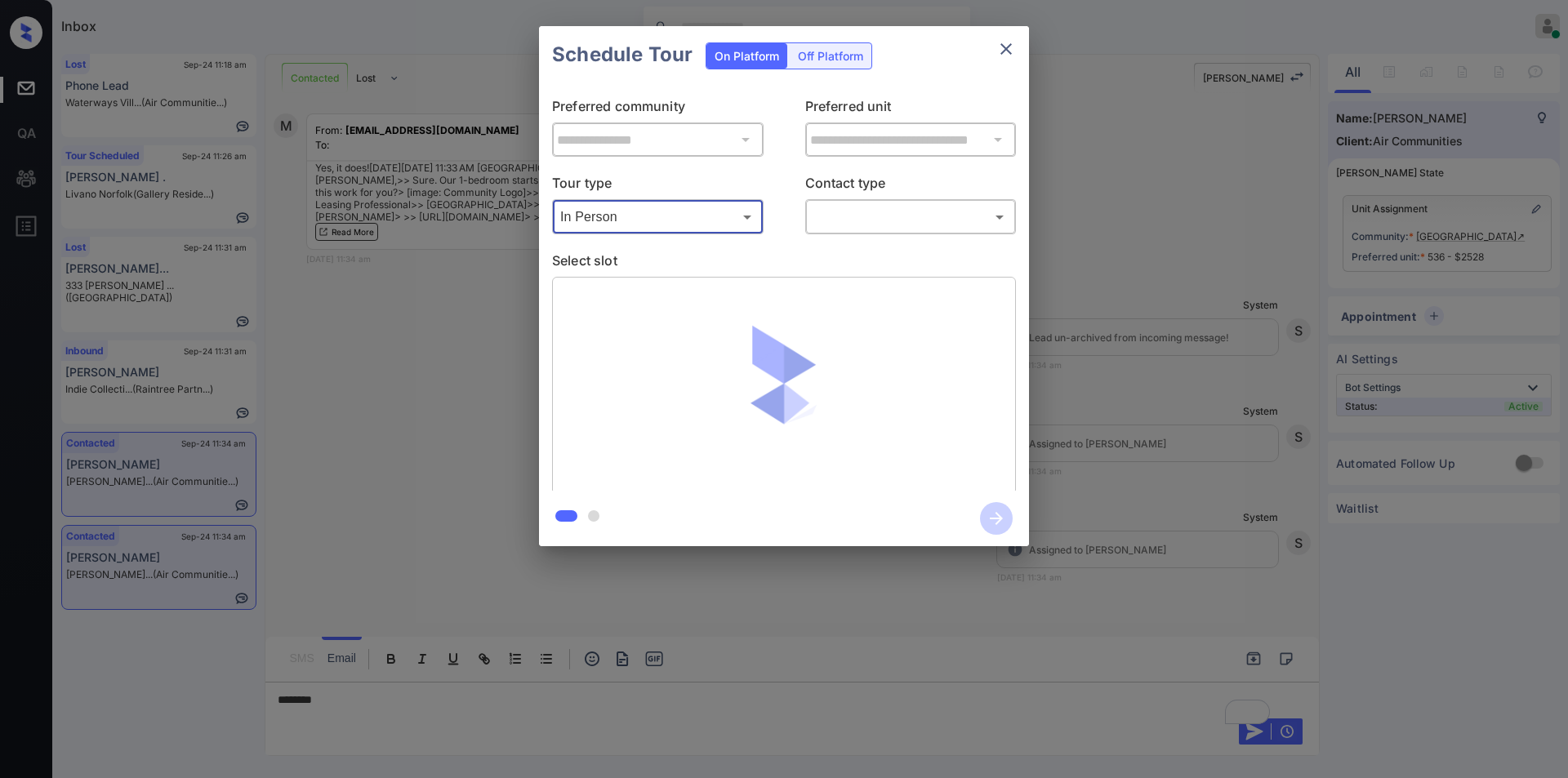
click at [866, 211] on body "Inbox Jiro Alonzo Online Set yourself offline Set yourself on break Profile Swi…" at bounding box center [784, 389] width 1568 height 778
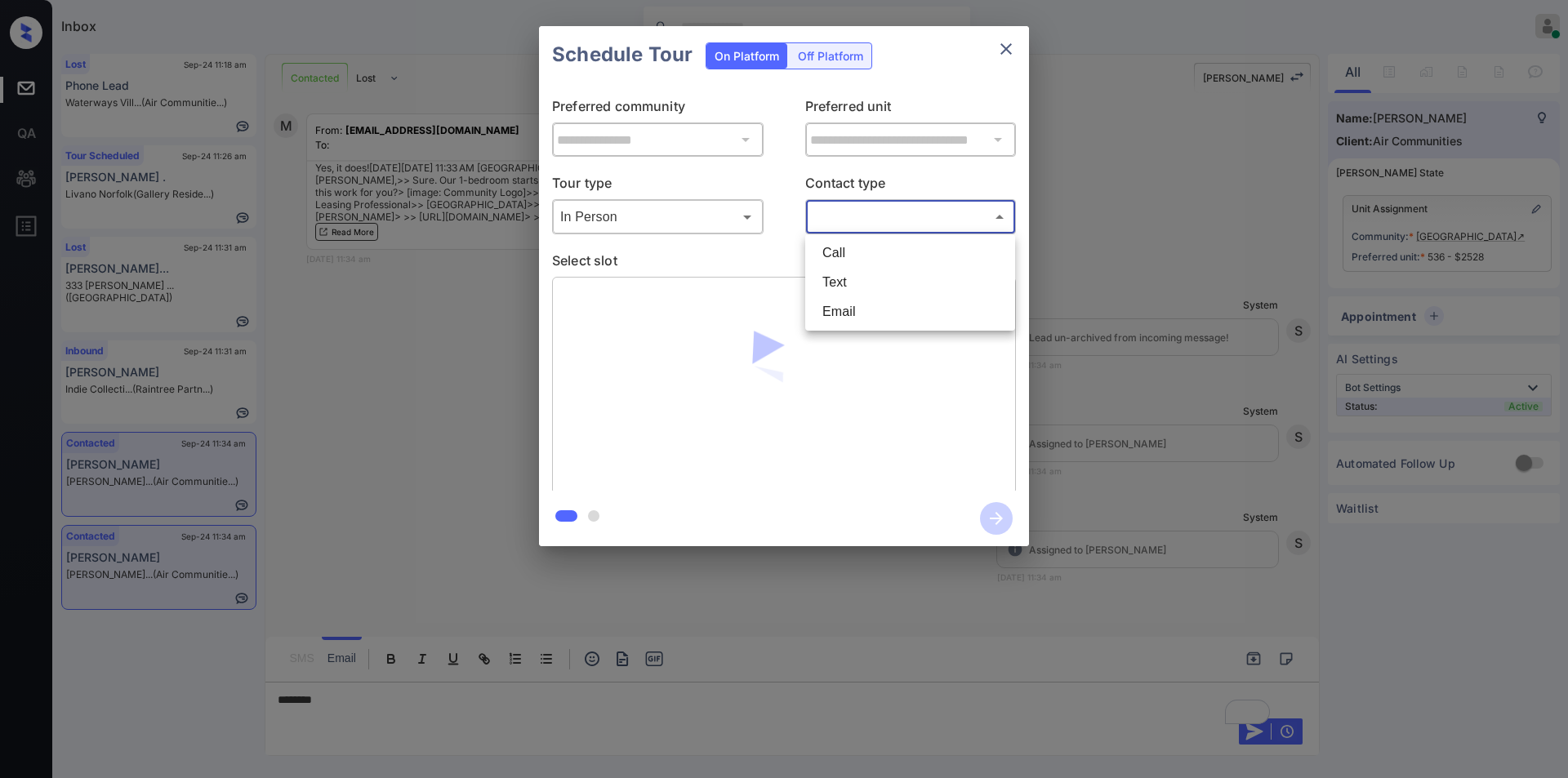
click at [860, 312] on li "Email" at bounding box center [910, 312] width 202 height 30
type input "*****"
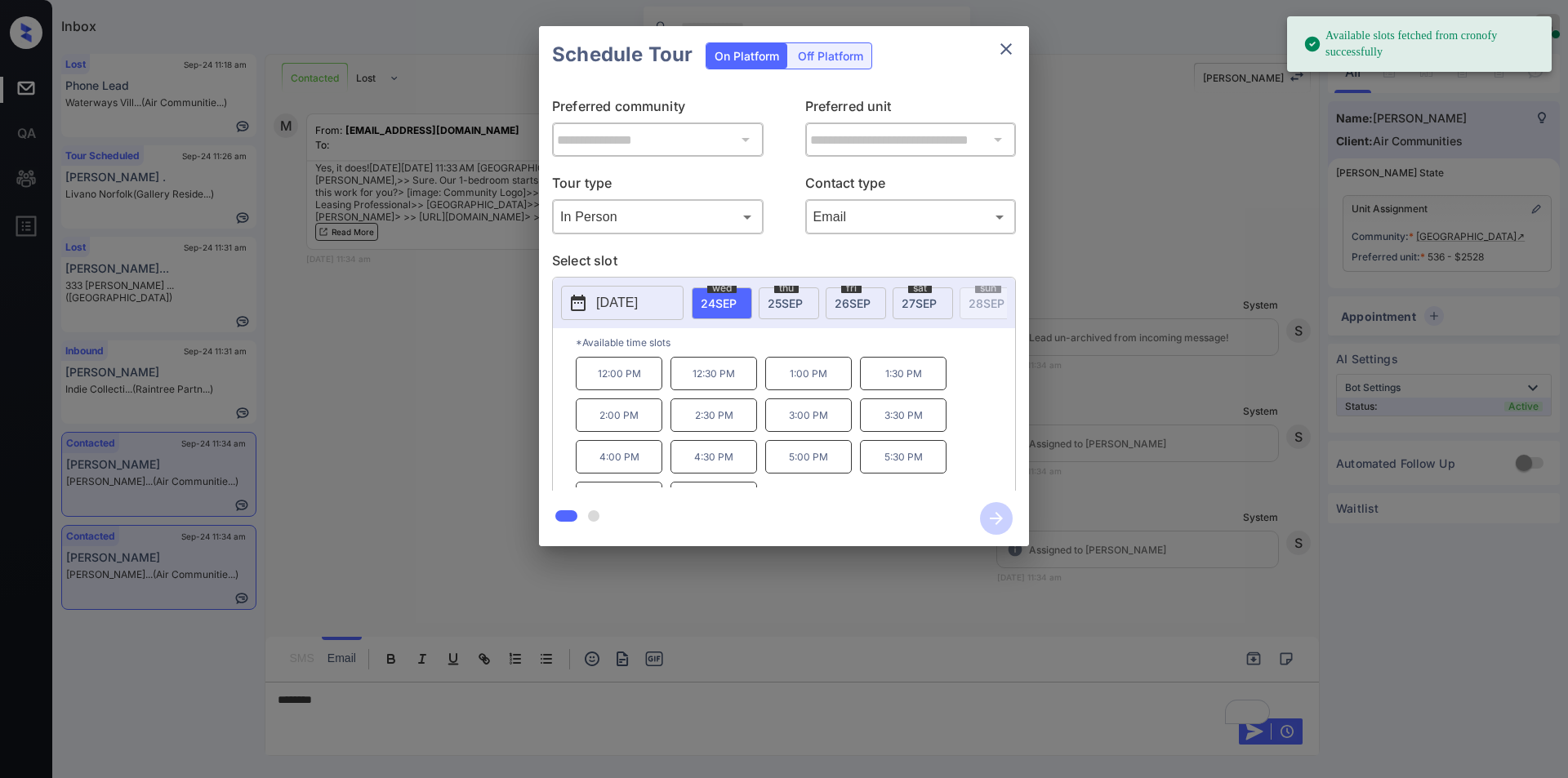
click at [802, 302] on span "25 SEP" at bounding box center [784, 303] width 35 height 14
click at [728, 382] on p "10:30 AM" at bounding box center [714, 373] width 86 height 33
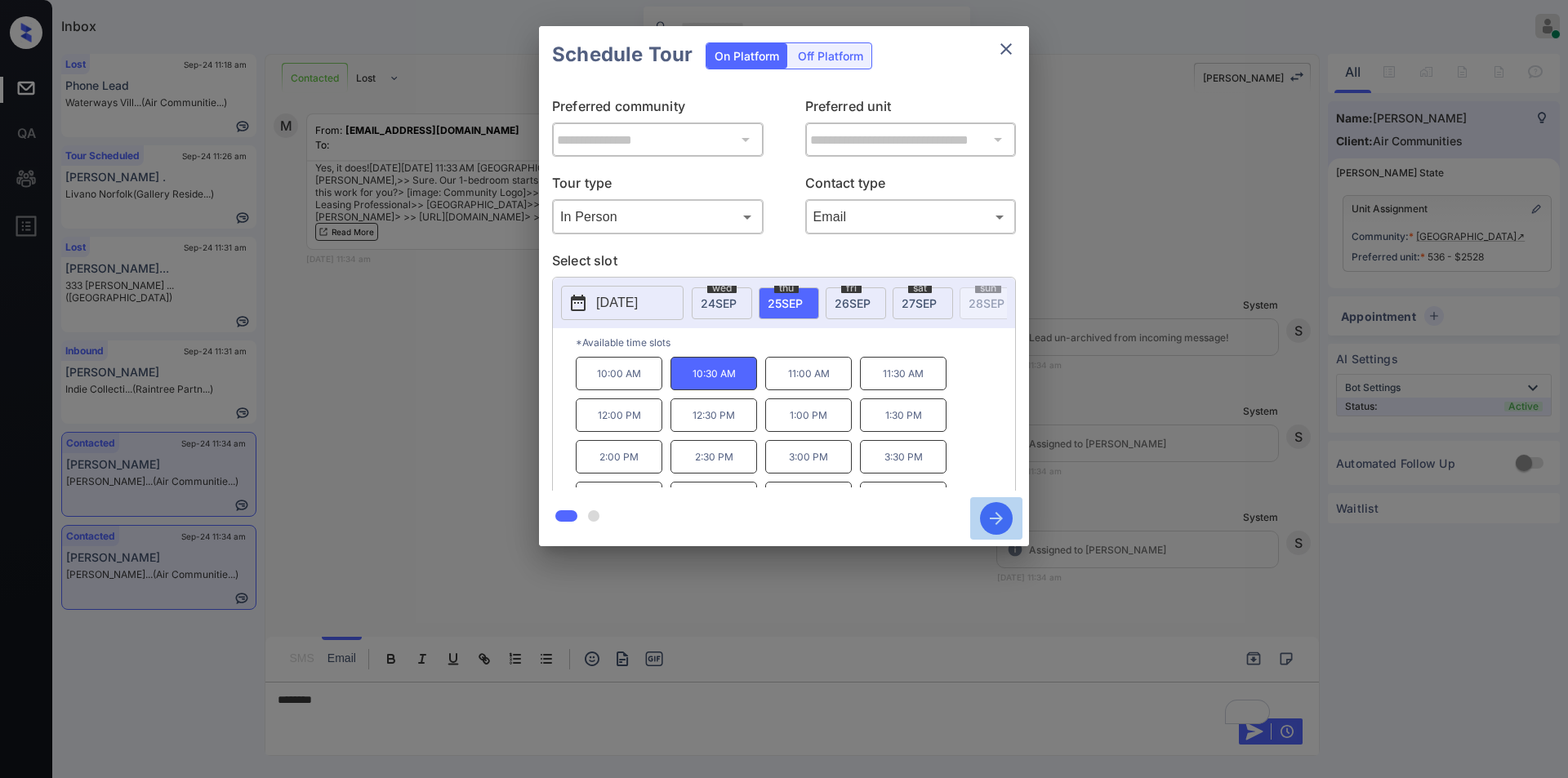
click at [996, 508] on icon "button" at bounding box center [996, 518] width 33 height 33
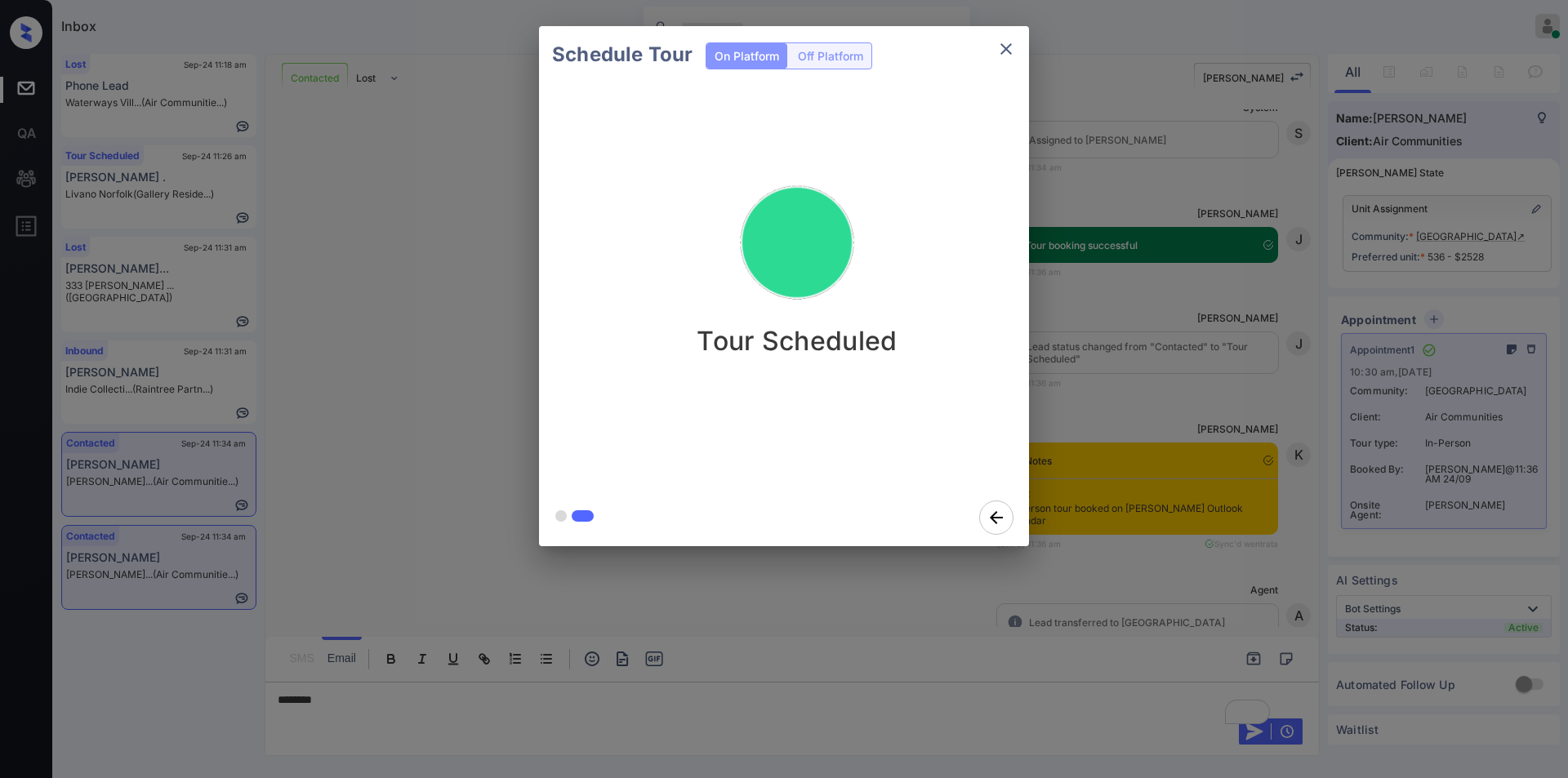
scroll to position [2651, 0]
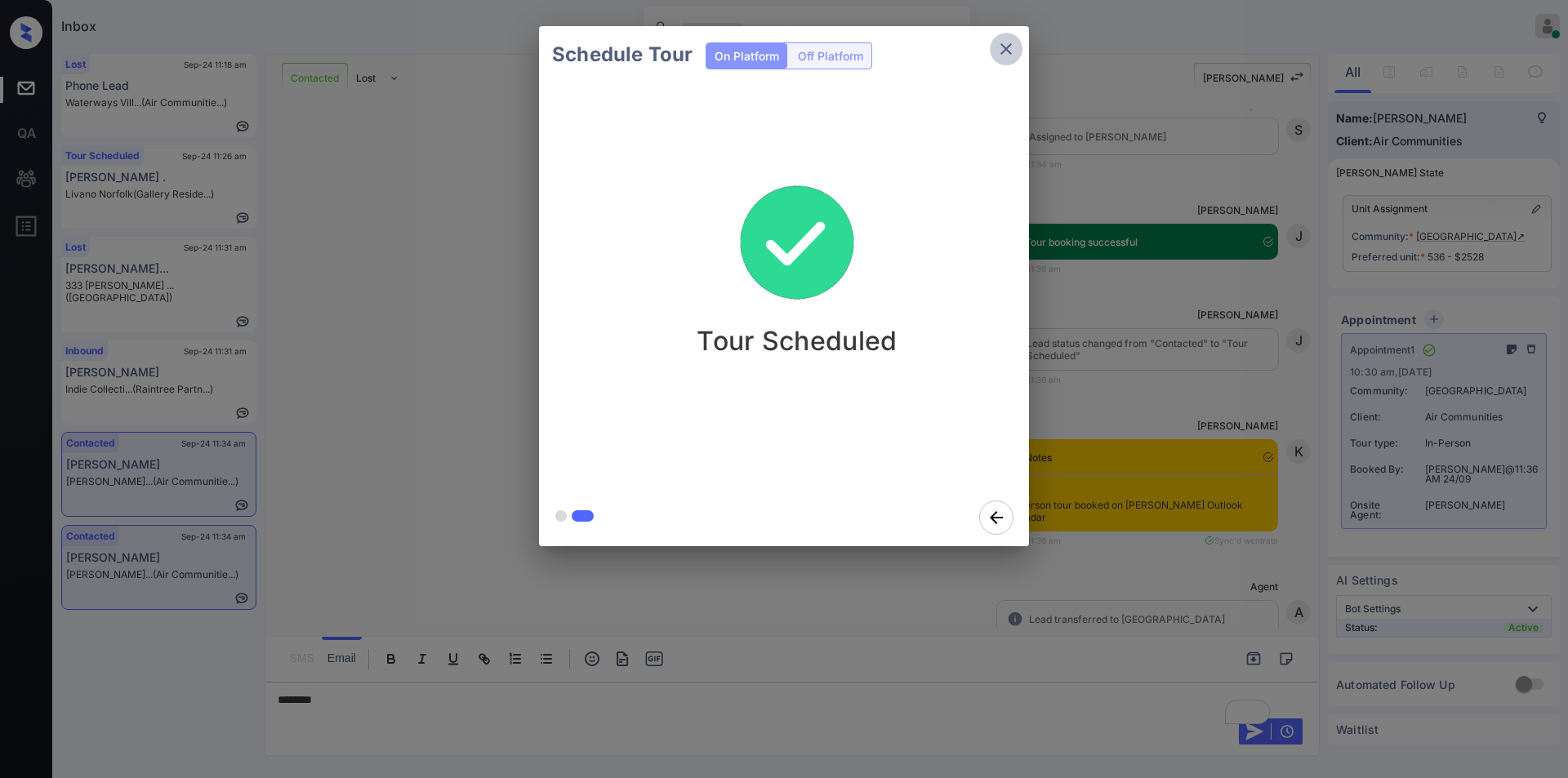
click at [1001, 57] on icon "close" at bounding box center [1006, 48] width 20 height 19
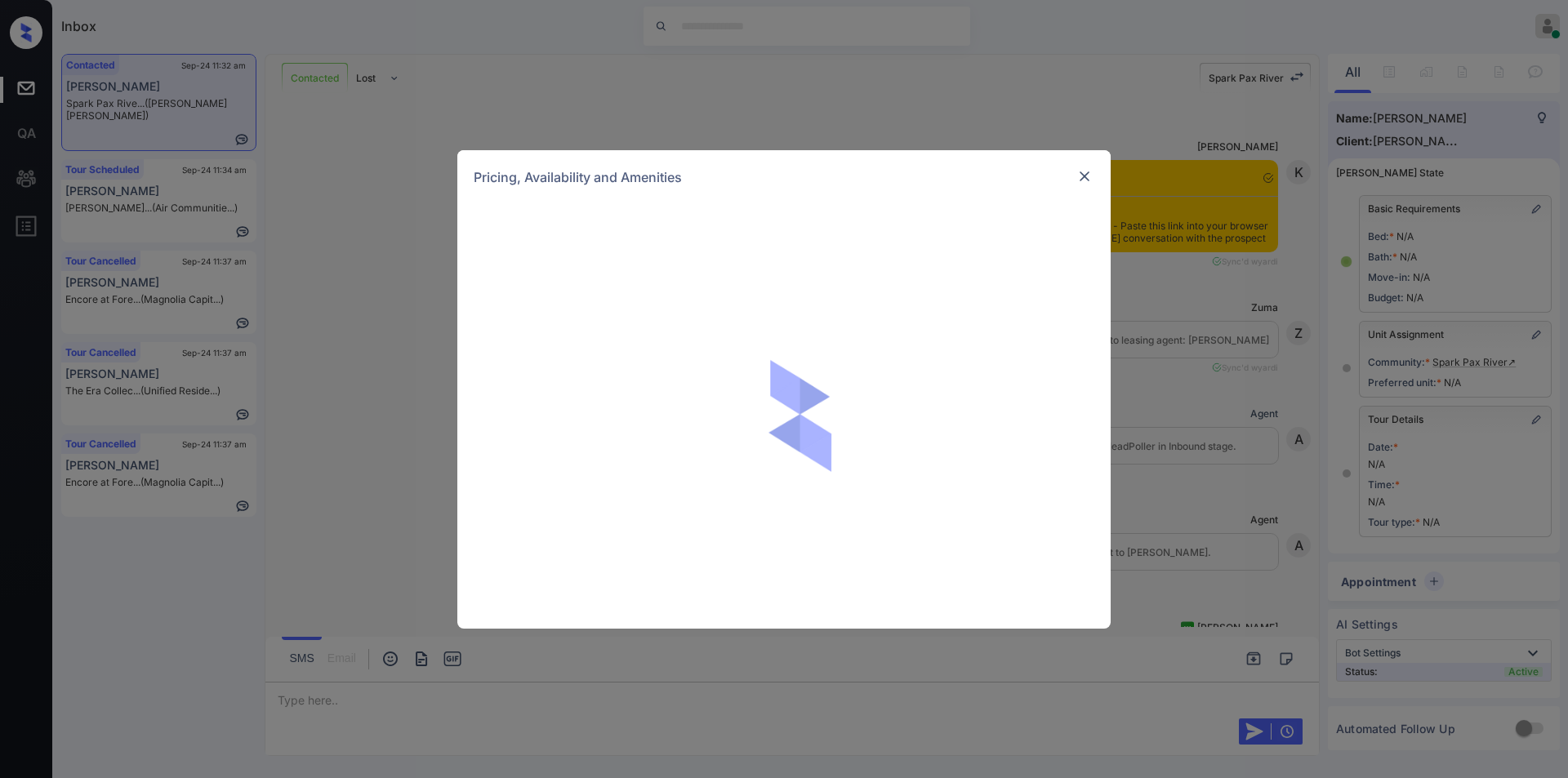
scroll to position [14907, 0]
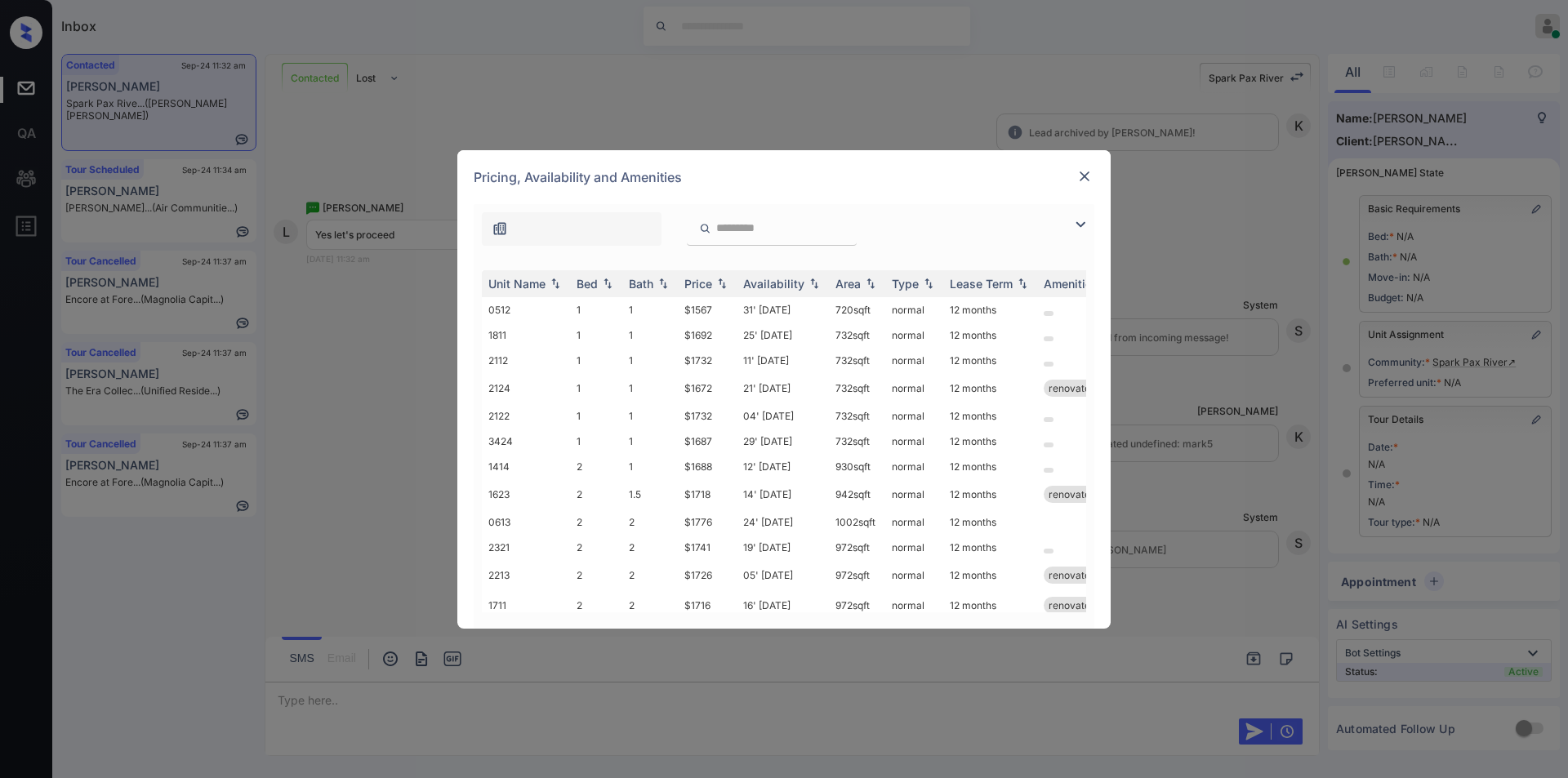
click at [1075, 221] on img at bounding box center [1080, 224] width 20 height 19
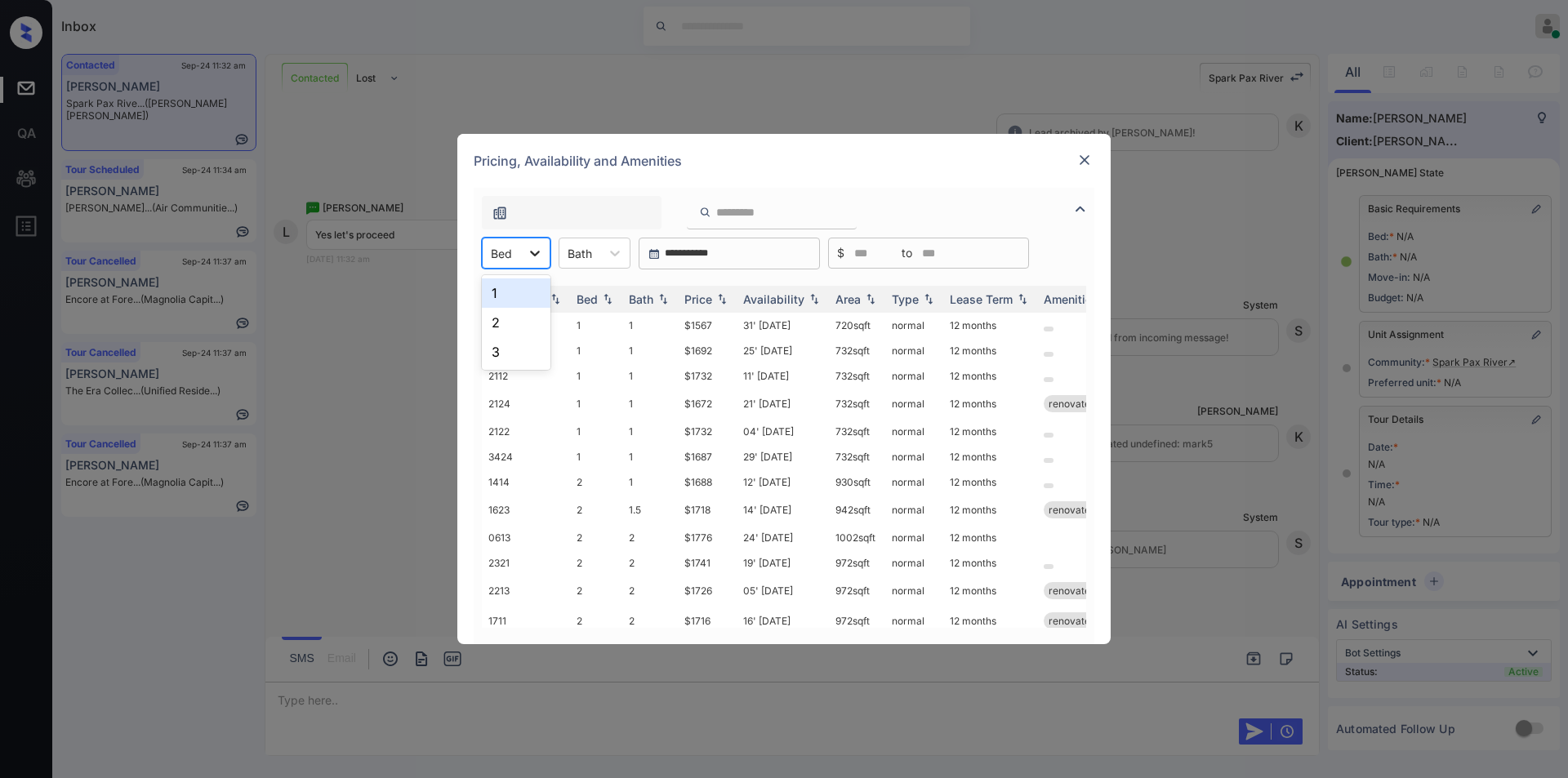
click at [528, 256] on icon at bounding box center [534, 253] width 16 height 16
click at [499, 347] on div "3" at bounding box center [516, 352] width 69 height 30
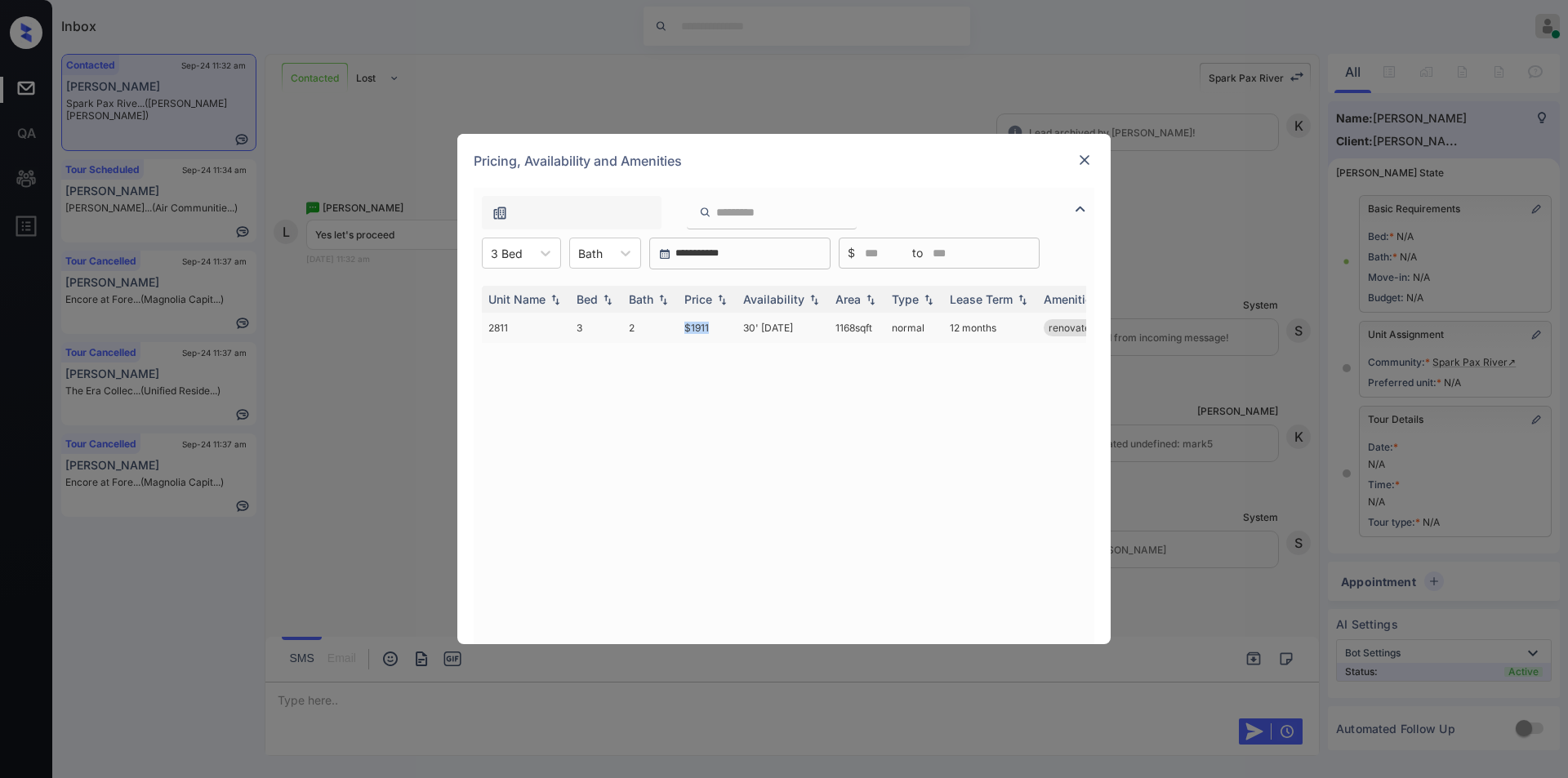
click at [715, 326] on td "$1911" at bounding box center [706, 328] width 59 height 31
copy td "$1911"
click at [697, 323] on td "$1911" at bounding box center [706, 328] width 59 height 31
drag, startPoint x: 681, startPoint y: 324, endPoint x: 723, endPoint y: 322, distance: 42.0
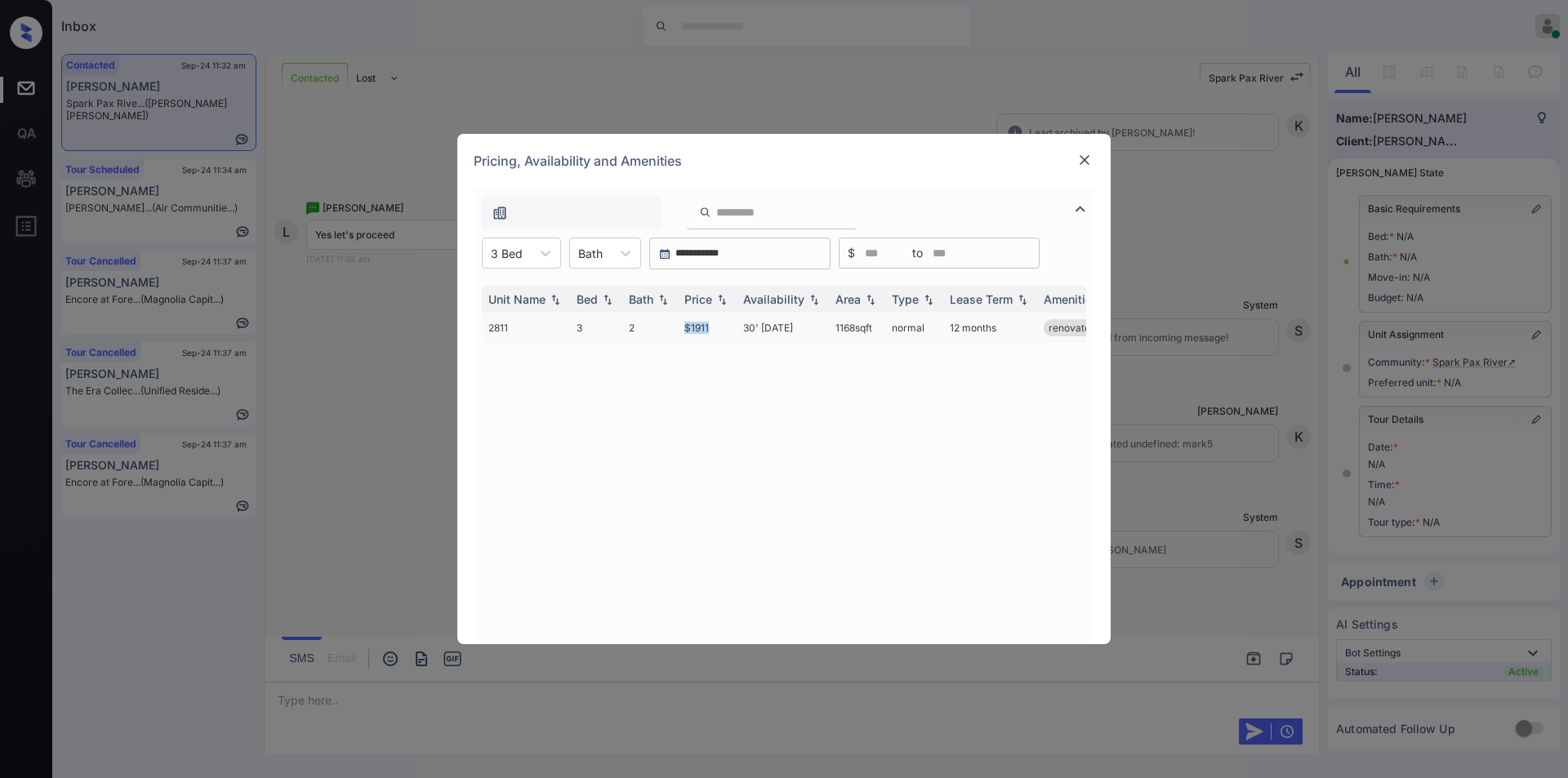
click at [723, 322] on td "$1911" at bounding box center [706, 328] width 59 height 31
copy td "$1911"
click at [699, 327] on td "$1911" at bounding box center [706, 328] width 59 height 31
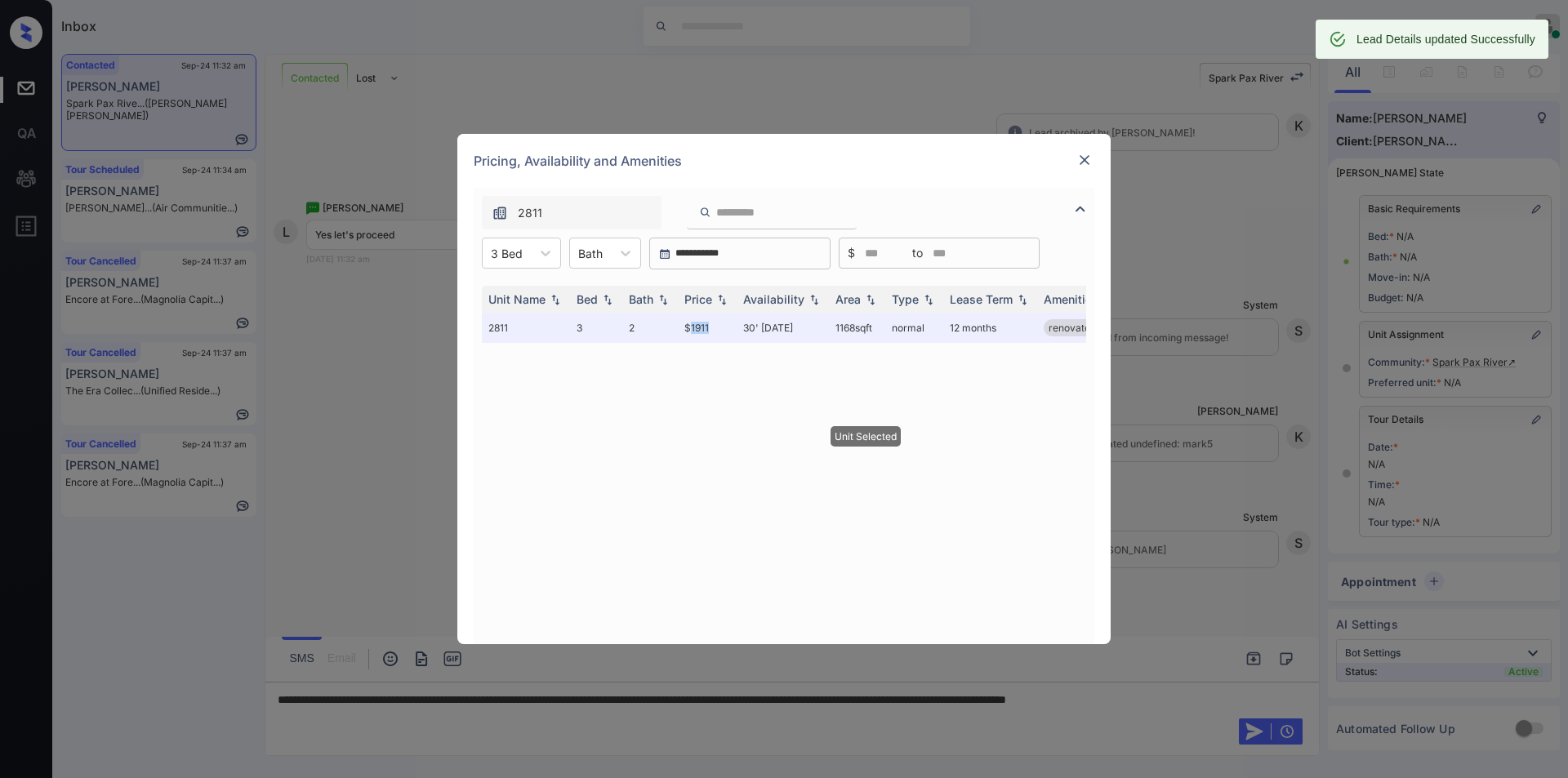
click at [1090, 158] on img at bounding box center [1084, 159] width 16 height 16
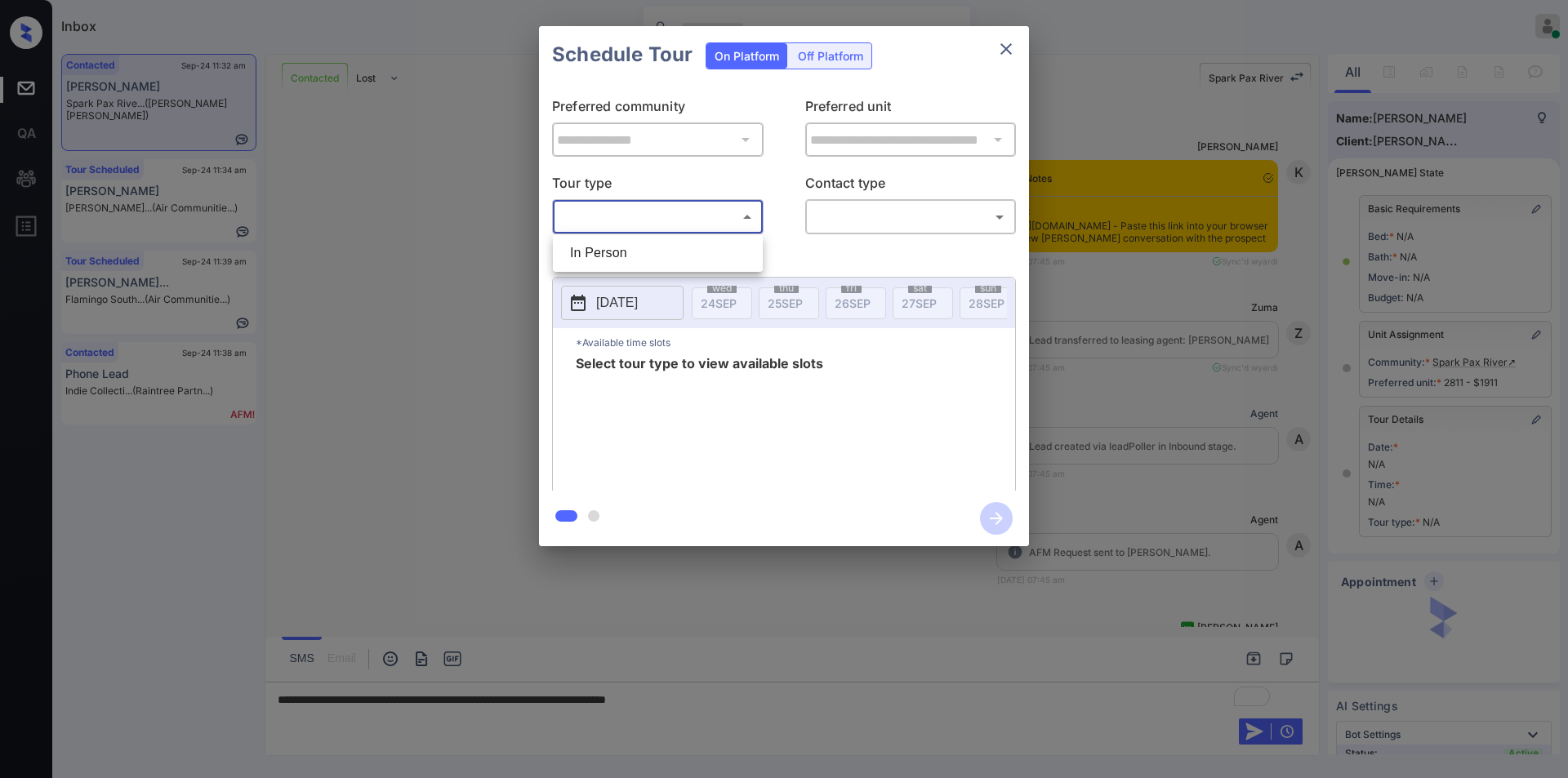
click at [620, 252] on li "In Person" at bounding box center [658, 253] width 202 height 30
type input "********"
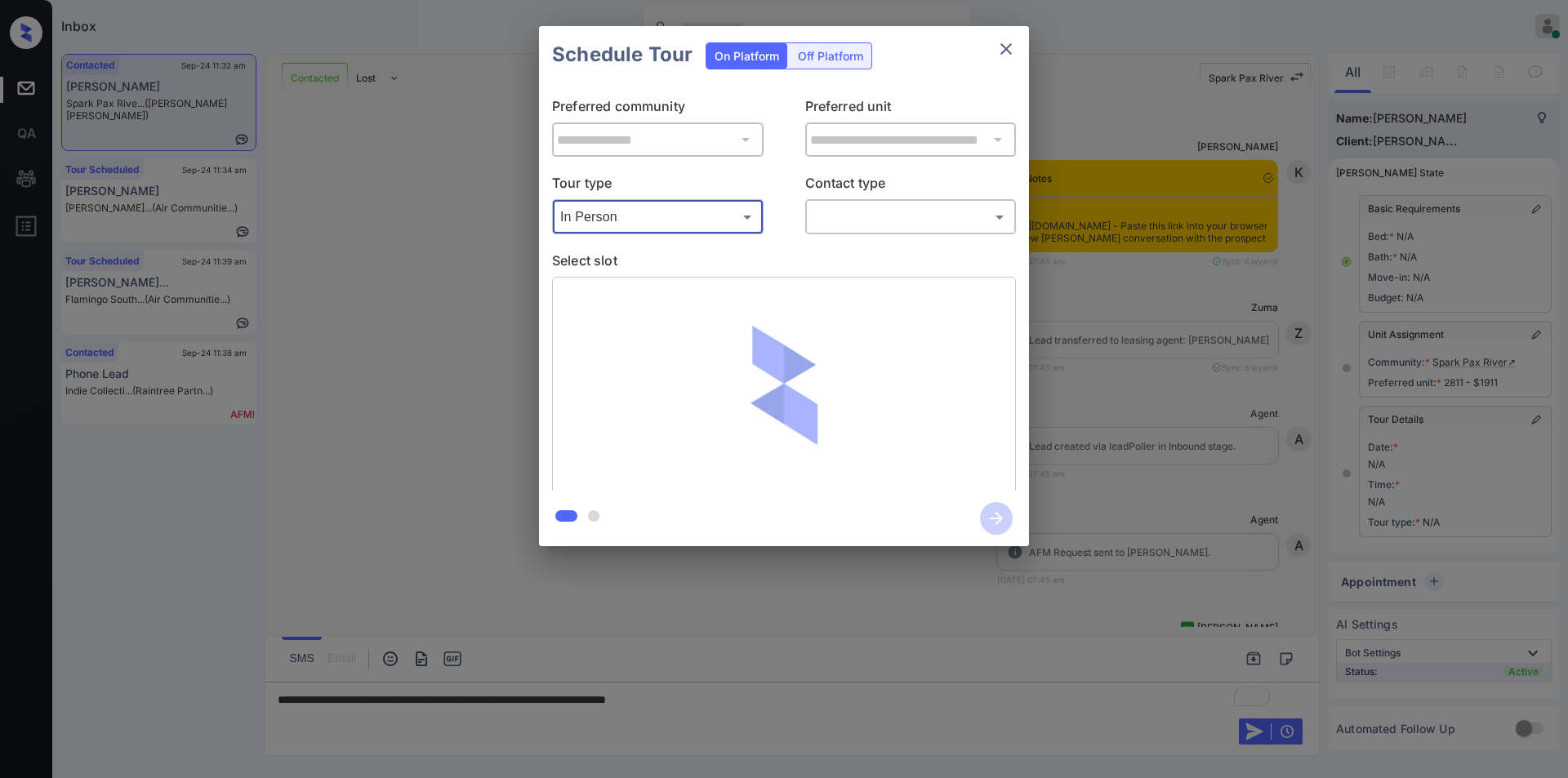
scroll to position [15013, 0]
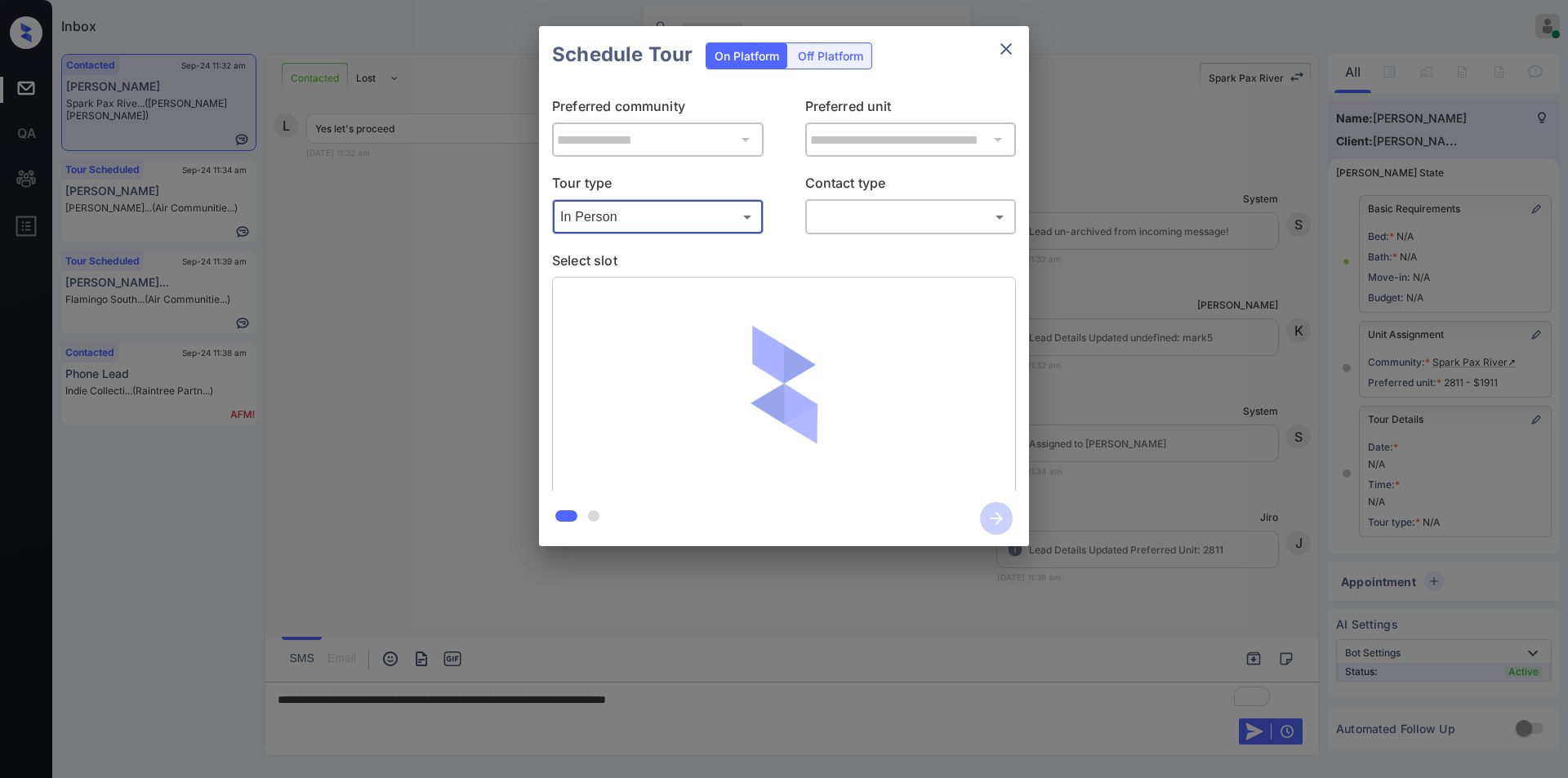
click at [877, 220] on body "Inbox [PERSON_NAME] Online Set yourself offline Set yourself on break Profile S…" at bounding box center [784, 389] width 1568 height 778
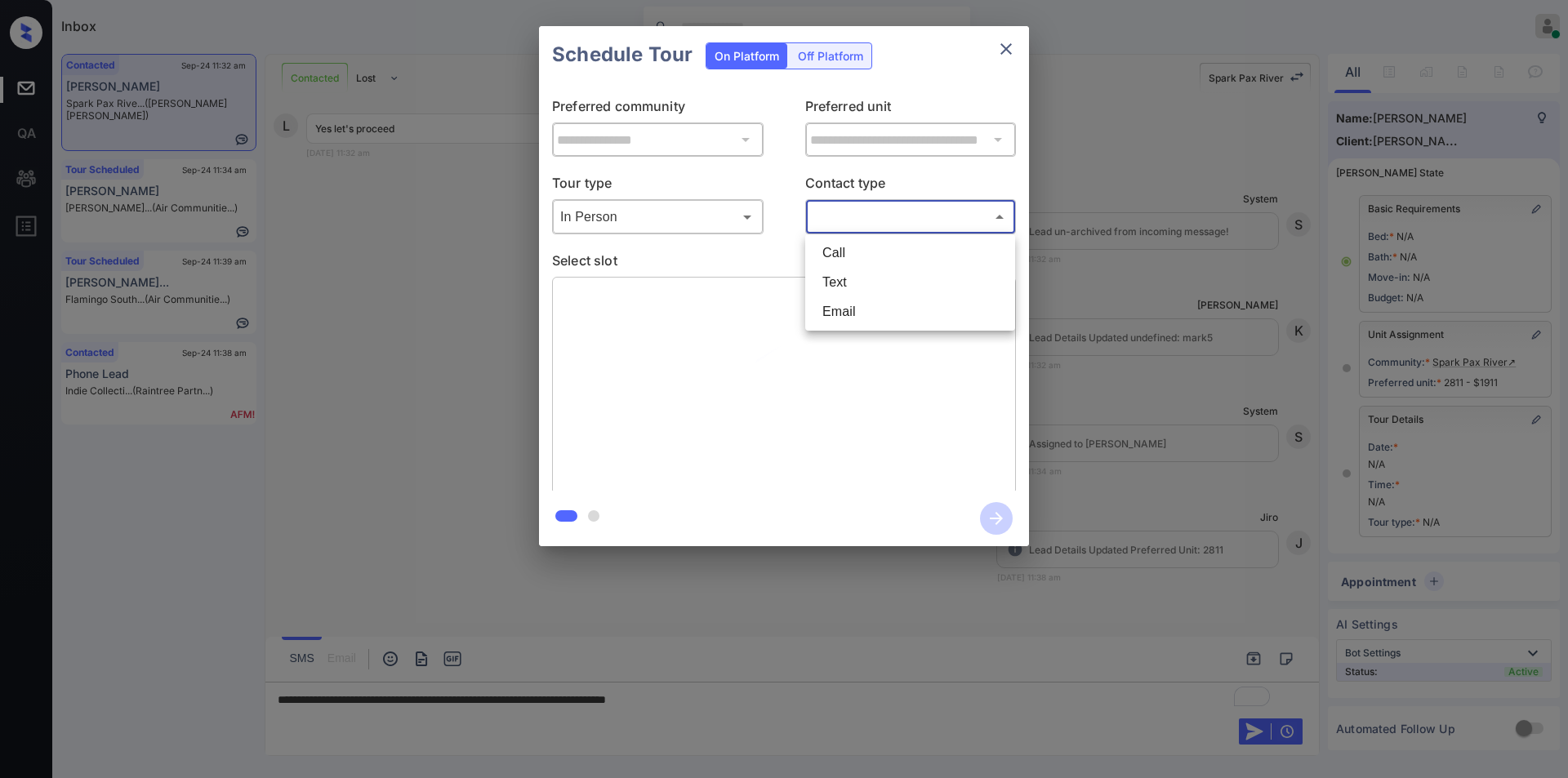
click at [848, 281] on li "Text" at bounding box center [910, 282] width 202 height 30
type input "****"
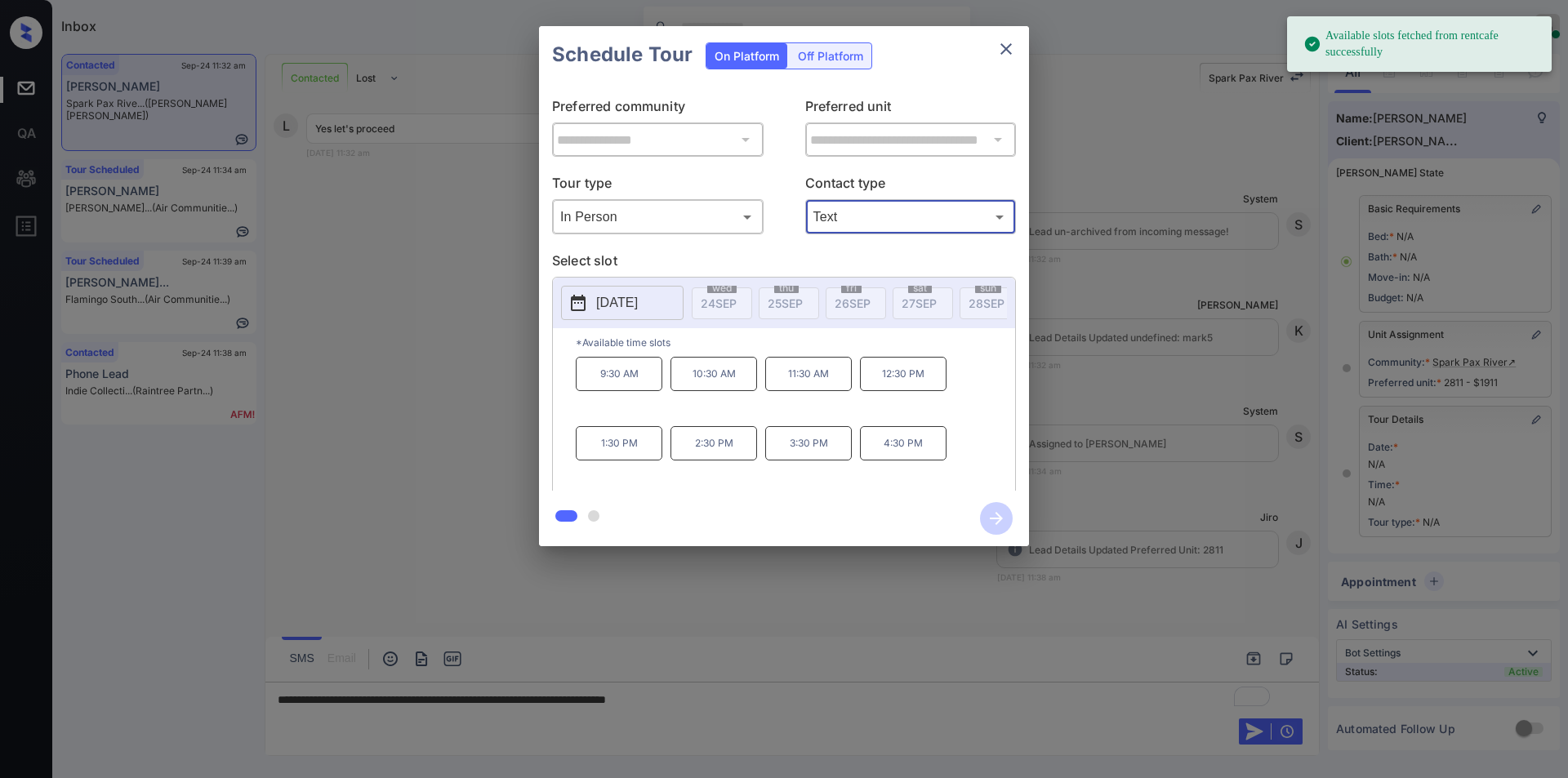
click at [634, 294] on p "[DATE]" at bounding box center [617, 303] width 42 height 19
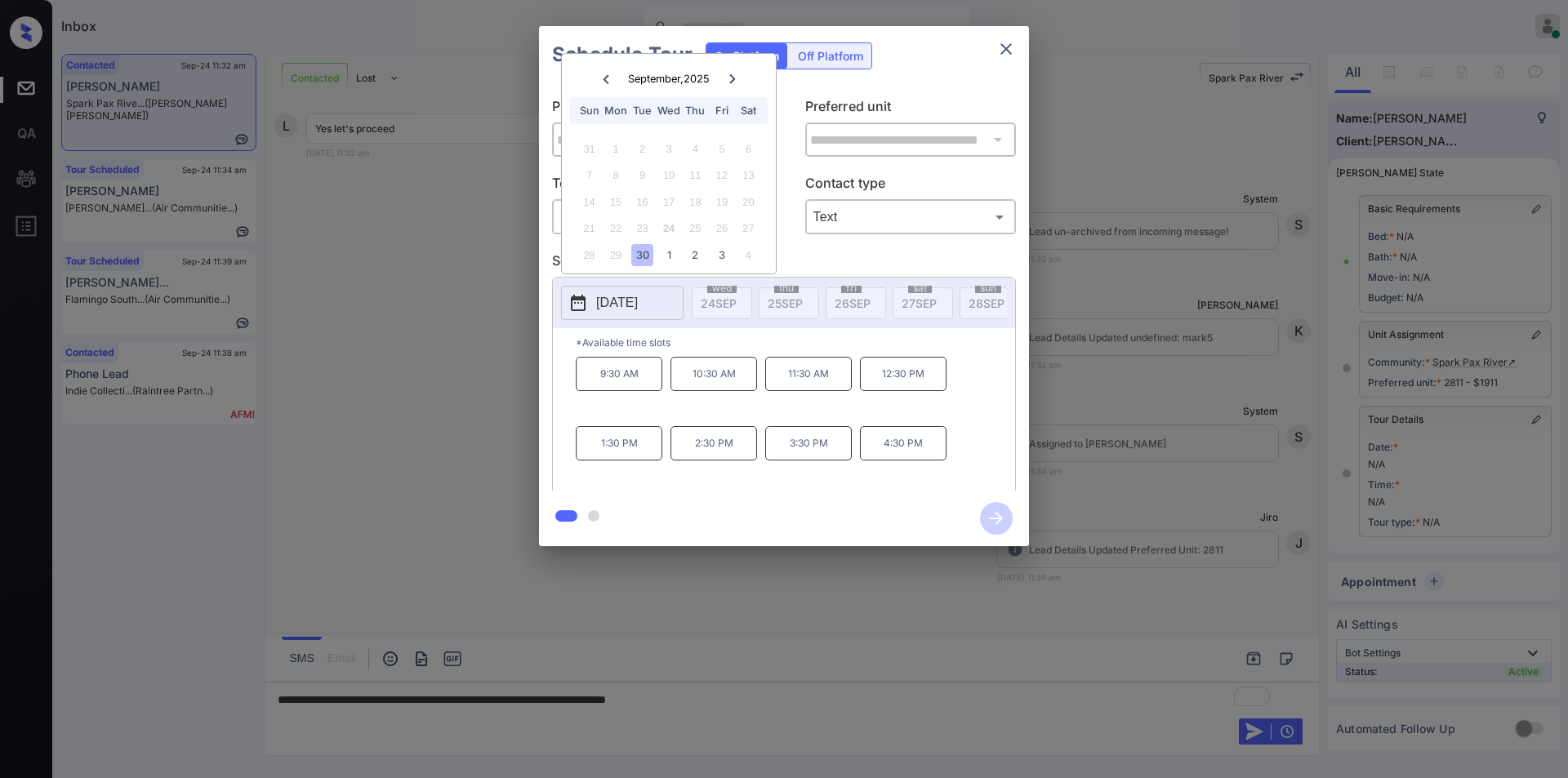
click at [730, 78] on icon at bounding box center [733, 80] width 10 height 10
click at [617, 197] on div "13" at bounding box center [616, 202] width 22 height 22
click at [407, 405] on div "**********" at bounding box center [784, 286] width 1568 height 572
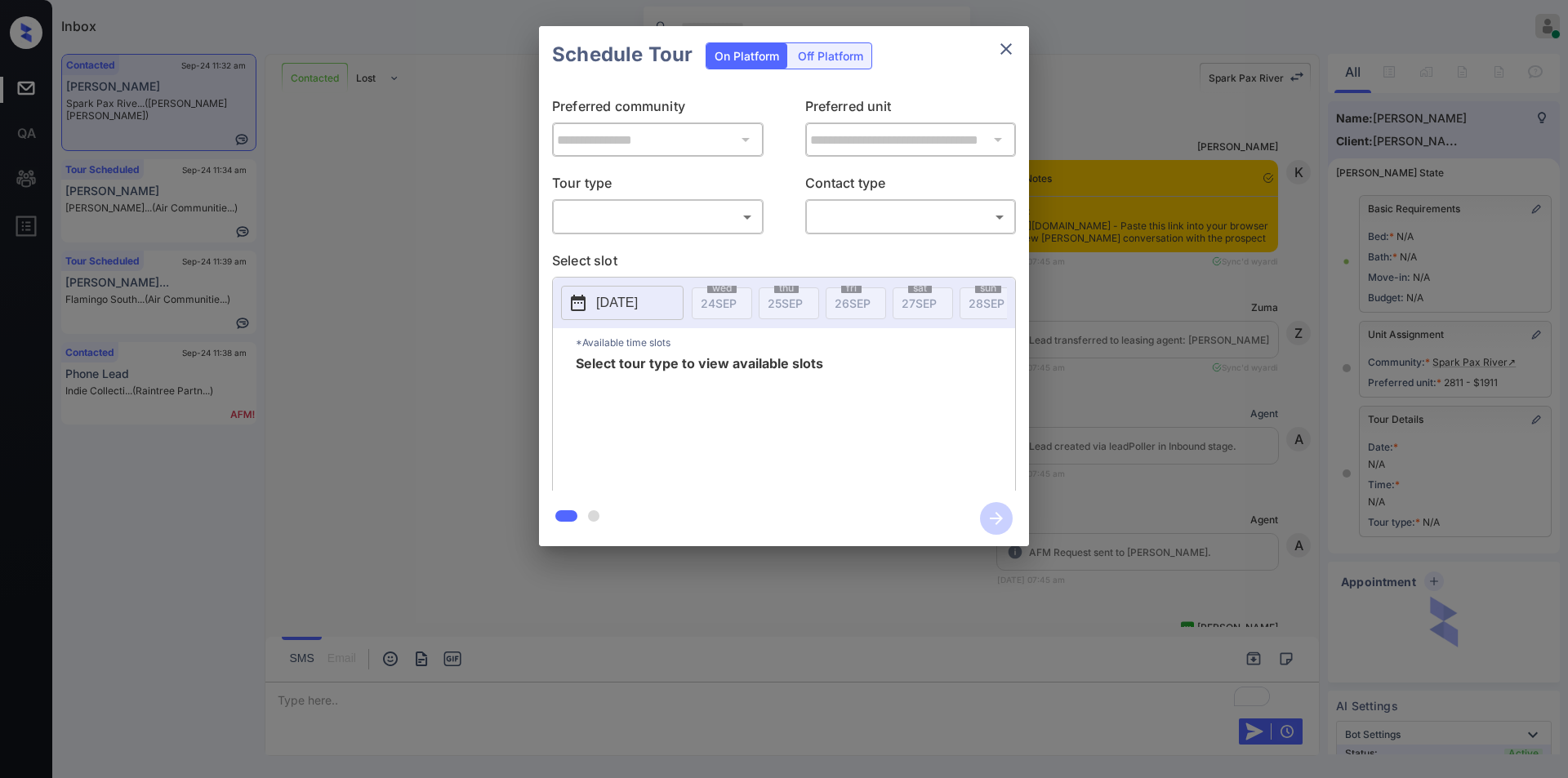
scroll to position [15111, 0]
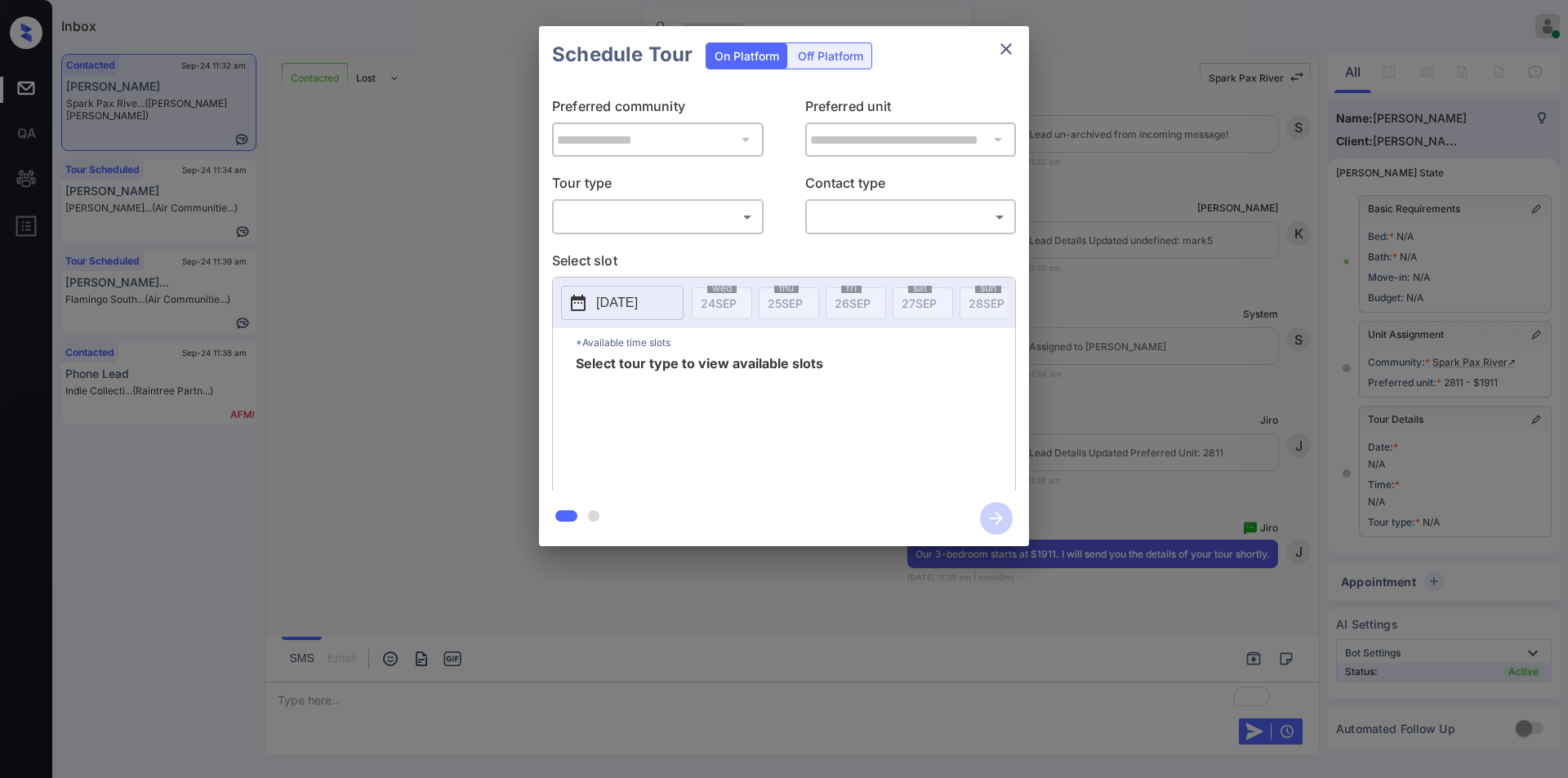
click at [623, 202] on div "​ ​" at bounding box center [657, 216] width 211 height 35
click at [614, 214] on body "Inbox [PERSON_NAME] Online Set yourself offline Set yourself on break Profile S…" at bounding box center [784, 389] width 1568 height 778
click at [619, 252] on li "In Person" at bounding box center [658, 253] width 202 height 30
type input "********"
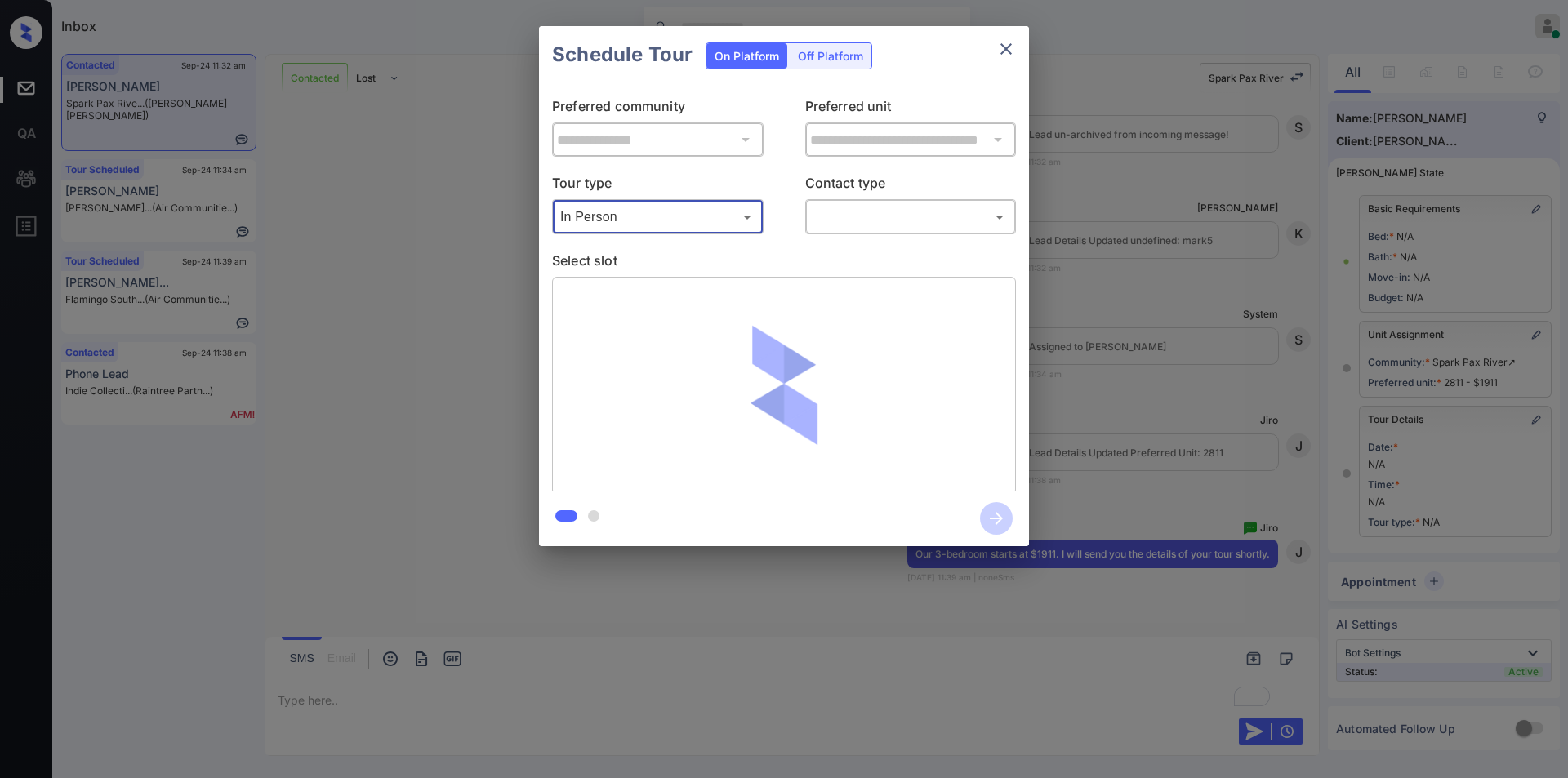
click at [847, 214] on body "Inbox Jiro Alonzo Online Set yourself offline Set yourself on break Profile Swi…" at bounding box center [784, 389] width 1568 height 778
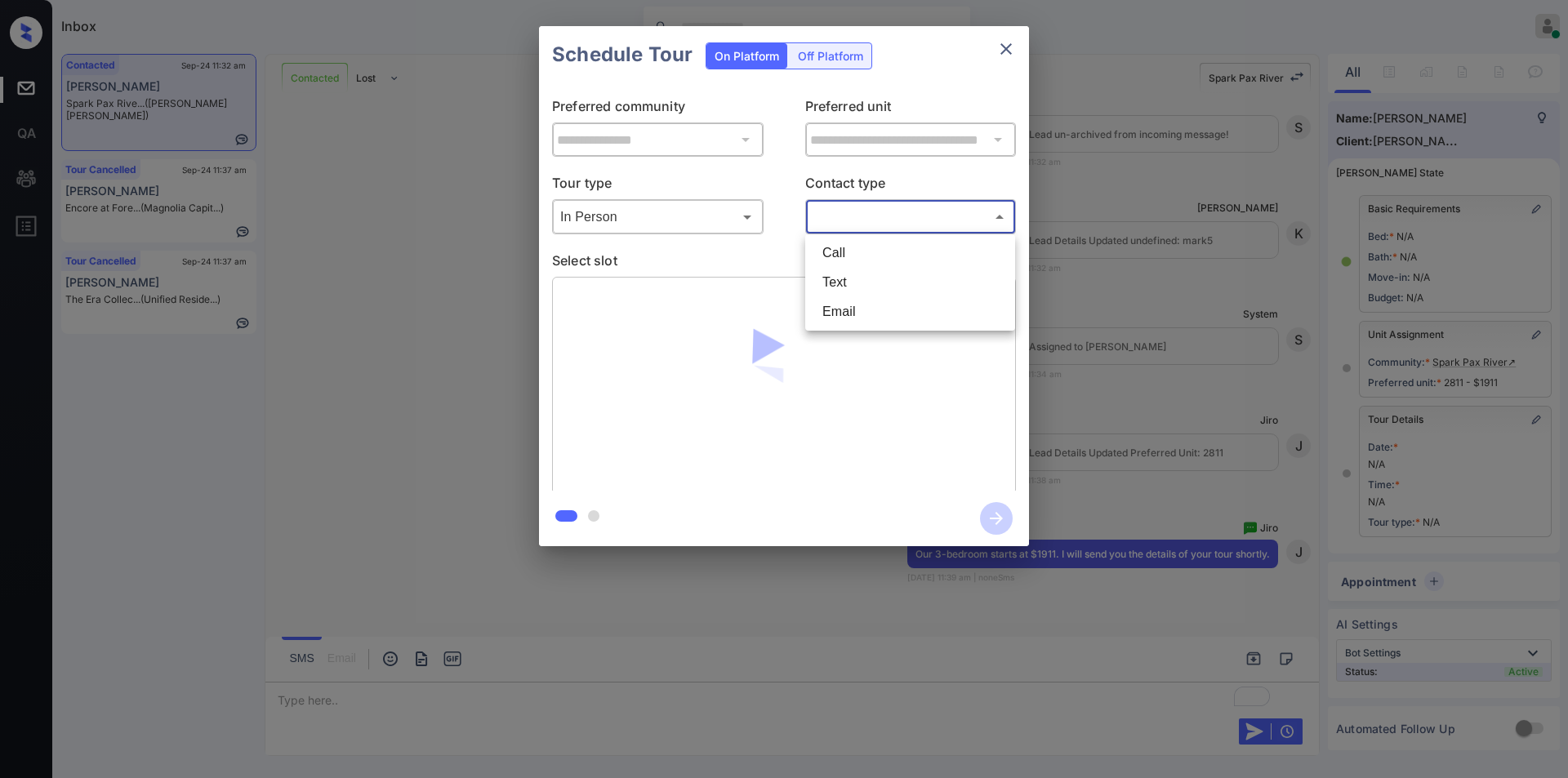
click at [848, 286] on li "Text" at bounding box center [910, 282] width 202 height 30
type input "****"
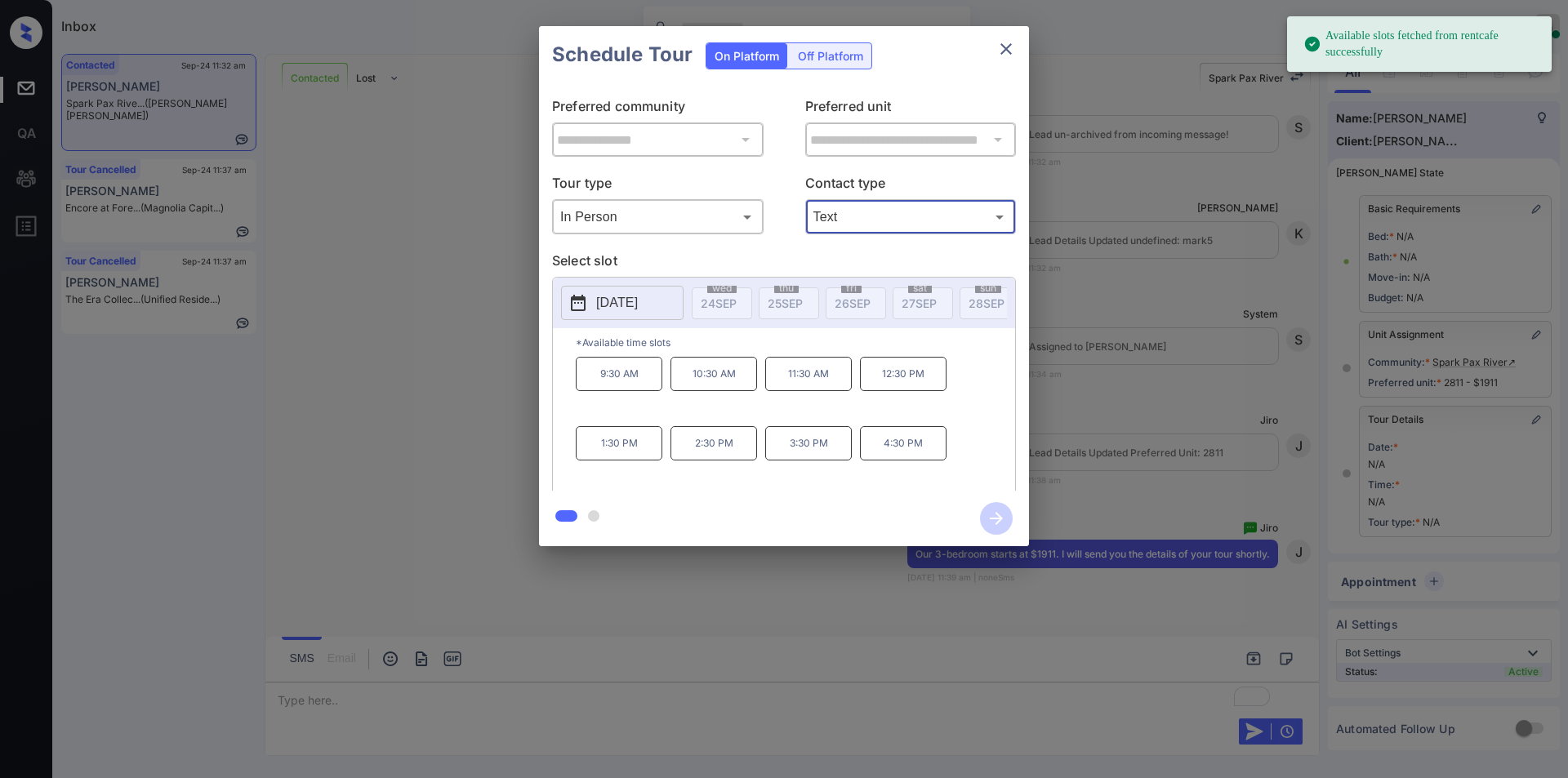
click at [638, 304] on p "[DATE]" at bounding box center [617, 303] width 42 height 19
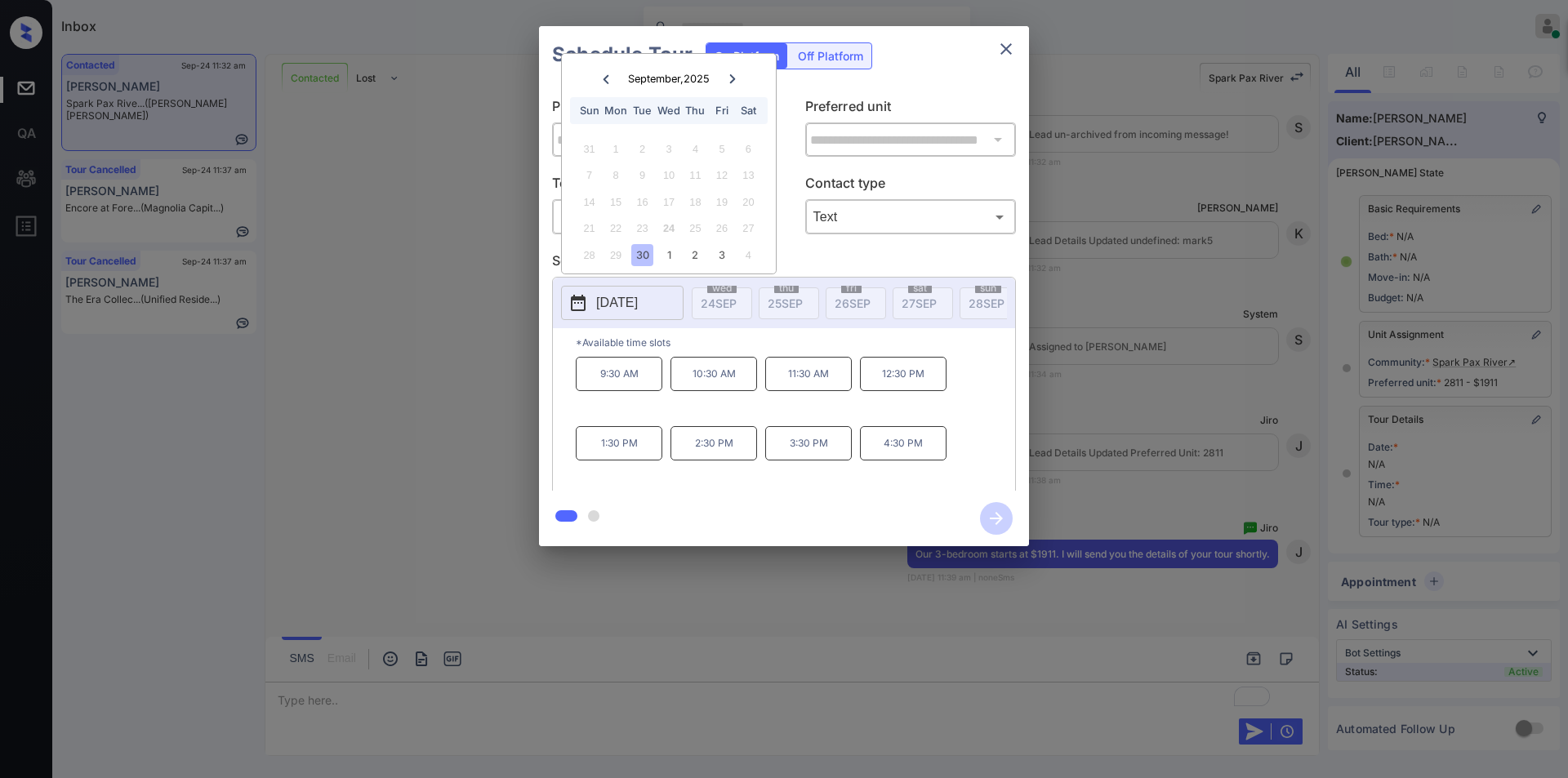
click at [729, 78] on icon at bounding box center [733, 80] width 10 height 10
click at [614, 203] on div "13" at bounding box center [616, 202] width 22 height 22
click at [620, 458] on p "1:30 PM" at bounding box center [619, 443] width 86 height 34
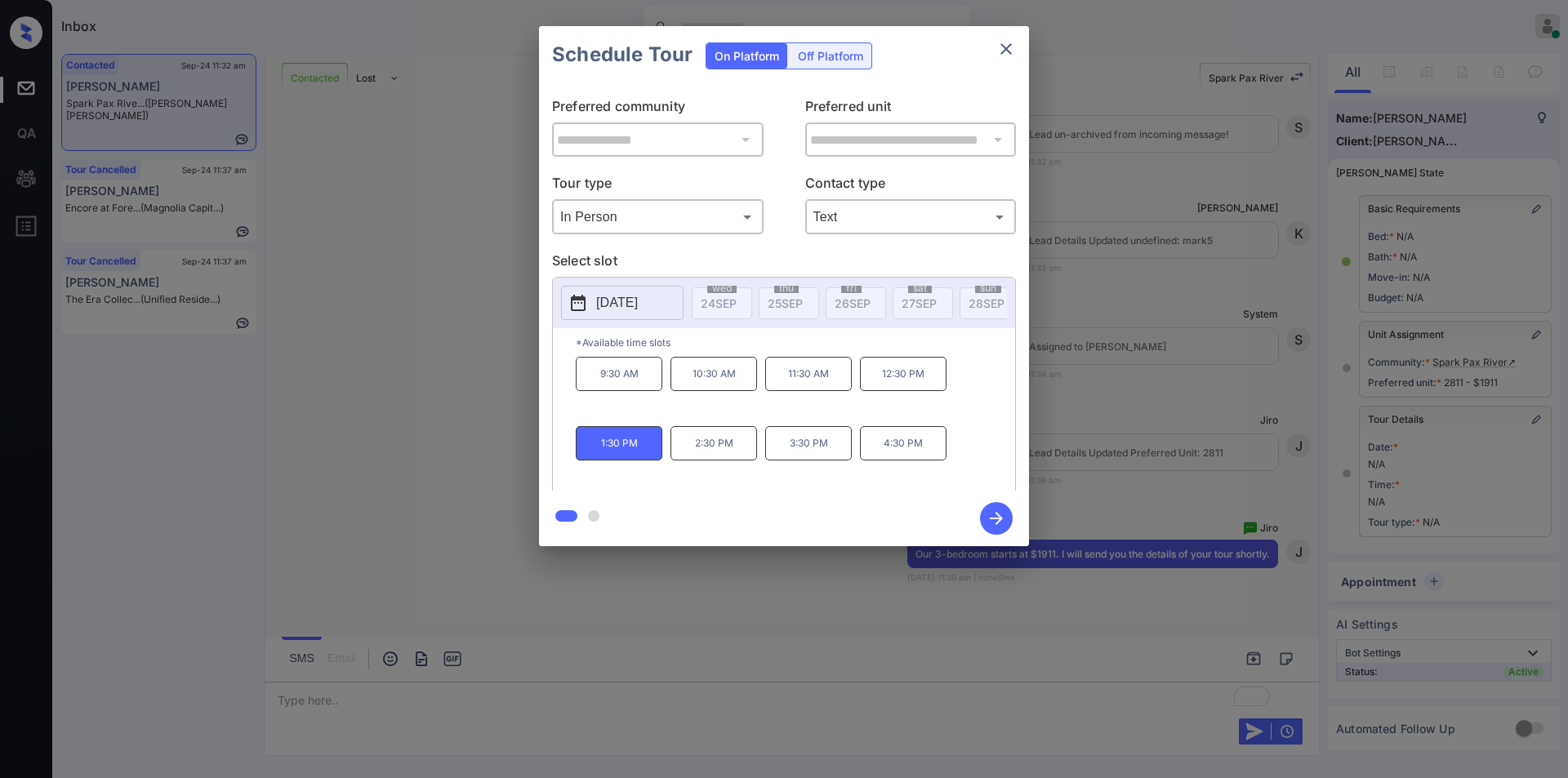
click at [1001, 518] on icon "button" at bounding box center [996, 518] width 13 height 13
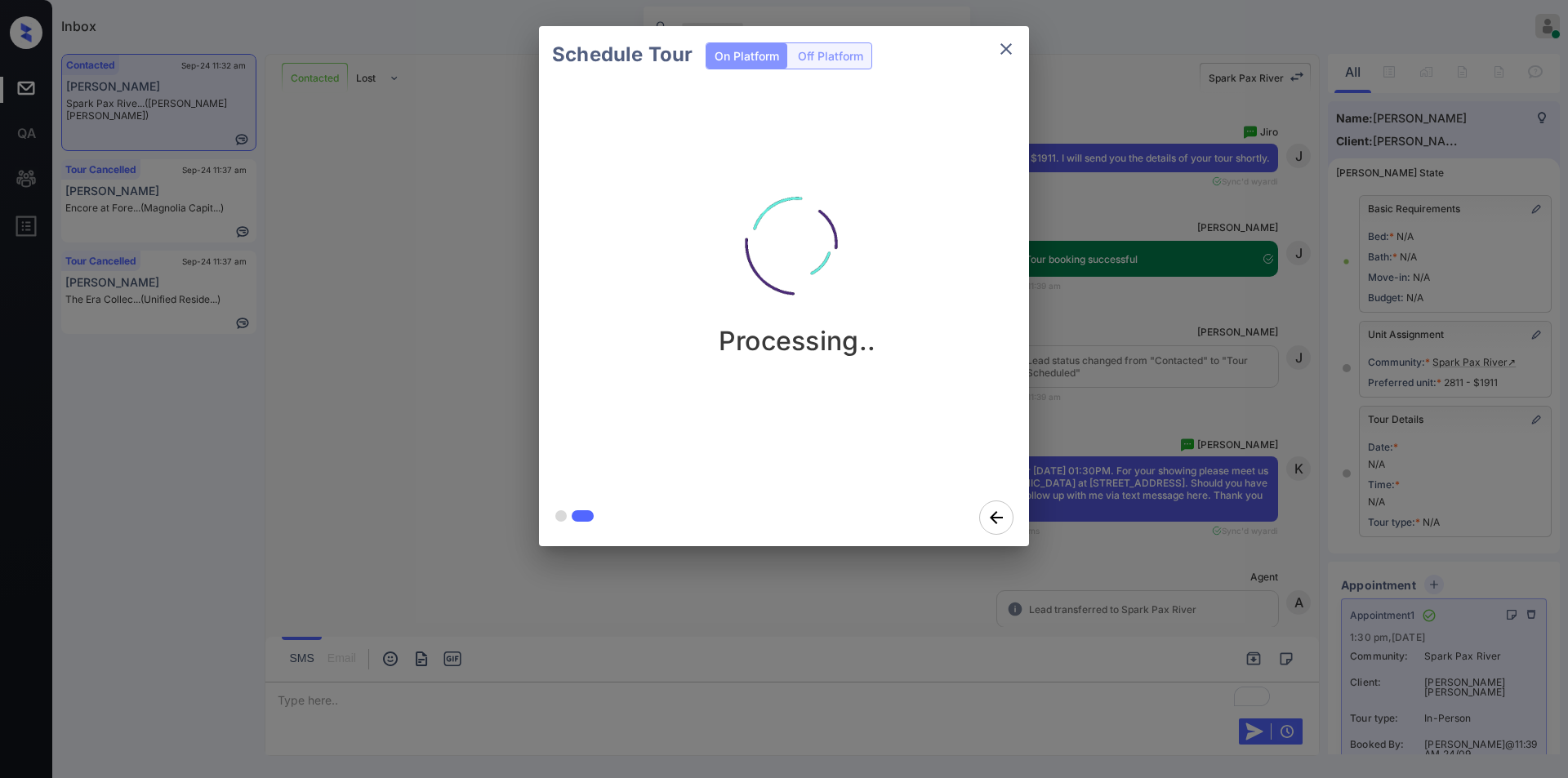
scroll to position [15566, 0]
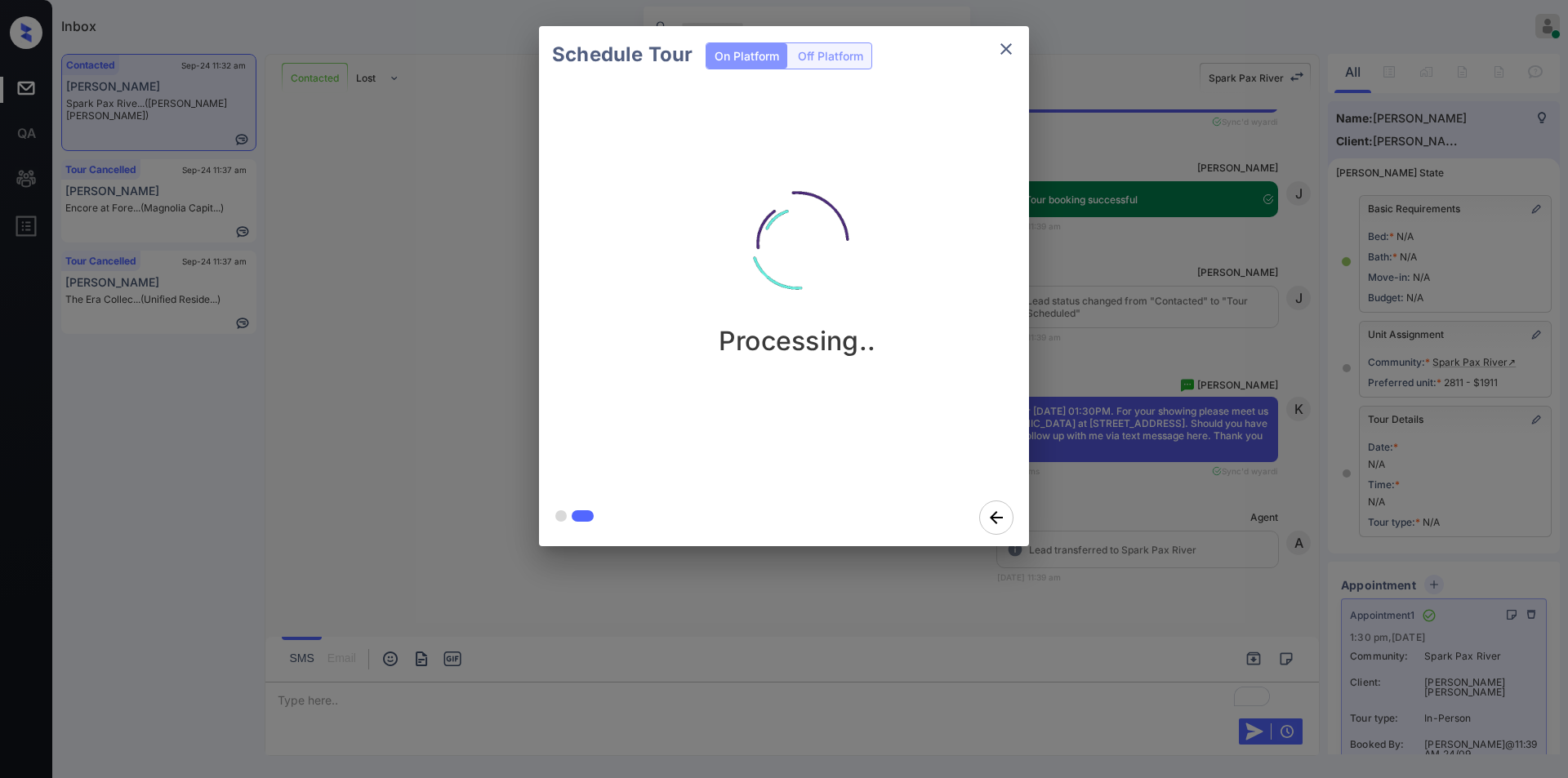
click at [1006, 45] on icon "close" at bounding box center [1006, 48] width 20 height 19
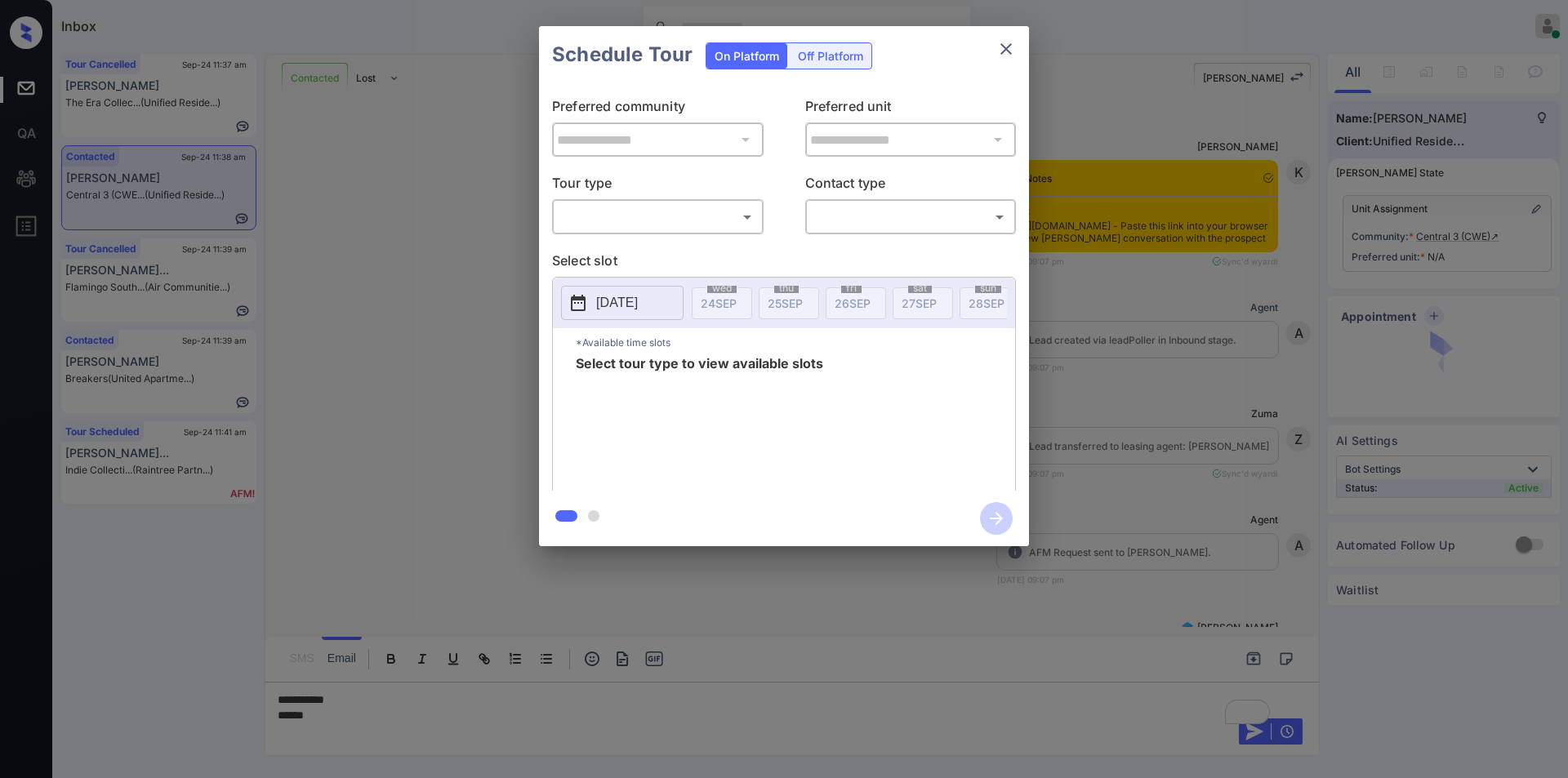
scroll to position [2933, 0]
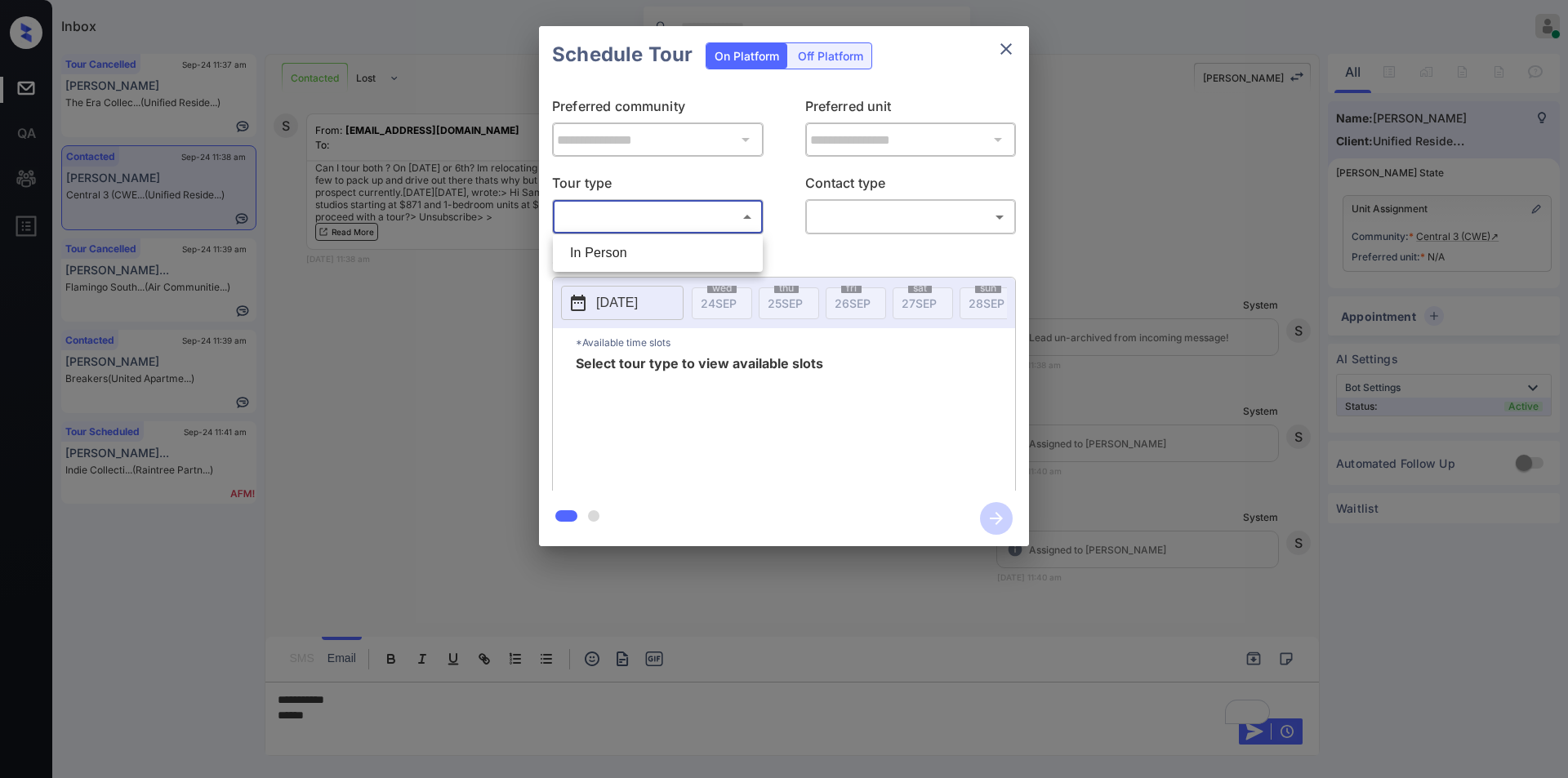
click at [618, 210] on body "Inbox [PERSON_NAME] Online Set yourself offline Set yourself on break Profile S…" at bounding box center [784, 389] width 1568 height 778
click at [601, 260] on li "In Person" at bounding box center [658, 253] width 202 height 30
type input "********"
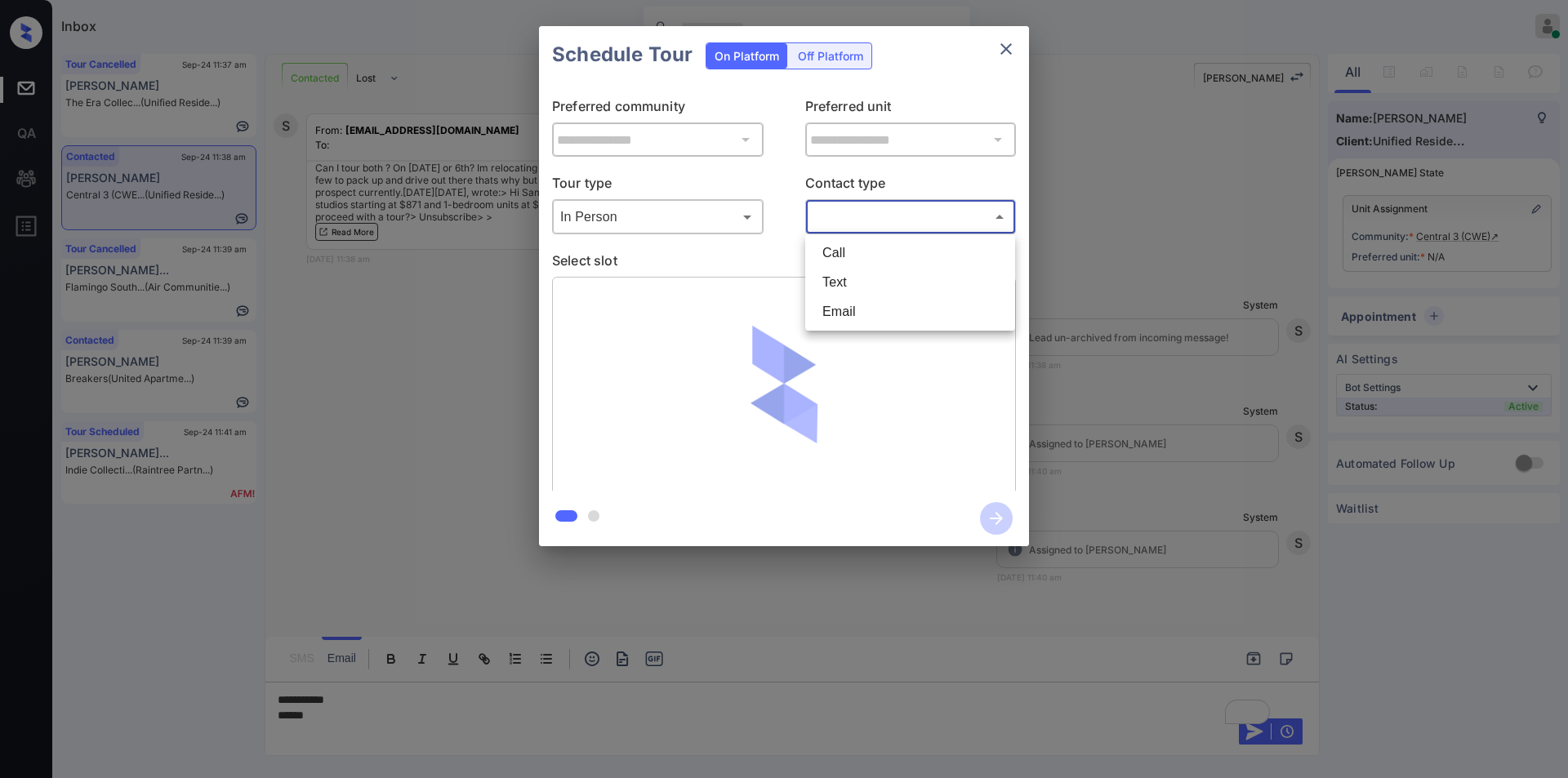
click at [862, 215] on body "Inbox [PERSON_NAME] Online Set yourself offline Set yourself on break Profile S…" at bounding box center [784, 389] width 1568 height 778
click at [850, 281] on li "Text" at bounding box center [910, 282] width 202 height 30
type input "****"
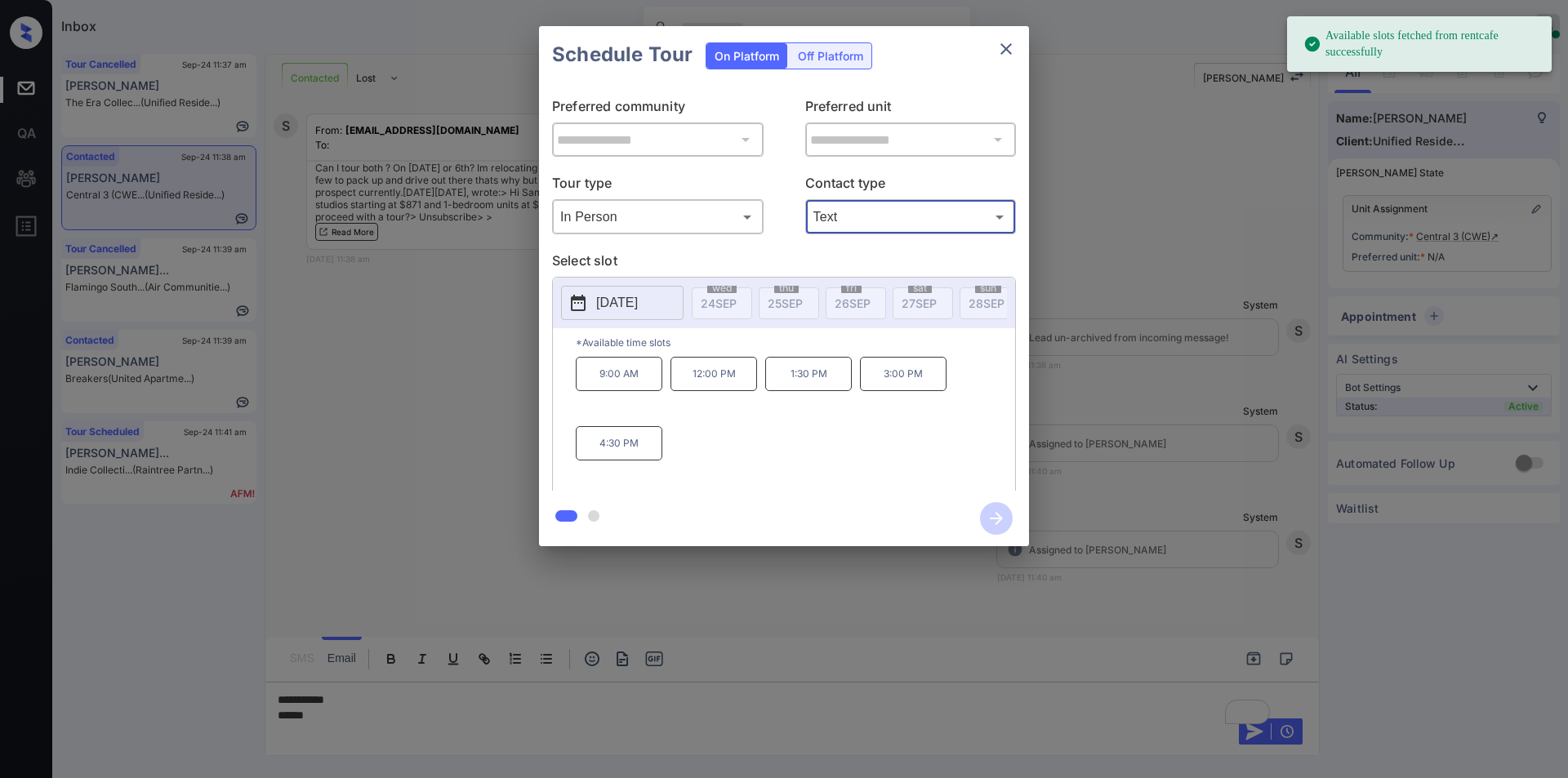
click at [635, 313] on p "[DATE]" at bounding box center [617, 303] width 42 height 19
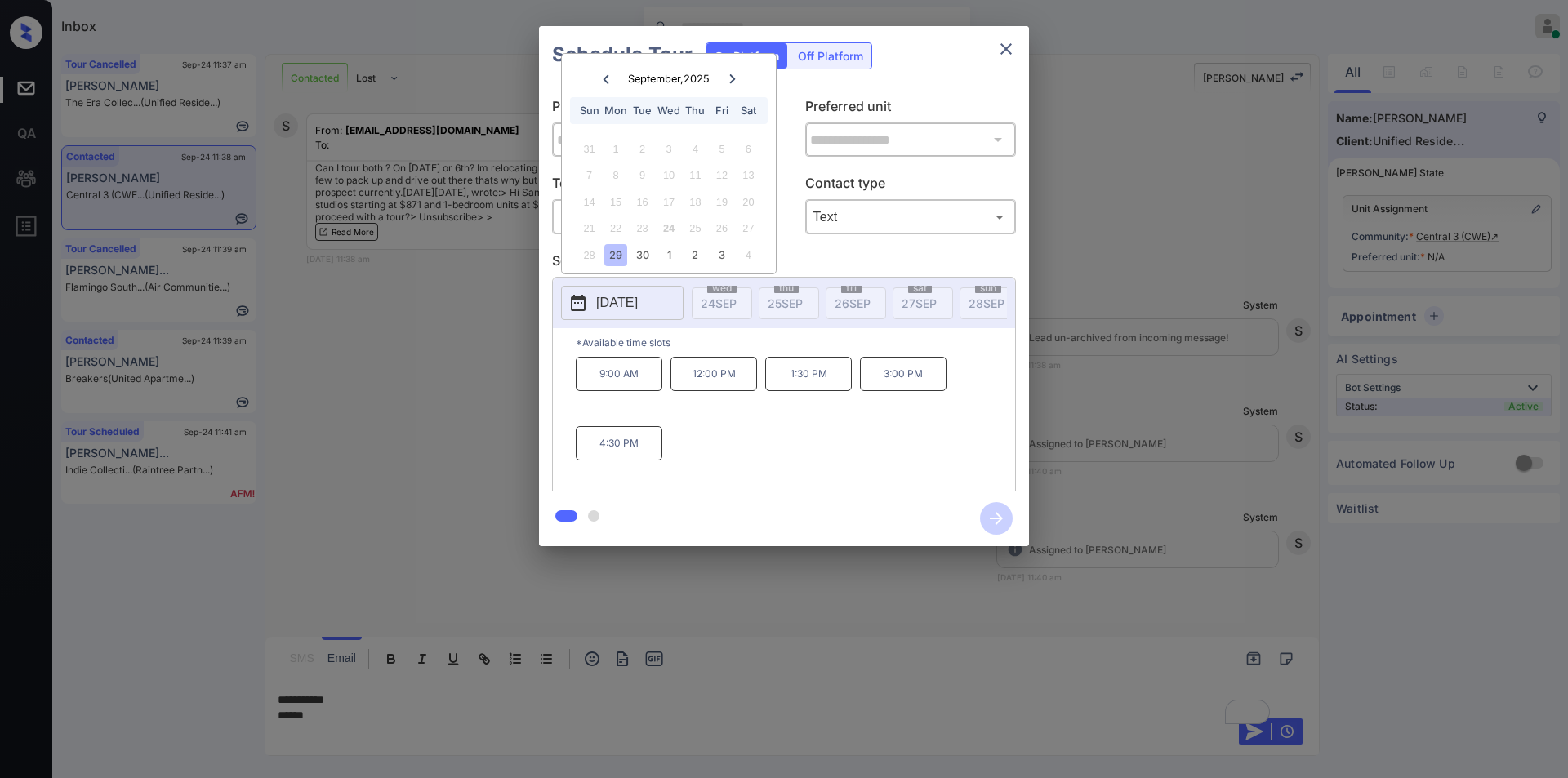
click at [734, 77] on icon at bounding box center [732, 79] width 6 height 9
click at [722, 148] on div "3" at bounding box center [722, 149] width 22 height 22
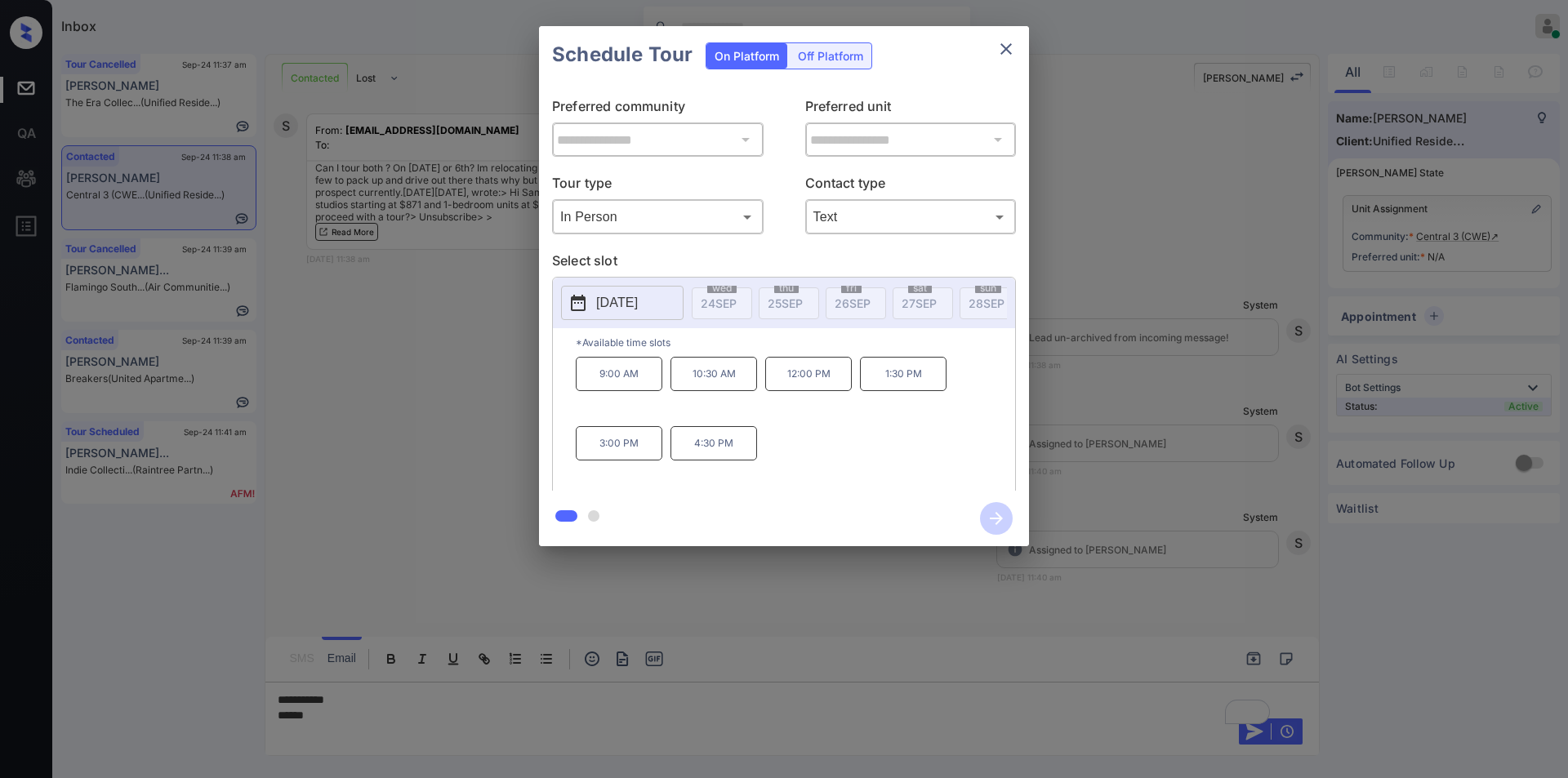
click at [418, 378] on div "**********" at bounding box center [784, 286] width 1568 height 572
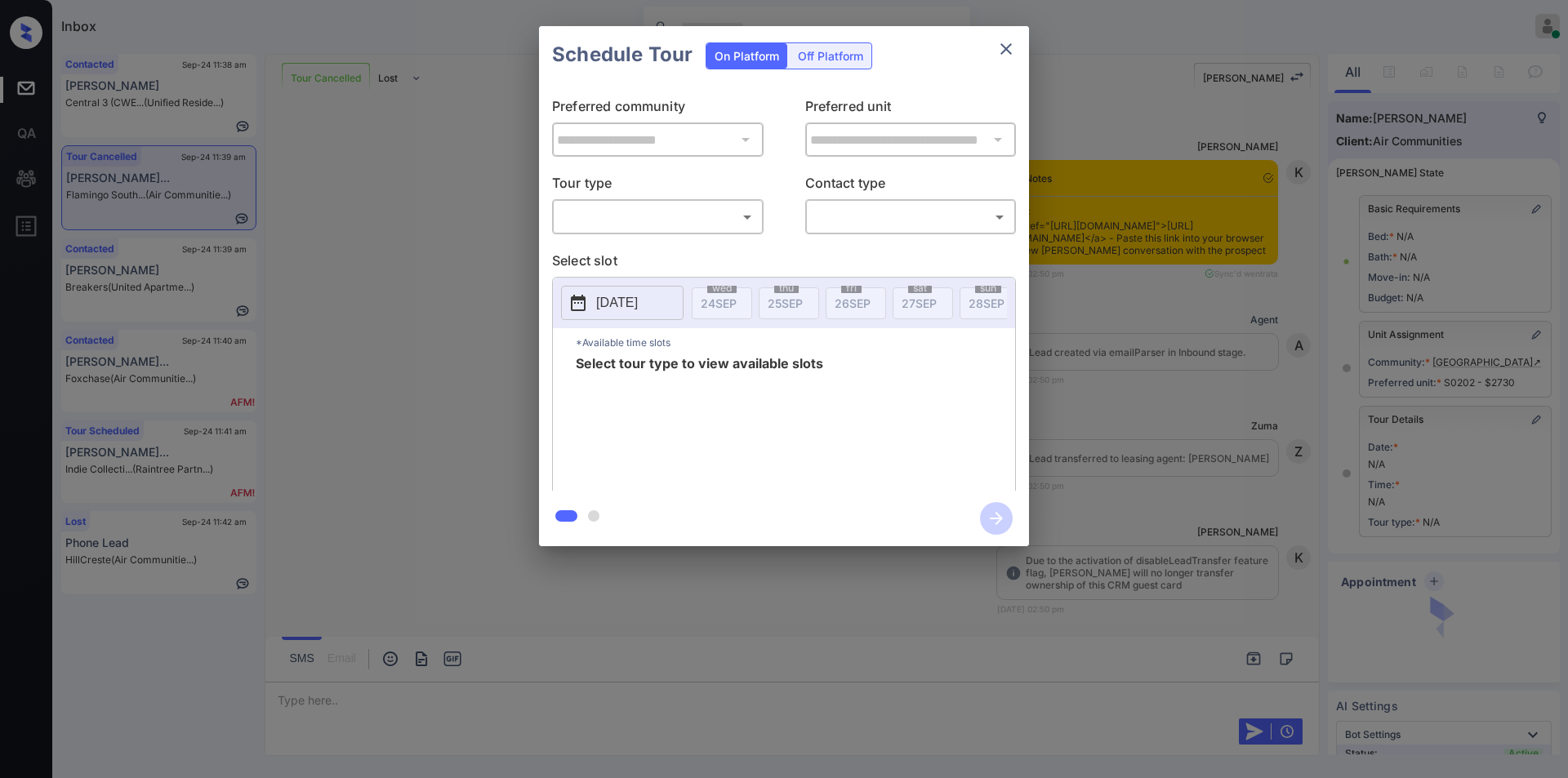
scroll to position [5861, 0]
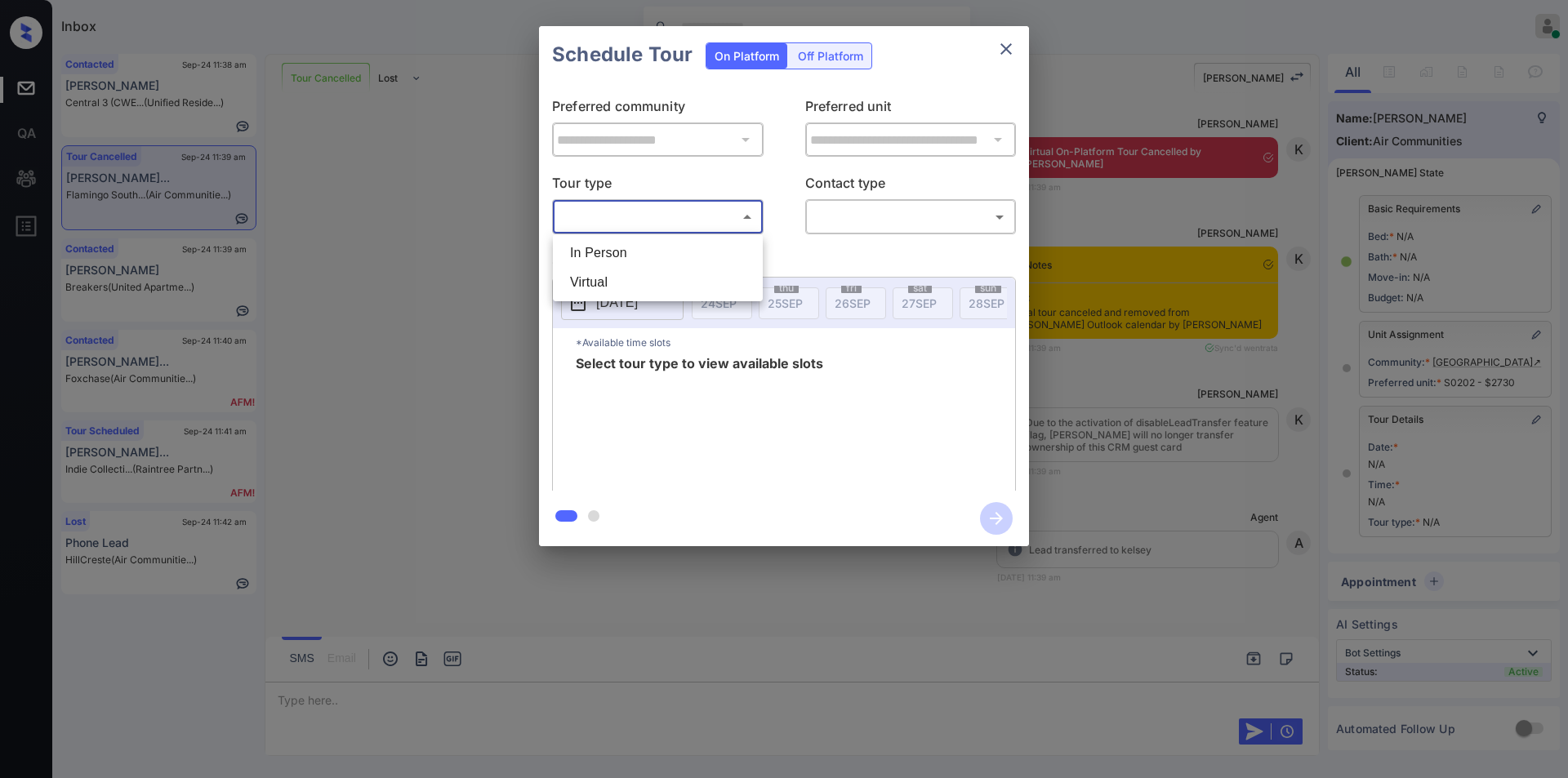
click at [633, 213] on body "Inbox [PERSON_NAME] Online Set yourself offline Set yourself on break Profile S…" at bounding box center [784, 389] width 1568 height 778
click at [616, 252] on li "In Person" at bounding box center [658, 253] width 202 height 30
type input "********"
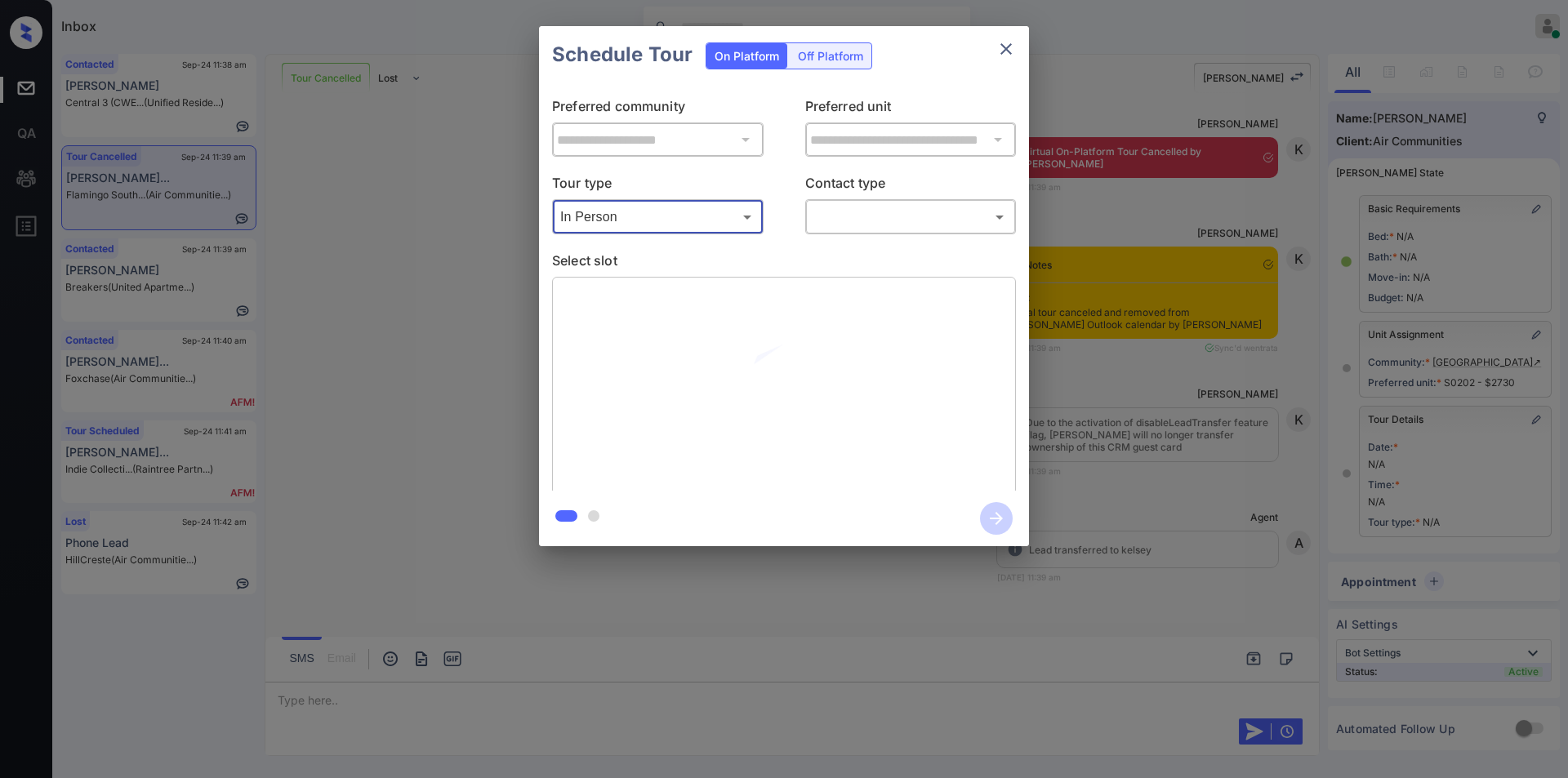
click at [827, 235] on div "**********" at bounding box center [784, 286] width 490 height 408
click at [850, 218] on body "Inbox [PERSON_NAME] Online Set yourself offline Set yourself on break Profile S…" at bounding box center [784, 389] width 1568 height 778
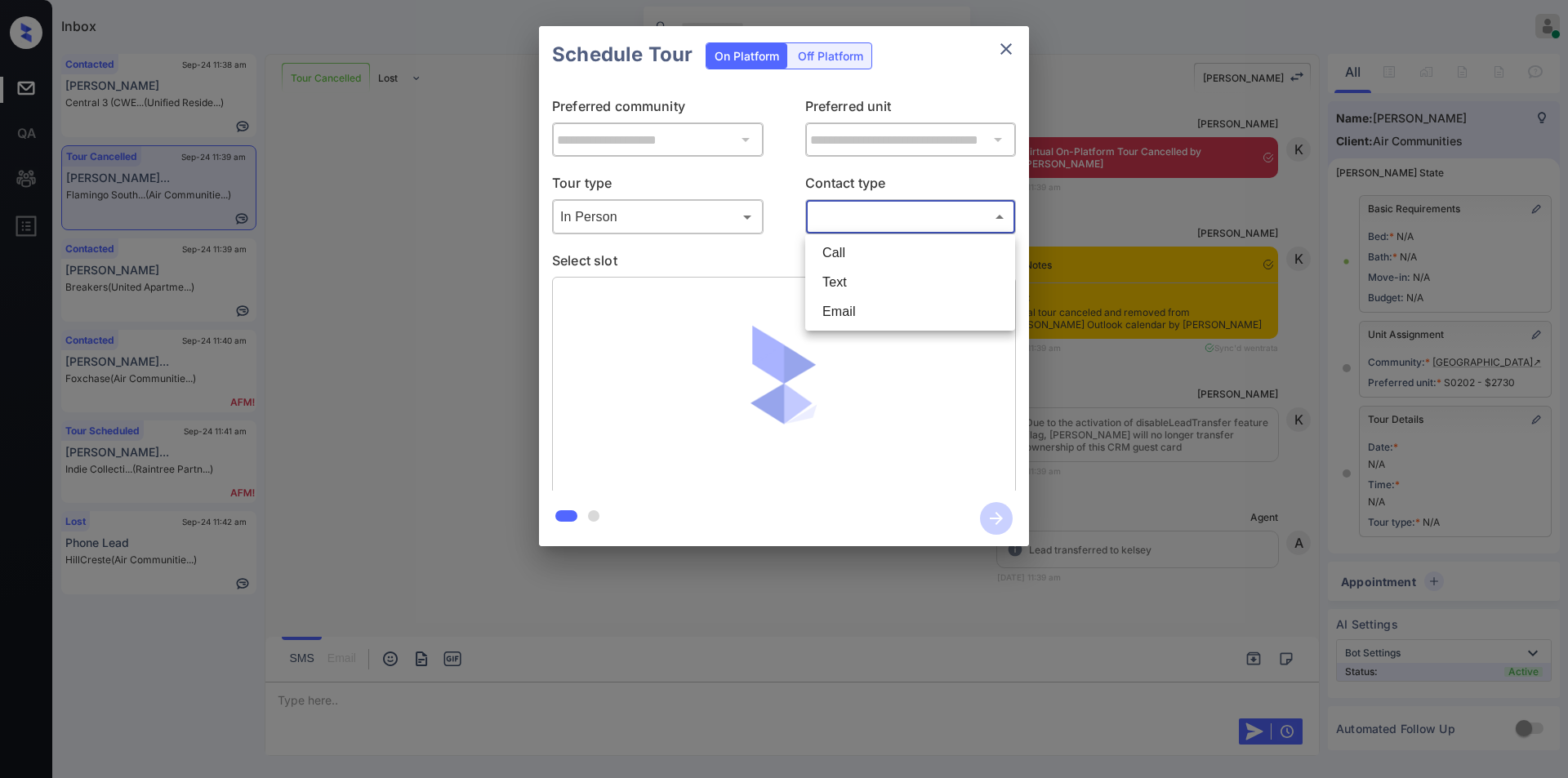
click at [858, 283] on li "Text" at bounding box center [910, 282] width 202 height 30
type input "****"
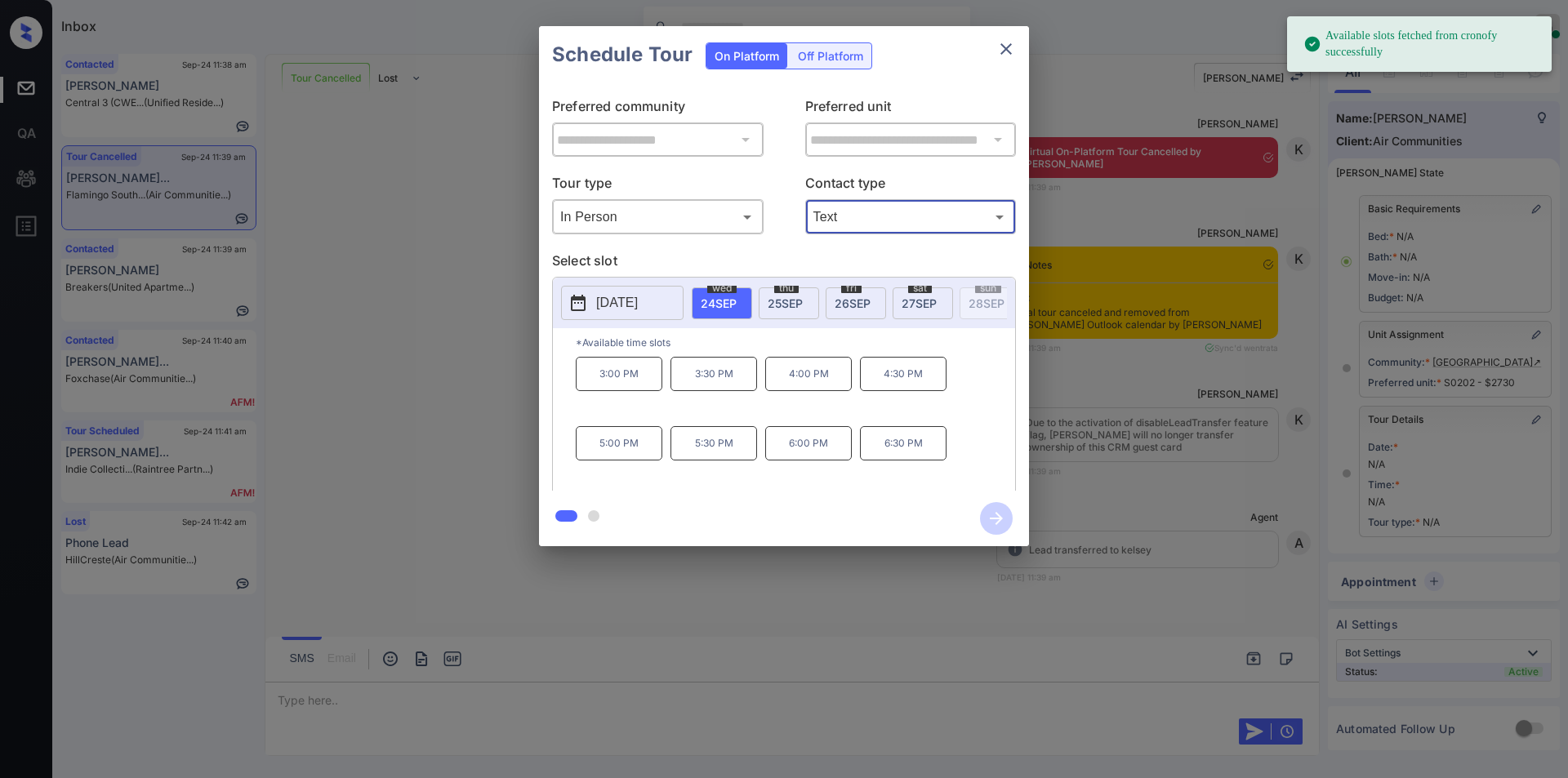
click at [405, 375] on div "**********" at bounding box center [784, 286] width 1568 height 572
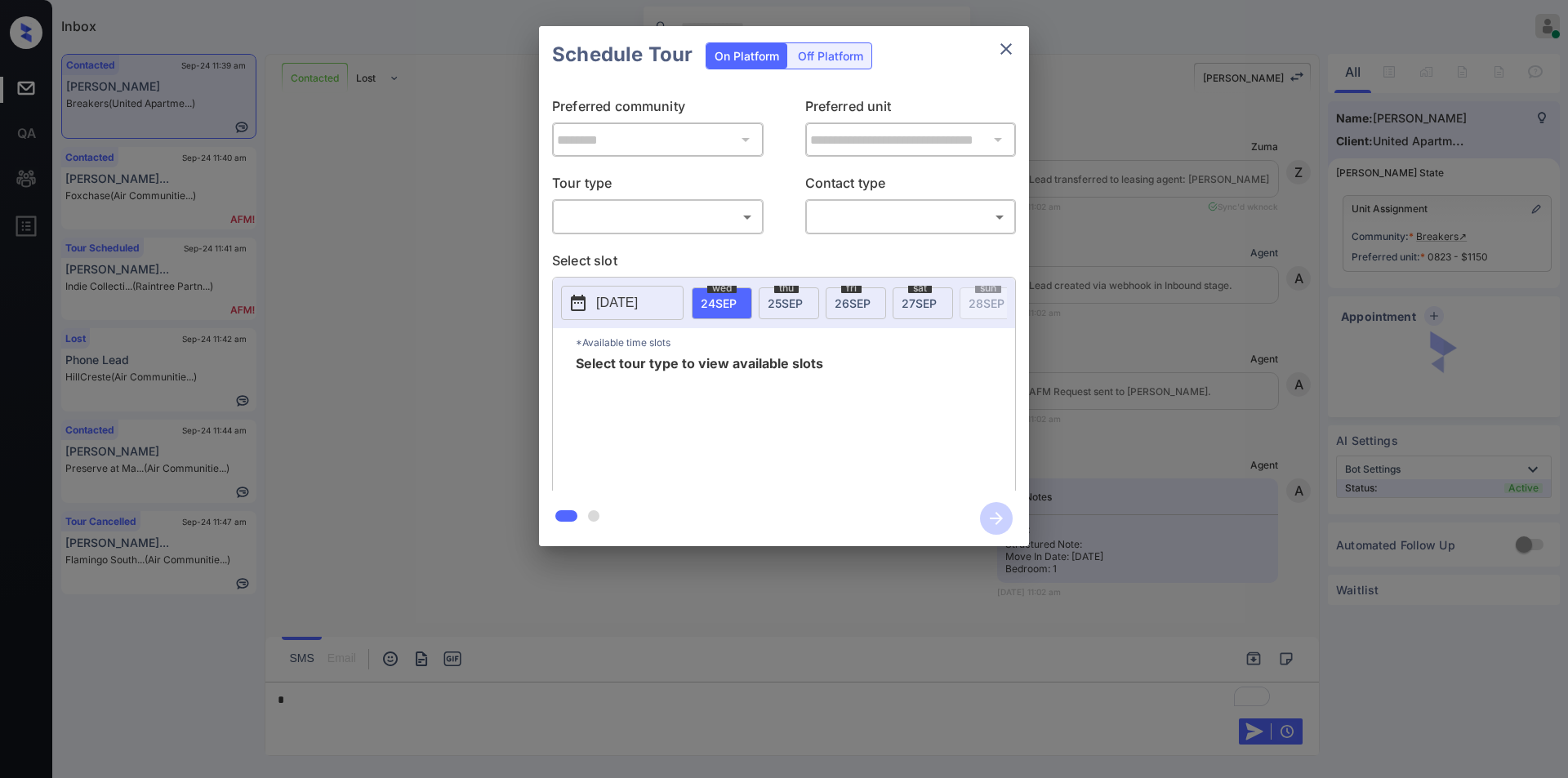
scroll to position [2503, 0]
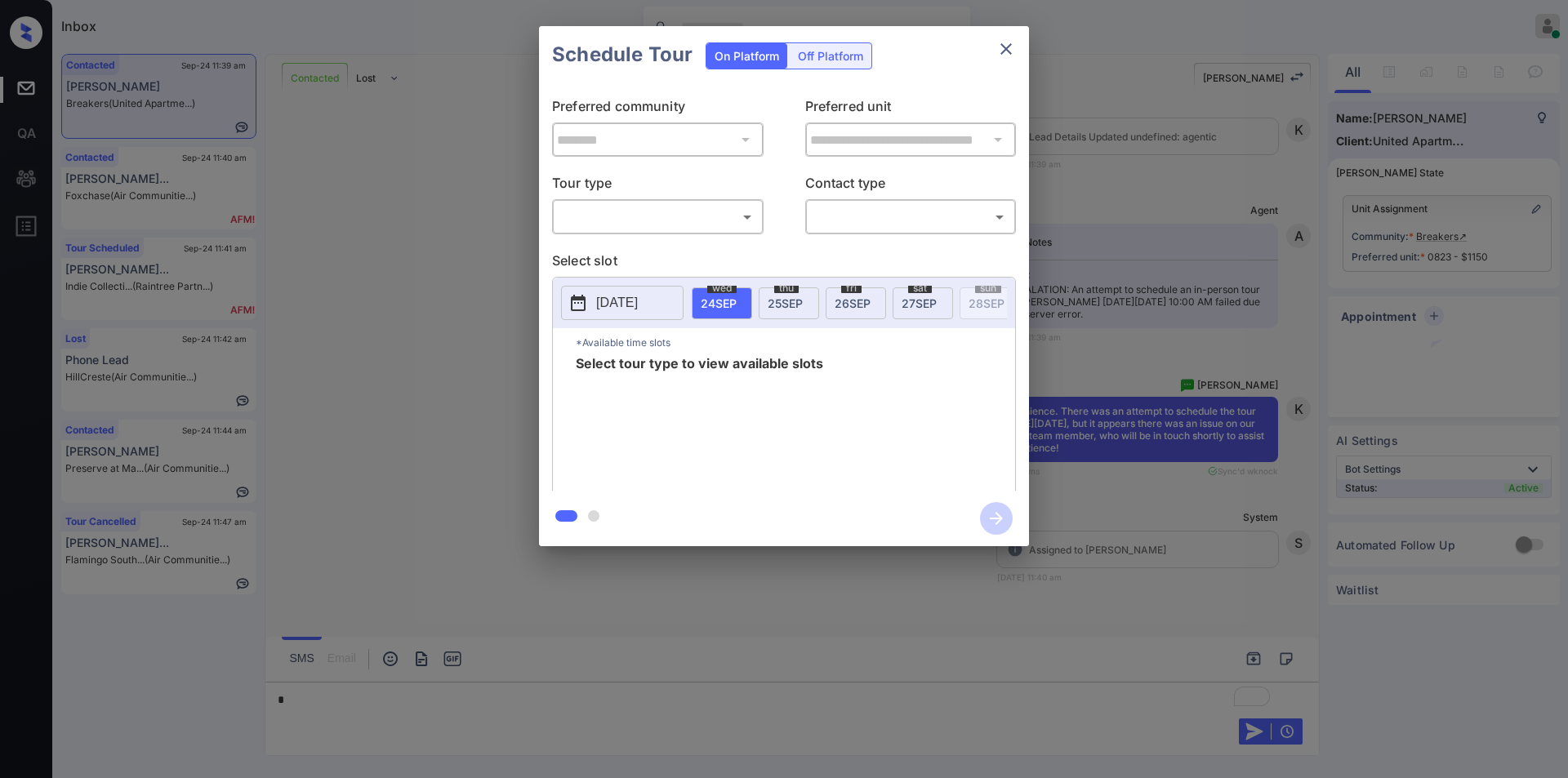
click at [667, 214] on body "Inbox [PERSON_NAME] Online Set yourself offline Set yourself on break Profile S…" at bounding box center [784, 389] width 1568 height 778
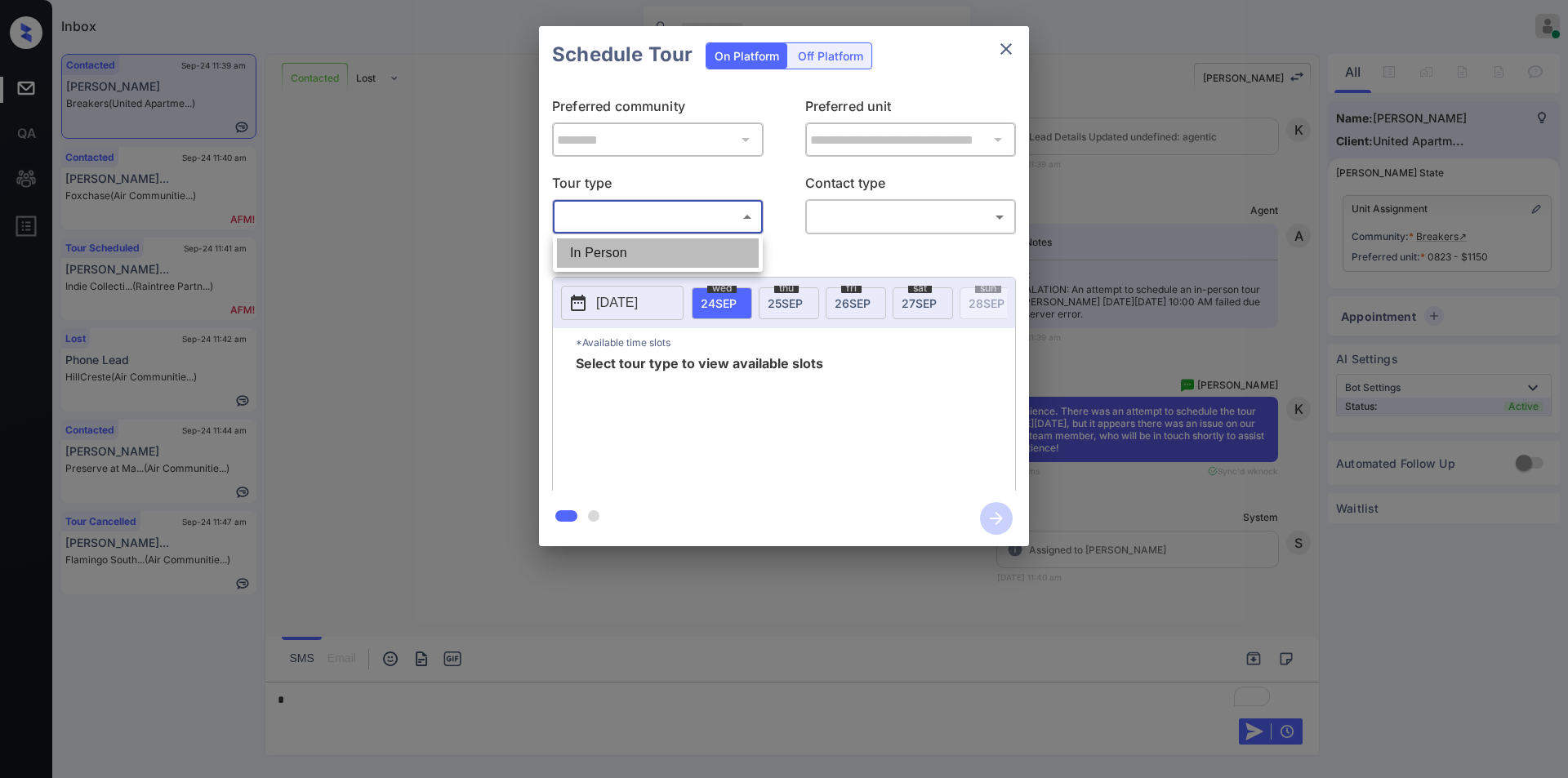
click at [626, 244] on li "In Person" at bounding box center [658, 253] width 202 height 30
type input "********"
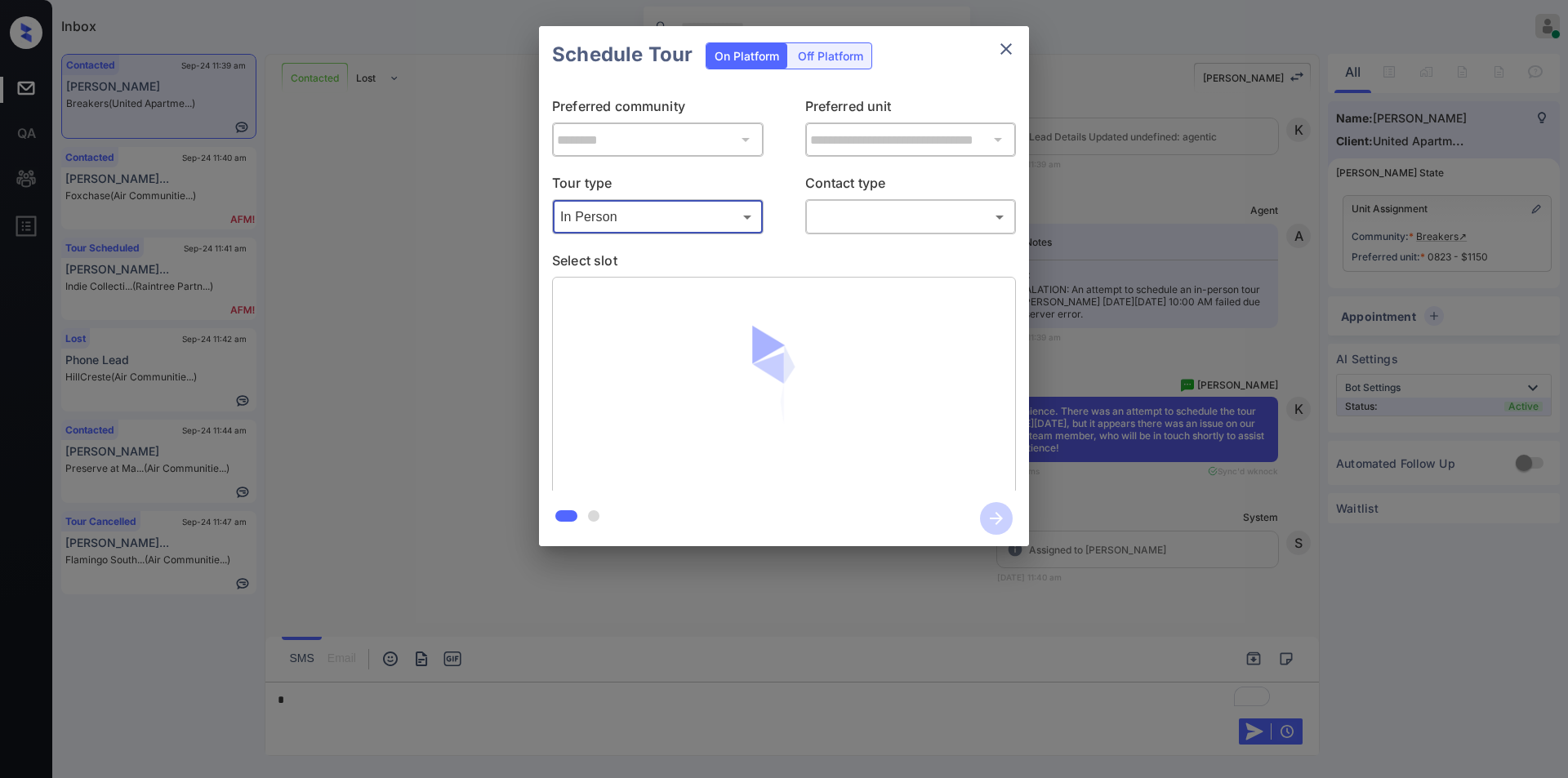
click at [884, 219] on body "Inbox [PERSON_NAME] Online Set yourself offline Set yourself on break Profile S…" at bounding box center [784, 389] width 1568 height 778
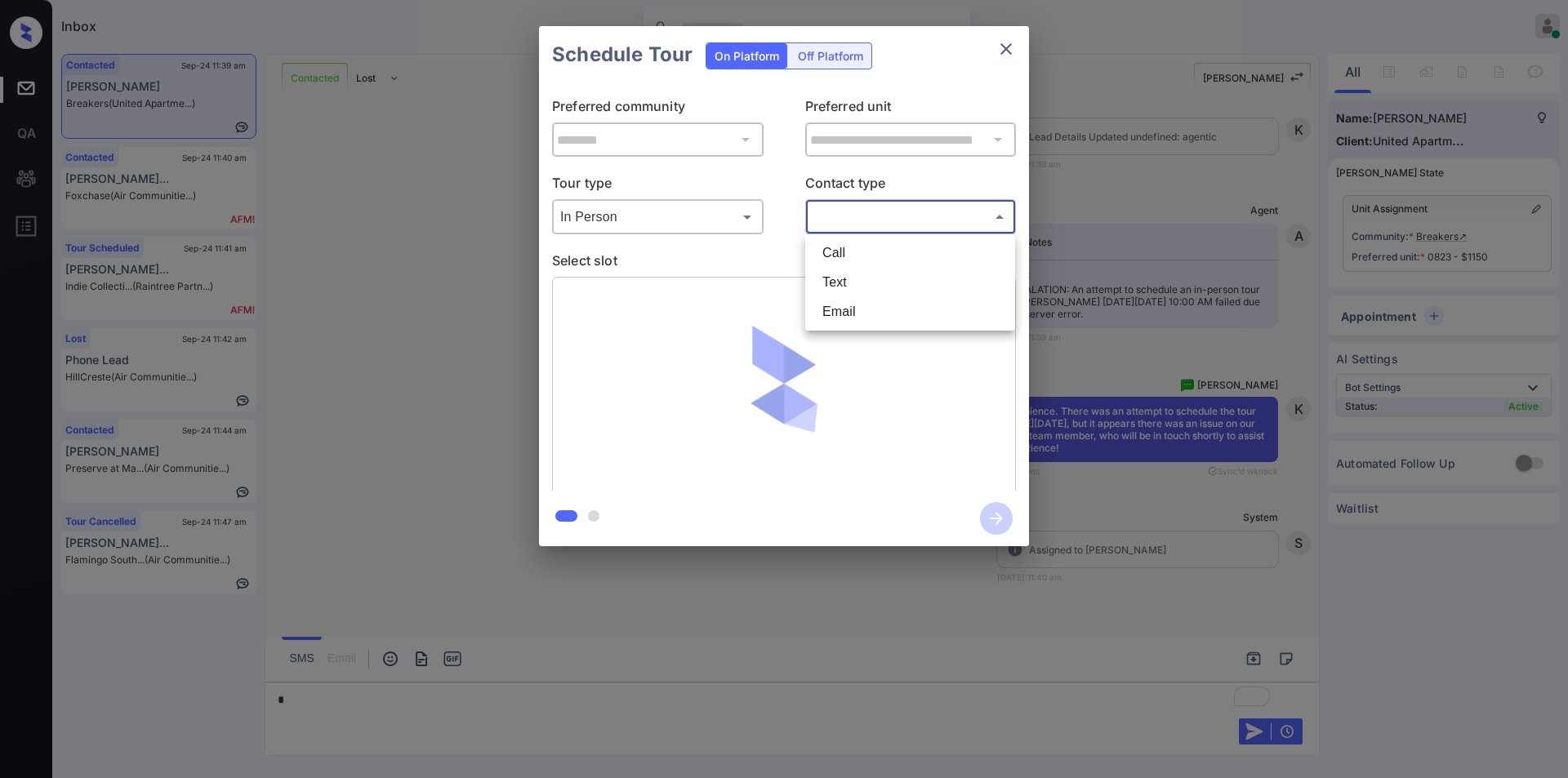
click at [857, 278] on li "Text" at bounding box center [910, 282] width 202 height 30
type input "****"
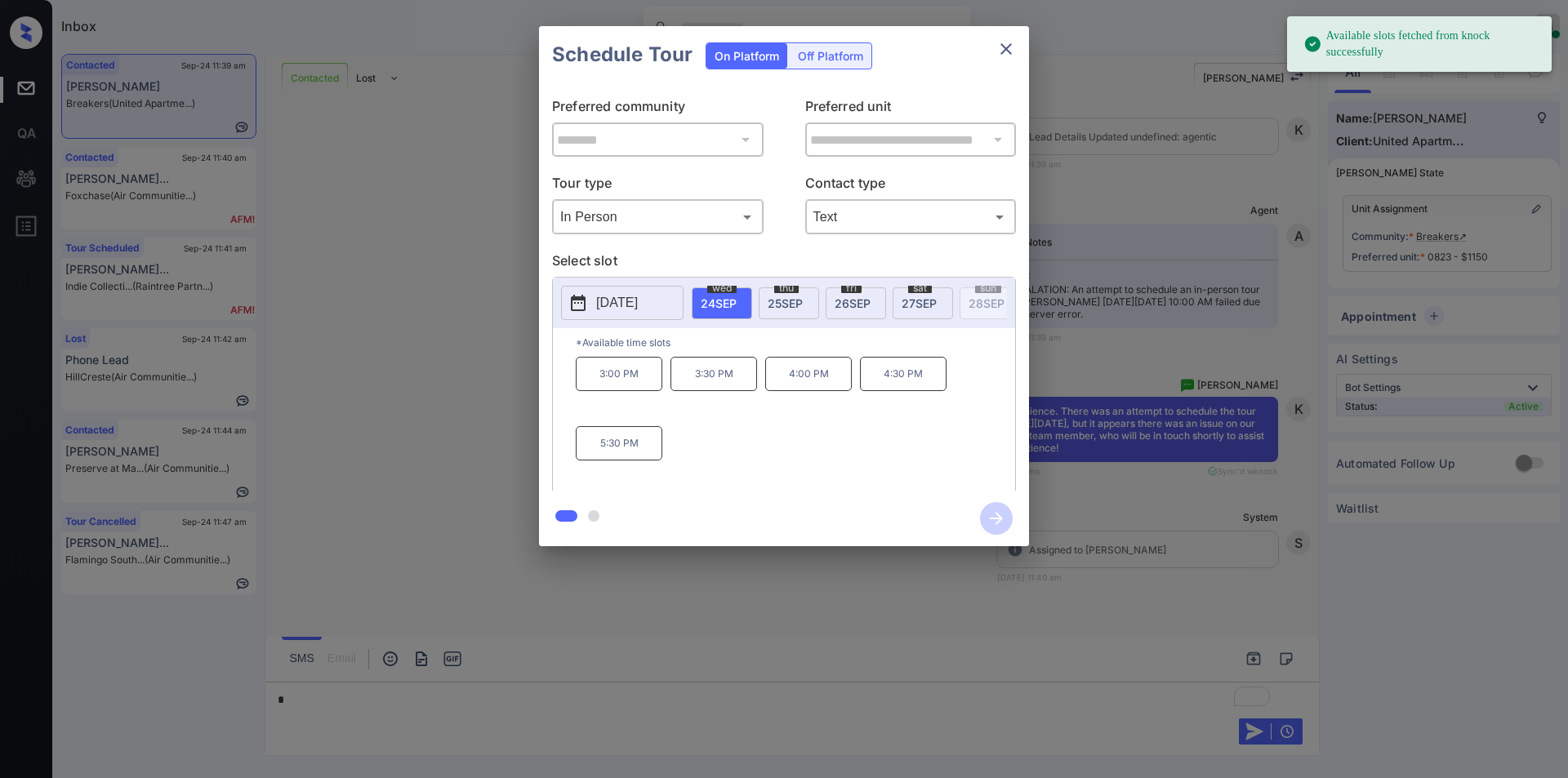
click at [618, 297] on p "[DATE]" at bounding box center [617, 303] width 42 height 19
click at [636, 250] on div "30" at bounding box center [642, 255] width 22 height 22
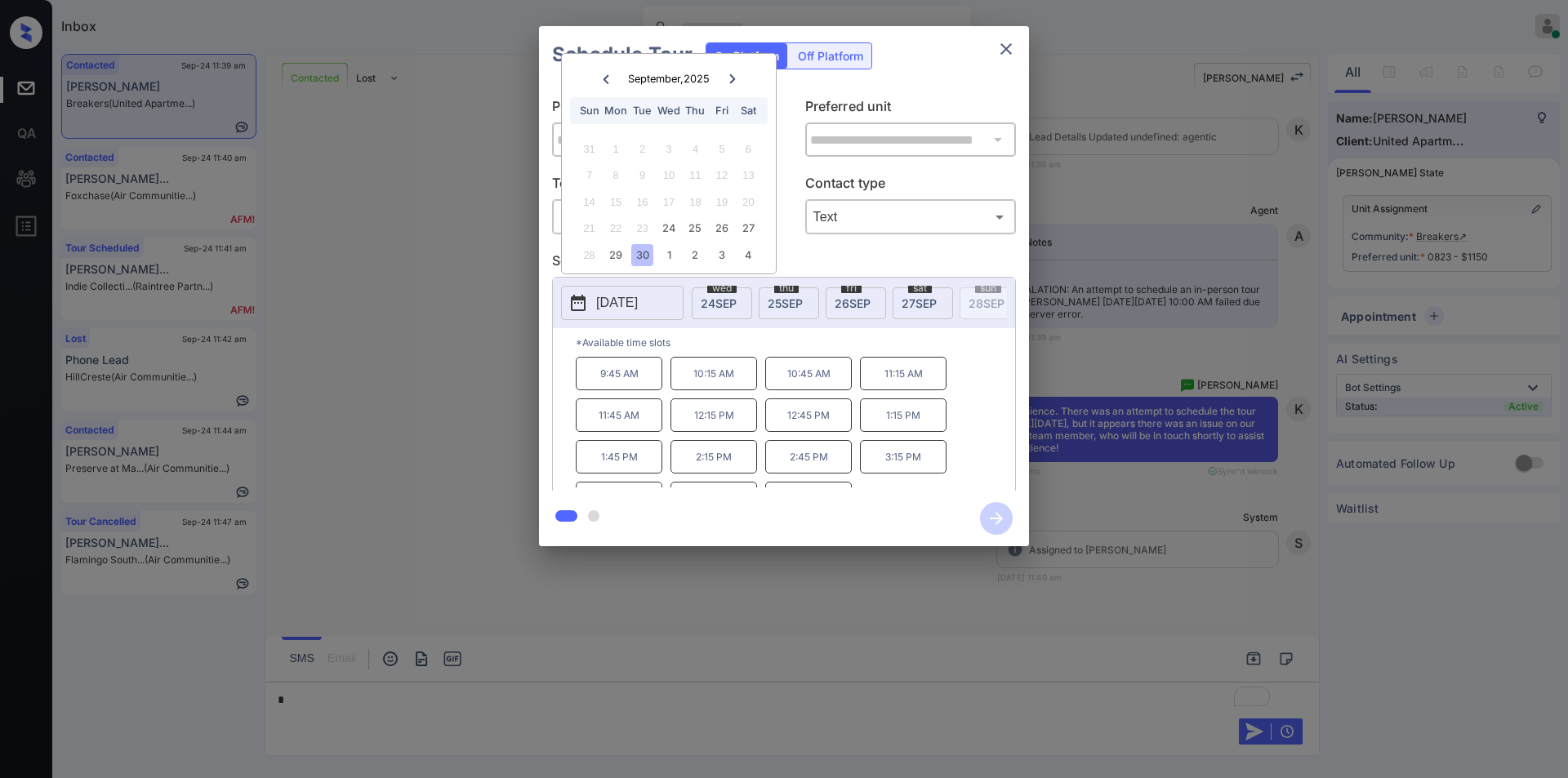
click at [439, 427] on div "**********" at bounding box center [784, 286] width 1568 height 572
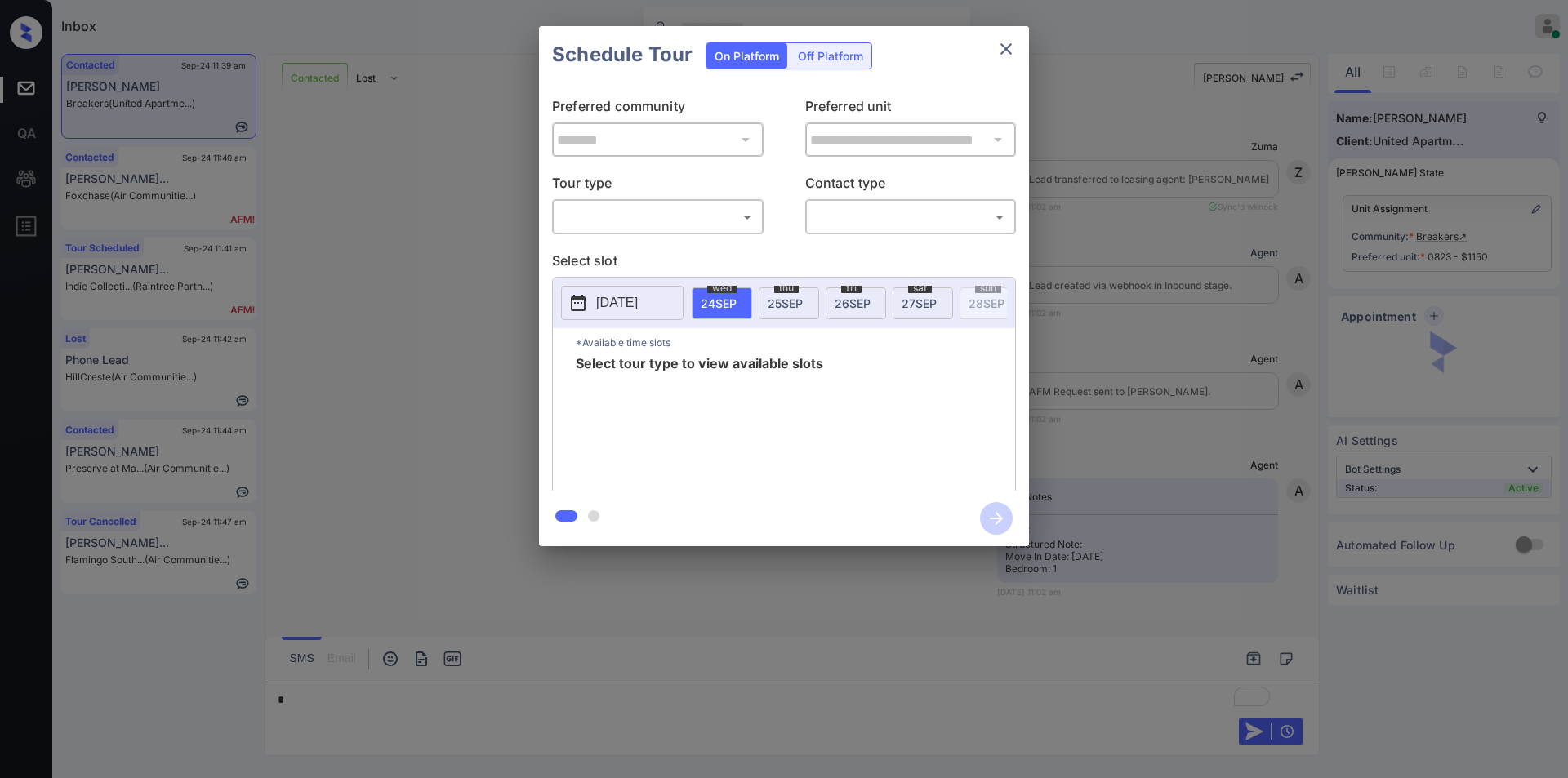
scroll to position [2503, 0]
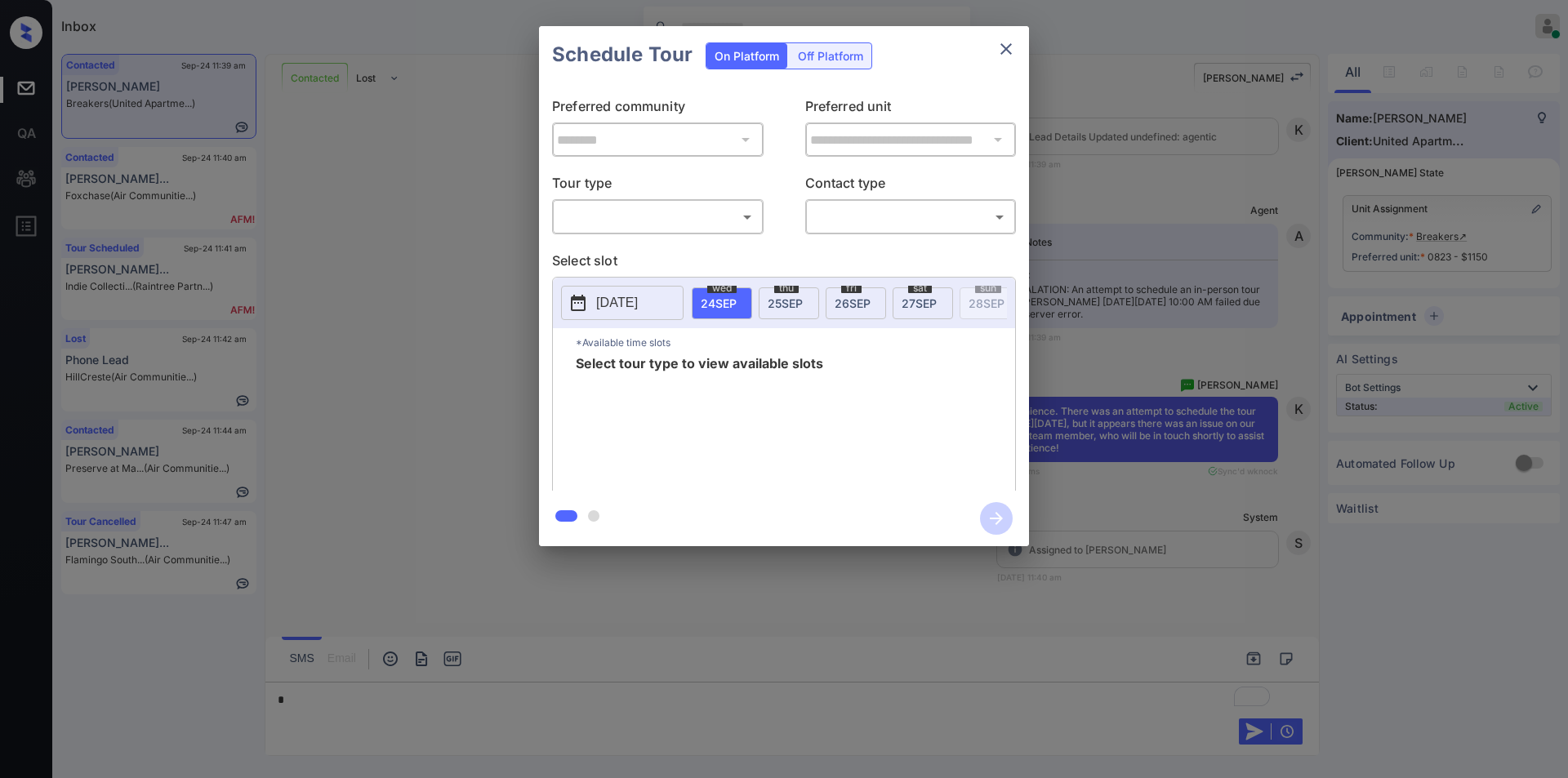
click at [646, 214] on body "Inbox [PERSON_NAME] Online Set yourself offline Set yourself on break Profile S…" at bounding box center [784, 389] width 1568 height 778
drag, startPoint x: 603, startPoint y: 252, endPoint x: 860, endPoint y: 245, distance: 257.1
click at [607, 252] on li "In Person" at bounding box center [658, 253] width 202 height 30
type input "********"
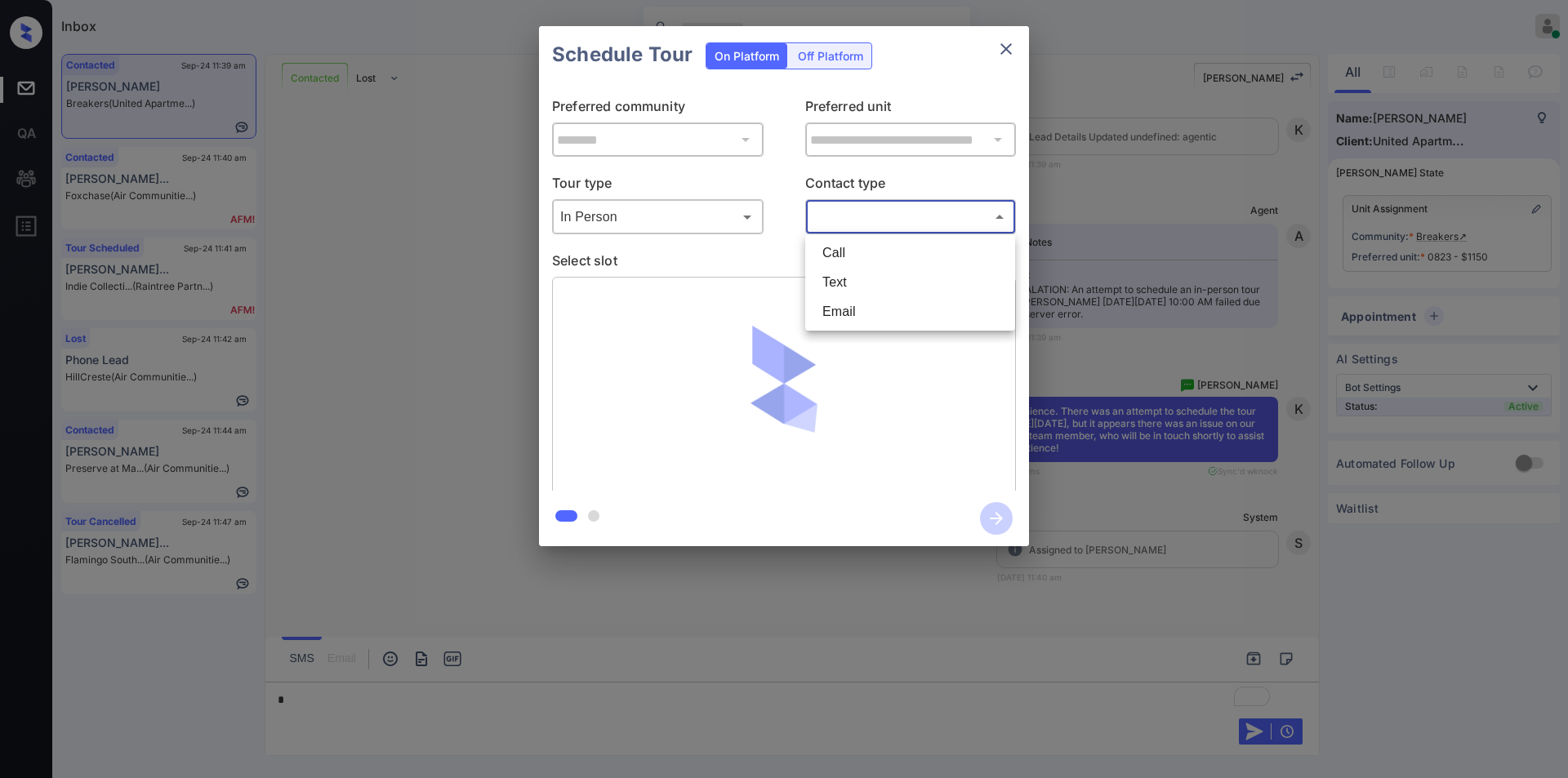
click at [881, 215] on body "Inbox Jiro Alonzo Online Set yourself offline Set yourself on break Profile Swi…" at bounding box center [784, 389] width 1568 height 778
click at [858, 279] on li "Text" at bounding box center [910, 282] width 202 height 30
type input "****"
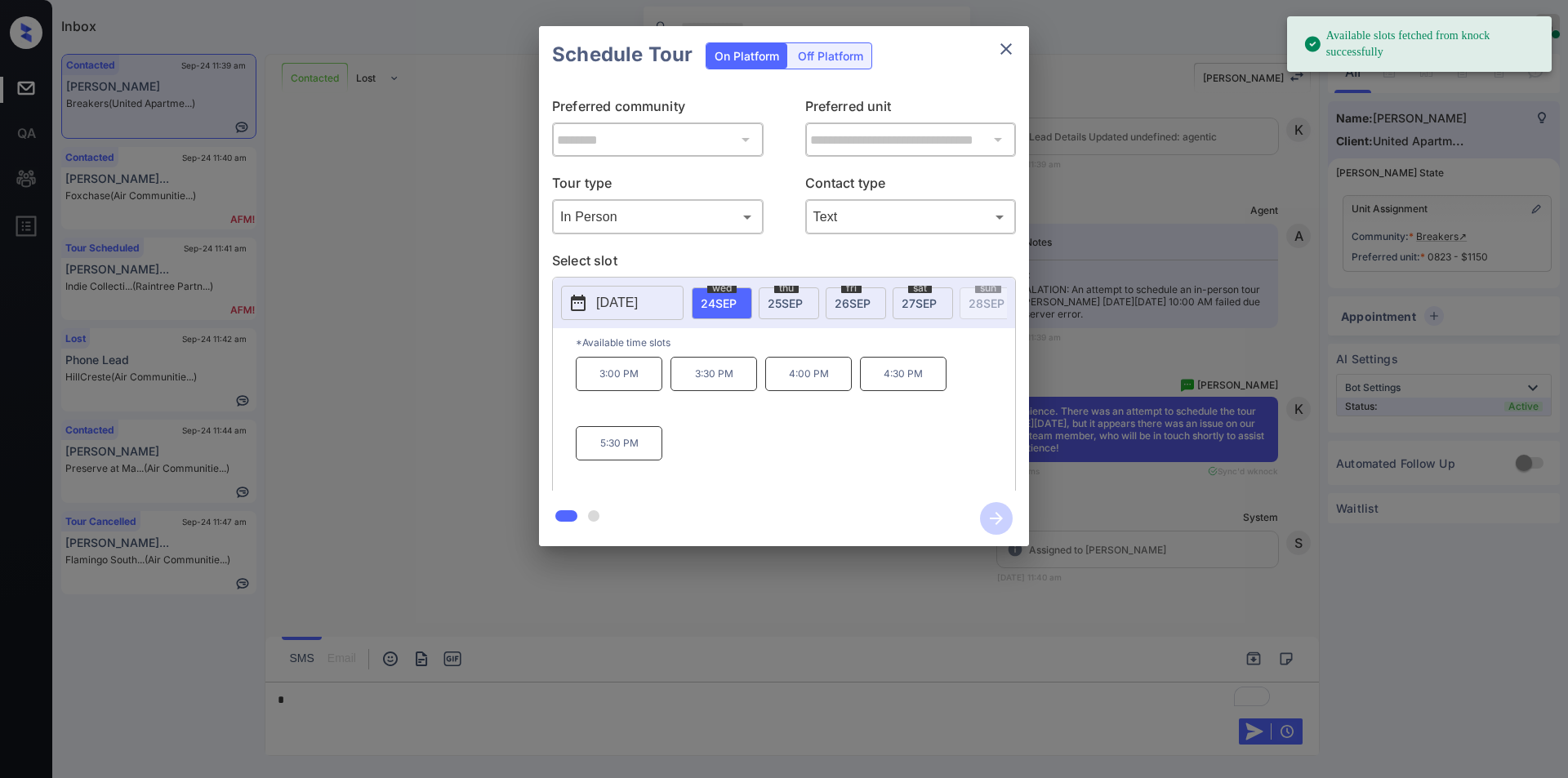
click at [638, 306] on p "[DATE]" at bounding box center [617, 303] width 42 height 19
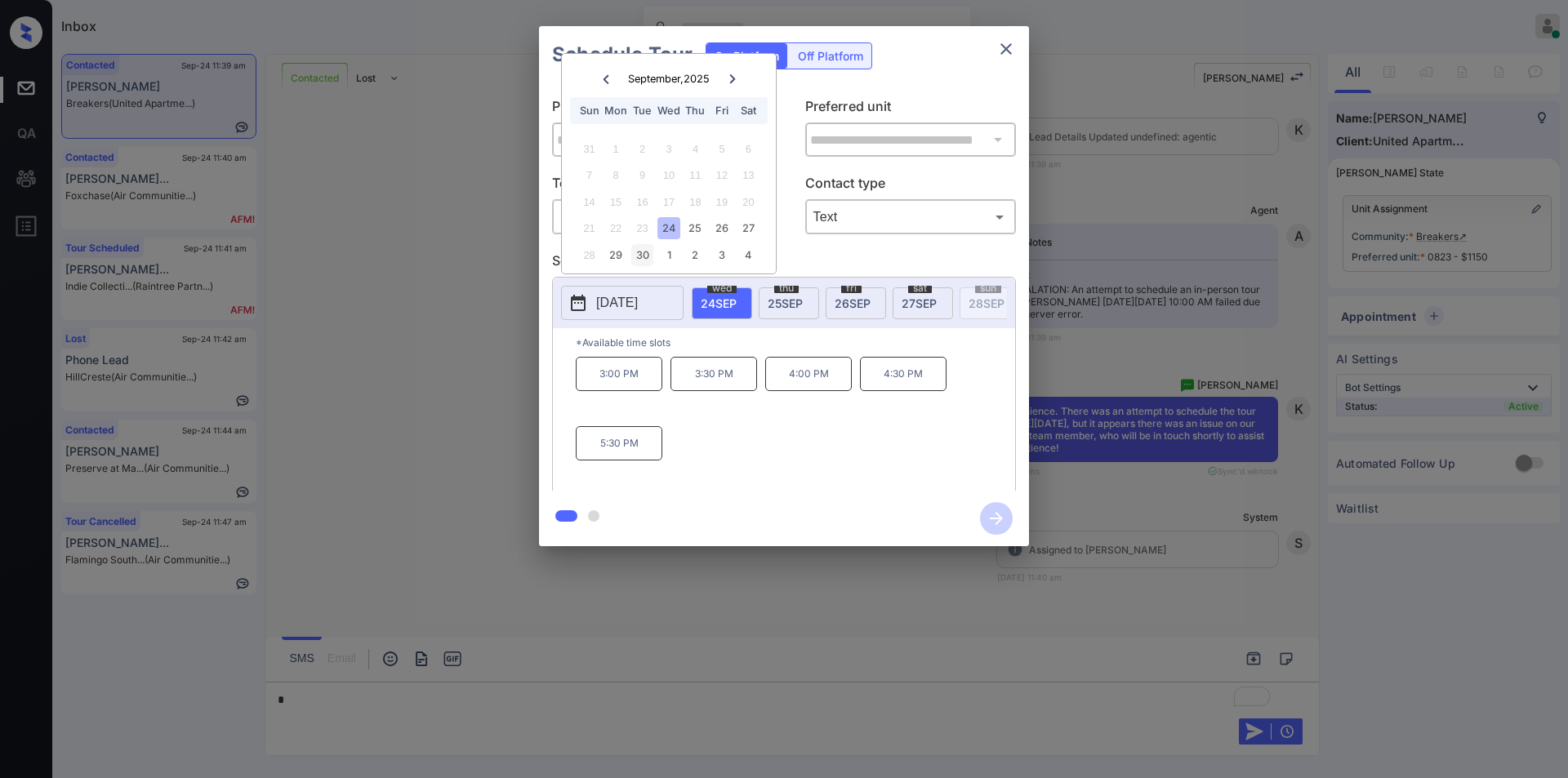
click at [642, 254] on div "30" at bounding box center [642, 255] width 22 height 22
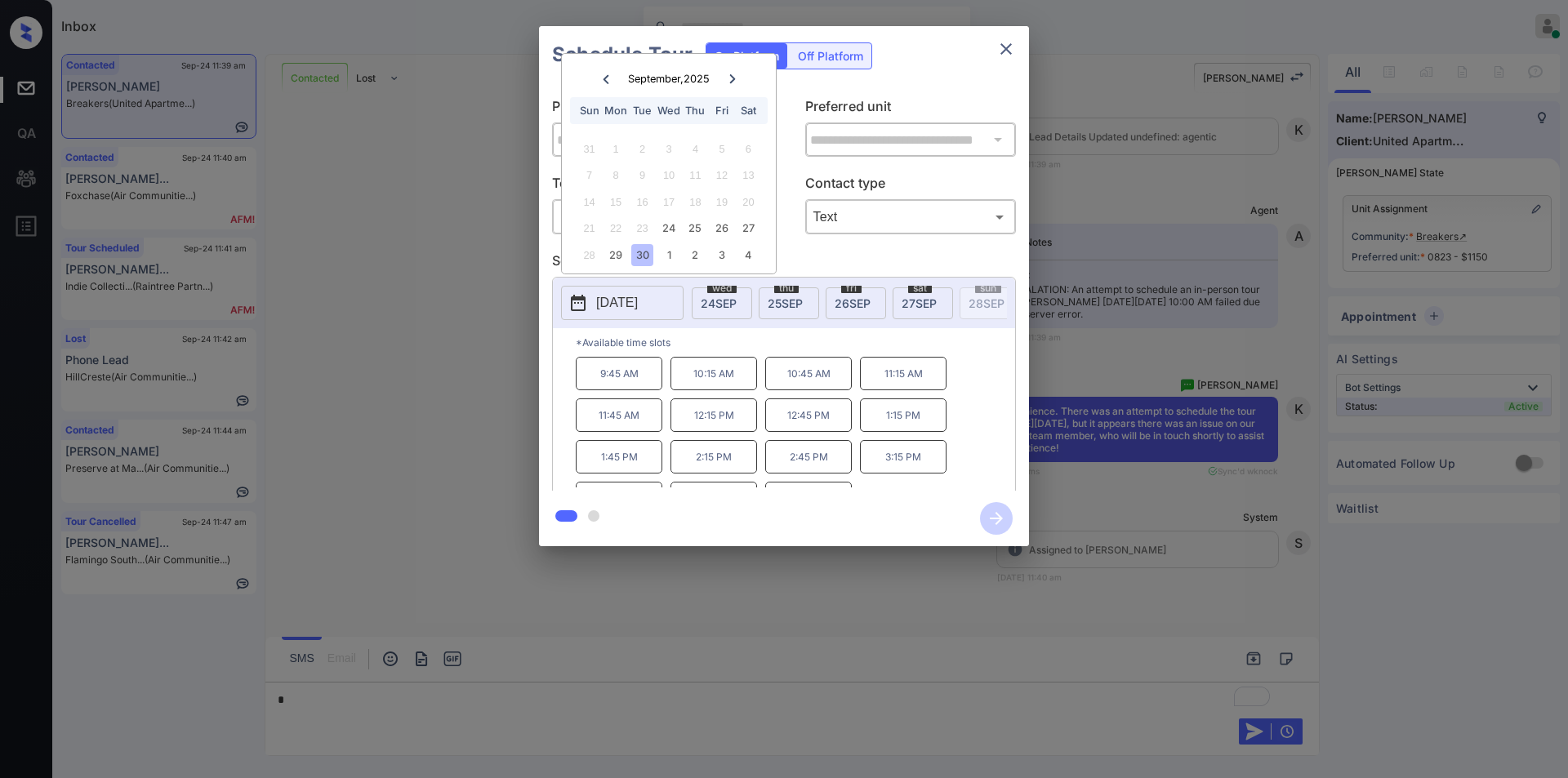
click at [717, 381] on p "10:15 AM" at bounding box center [714, 373] width 86 height 33
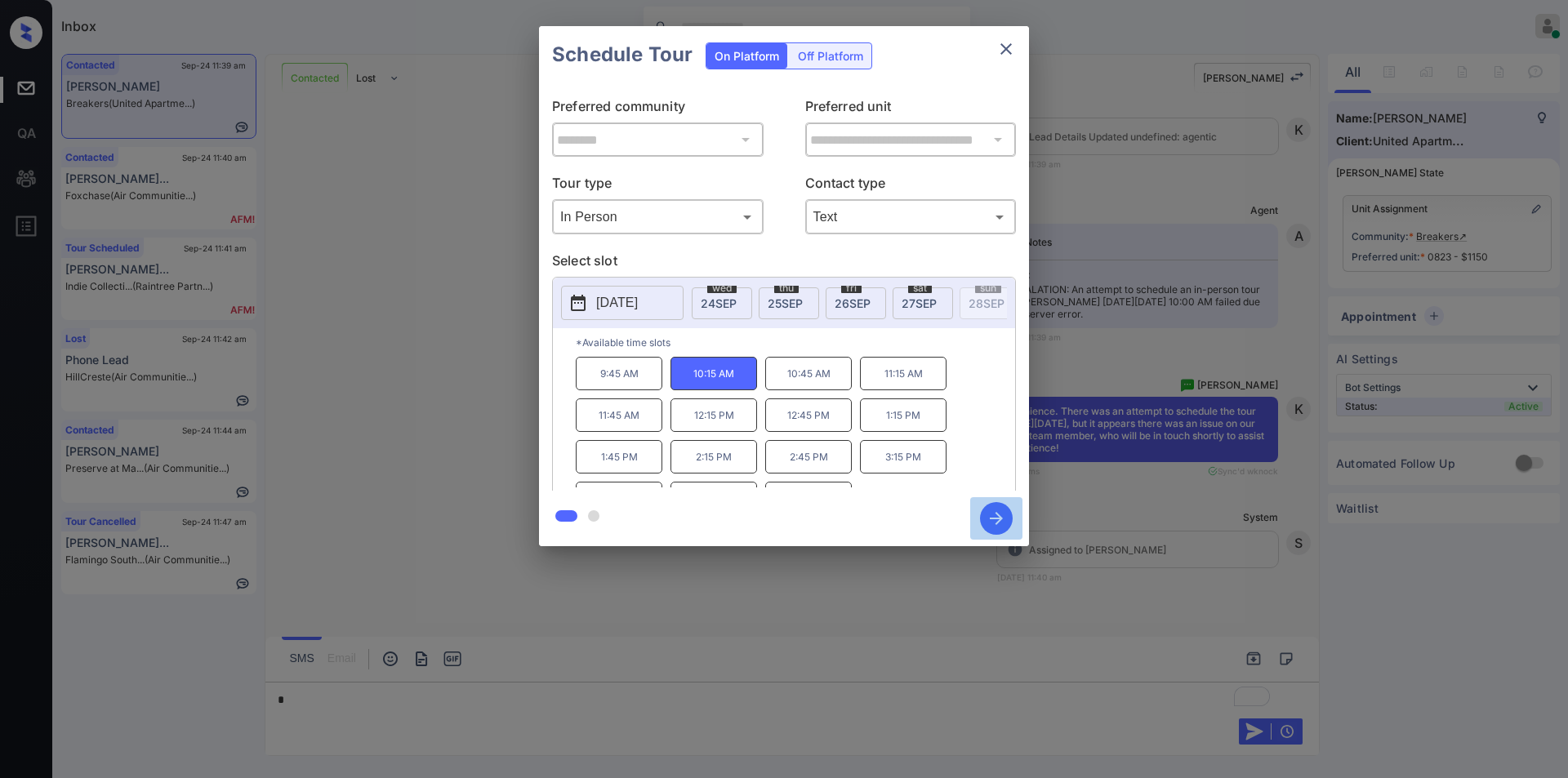
click at [992, 510] on icon "button" at bounding box center [996, 518] width 33 height 33
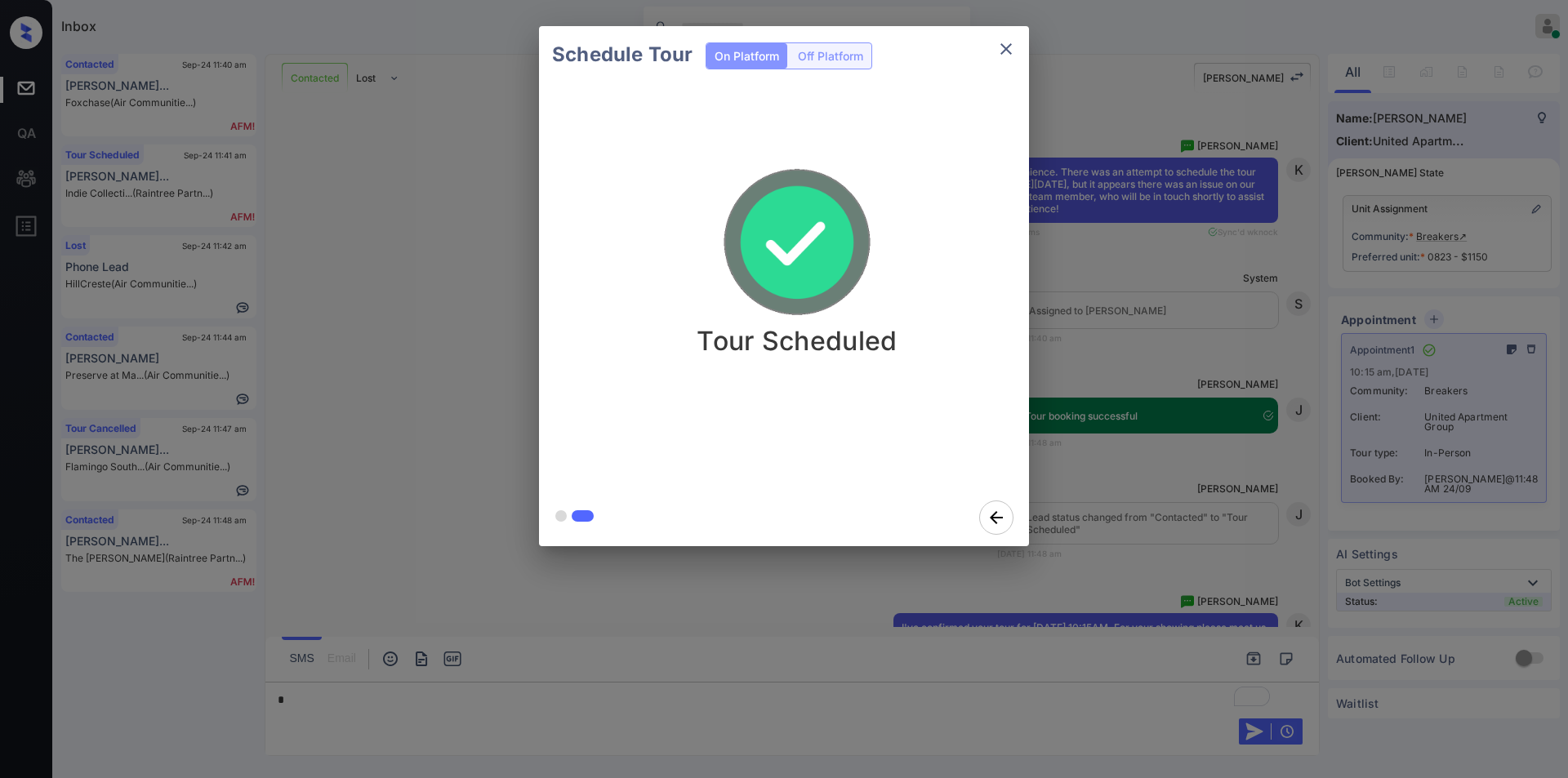
scroll to position [2718, 0]
click at [1005, 52] on icon "close" at bounding box center [1006, 48] width 11 height 11
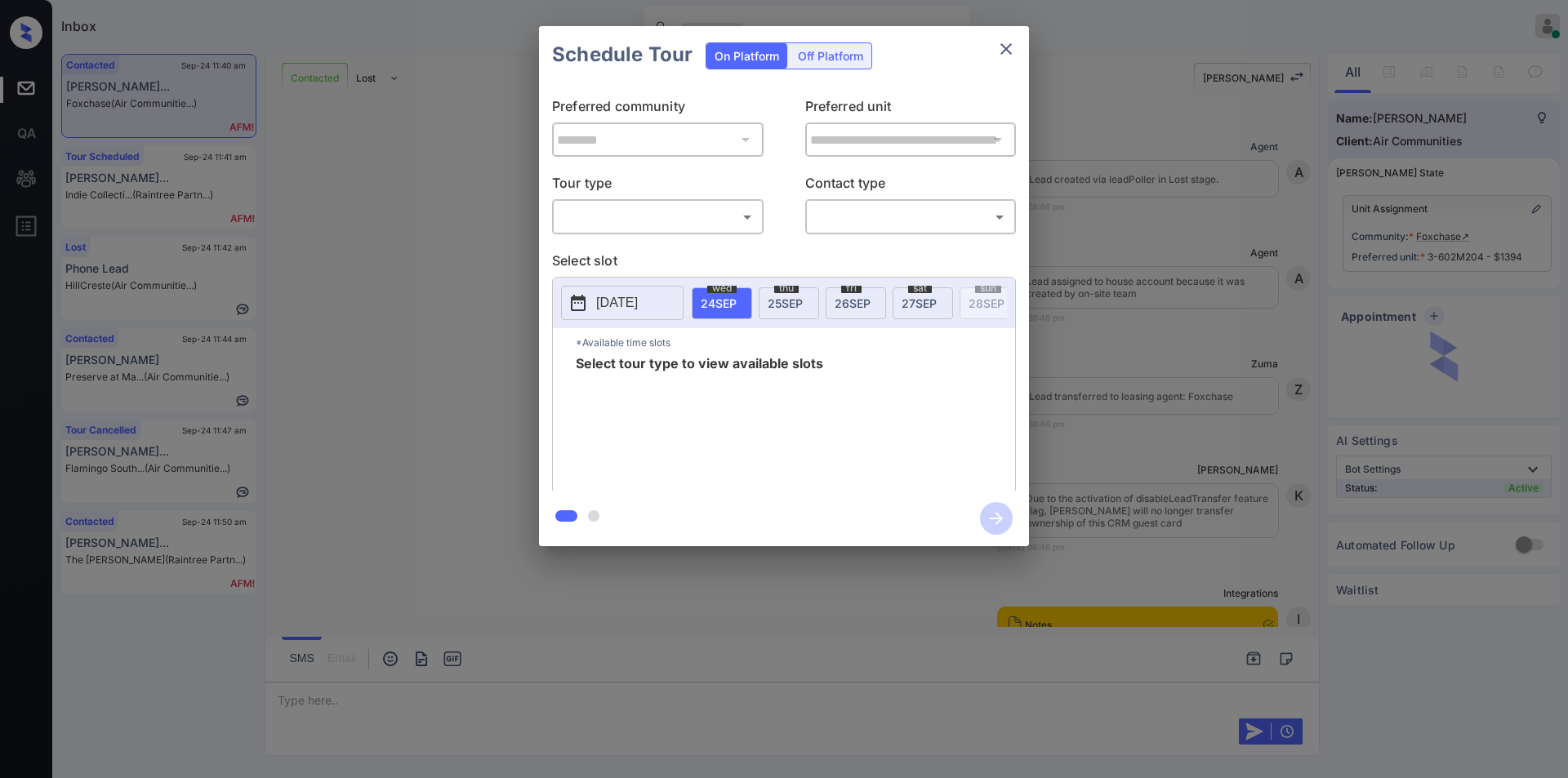
scroll to position [2134, 0]
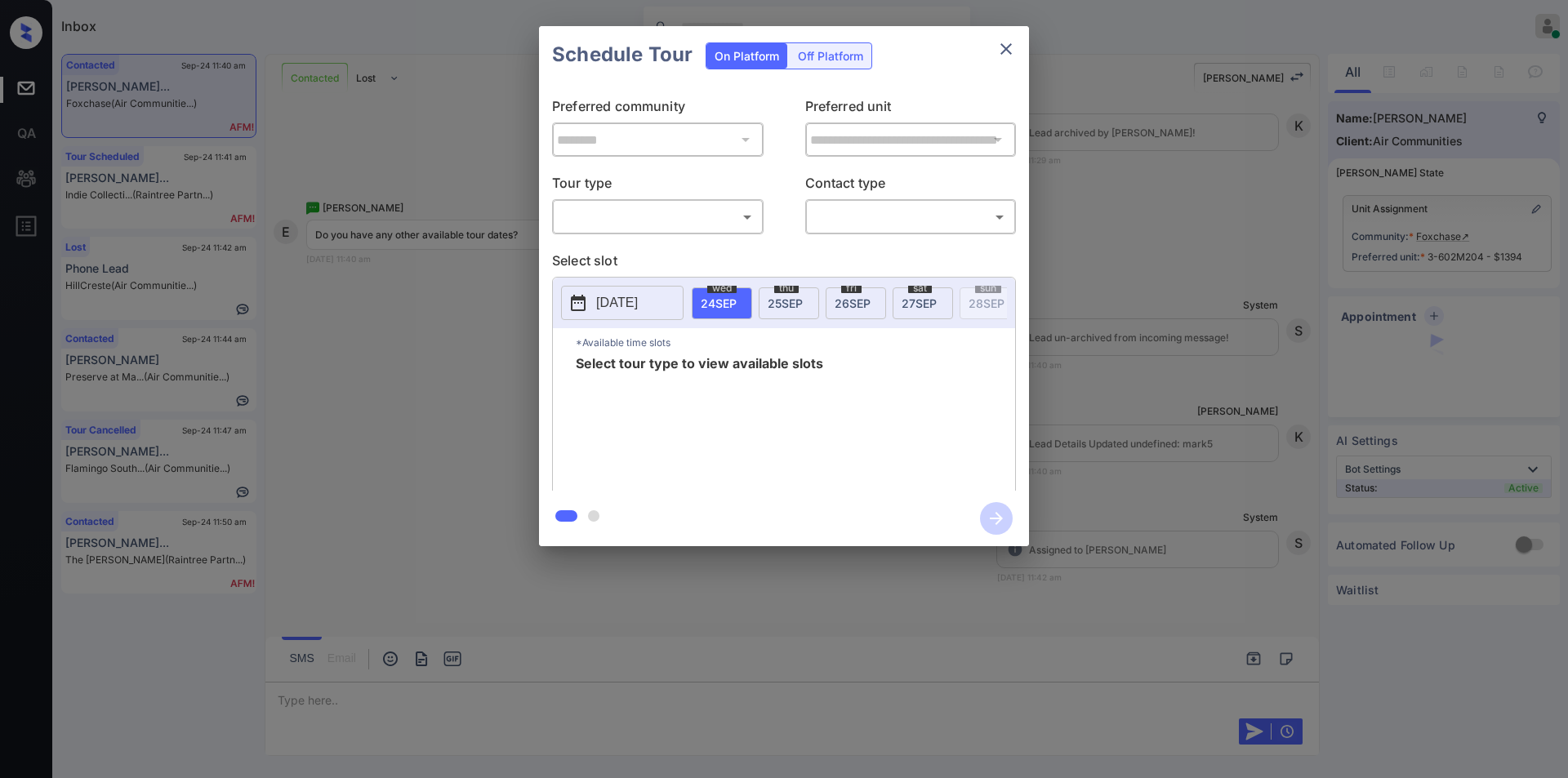
click at [648, 217] on body "Inbox Jiro Alonzo Online Set yourself offline Set yourself on break Profile Swi…" at bounding box center [784, 389] width 1568 height 778
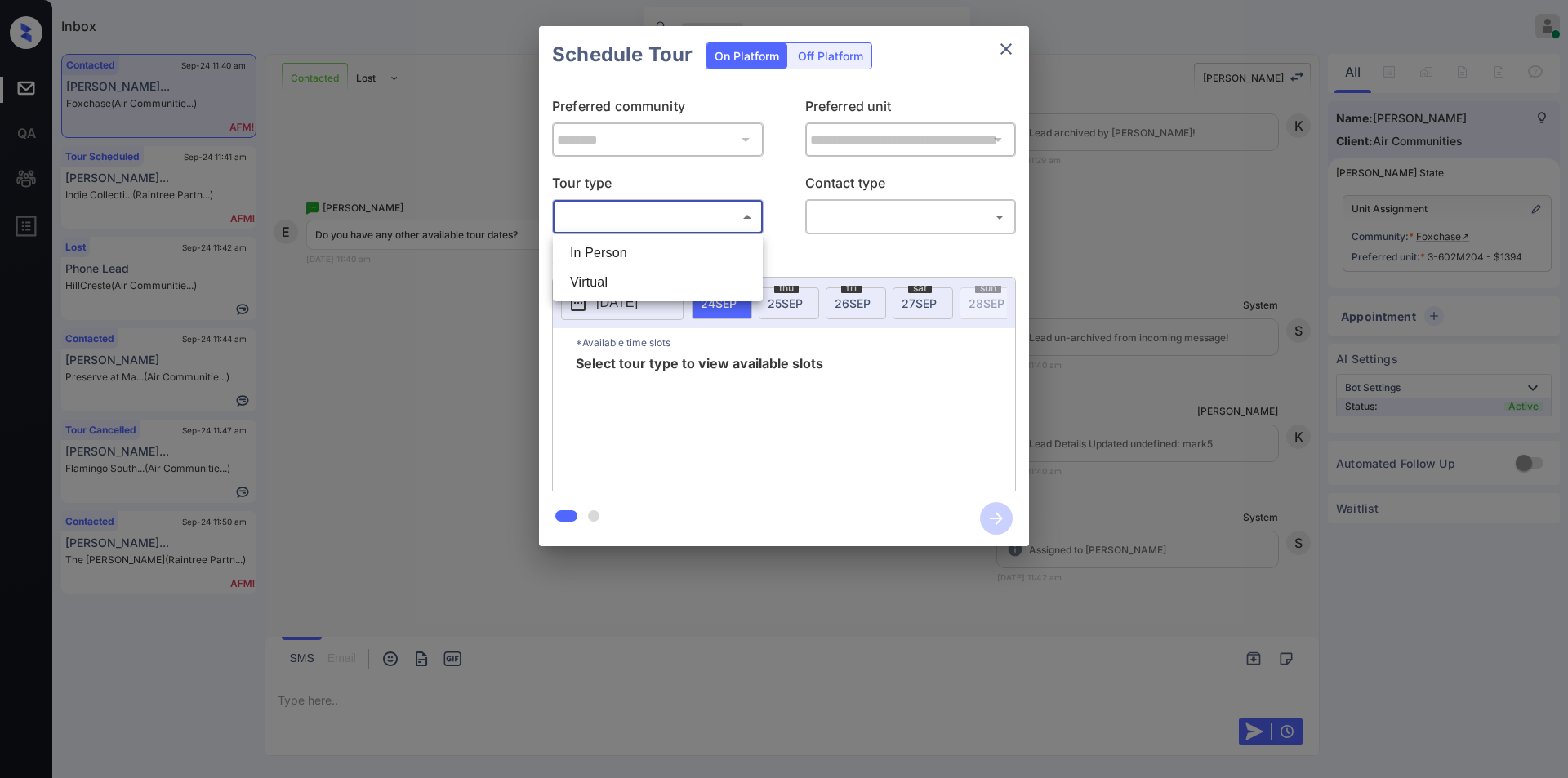
click at [628, 249] on li "In Person" at bounding box center [658, 253] width 202 height 30
type input "********"
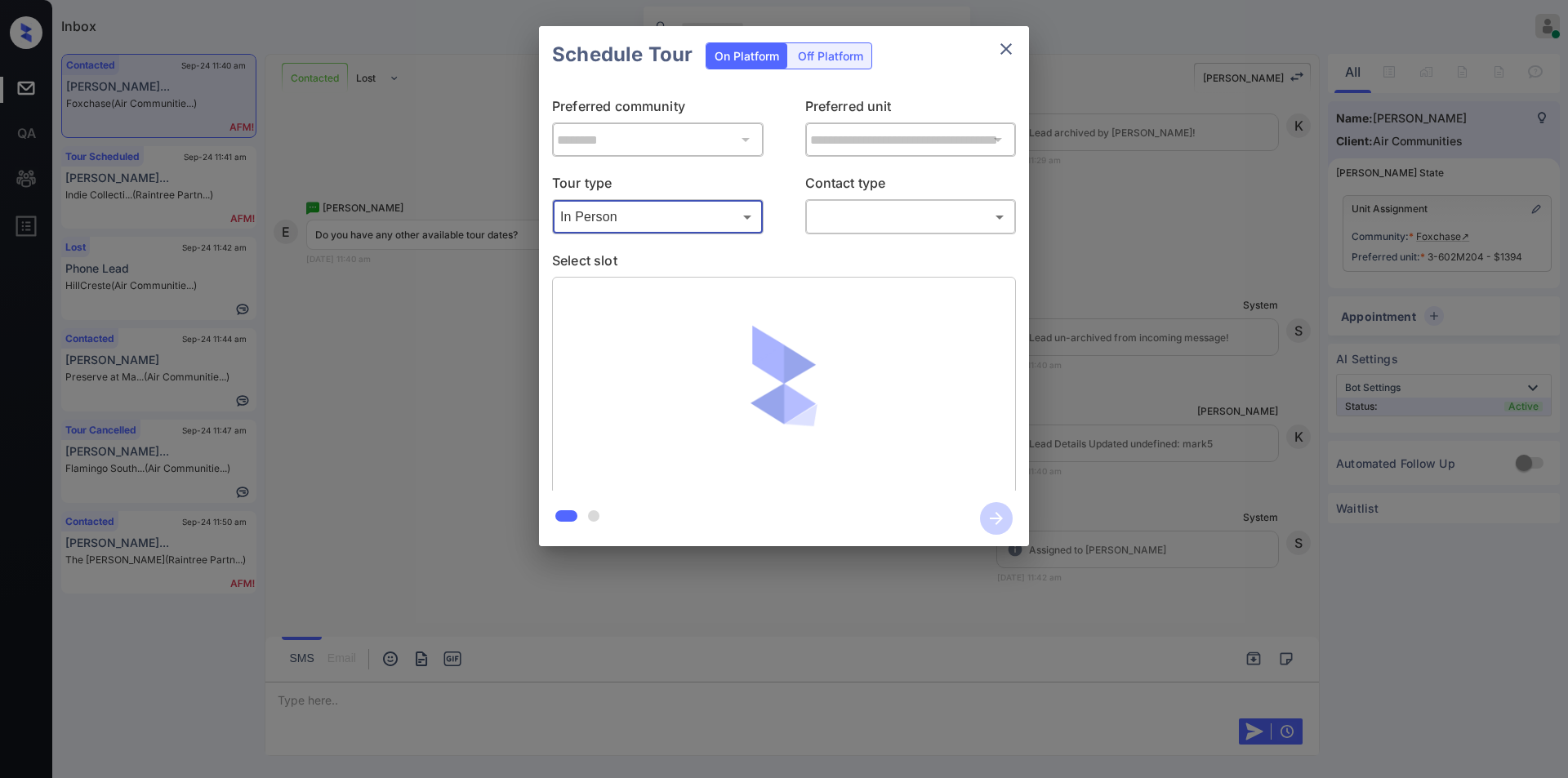
click at [872, 223] on body "Inbox Jiro Alonzo Online Set yourself offline Set yourself on break Profile Swi…" at bounding box center [784, 389] width 1568 height 778
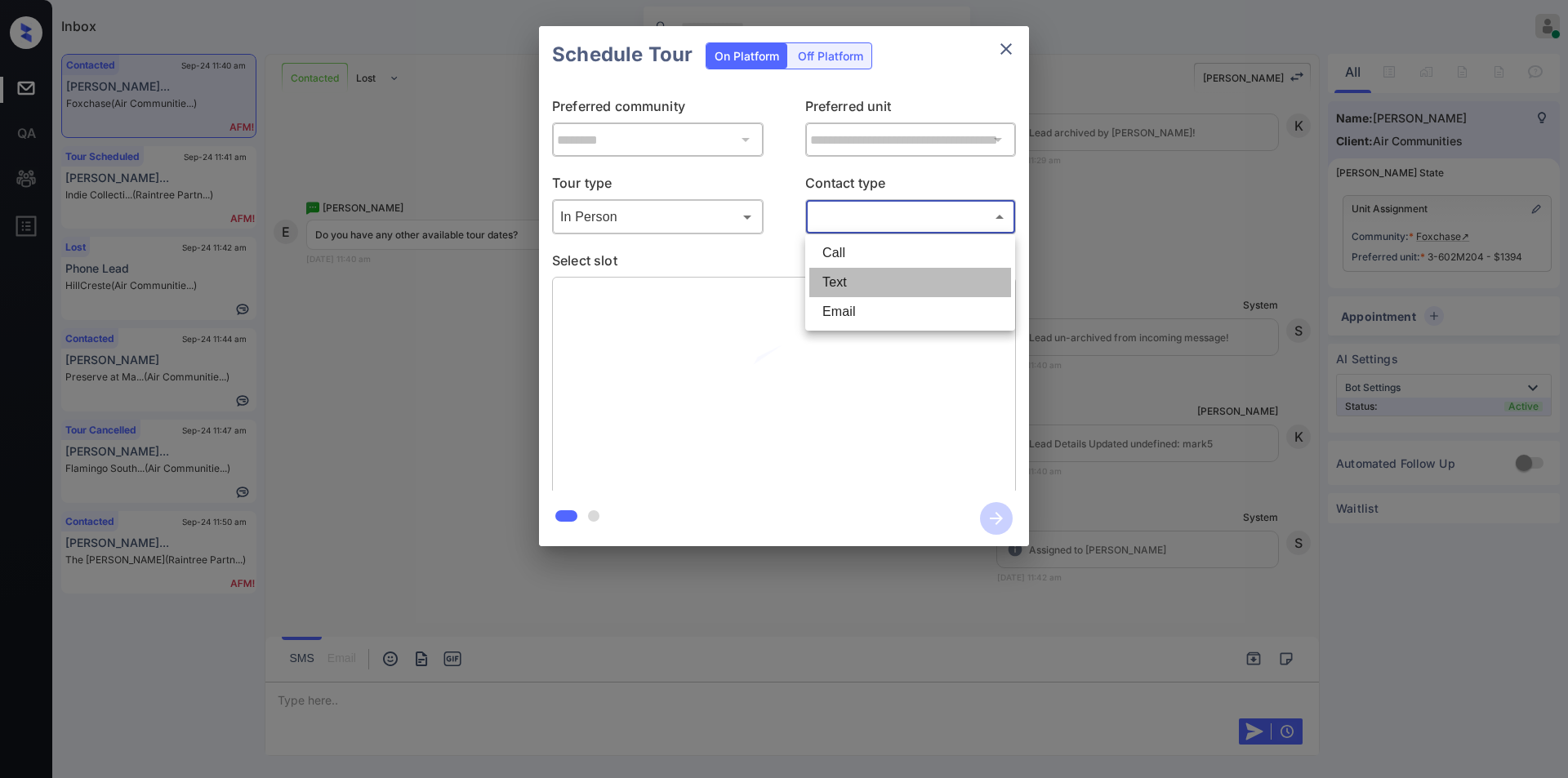
click at [857, 272] on li "Text" at bounding box center [910, 282] width 202 height 30
type input "****"
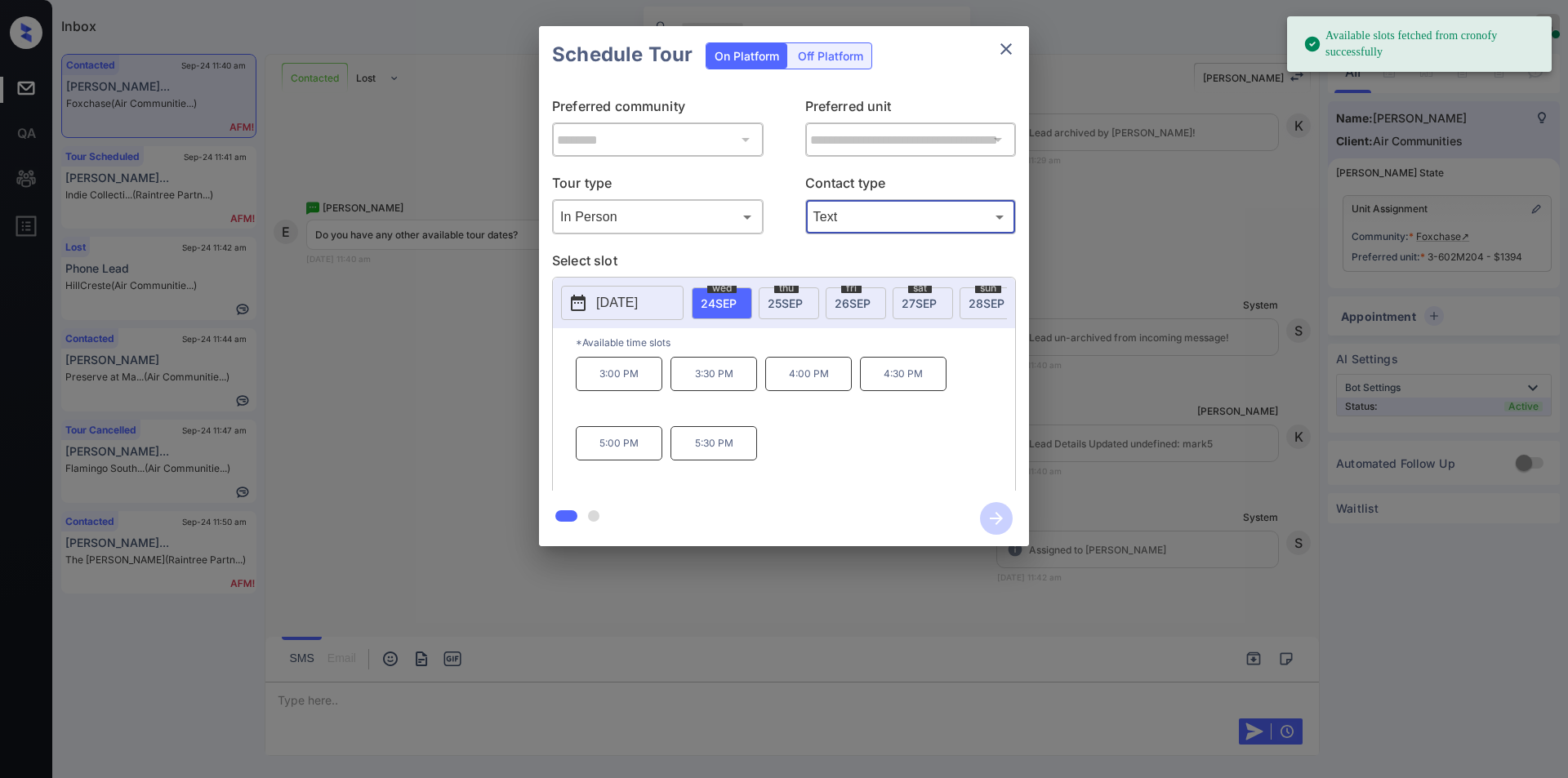
click at [793, 306] on span "[DATE]" at bounding box center [784, 303] width 35 height 14
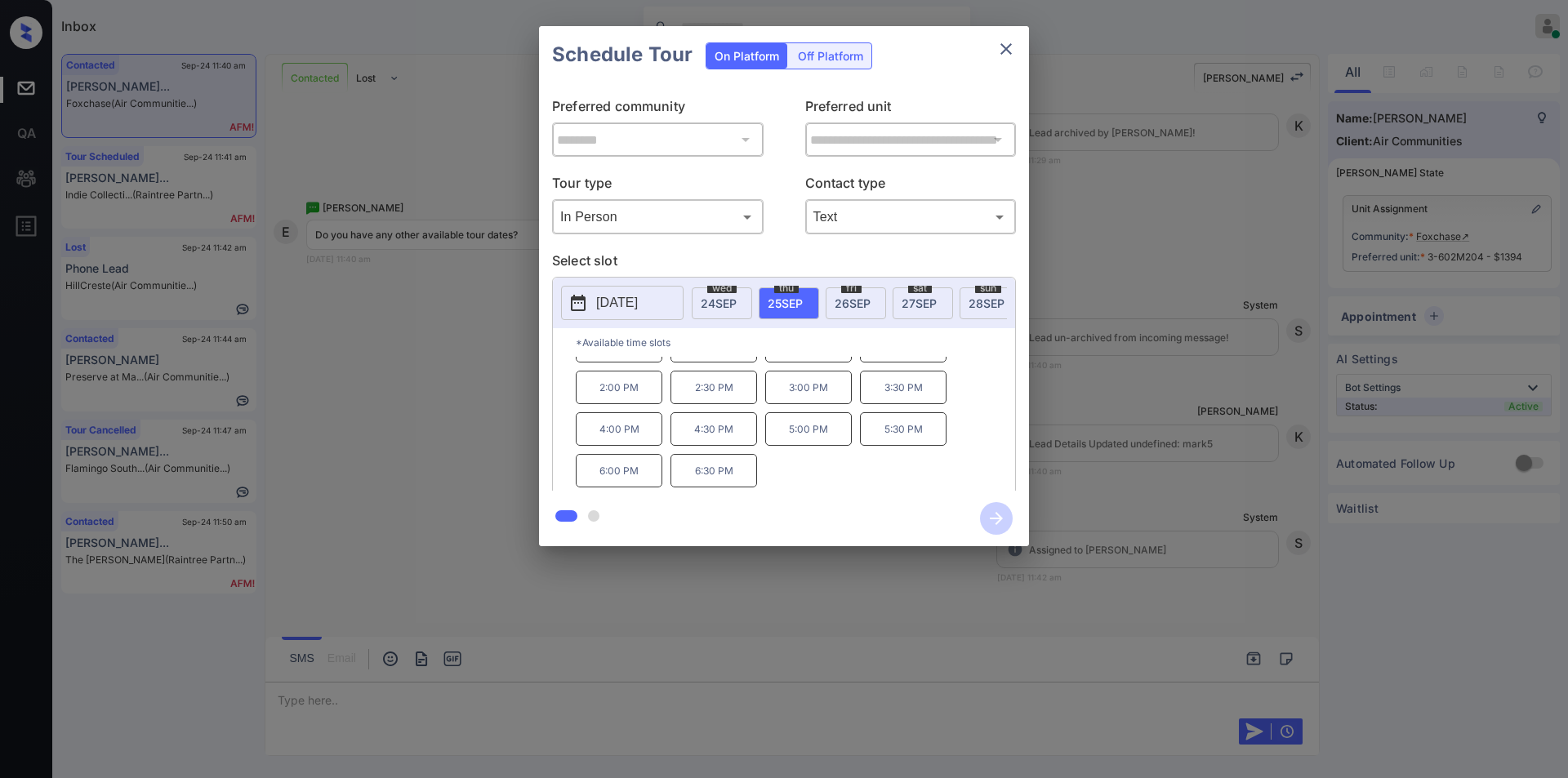
scroll to position [0, 0]
click at [440, 388] on div "**********" at bounding box center [784, 286] width 1568 height 572
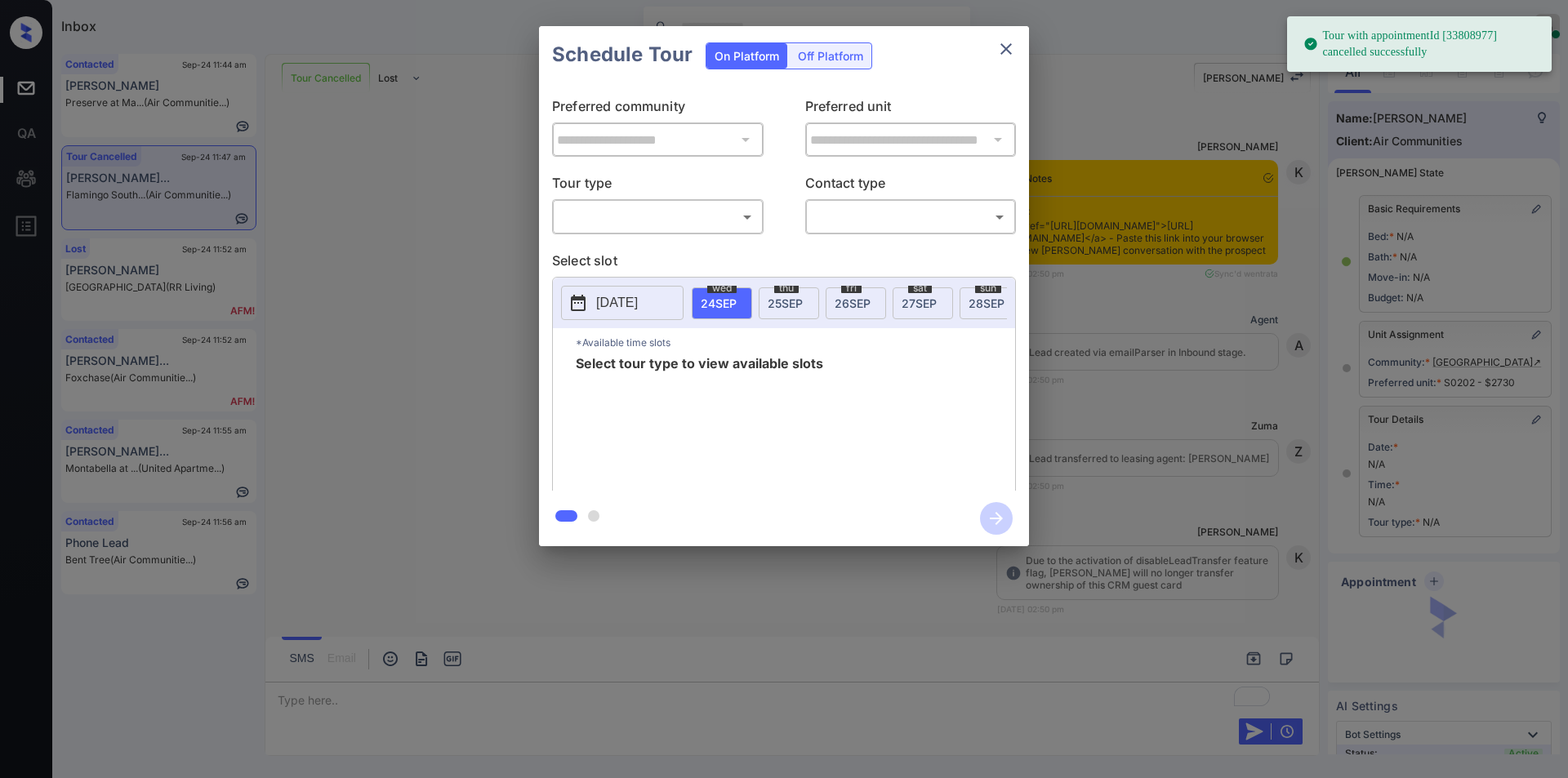
scroll to position [6269, 0]
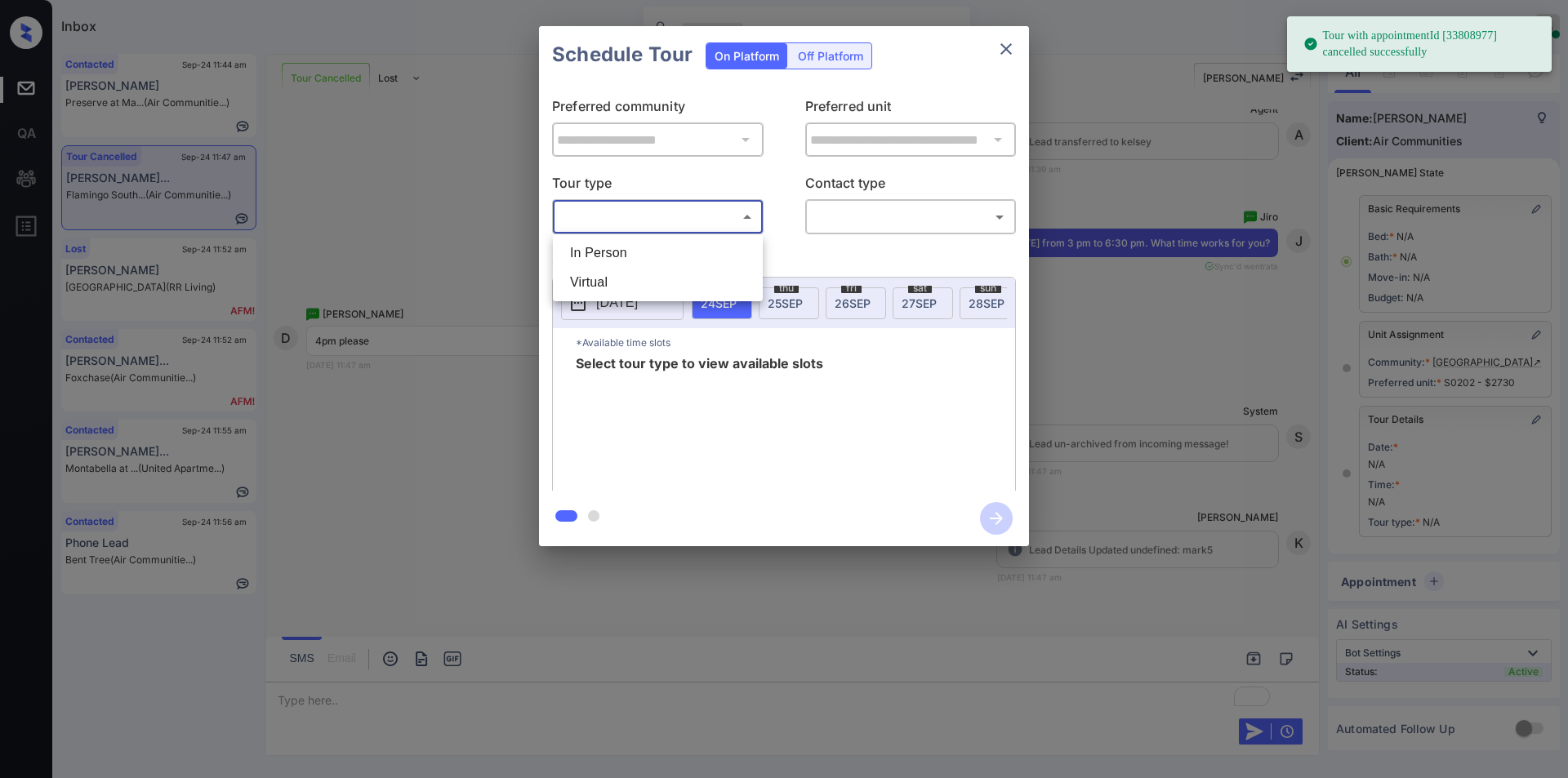
click at [656, 210] on body "Tour with appointmentId [33808977] cancelled successfully Inbox [PERSON_NAME] O…" at bounding box center [784, 389] width 1568 height 778
click at [629, 238] on li "In Person" at bounding box center [658, 253] width 202 height 30
type input "********"
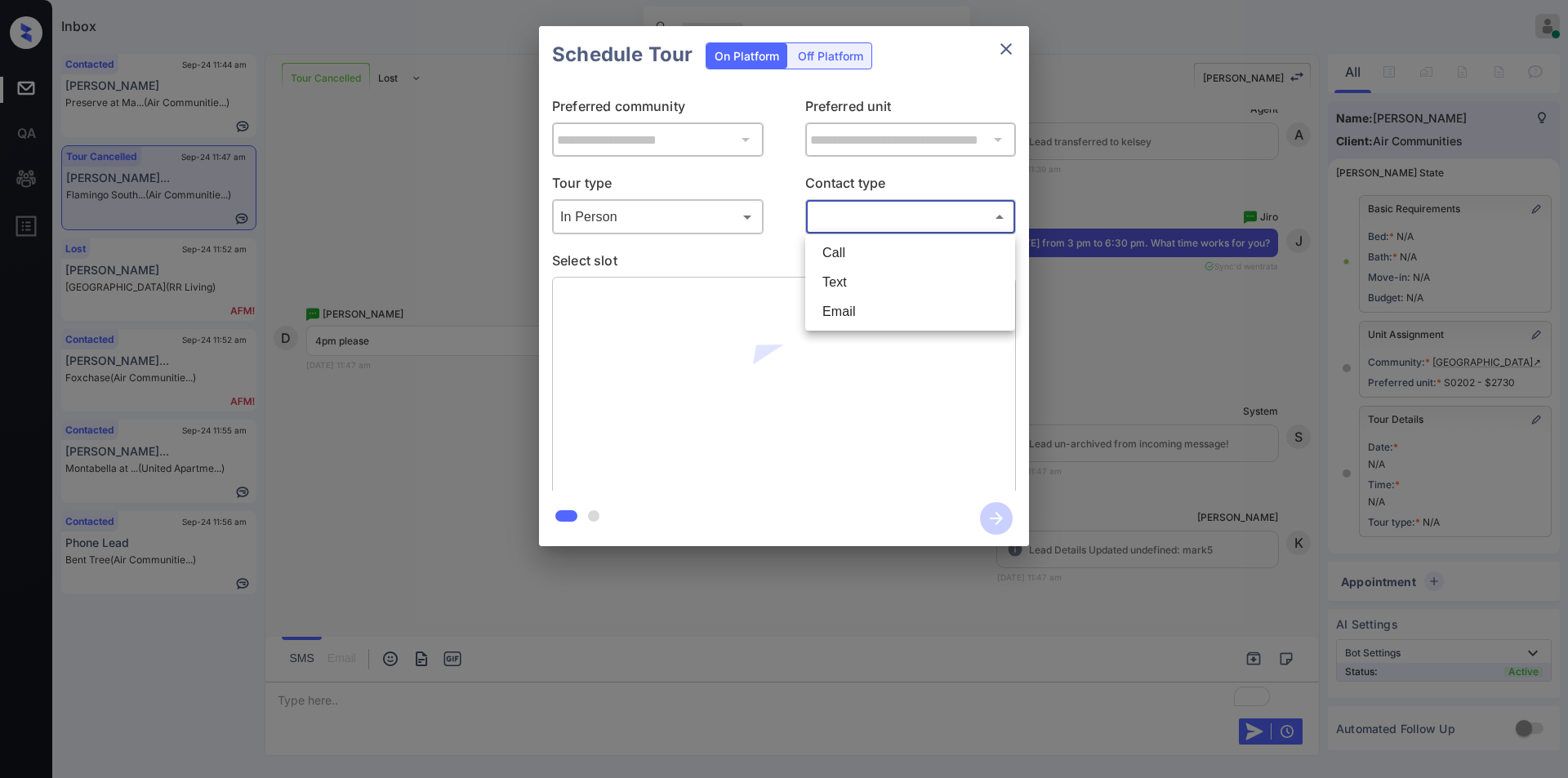
click at [851, 218] on body "Tour with appointmentId [33808977] cancelled successfully Inbox Jiro Alonzo Onl…" at bounding box center [784, 389] width 1568 height 778
click at [830, 275] on li "Text" at bounding box center [910, 282] width 202 height 30
type input "****"
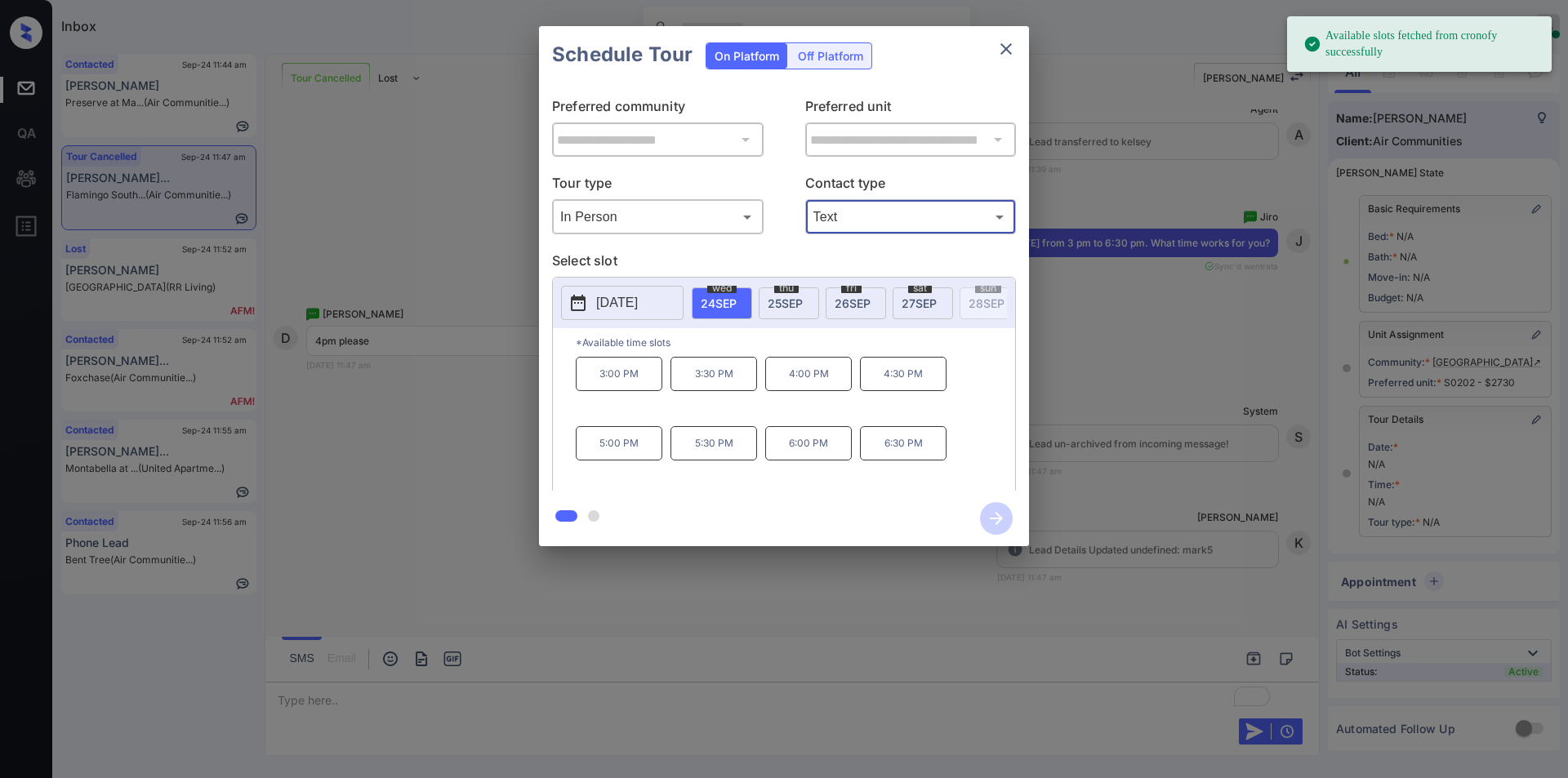
click at [794, 372] on p "4:00 PM" at bounding box center [808, 374] width 86 height 34
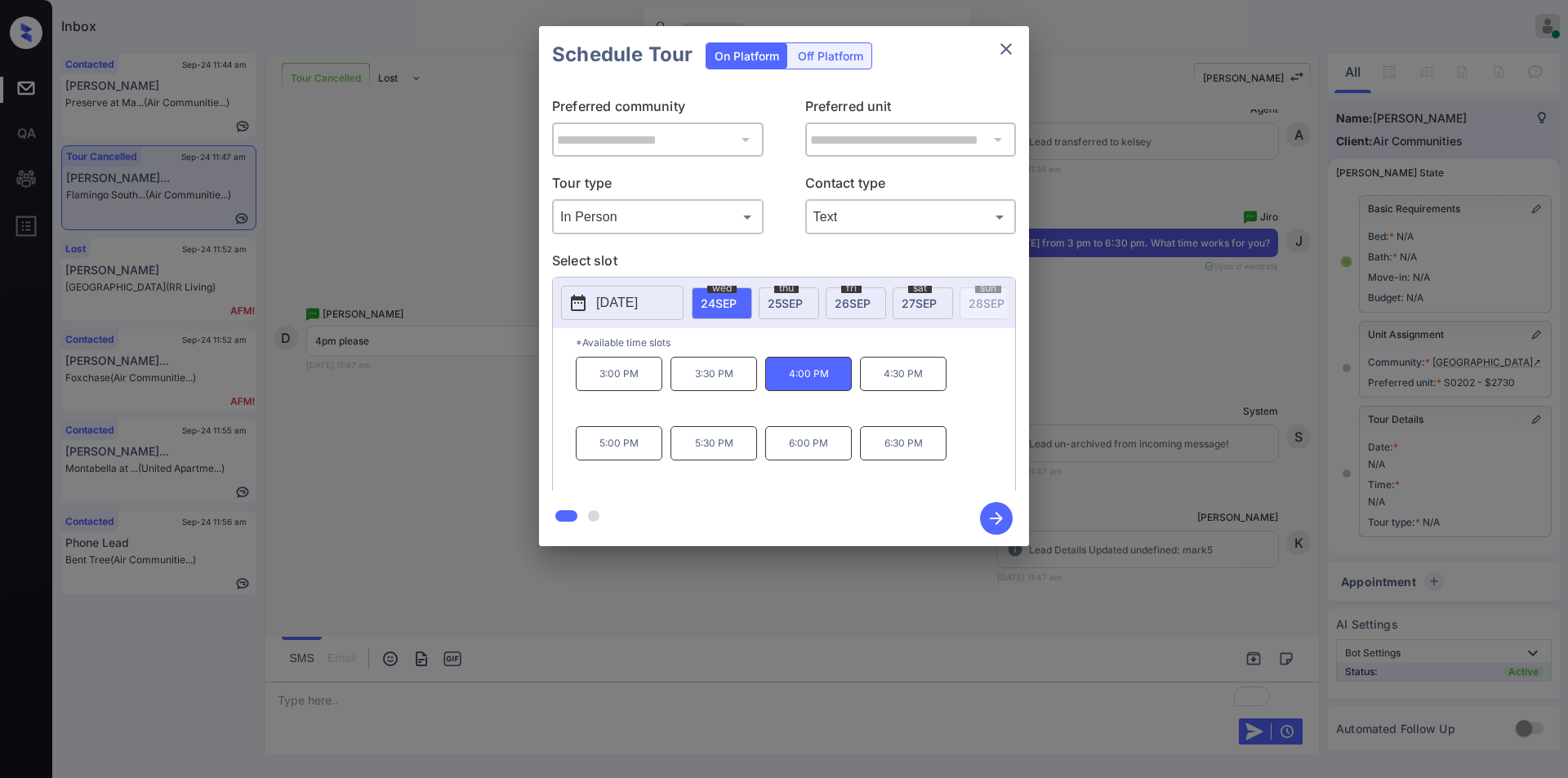
click at [996, 517] on icon "button" at bounding box center [996, 518] width 33 height 33
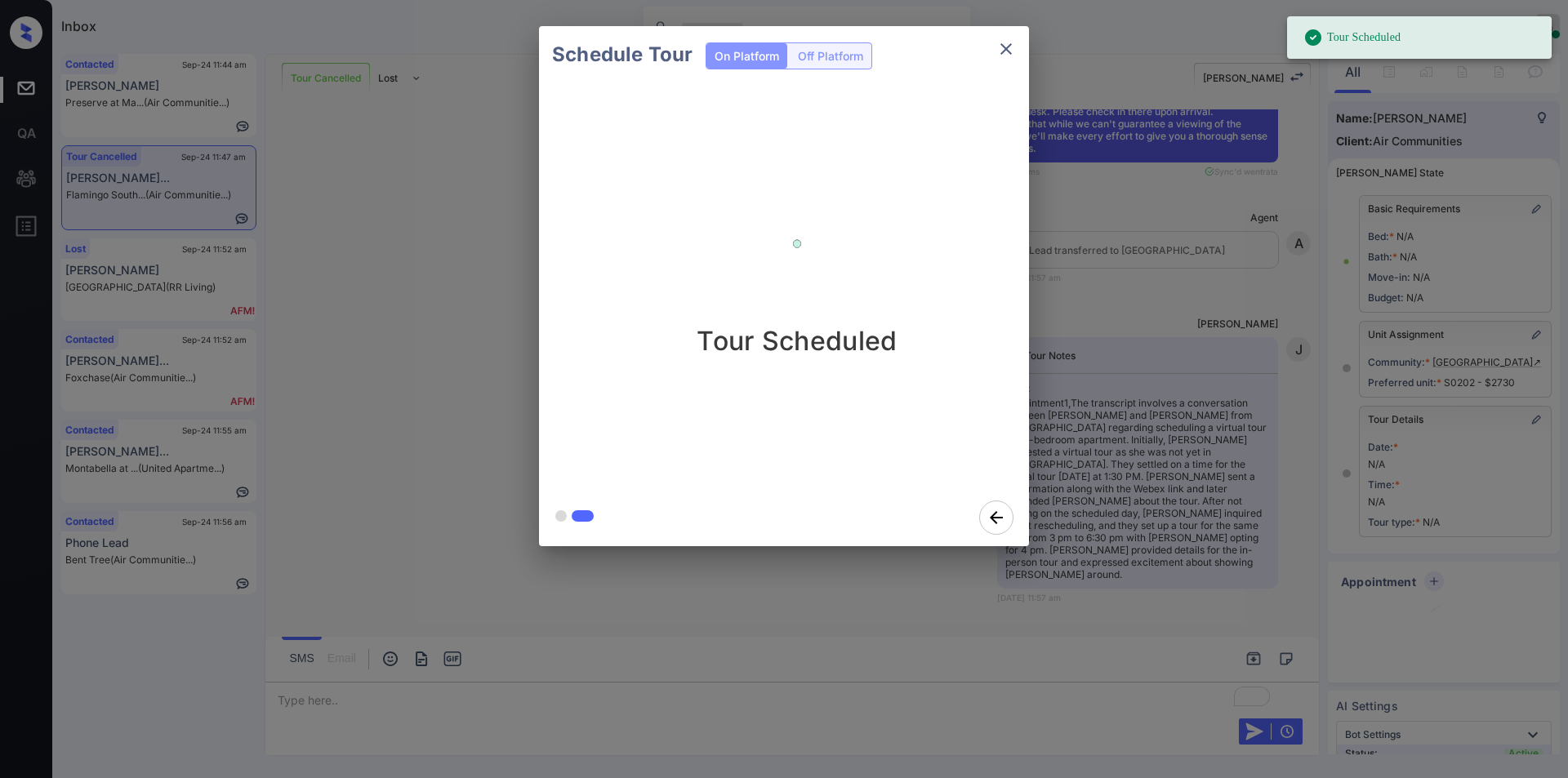
scroll to position [7255, 0]
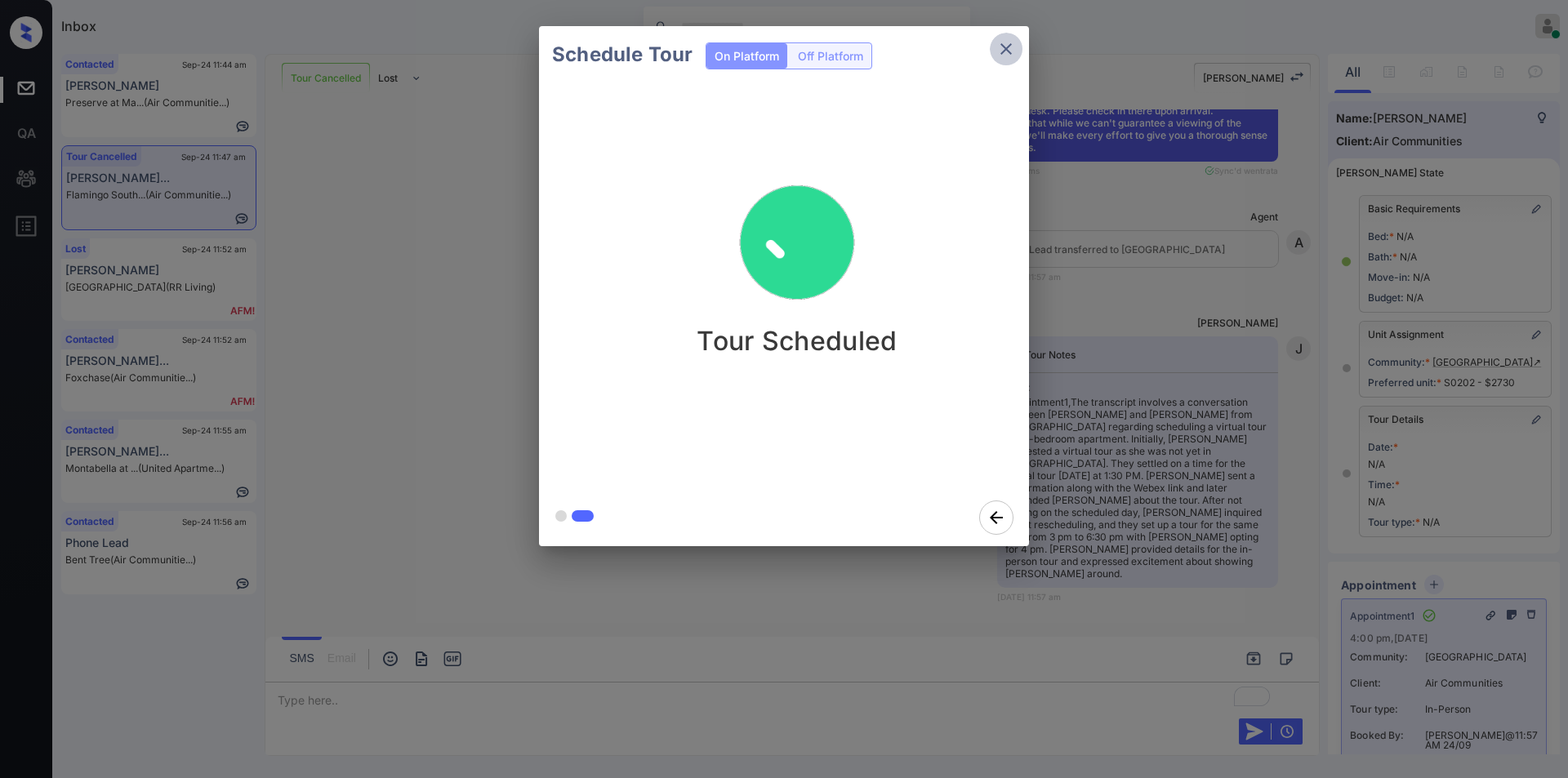
click at [1007, 47] on icon "close" at bounding box center [1006, 48] width 20 height 19
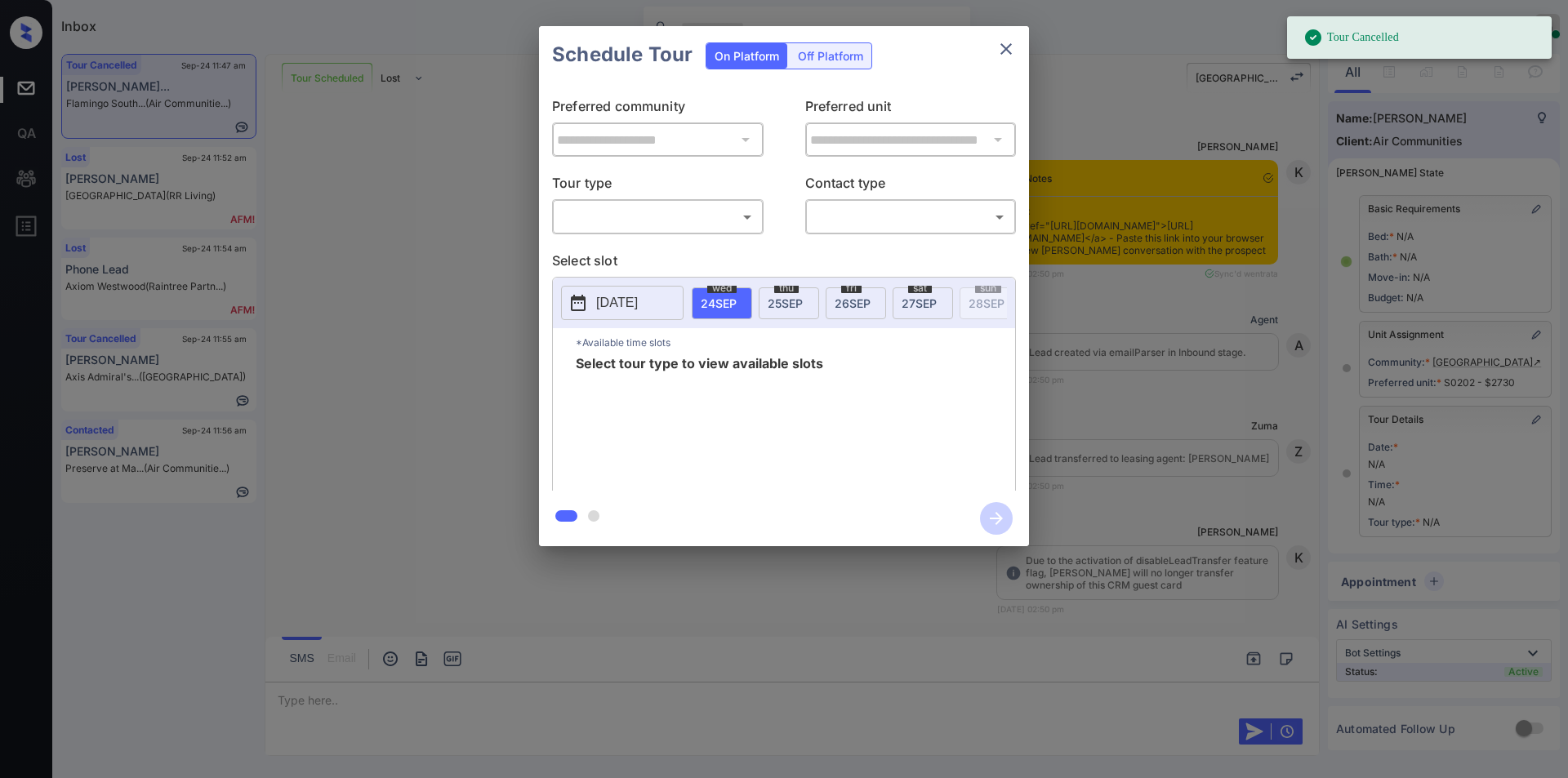
scroll to position [58, 0]
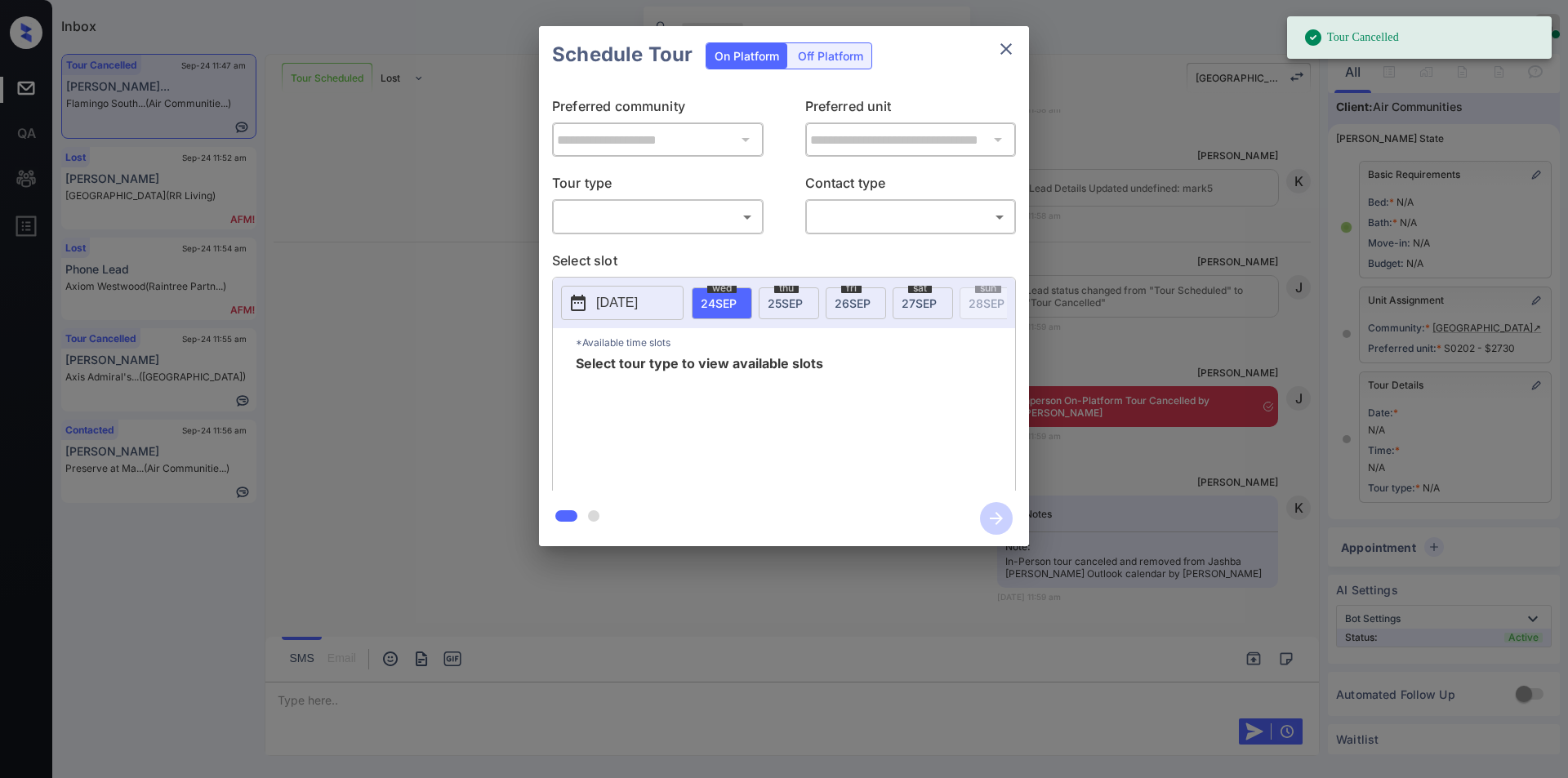
click at [617, 214] on body "Tour Cancelled Inbox Jiro Alonzo Online Set yourself offline Set yourself on br…" at bounding box center [784, 389] width 1568 height 778
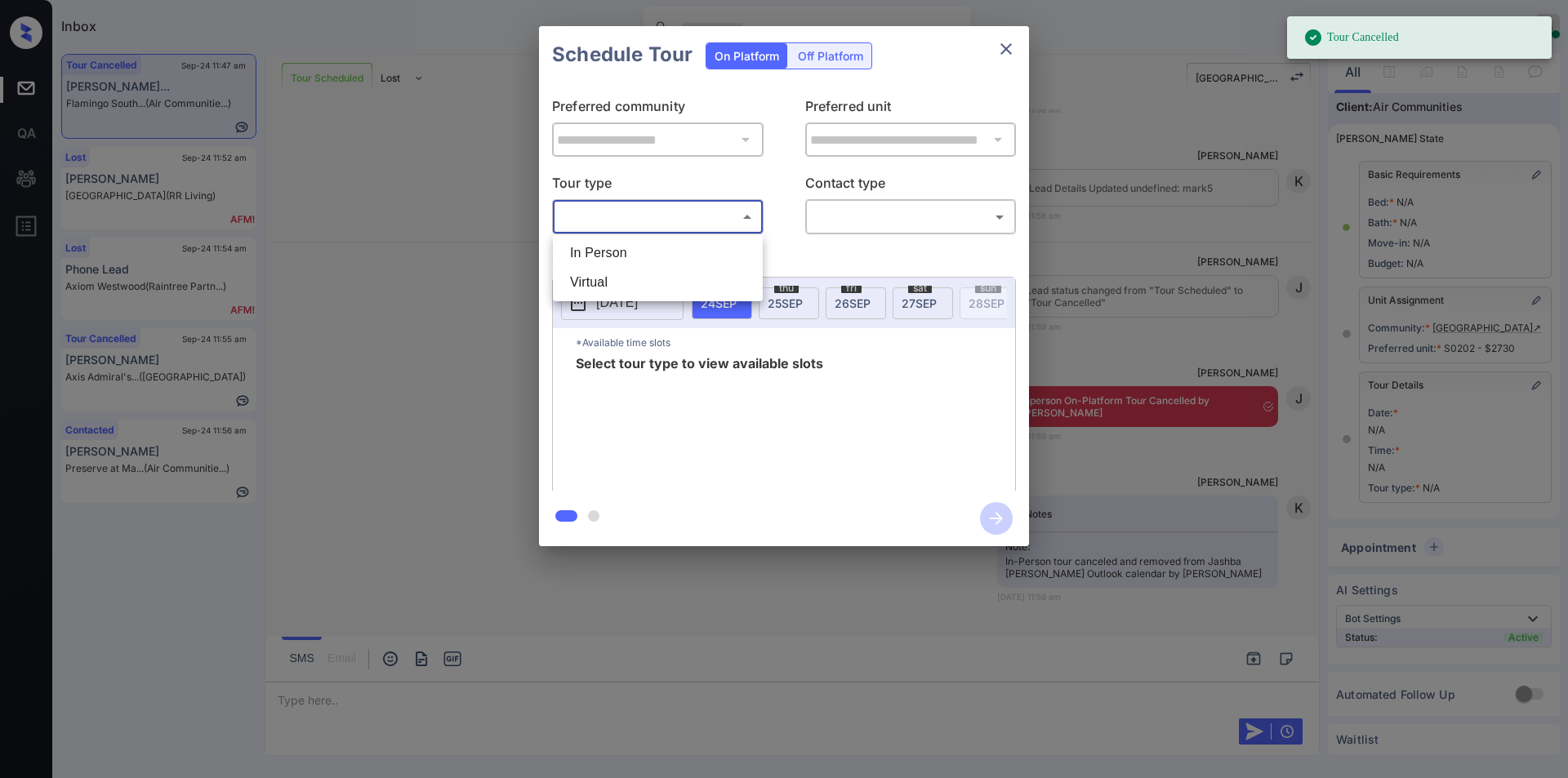
drag, startPoint x: 595, startPoint y: 279, endPoint x: 708, endPoint y: 268, distance: 113.5
click at [596, 280] on li "Virtual" at bounding box center [658, 282] width 202 height 30
type input "*******"
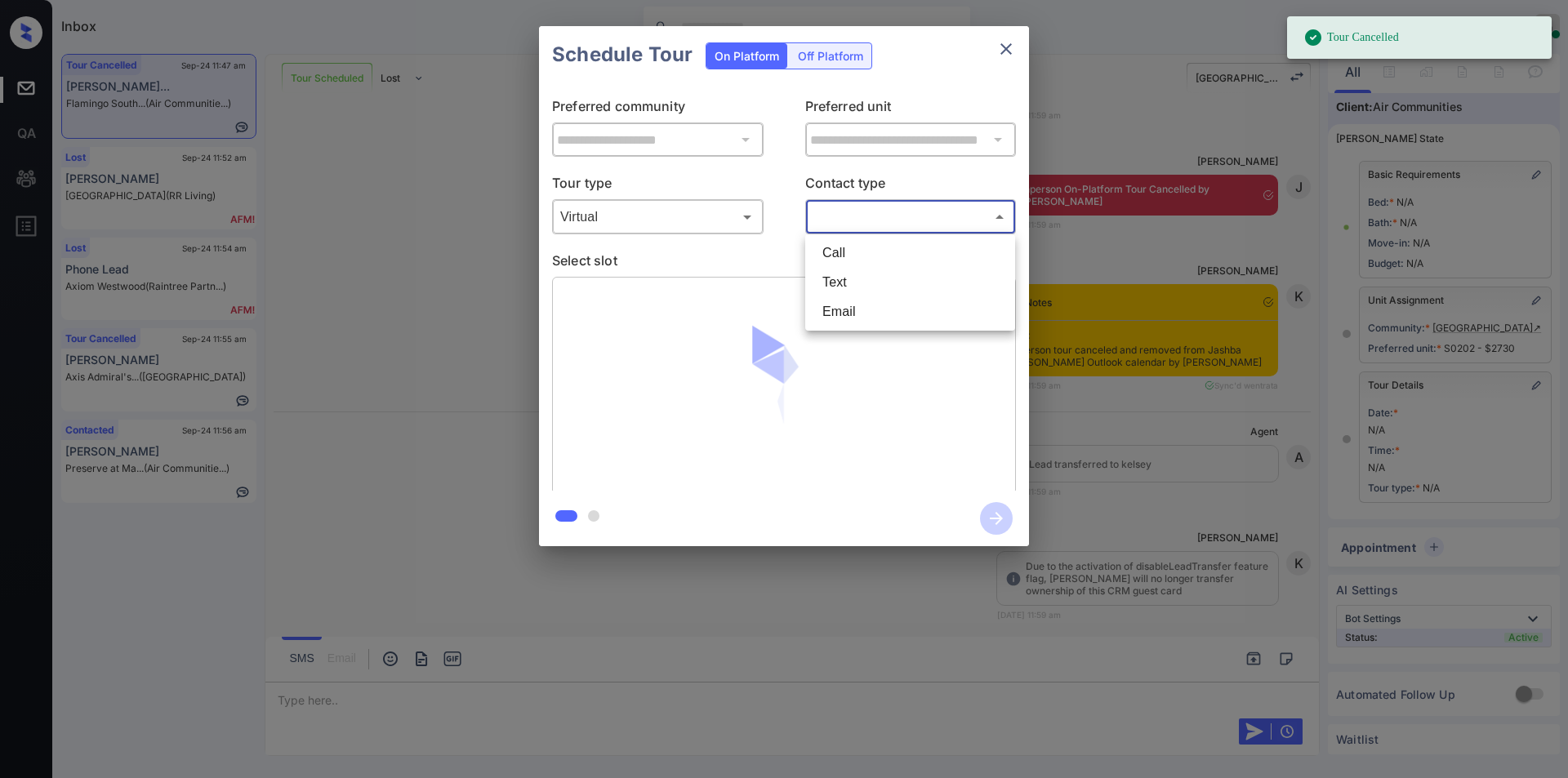
click at [847, 217] on body "Tour Cancelled Inbox Jiro Alonzo Online Set yourself offline Set yourself on br…" at bounding box center [784, 389] width 1568 height 778
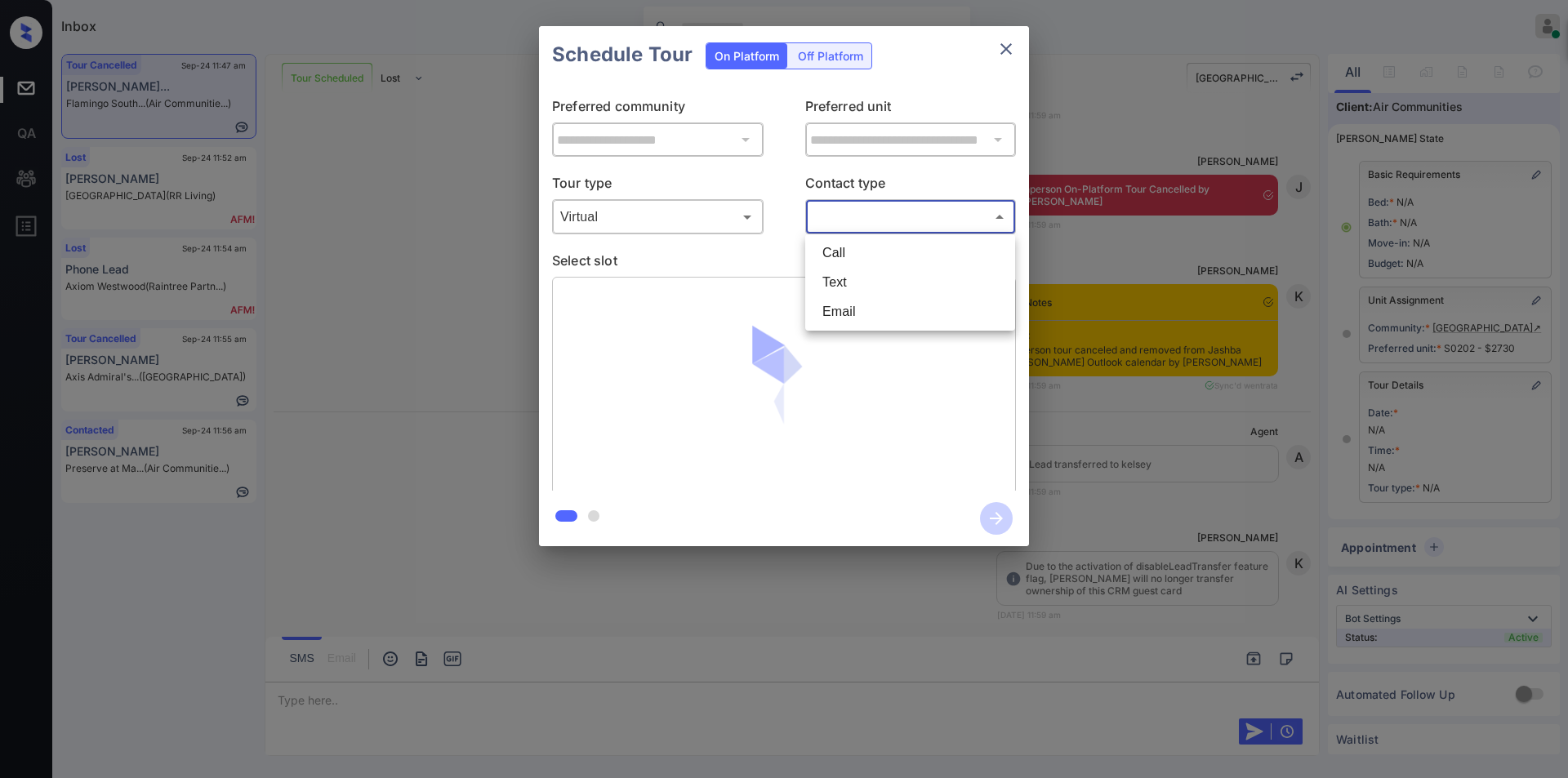
scroll to position [8389, 0]
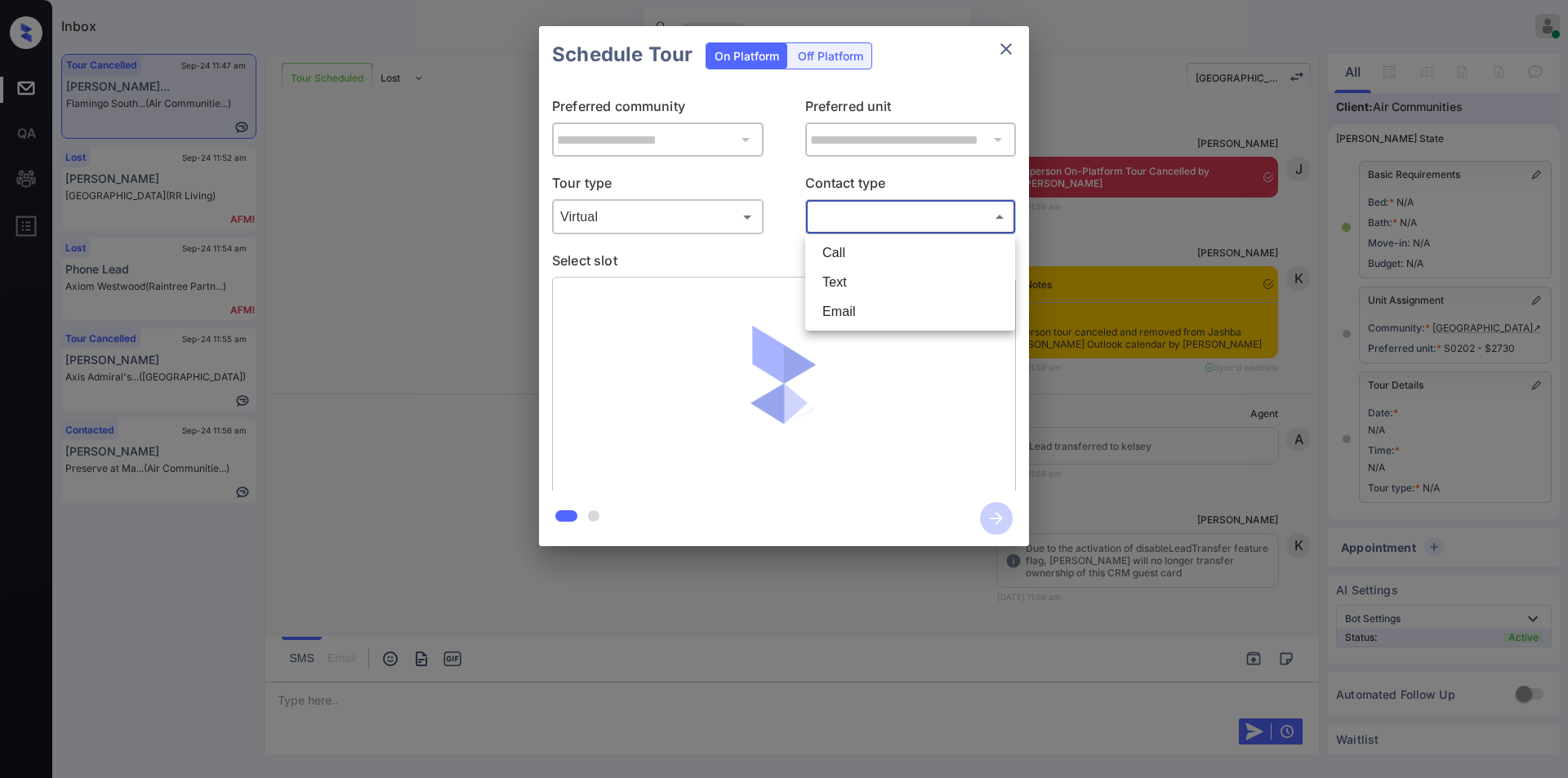
click at [845, 285] on li "Text" at bounding box center [910, 282] width 202 height 30
type input "****"
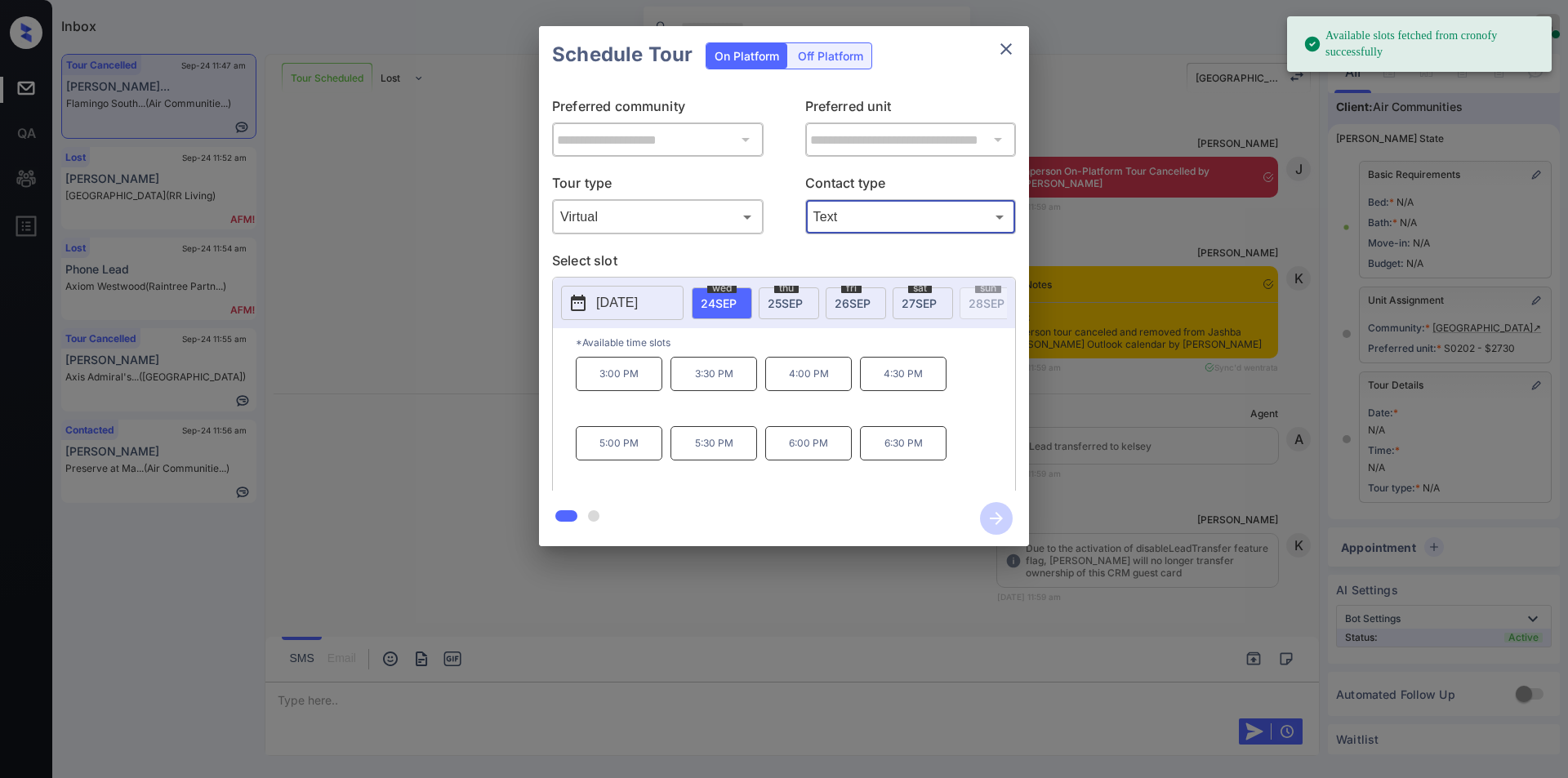
click at [794, 386] on p "4:00 PM" at bounding box center [808, 374] width 86 height 34
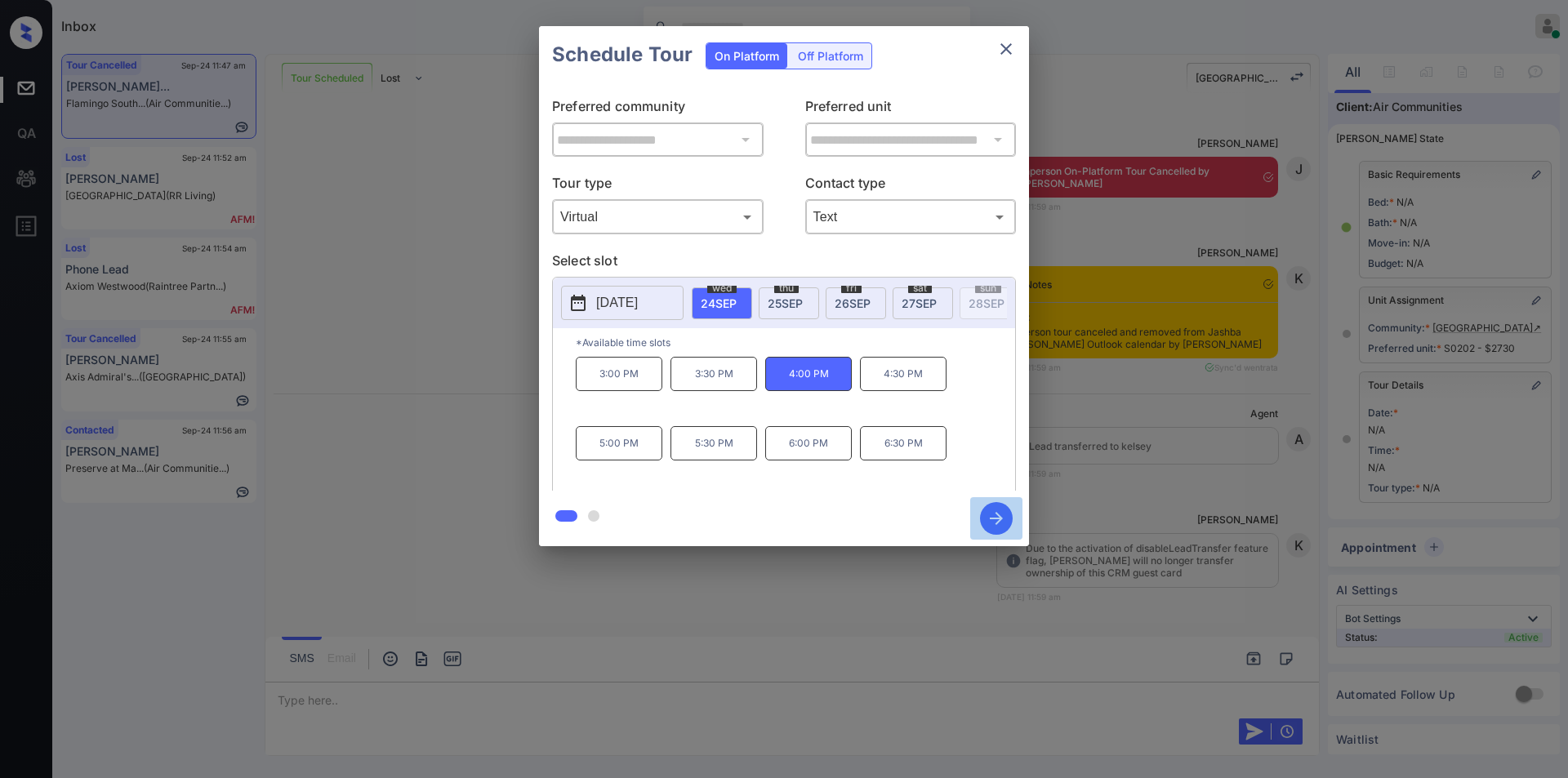
click at [997, 508] on icon "button" at bounding box center [996, 518] width 33 height 33
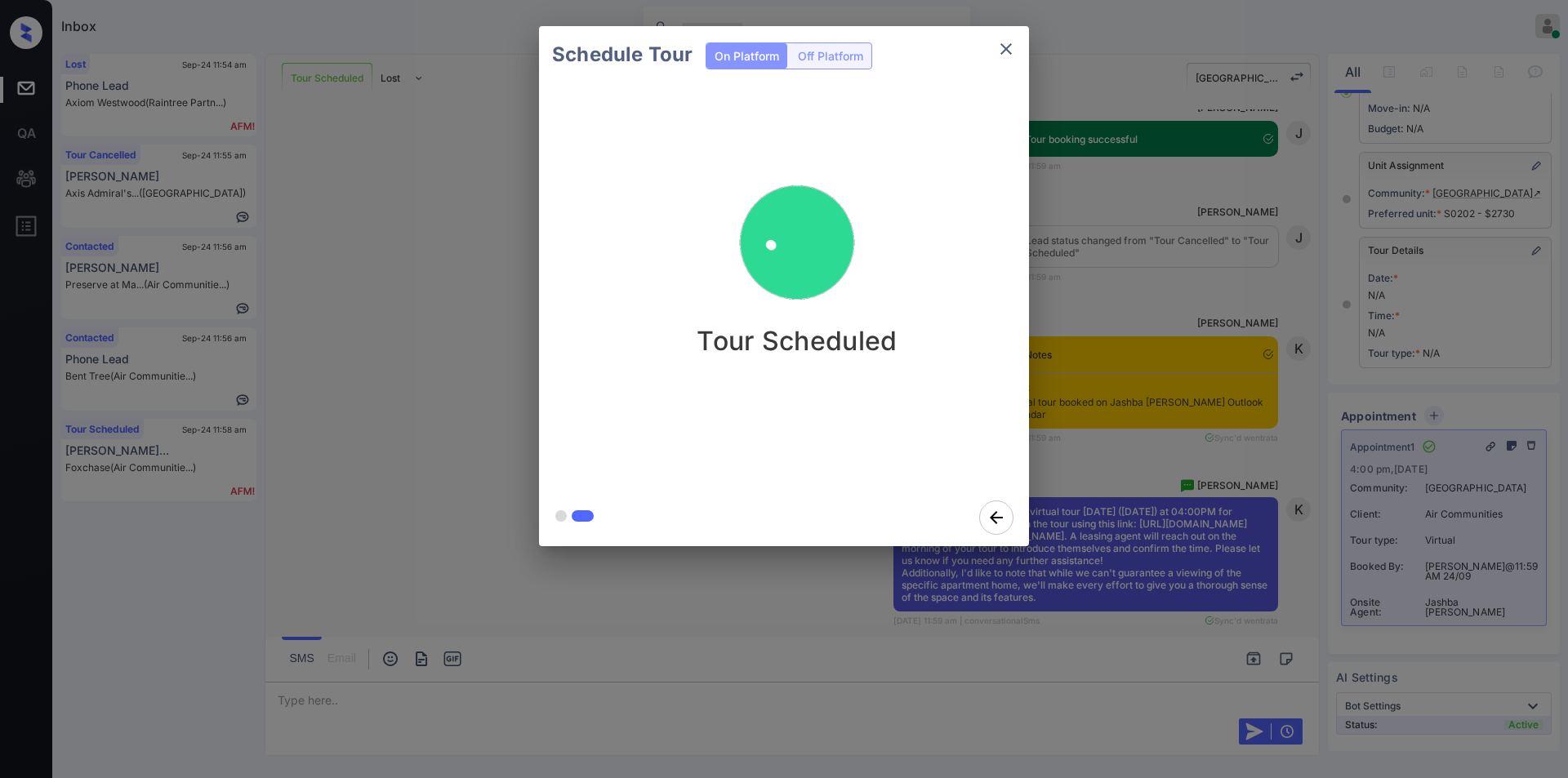
scroll to position [8947, 0]
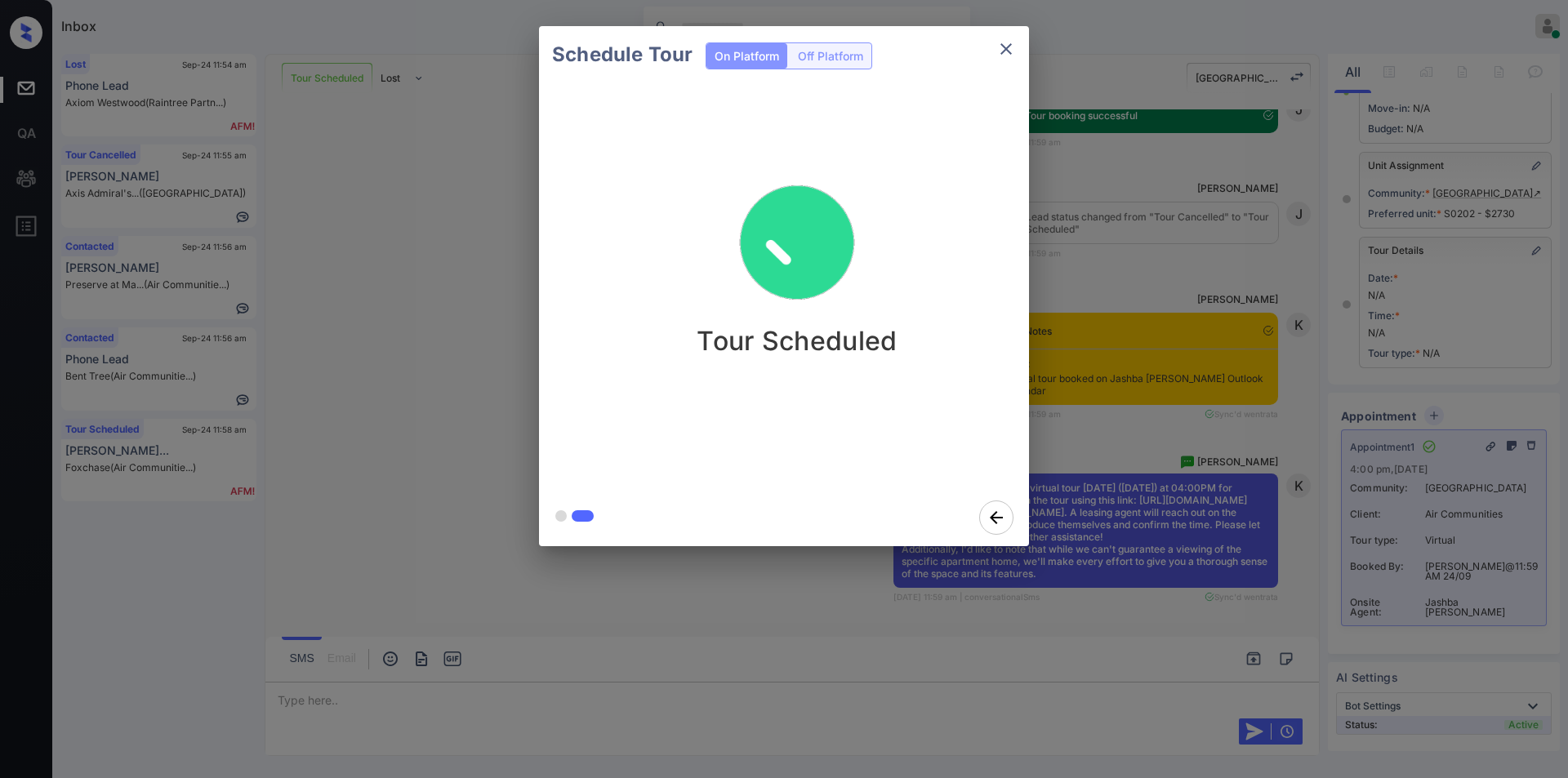
click at [1007, 39] on icon "close" at bounding box center [1006, 48] width 20 height 19
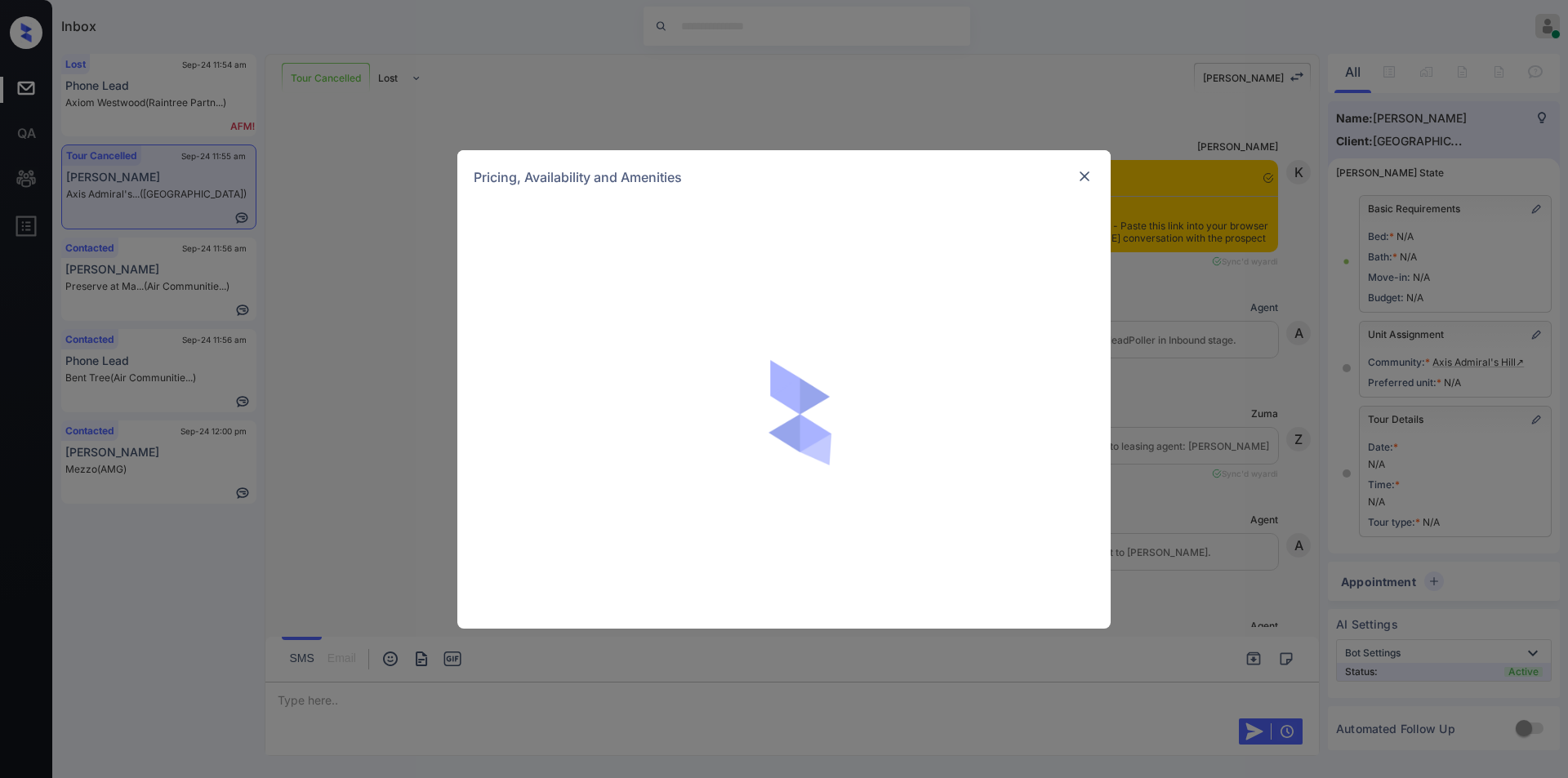
scroll to position [1094, 0]
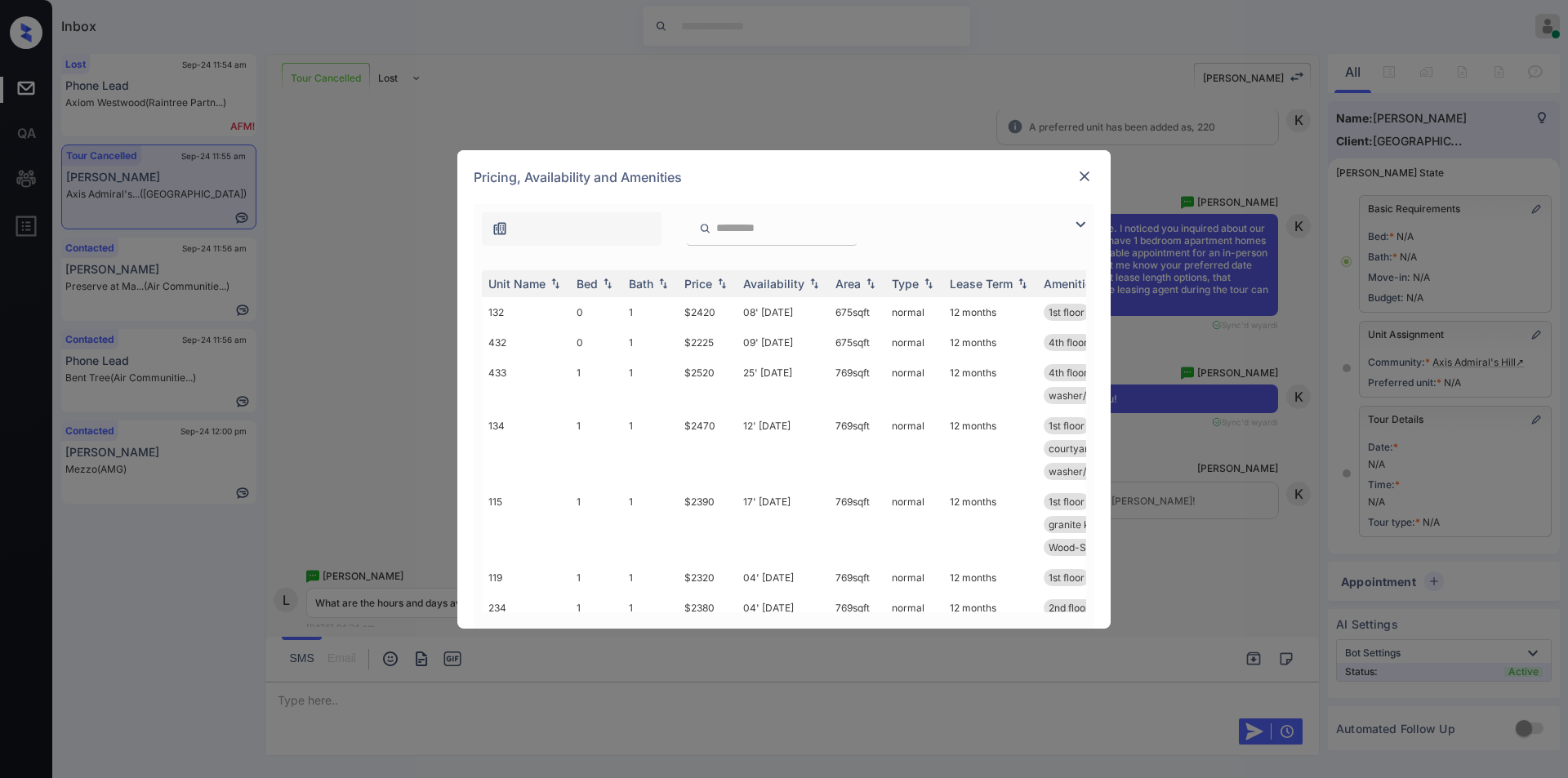
click at [1082, 225] on img at bounding box center [1080, 224] width 20 height 19
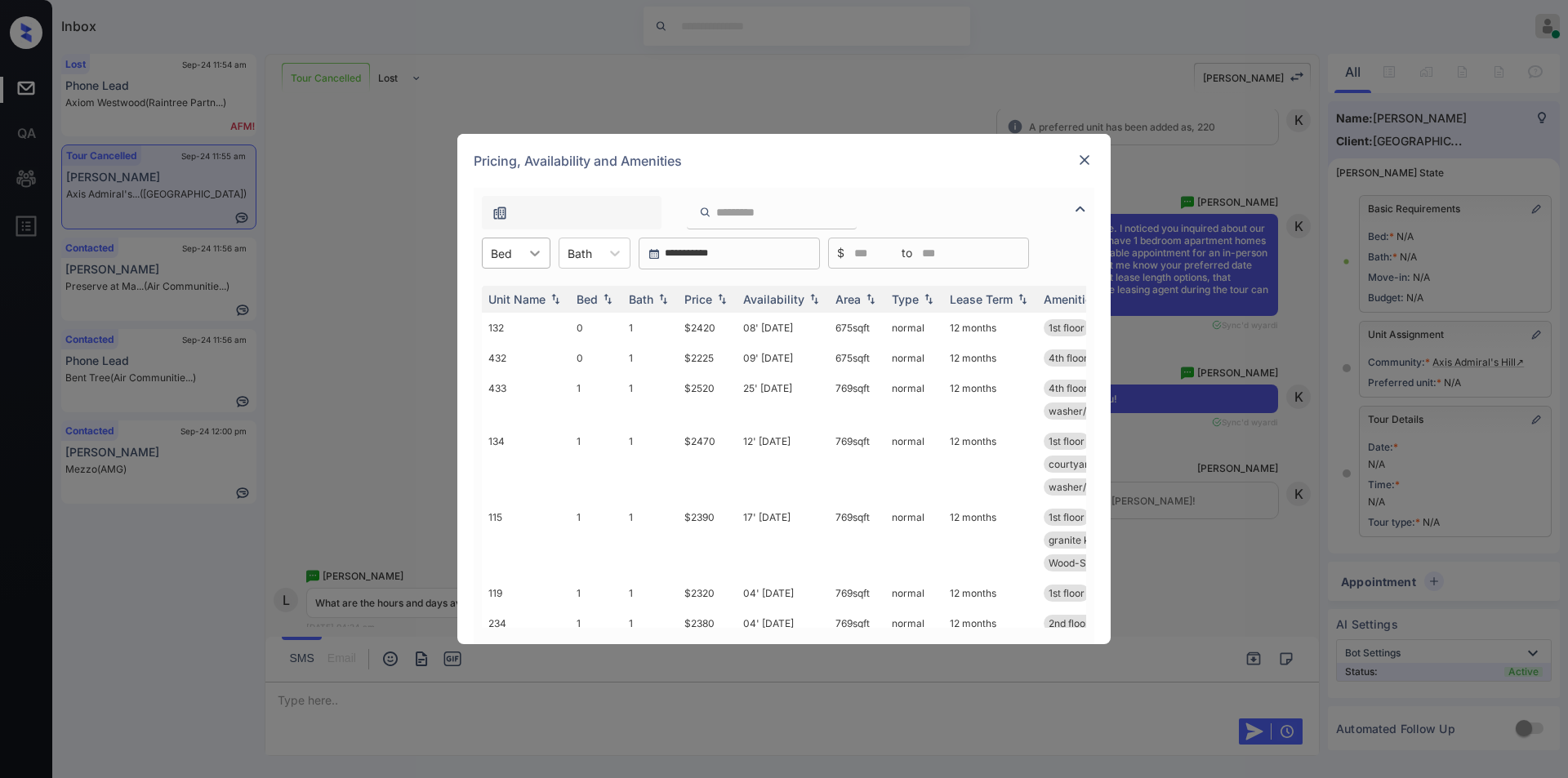
click at [528, 257] on icon at bounding box center [534, 253] width 16 height 16
click at [514, 316] on div "1" at bounding box center [516, 322] width 69 height 30
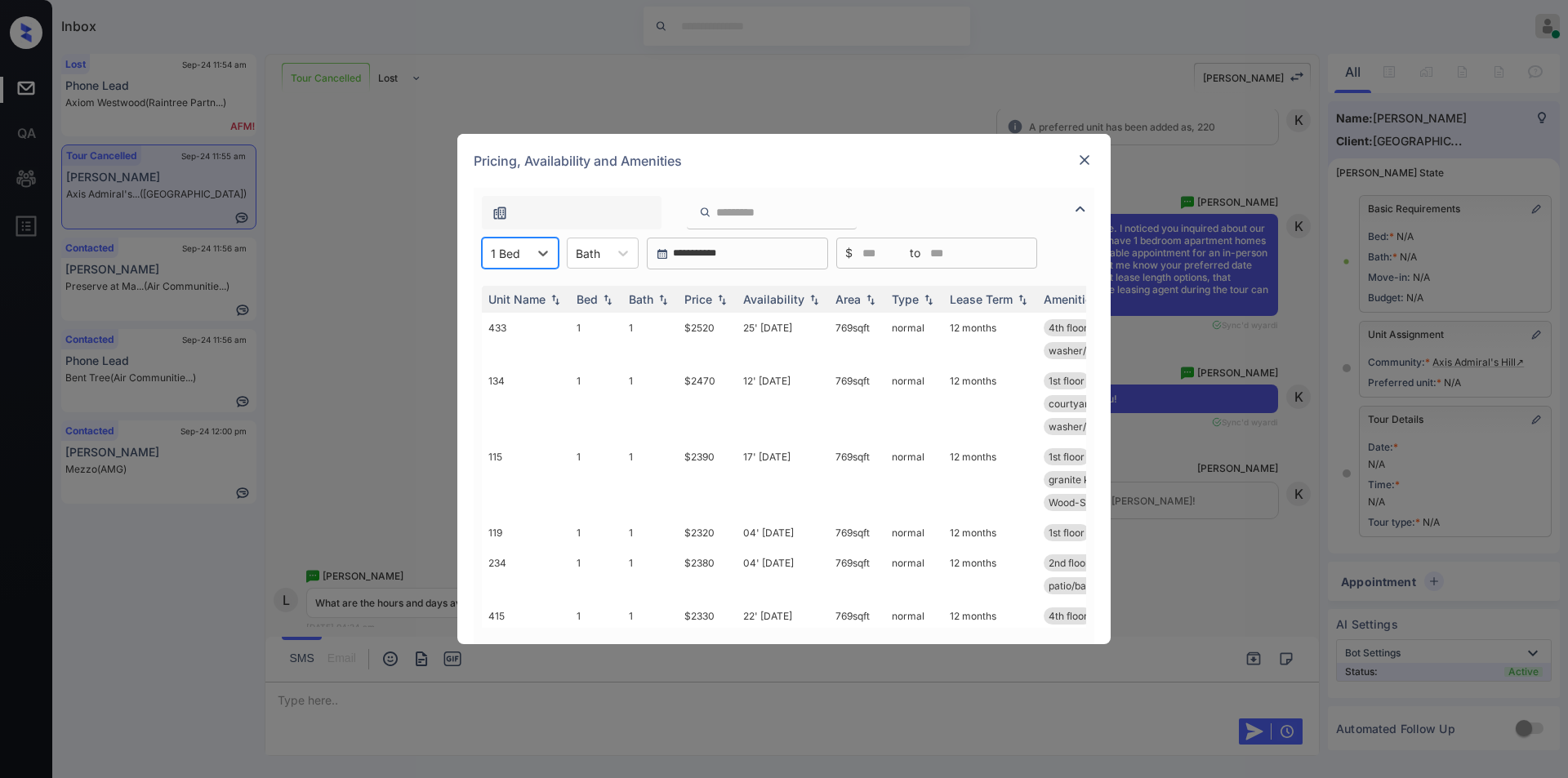
scroll to position [114, 0]
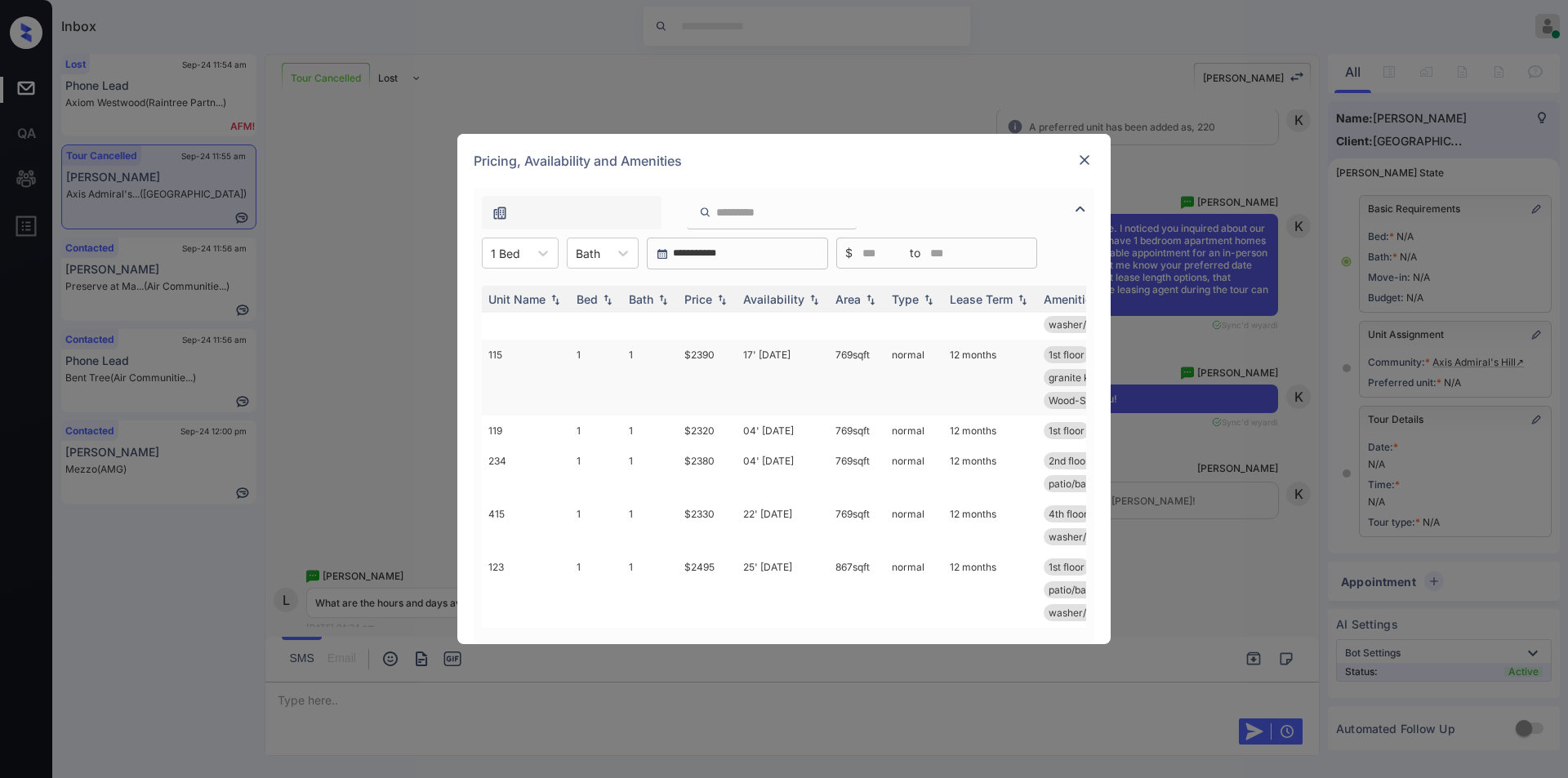
click at [694, 344] on td "$2390" at bounding box center [706, 378] width 59 height 76
click at [704, 342] on td "$2390" at bounding box center [706, 378] width 59 height 76
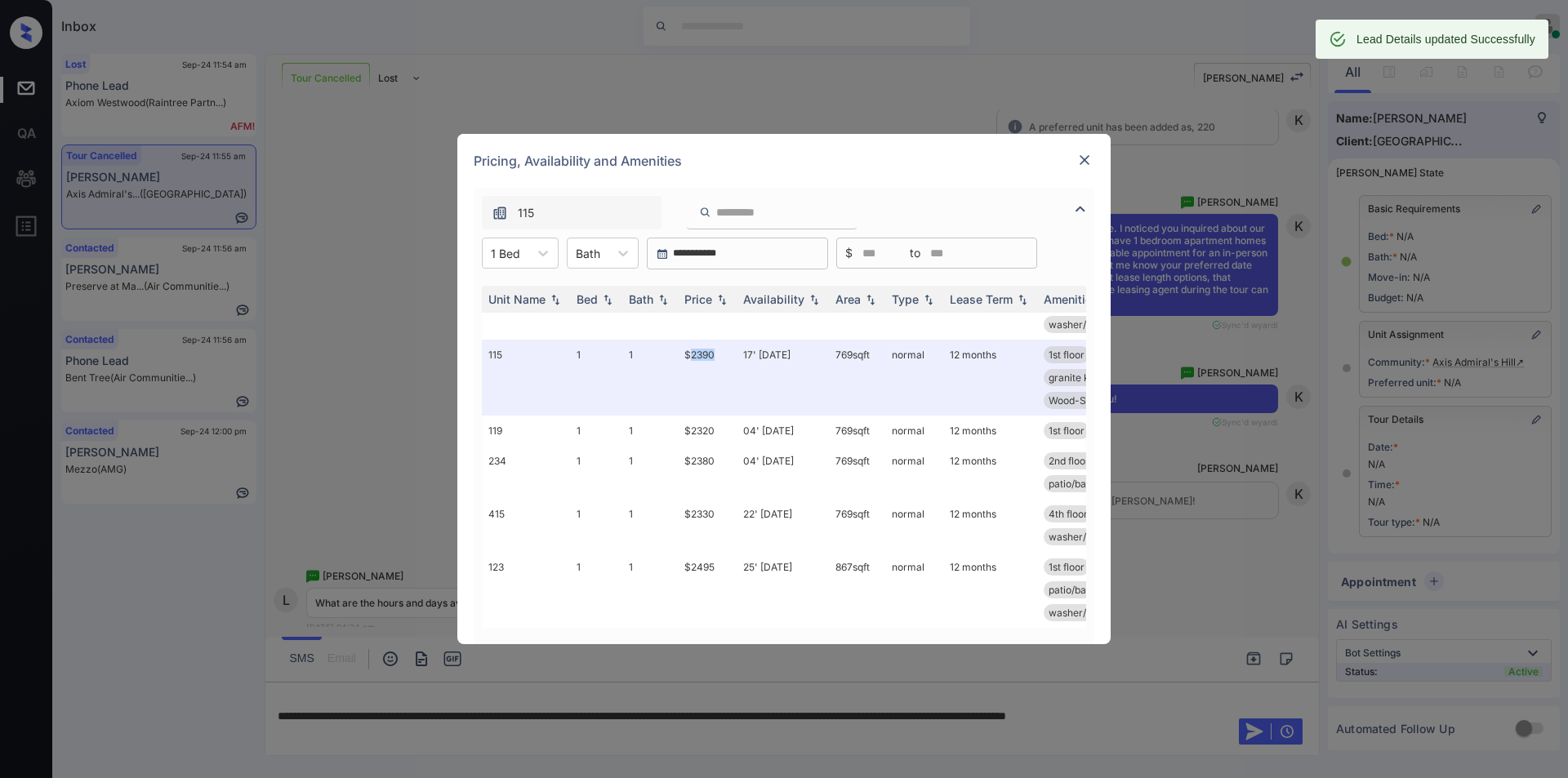
click at [1078, 156] on img at bounding box center [1084, 159] width 16 height 16
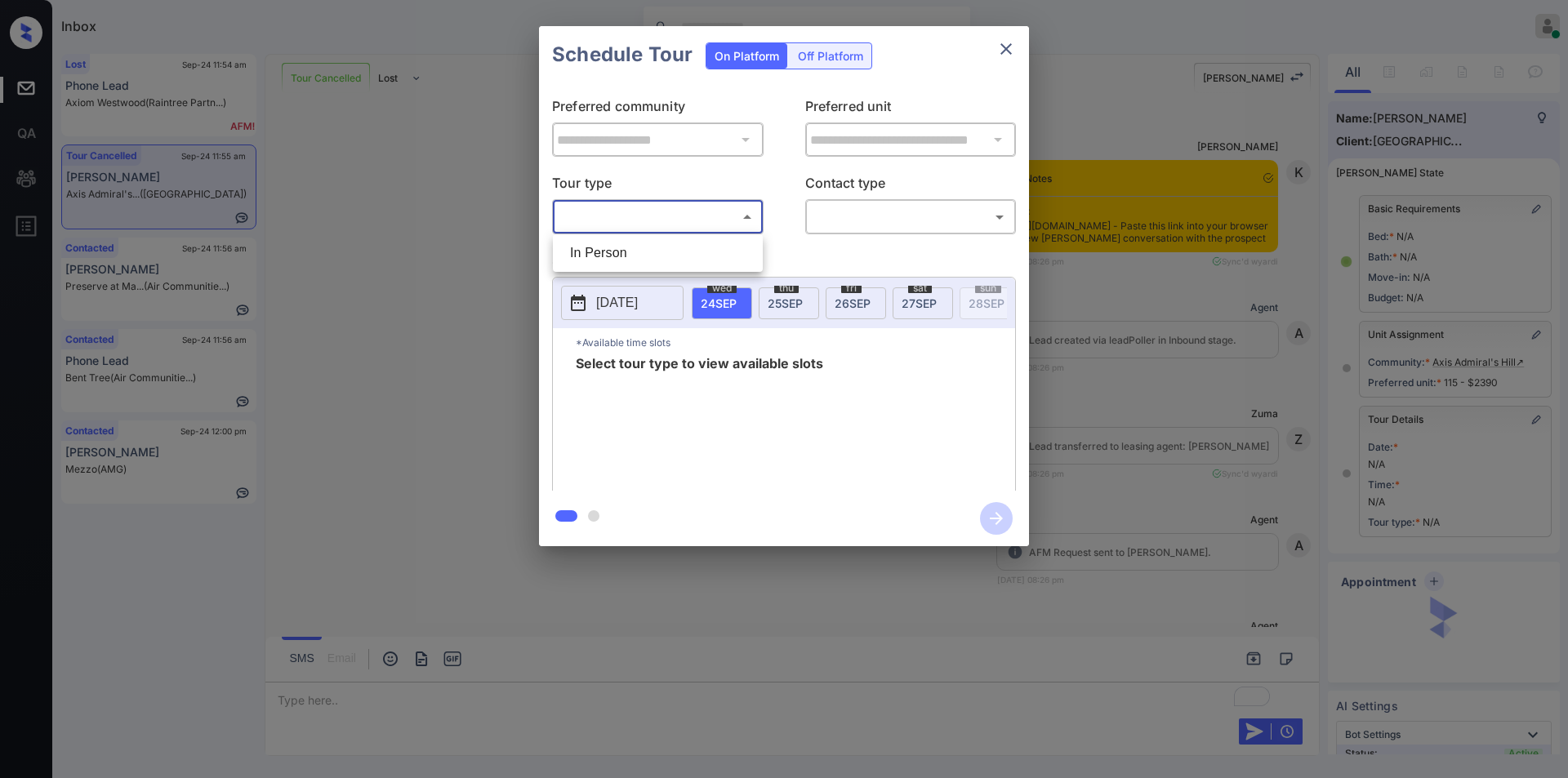
scroll to position [15551, 0]
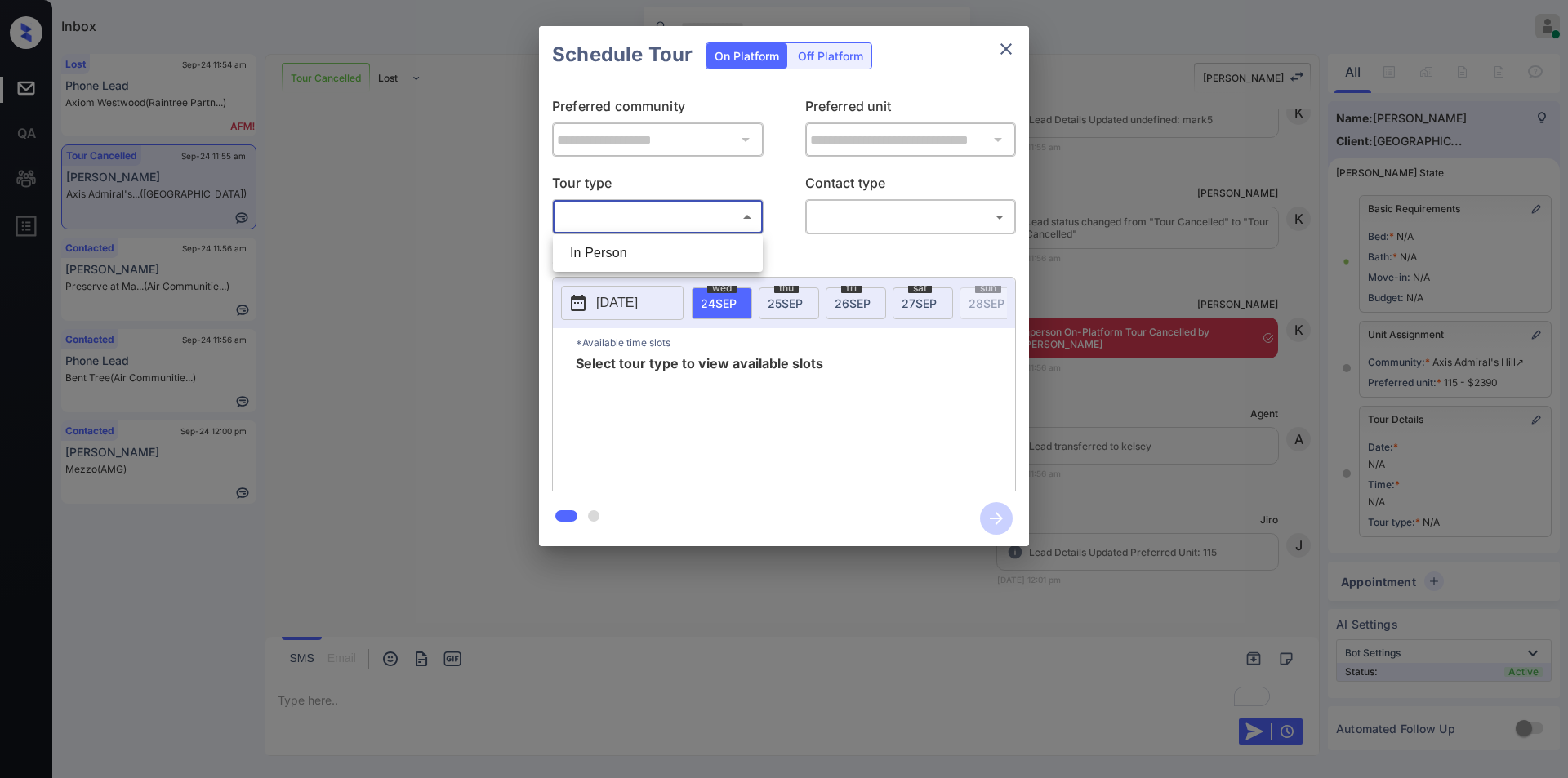
click at [628, 258] on li "In Person" at bounding box center [658, 253] width 202 height 30
type input "********"
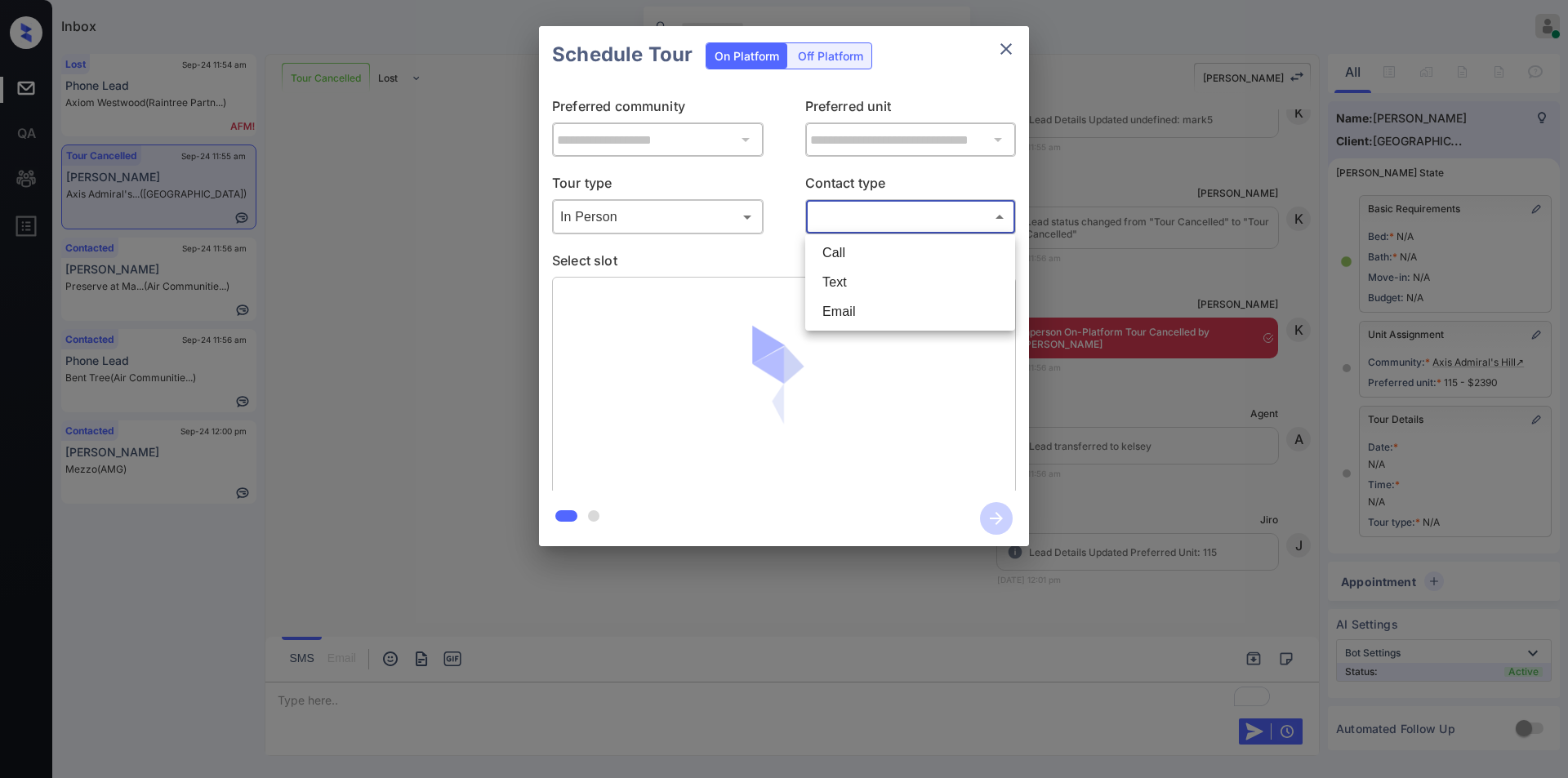
click at [871, 220] on body "Inbox Jiro Alonzo Online Set yourself offline Set yourself on break Profile Swi…" at bounding box center [784, 389] width 1568 height 778
click at [840, 276] on li "Text" at bounding box center [910, 282] width 202 height 30
type input "****"
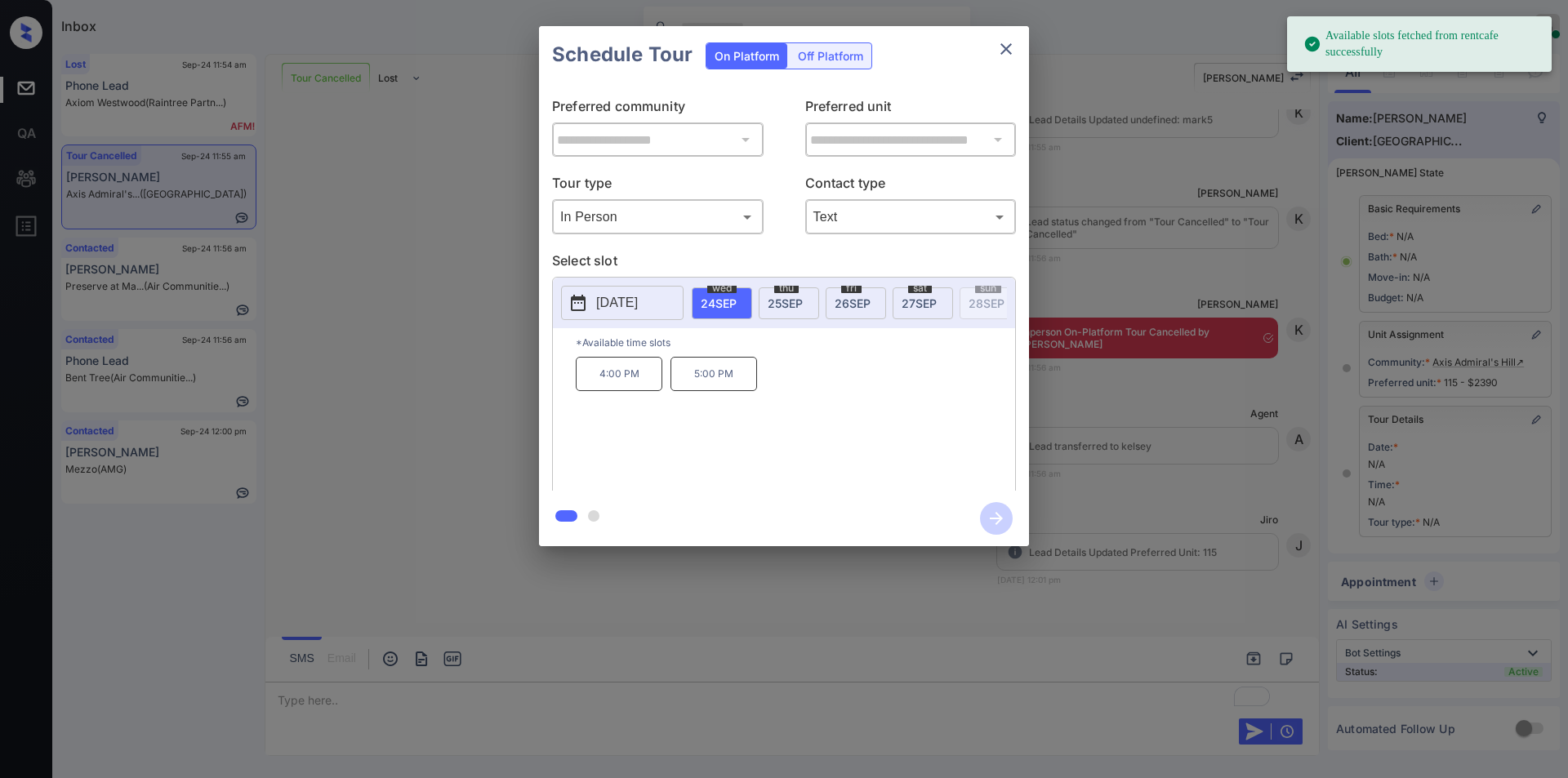
click at [927, 297] on span "27 SEP" at bounding box center [918, 303] width 35 height 14
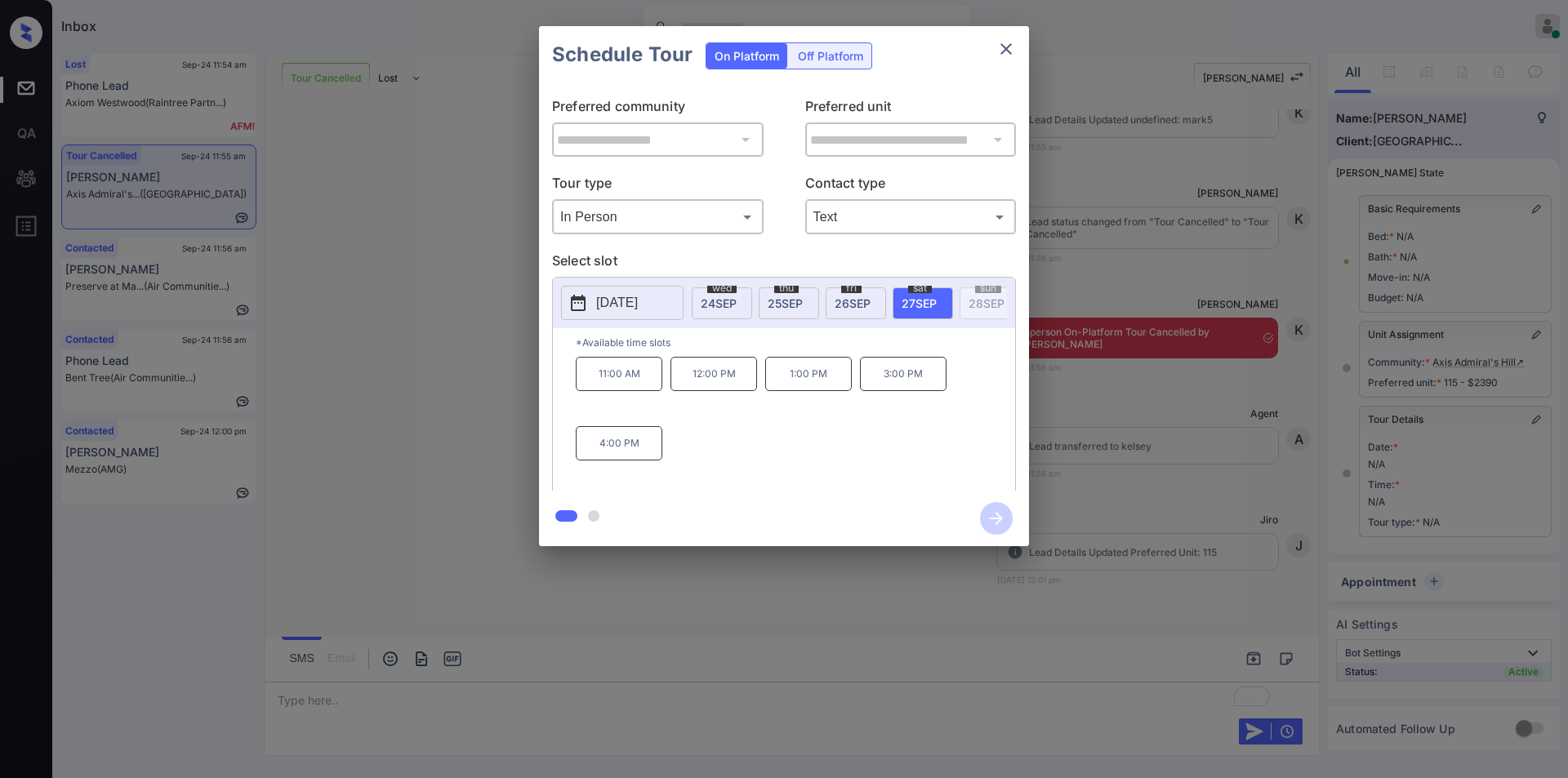
click at [790, 375] on p "1:00 PM" at bounding box center [808, 374] width 86 height 34
click at [986, 504] on icon "button" at bounding box center [996, 518] width 33 height 33
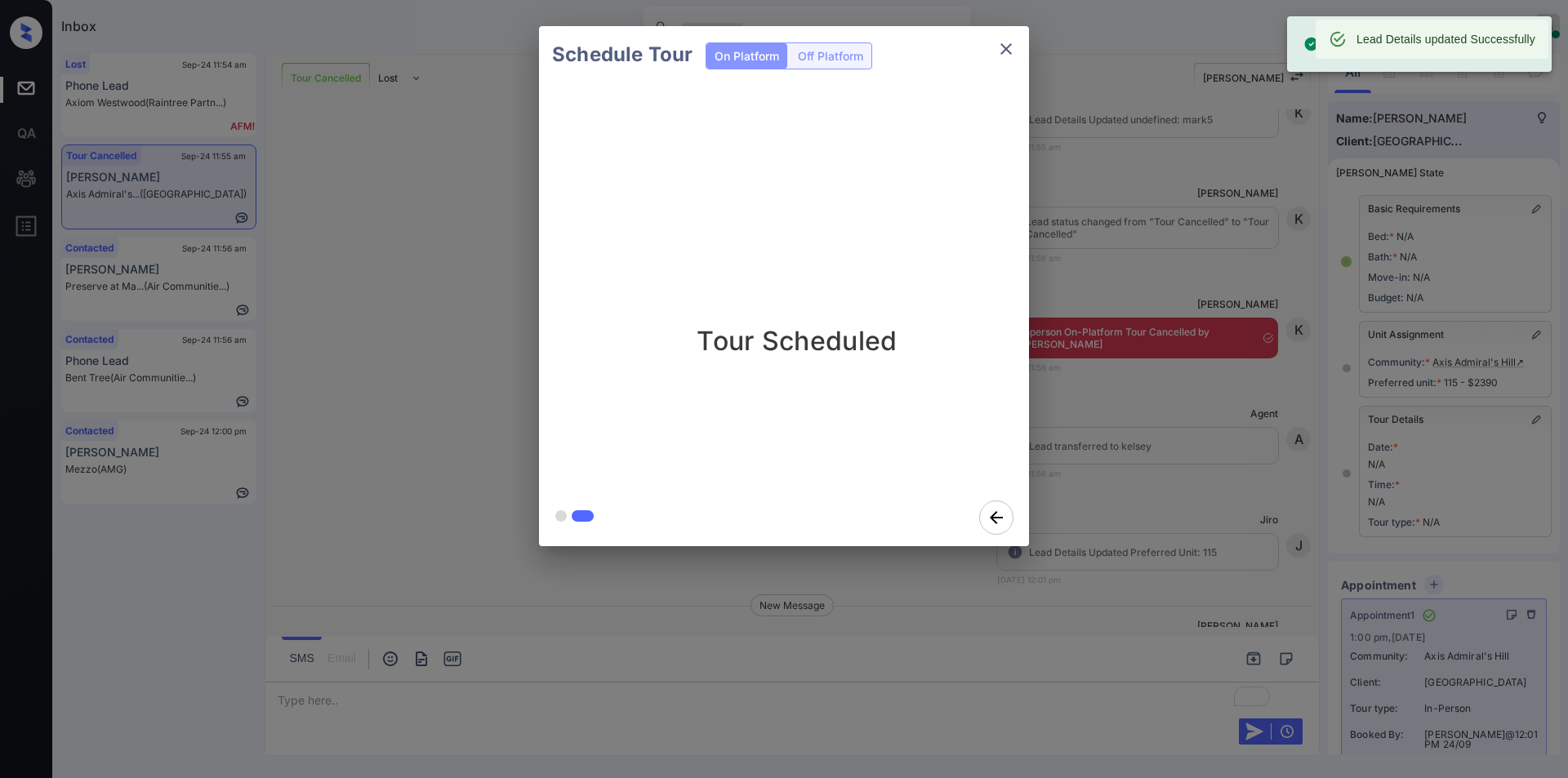
scroll to position [15655, 0]
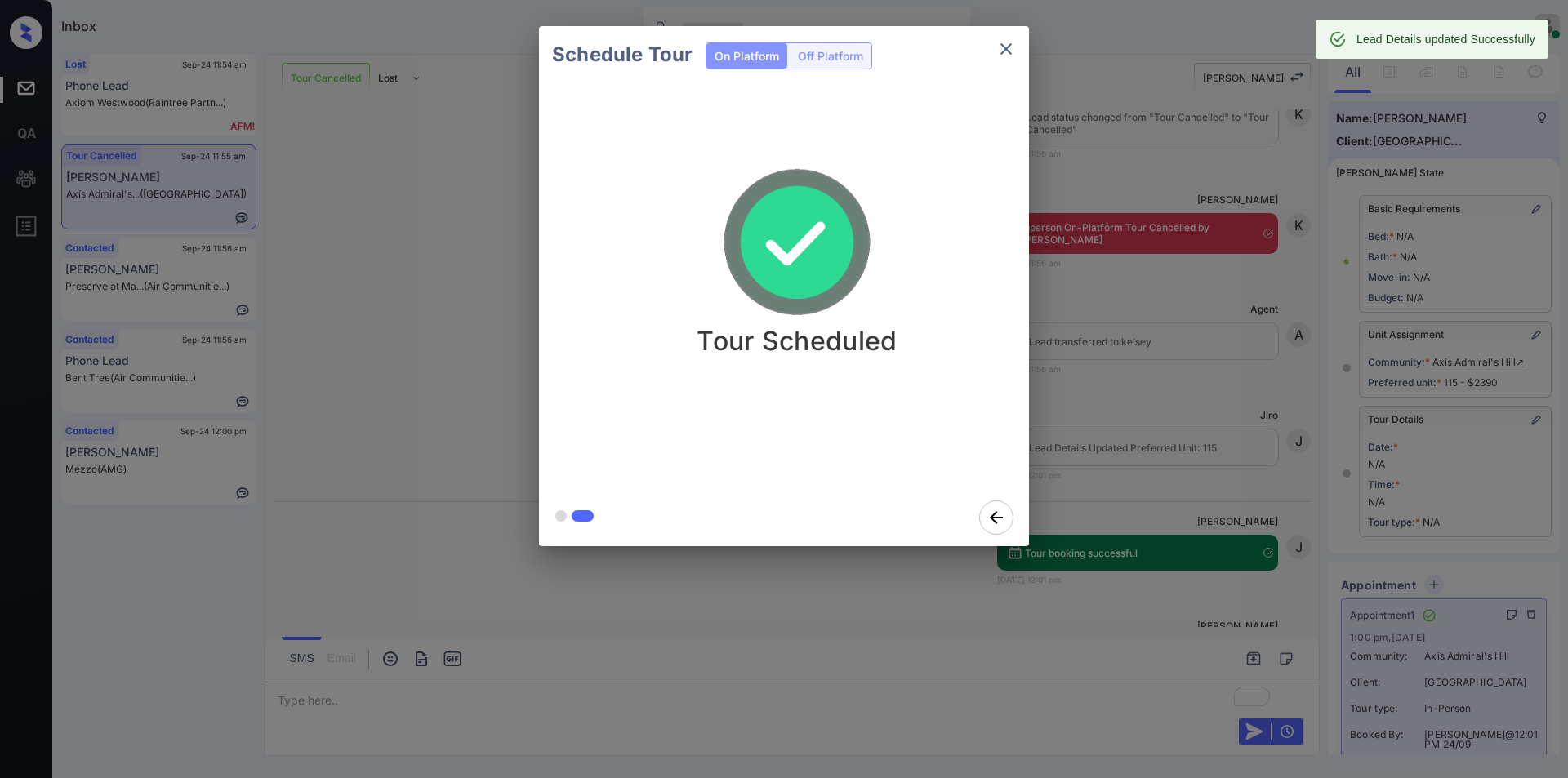
click at [1008, 48] on icon "close" at bounding box center [1006, 48] width 20 height 19
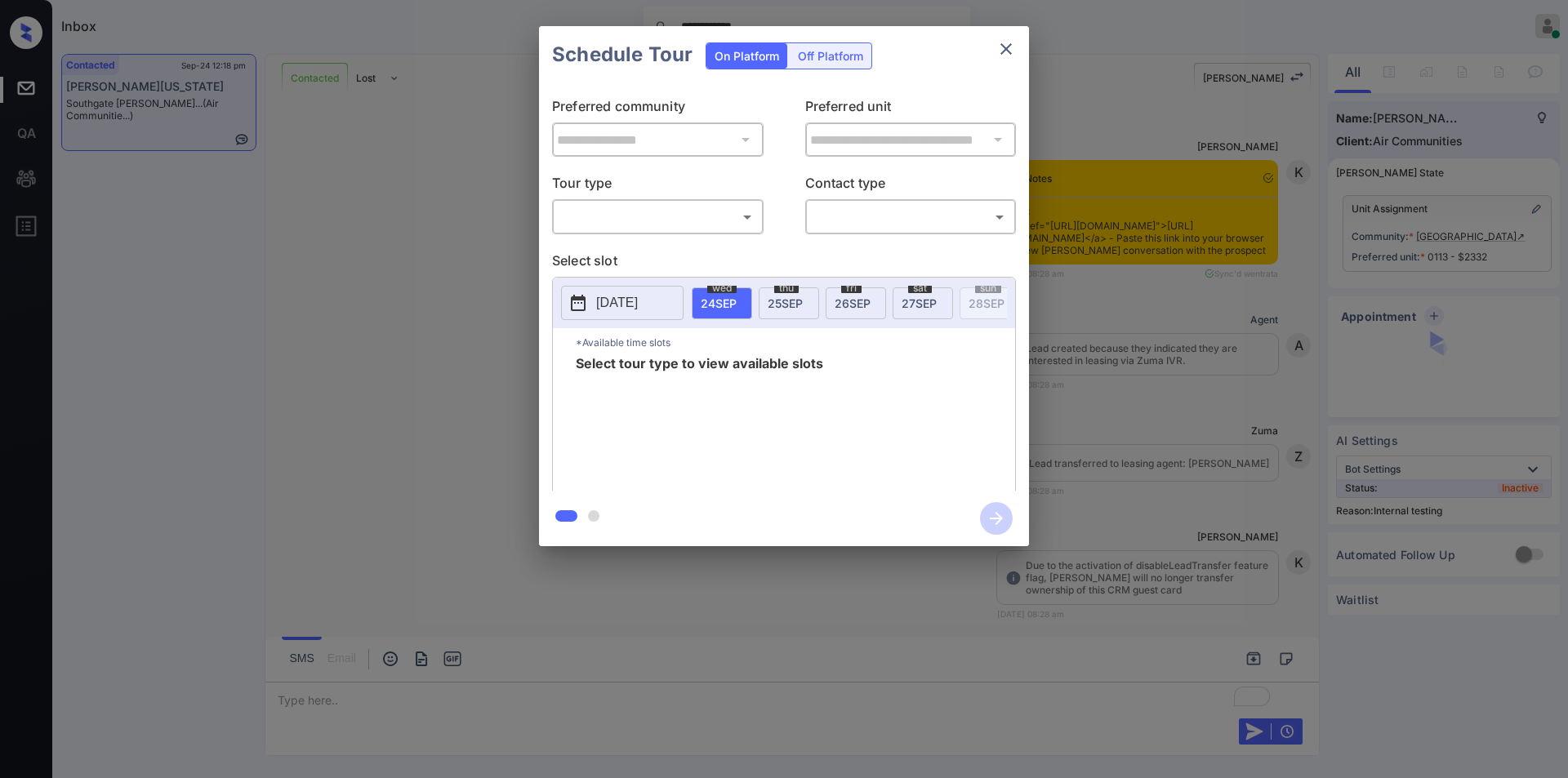
scroll to position [4646, 0]
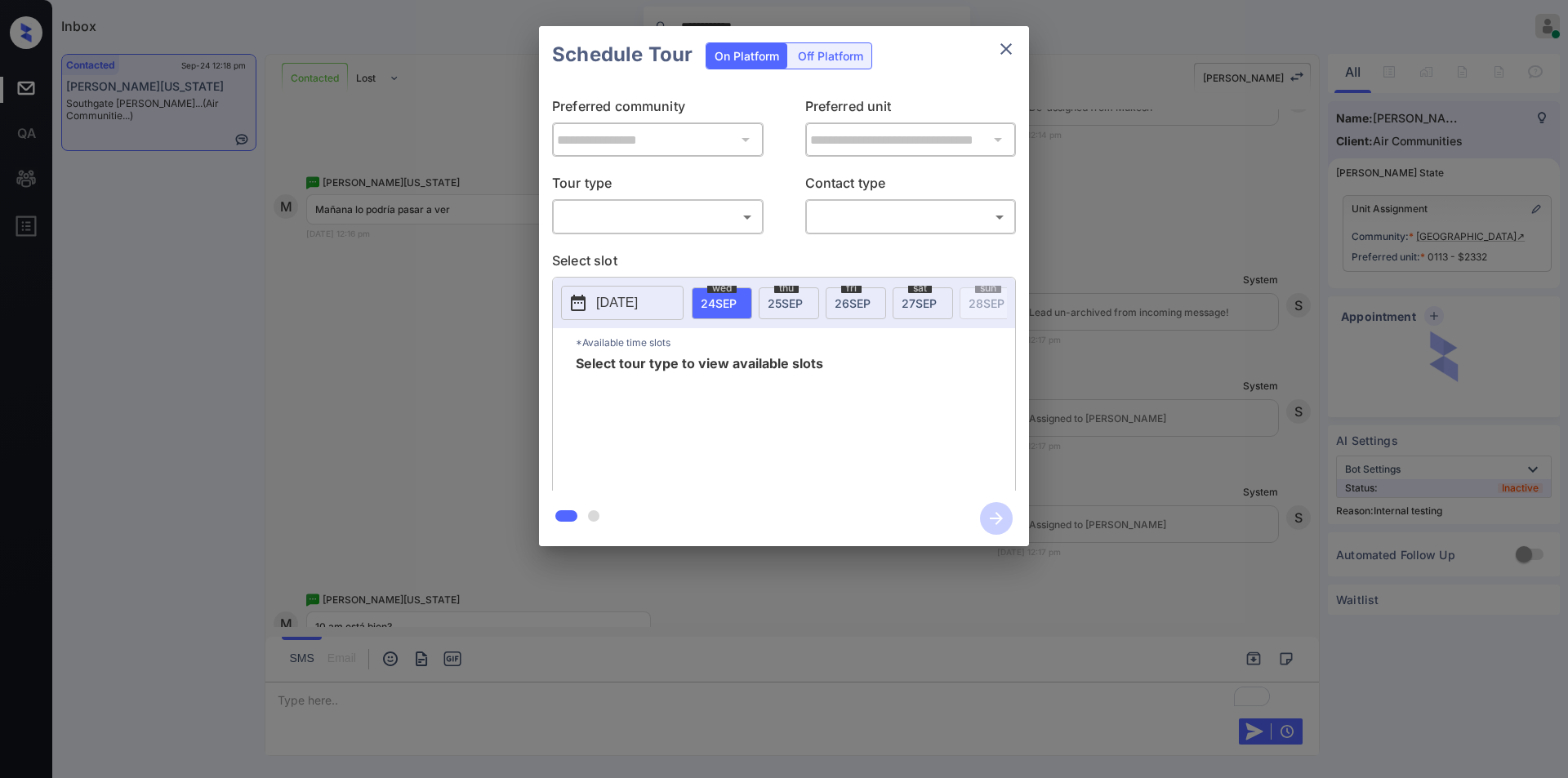
click at [620, 226] on body "**********" at bounding box center [784, 389] width 1568 height 778
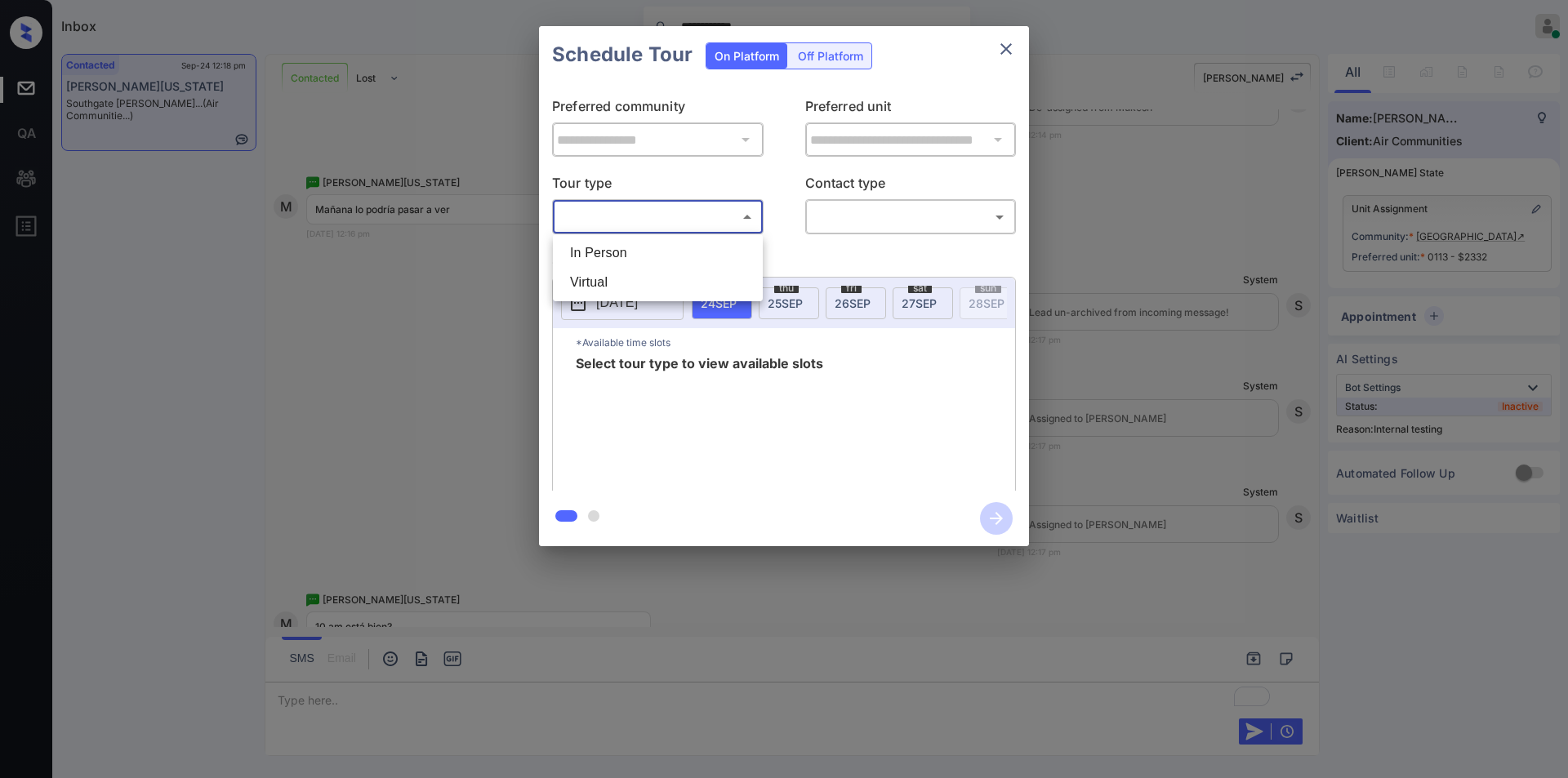
drag, startPoint x: 608, startPoint y: 257, endPoint x: 838, endPoint y: 228, distance: 231.8
click at [617, 257] on li "In Person" at bounding box center [658, 253] width 202 height 30
type input "********"
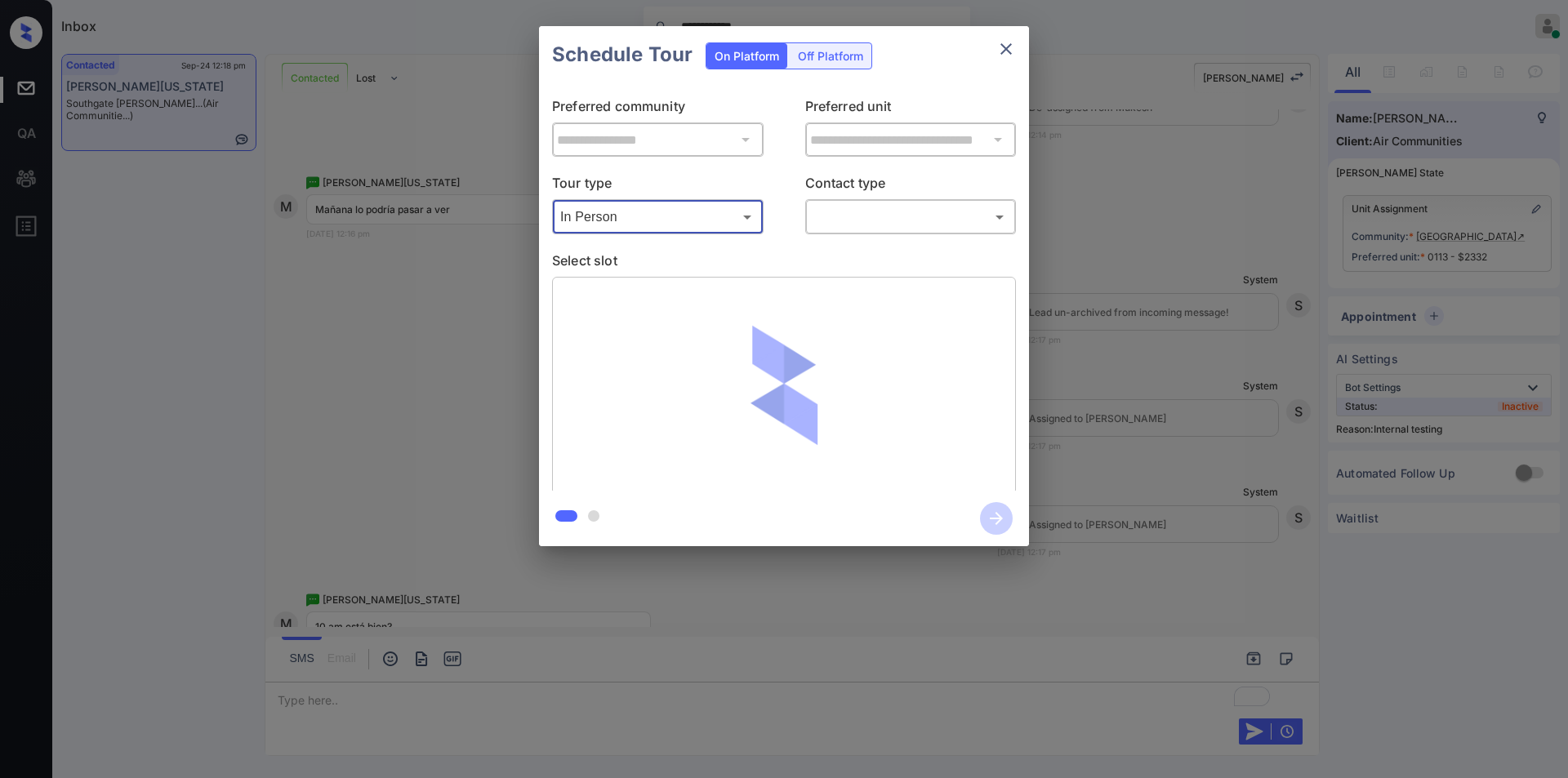
click at [853, 219] on body "**********" at bounding box center [784, 389] width 1568 height 778
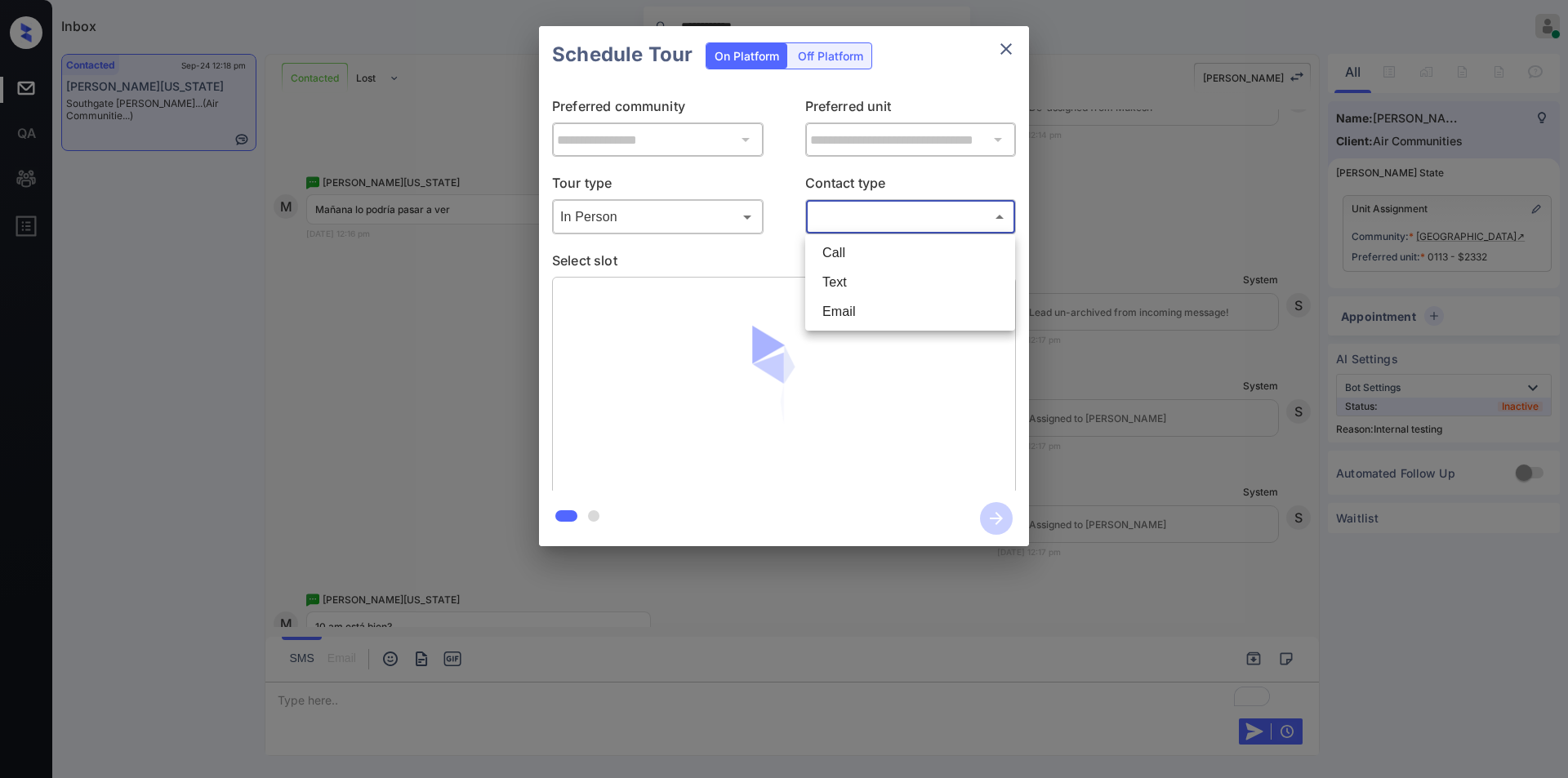
click at [840, 273] on li "Text" at bounding box center [910, 282] width 202 height 30
type input "****"
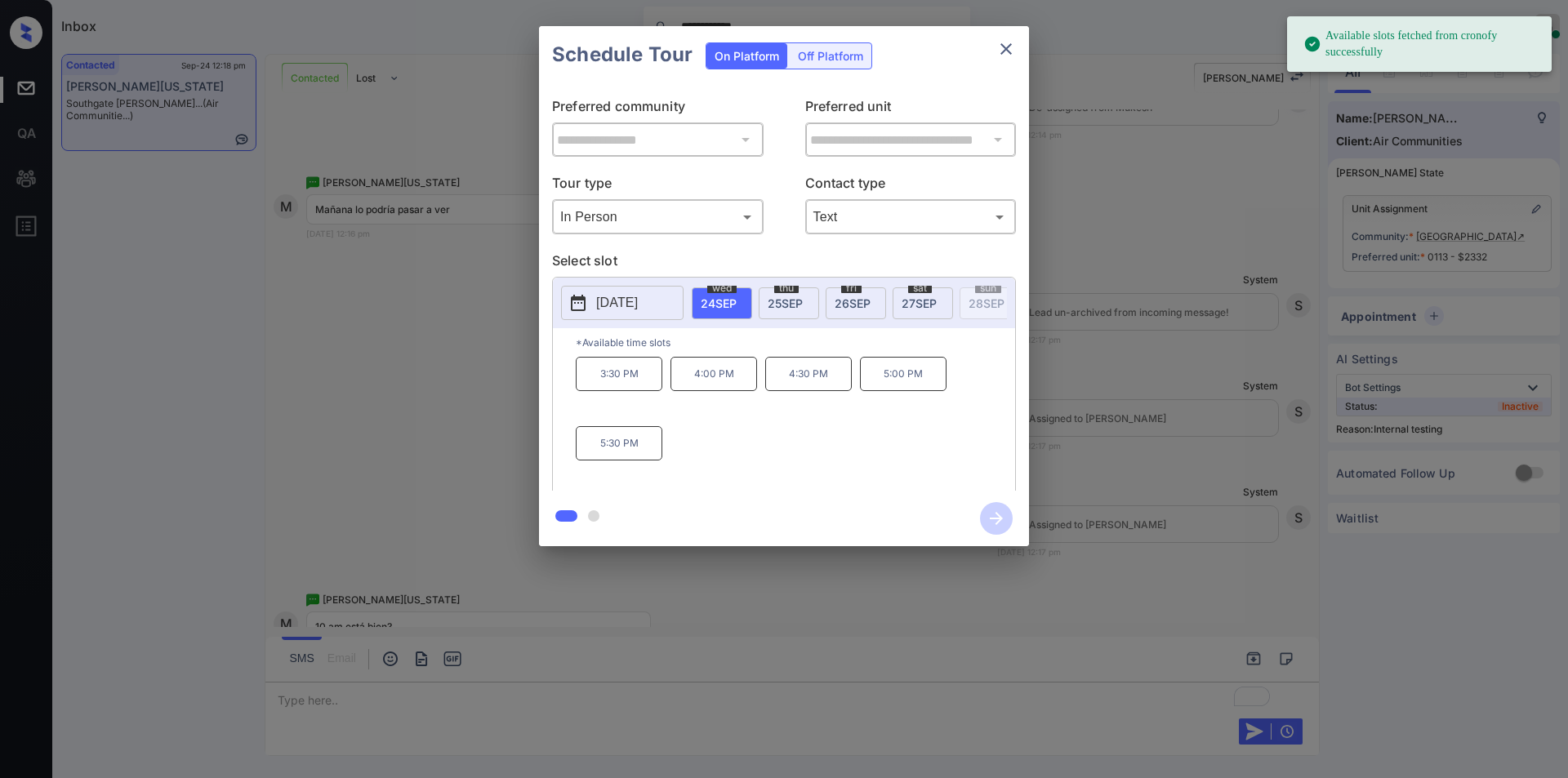
click at [795, 302] on span "[DATE]" at bounding box center [784, 303] width 35 height 14
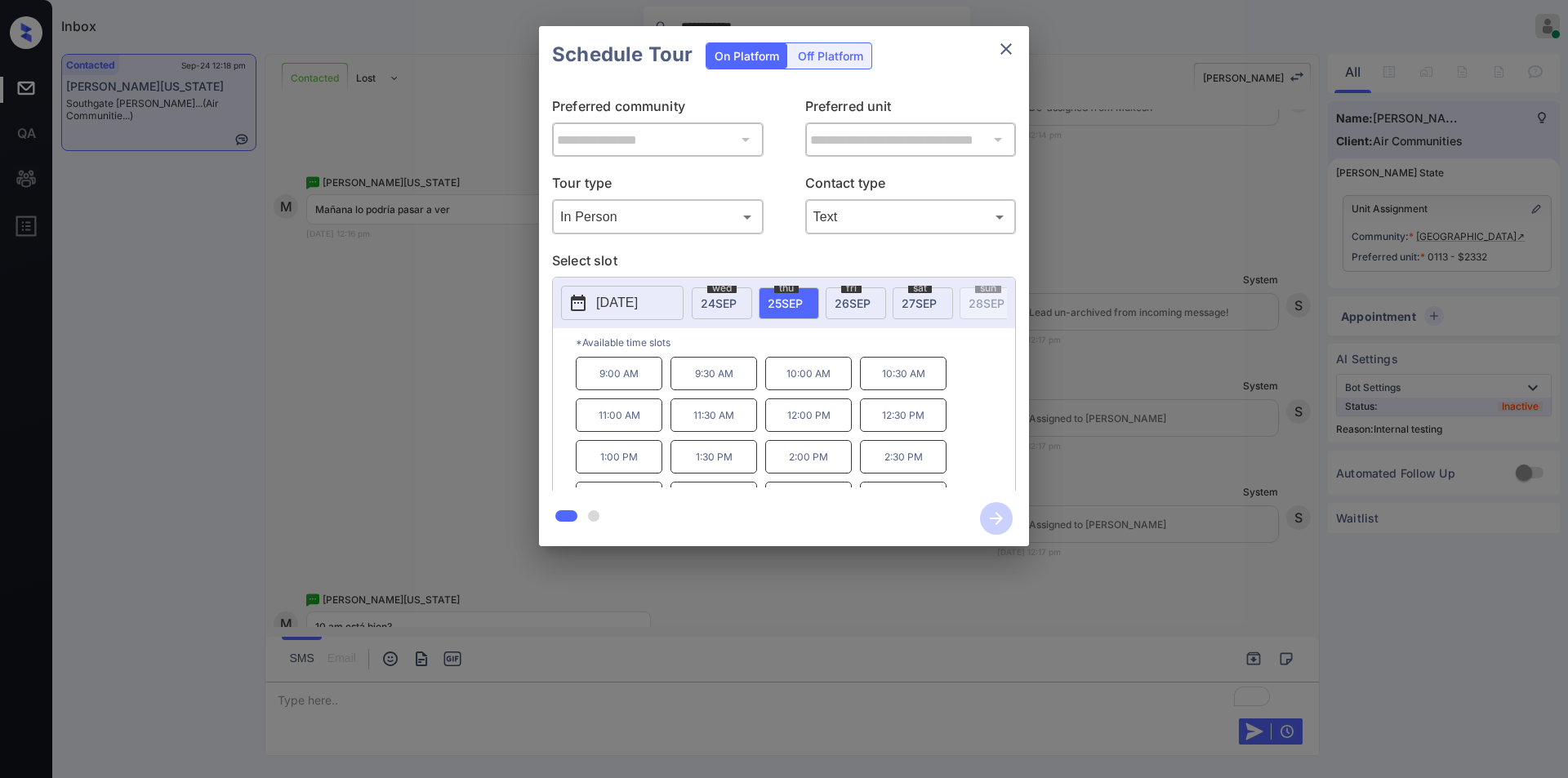
click at [449, 388] on div "**********" at bounding box center [784, 286] width 1568 height 572
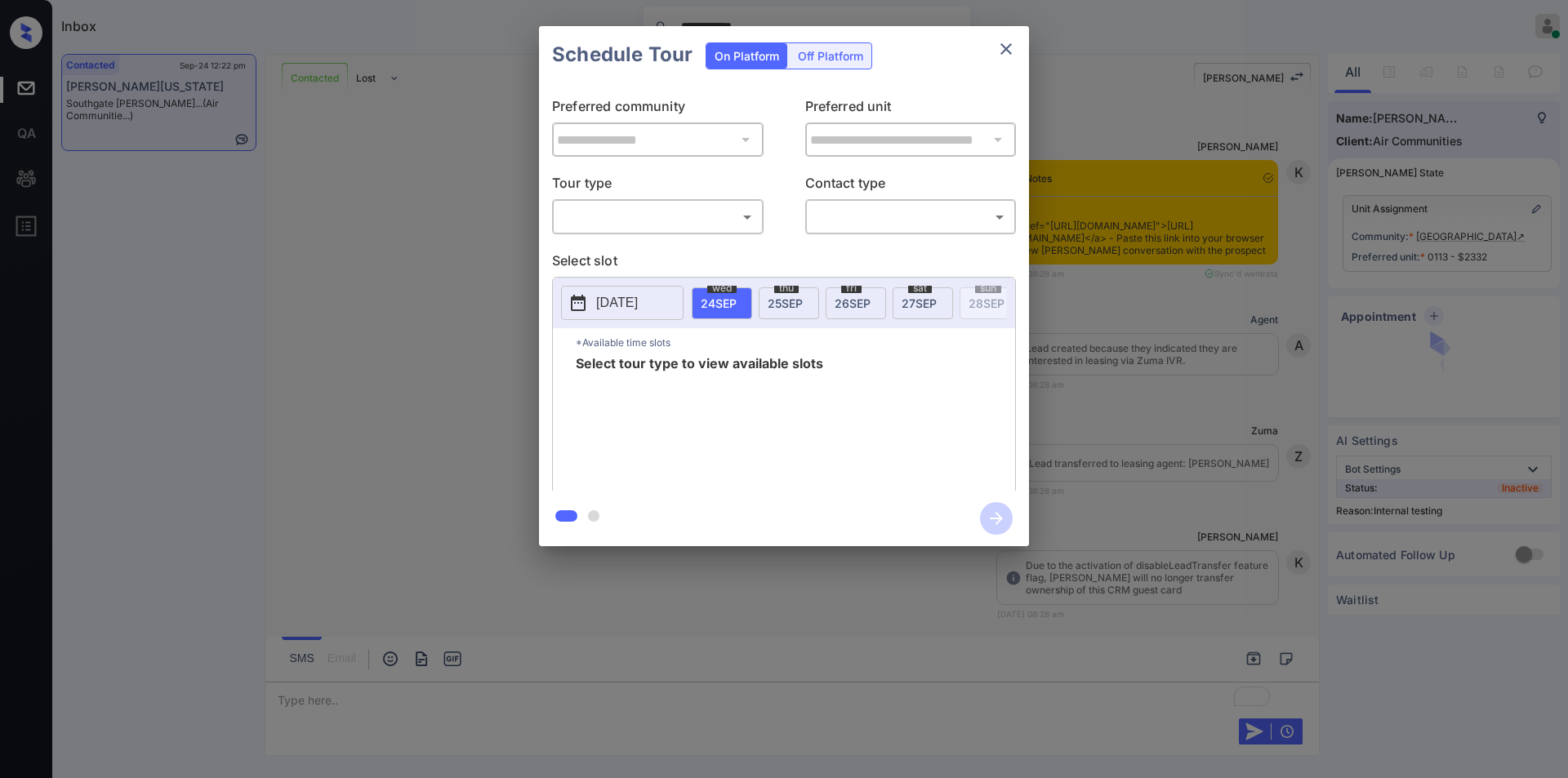
scroll to position [5800, 0]
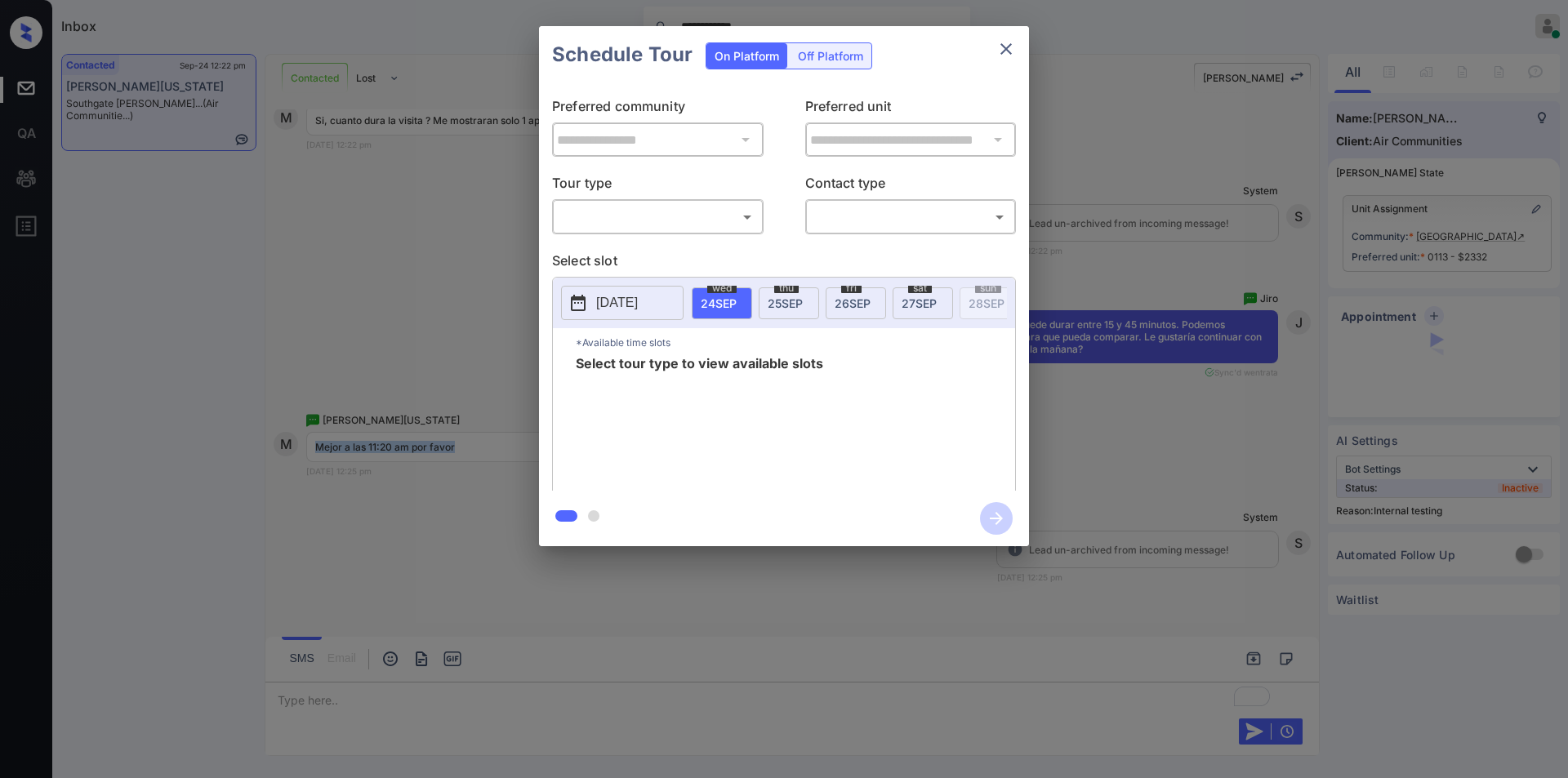
click at [644, 228] on body "**********" at bounding box center [784, 389] width 1568 height 778
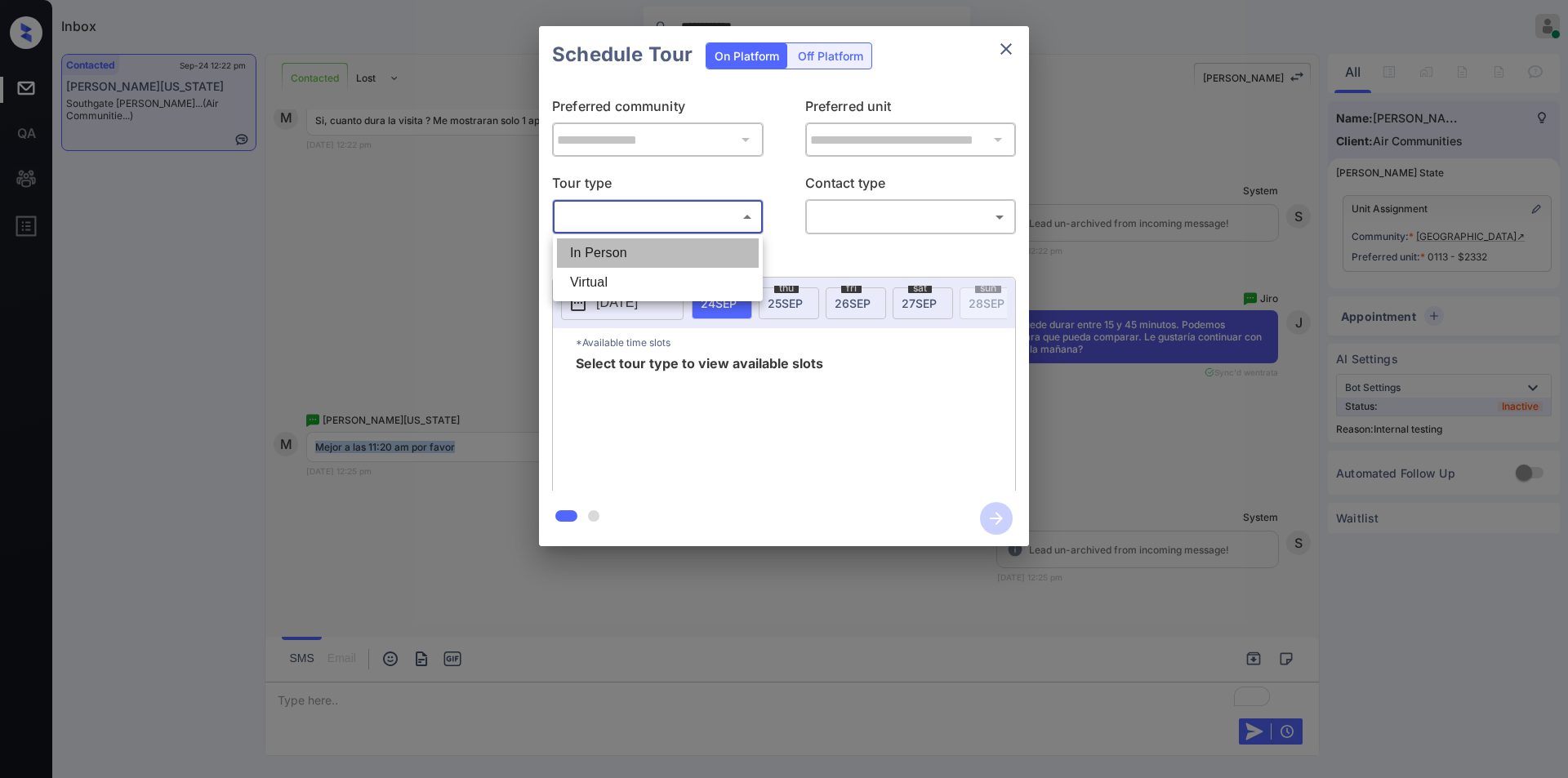
drag, startPoint x: 622, startPoint y: 253, endPoint x: 906, endPoint y: 236, distance: 284.5
click at [621, 254] on li "In Person" at bounding box center [658, 253] width 202 height 30
type input "********"
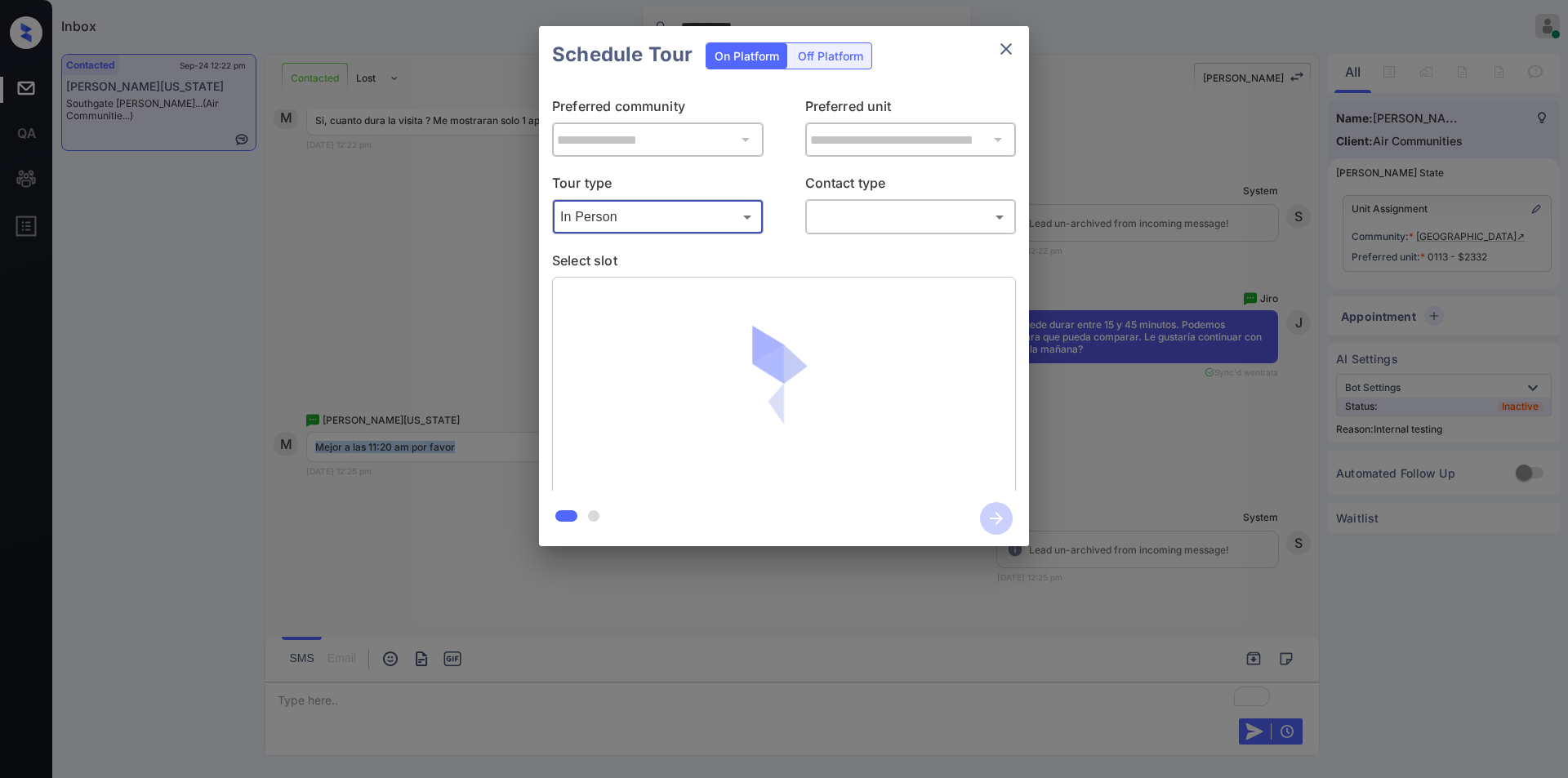
click at [894, 210] on body "**********" at bounding box center [784, 389] width 1568 height 778
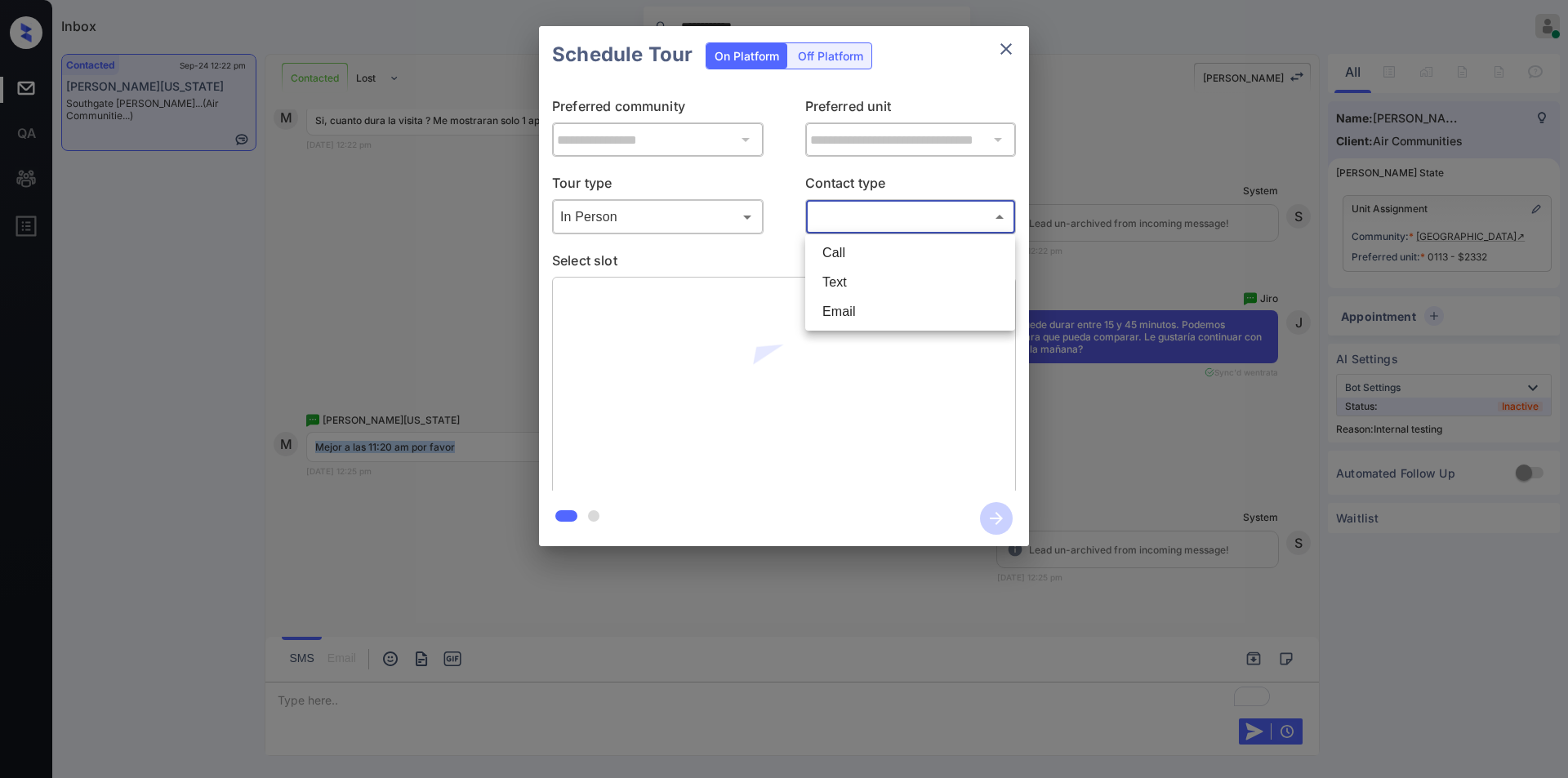
click at [848, 281] on li "Text" at bounding box center [910, 282] width 202 height 30
type input "****"
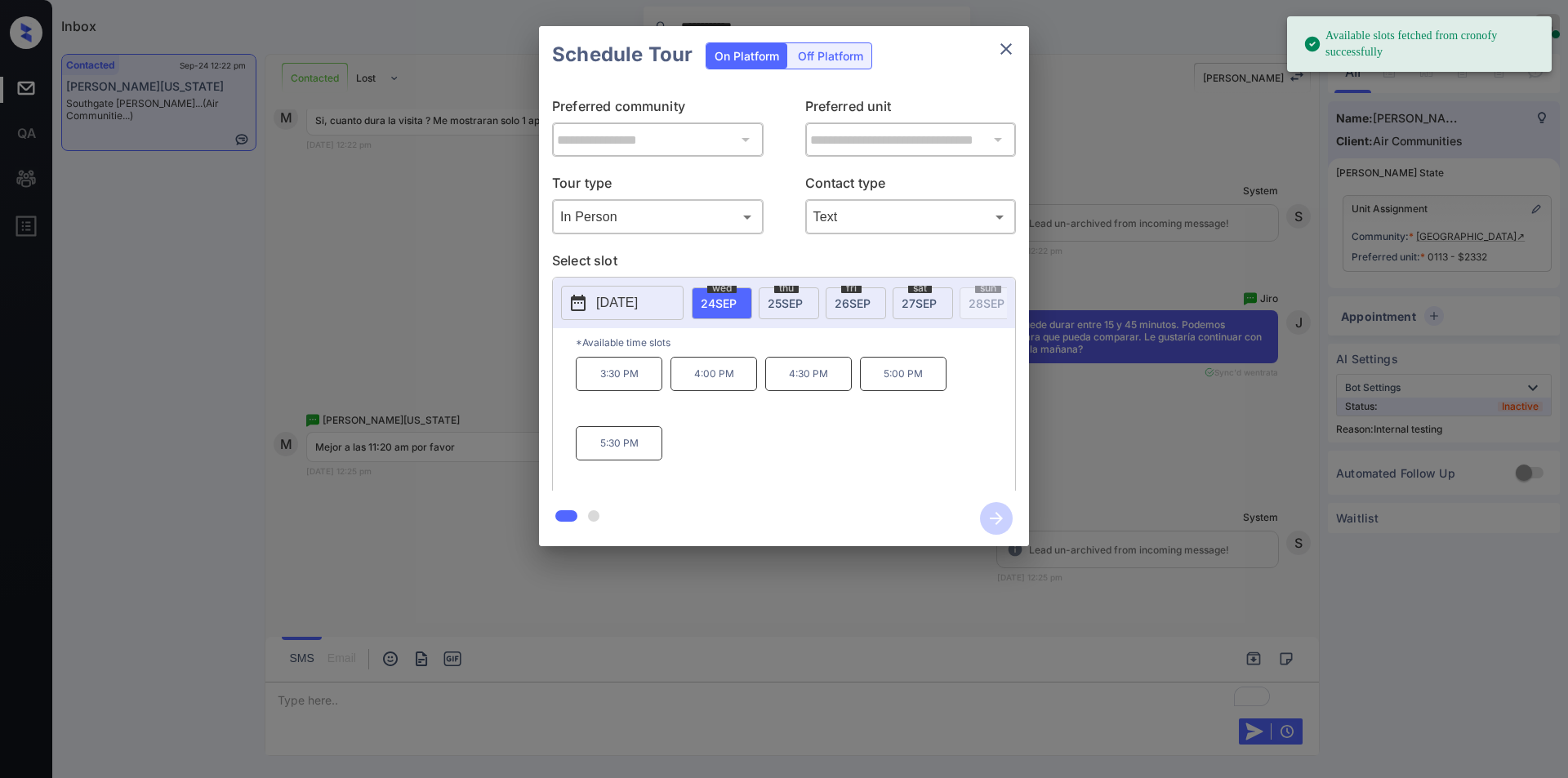
click at [785, 297] on span "[DATE]" at bounding box center [784, 303] width 35 height 14
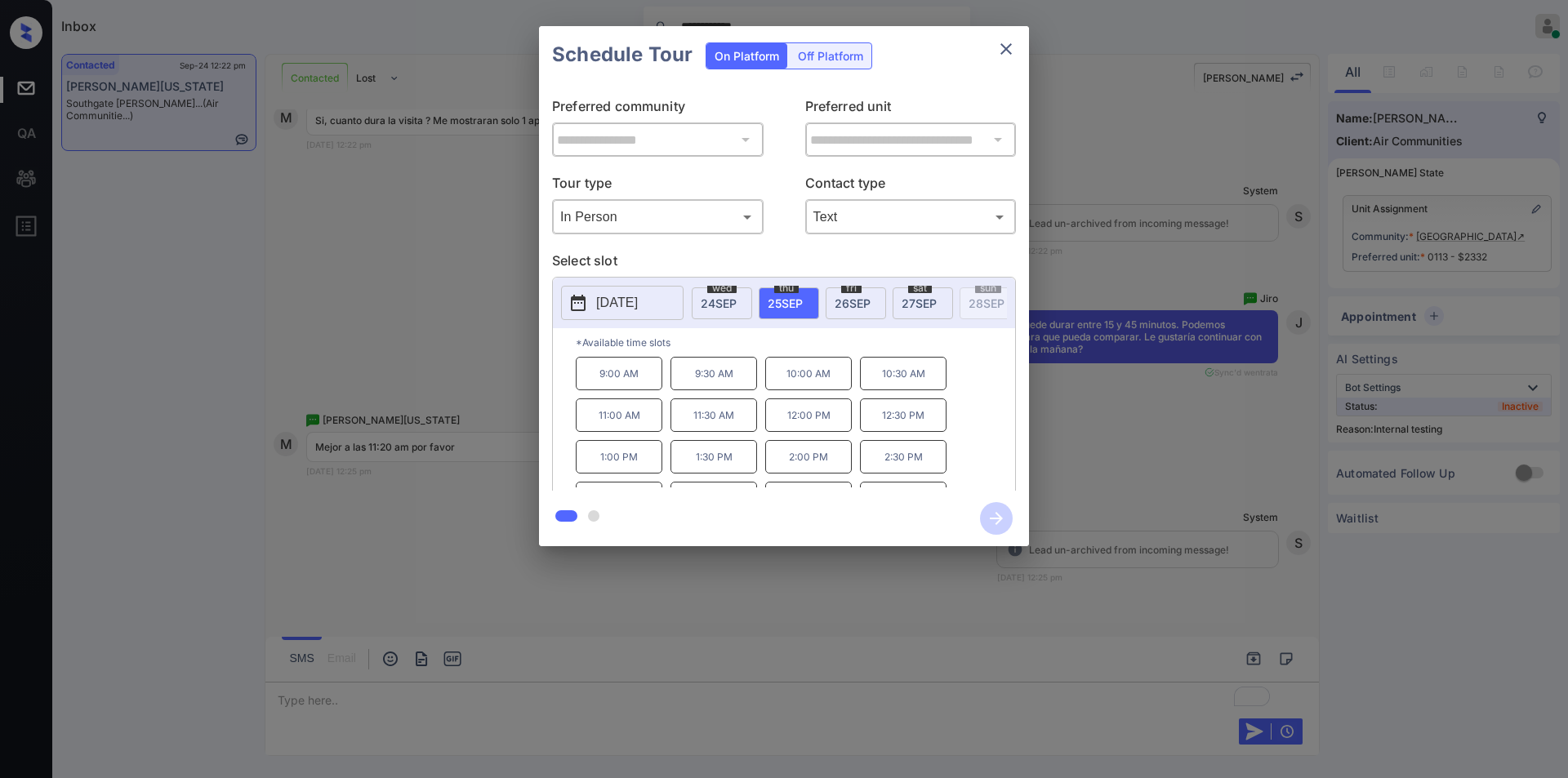
click at [291, 537] on div "**********" at bounding box center [784, 286] width 1568 height 572
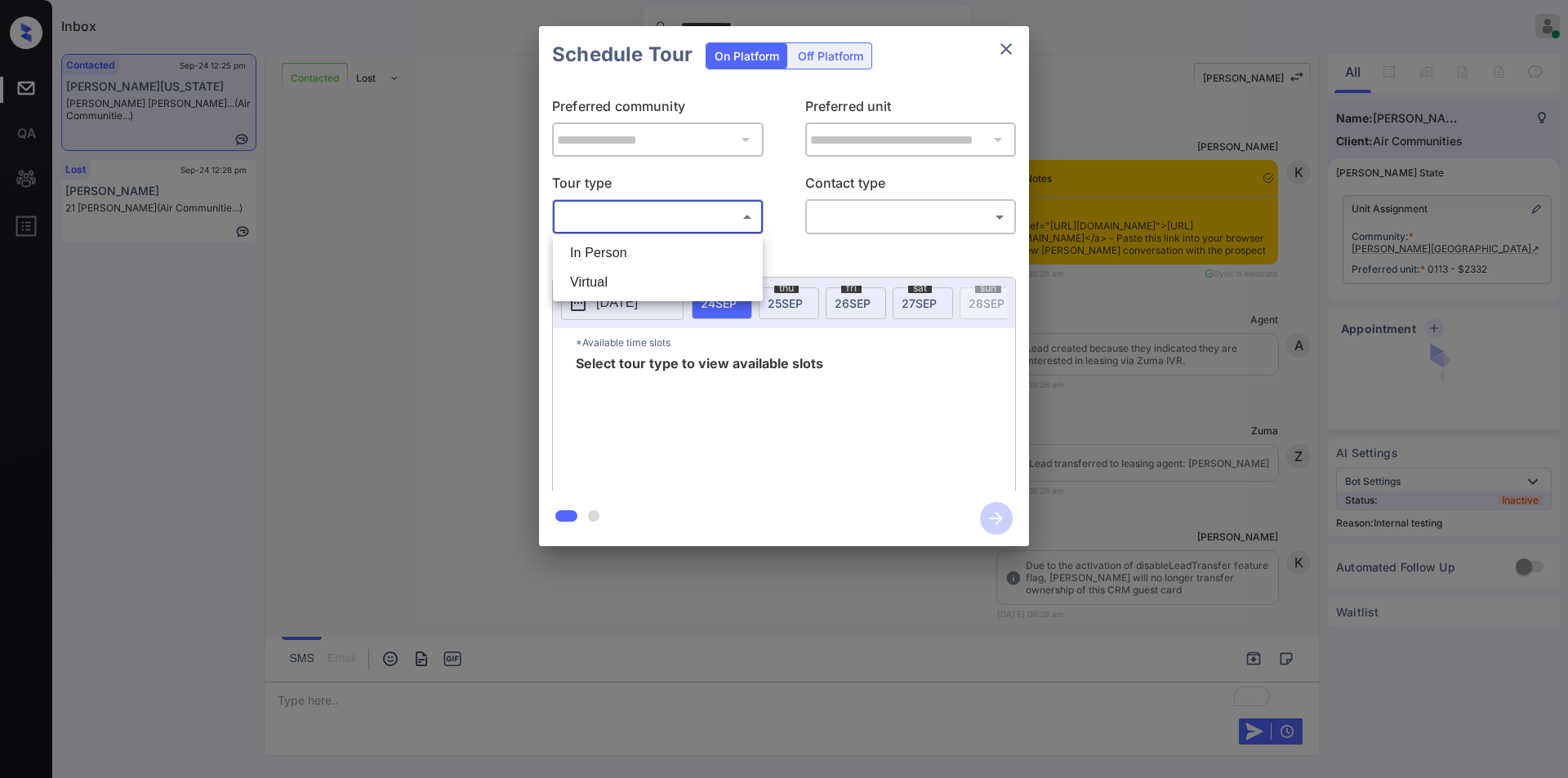
click at [621, 208] on body "**********" at bounding box center [784, 389] width 1568 height 778
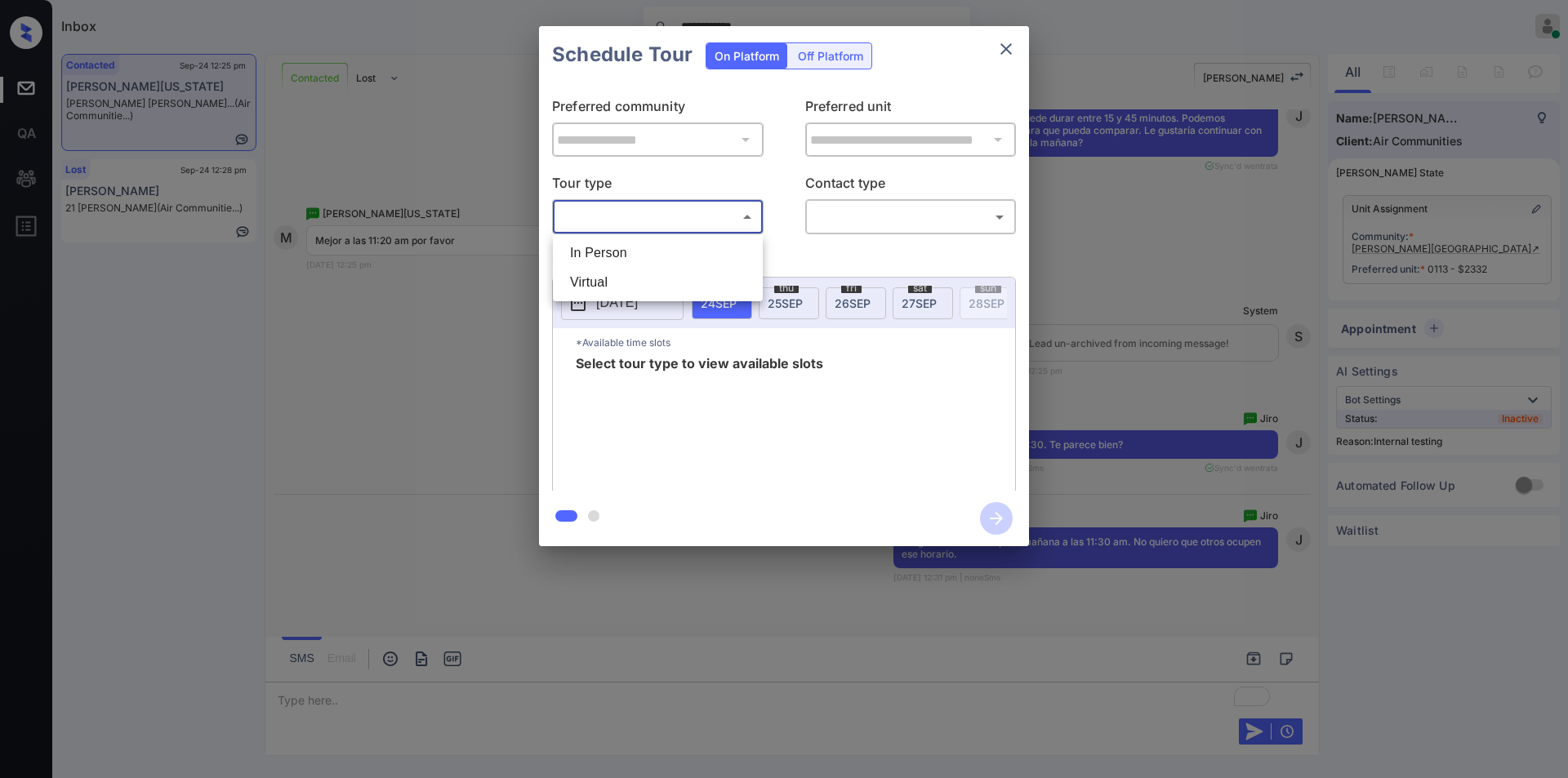
drag, startPoint x: 605, startPoint y: 248, endPoint x: 846, endPoint y: 250, distance: 241.0
click at [613, 249] on li "In Person" at bounding box center [658, 253] width 202 height 30
type input "********"
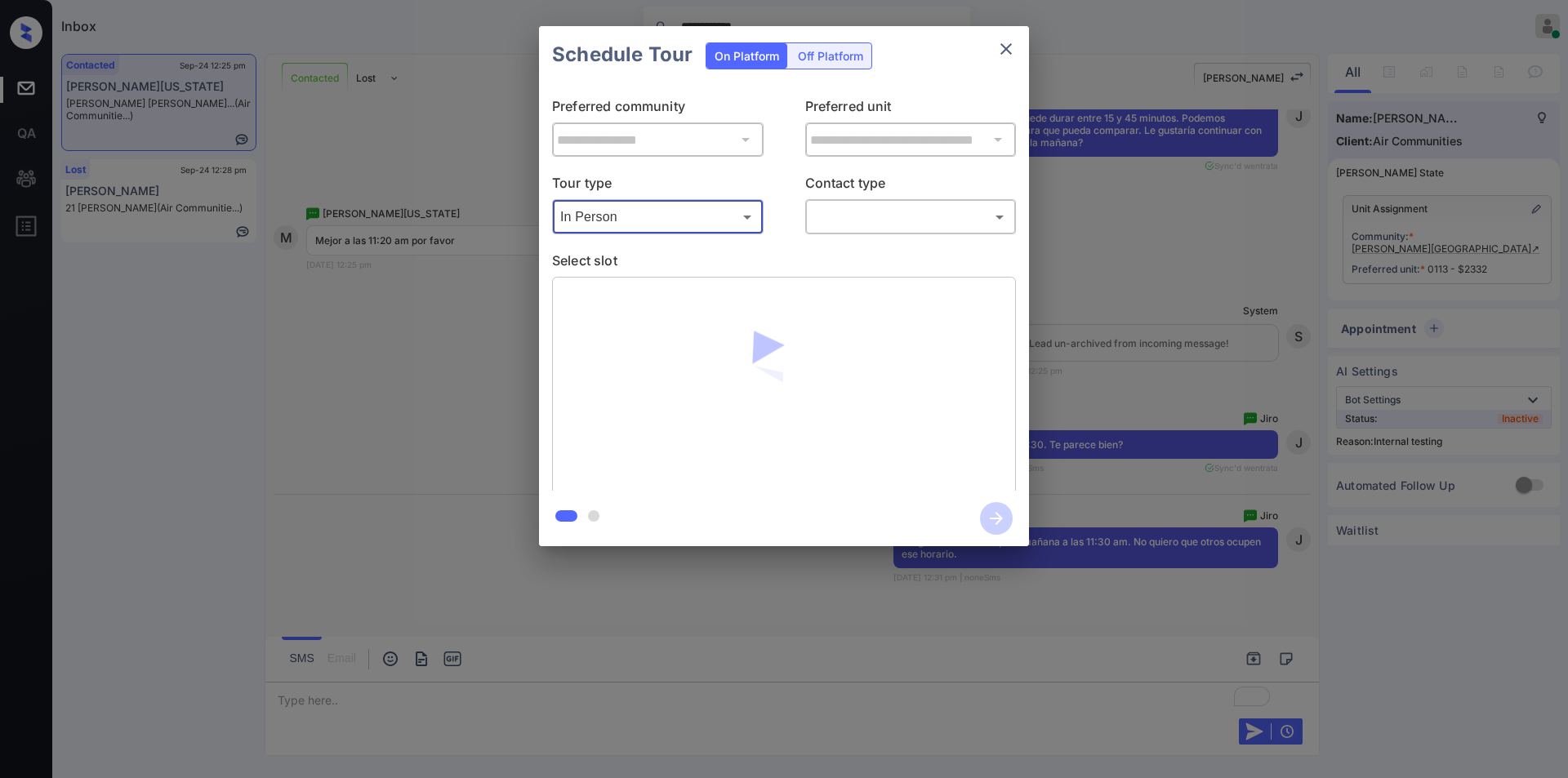
click at [870, 220] on body "**********" at bounding box center [784, 389] width 1568 height 778
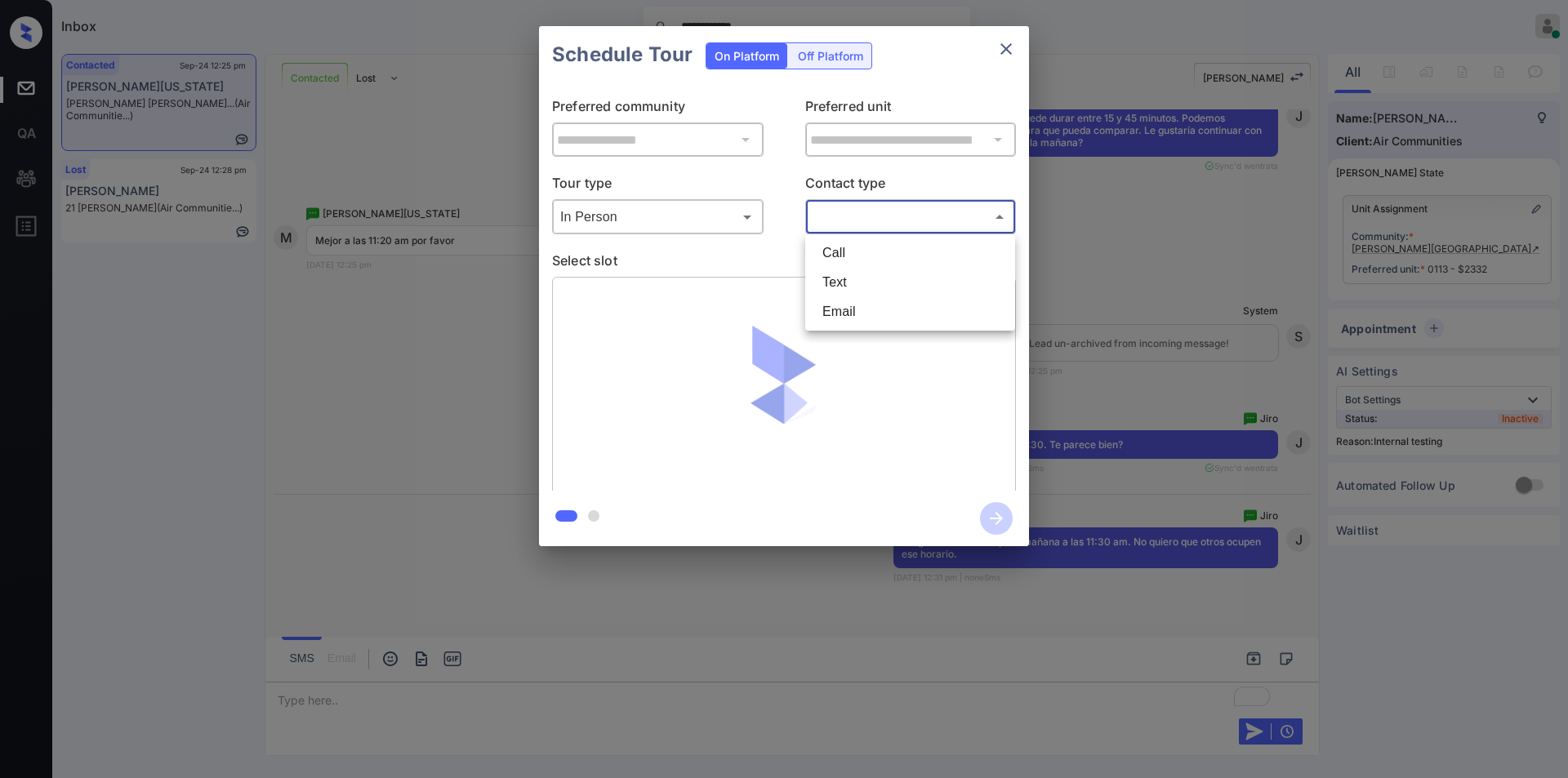
click at [847, 289] on li "Text" at bounding box center [910, 282] width 202 height 30
type input "****"
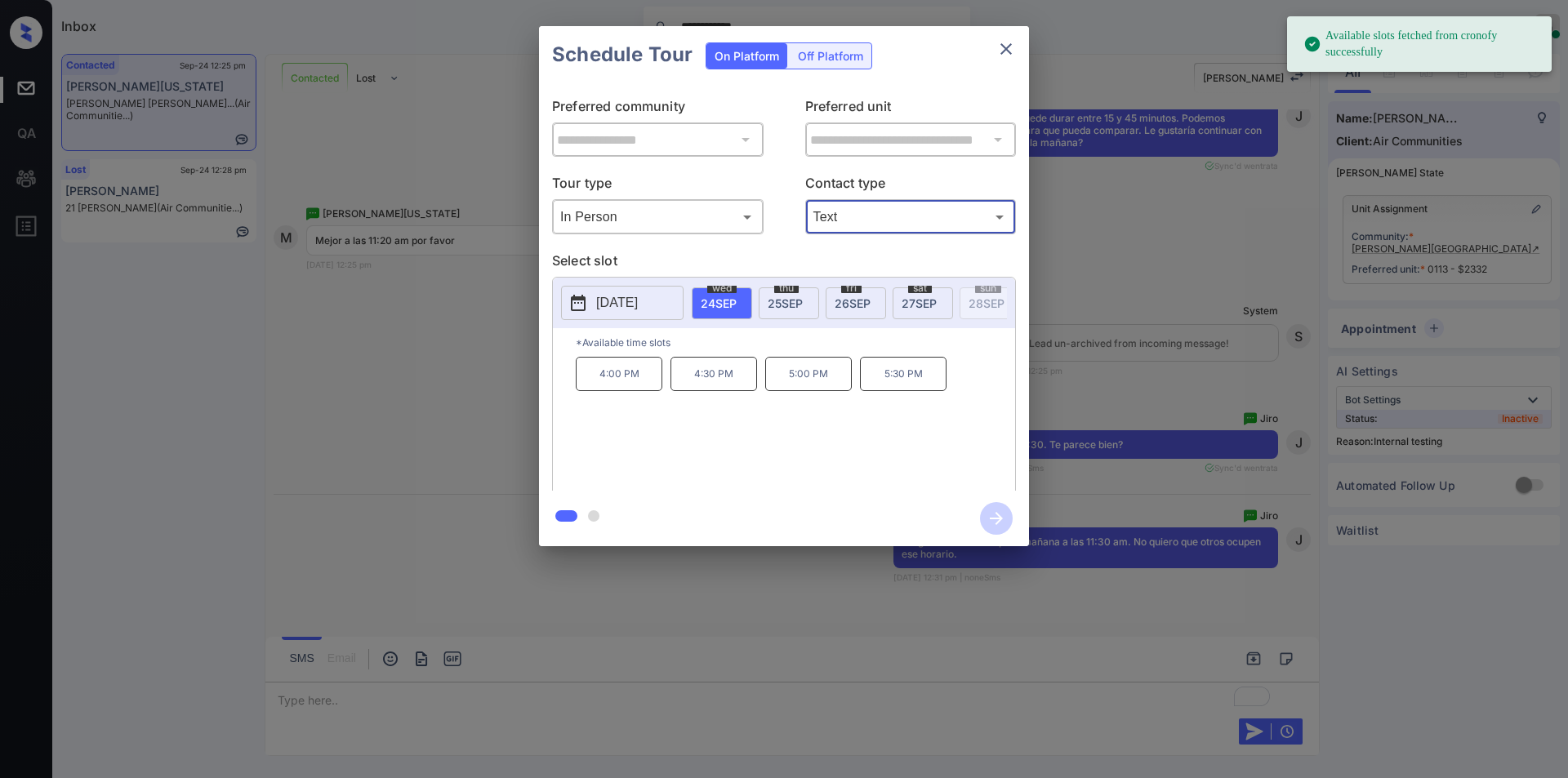
click at [795, 297] on span "[DATE]" at bounding box center [784, 303] width 35 height 14
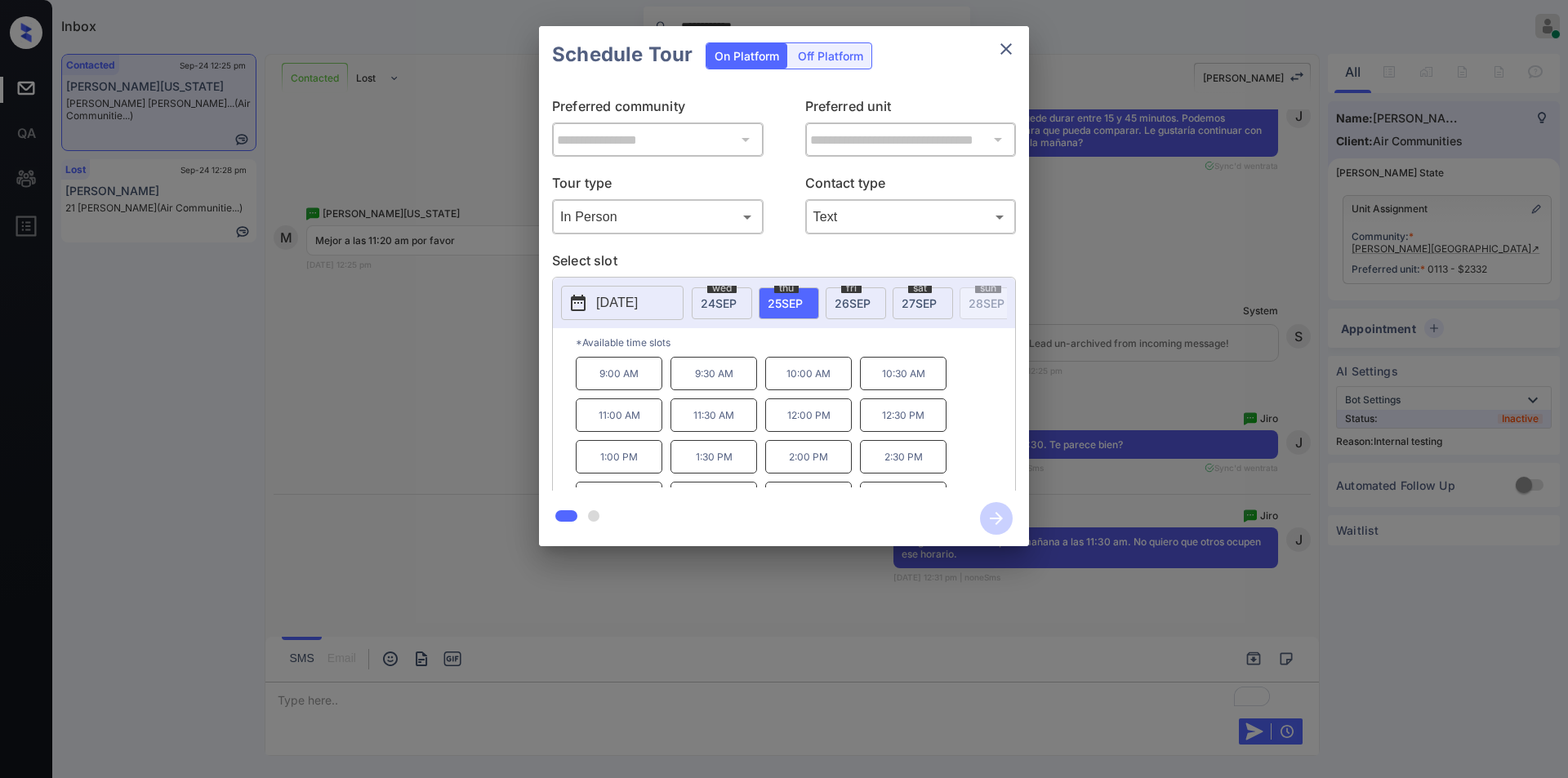
click at [721, 431] on p "11:30 AM" at bounding box center [714, 414] width 86 height 33
click at [987, 512] on icon "button" at bounding box center [996, 518] width 33 height 33
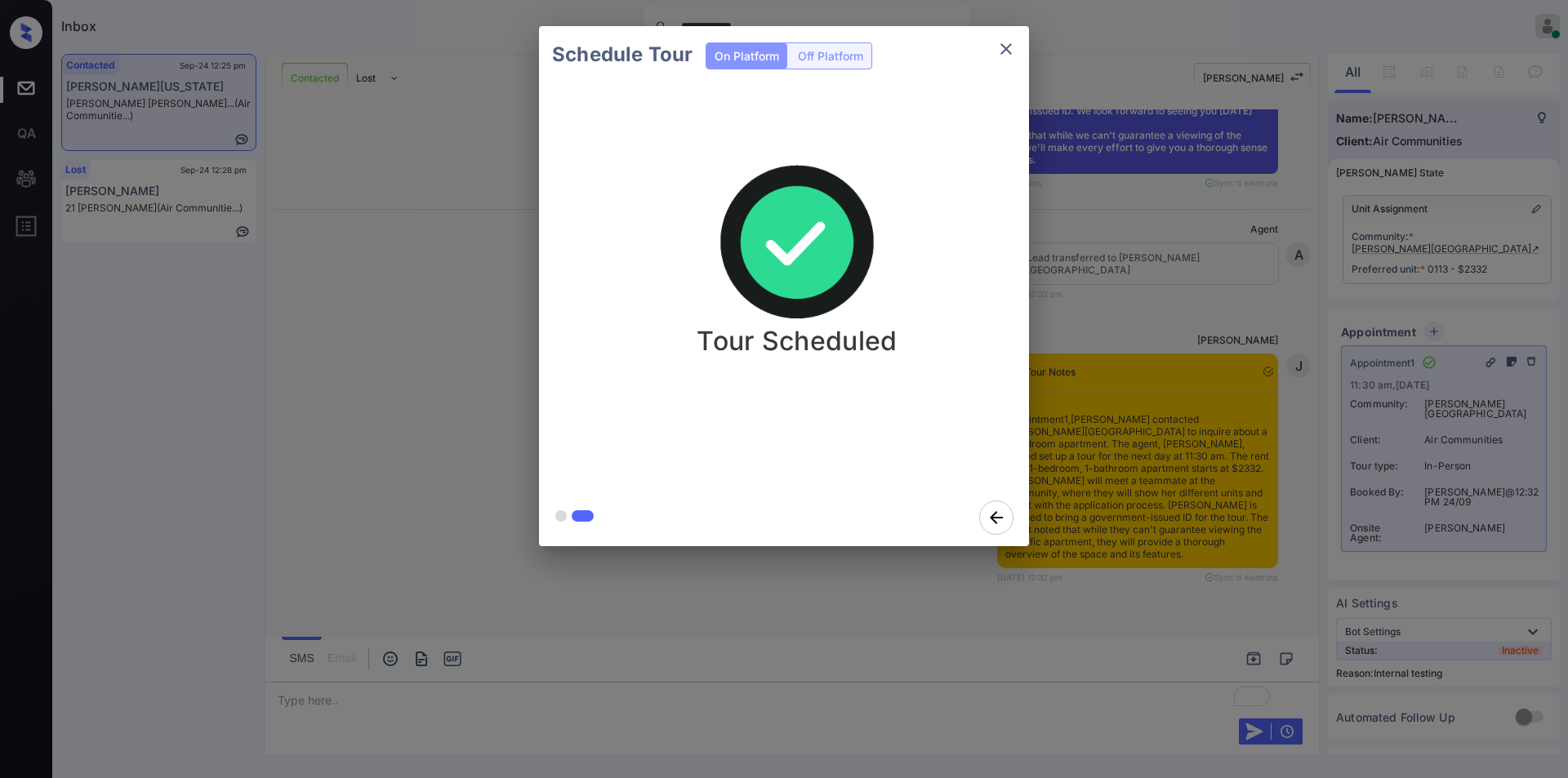
scroll to position [6931, 0]
click at [1008, 39] on icon "close" at bounding box center [1006, 48] width 20 height 19
